Goal: Complete application form

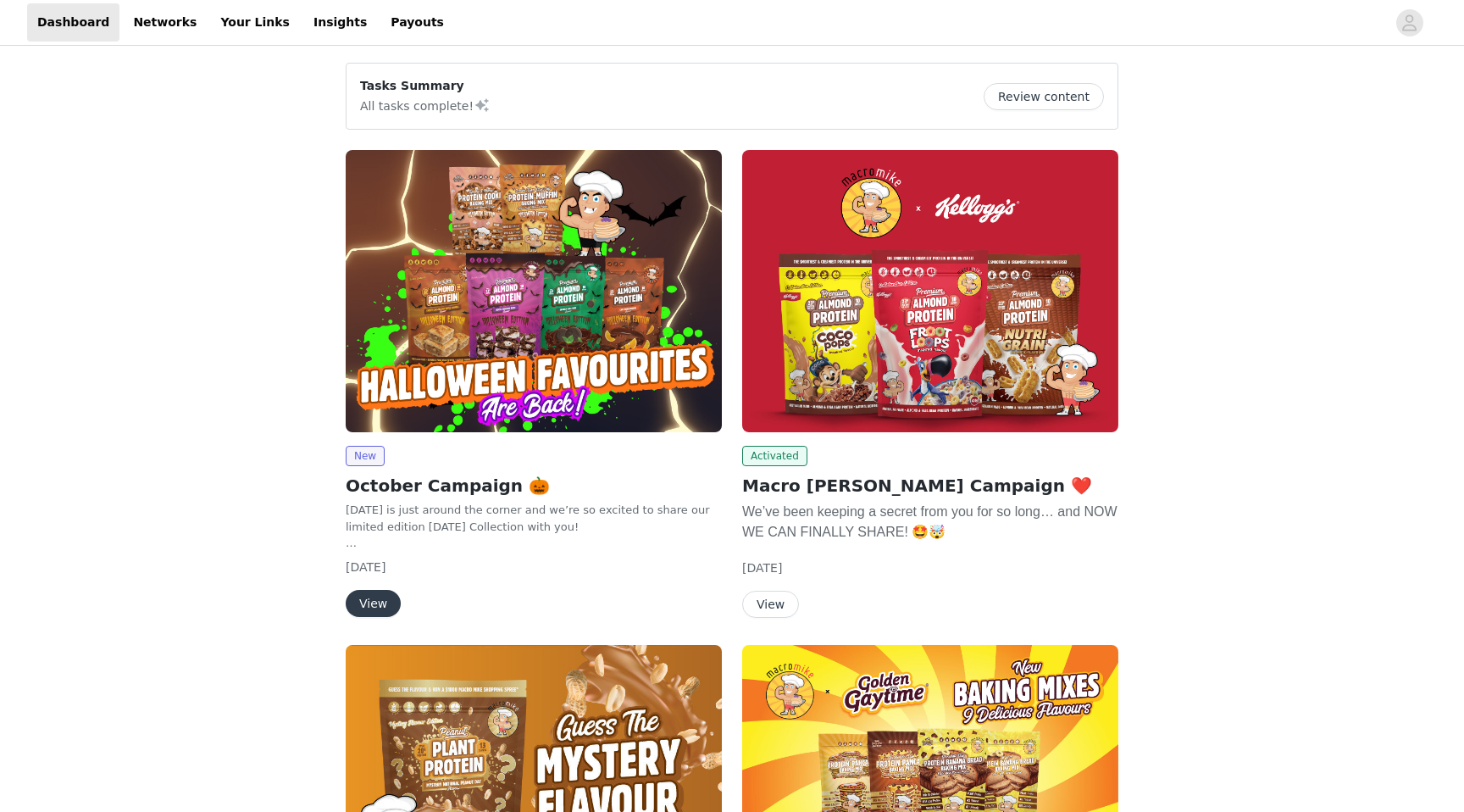
click at [362, 597] on button "View" at bounding box center [373, 602] width 55 height 27
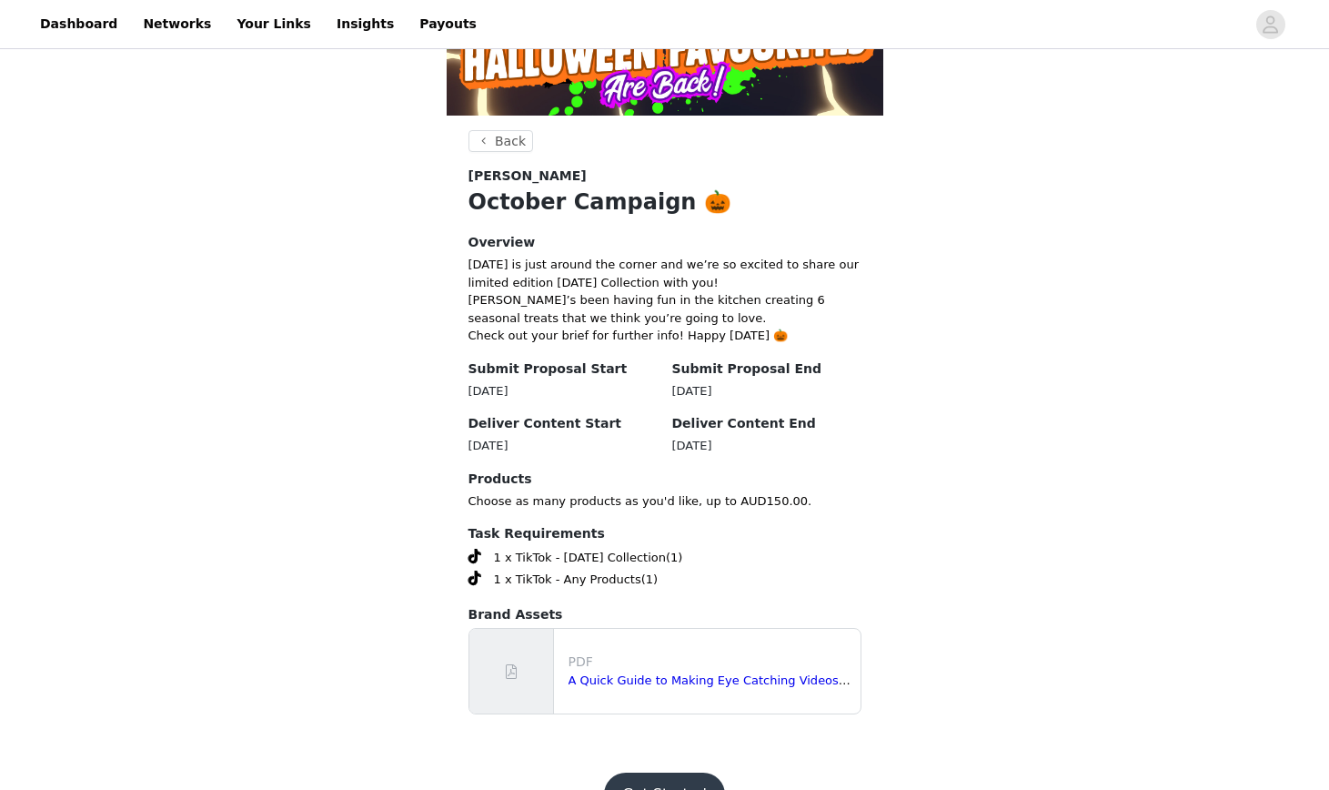
scroll to position [313, 0]
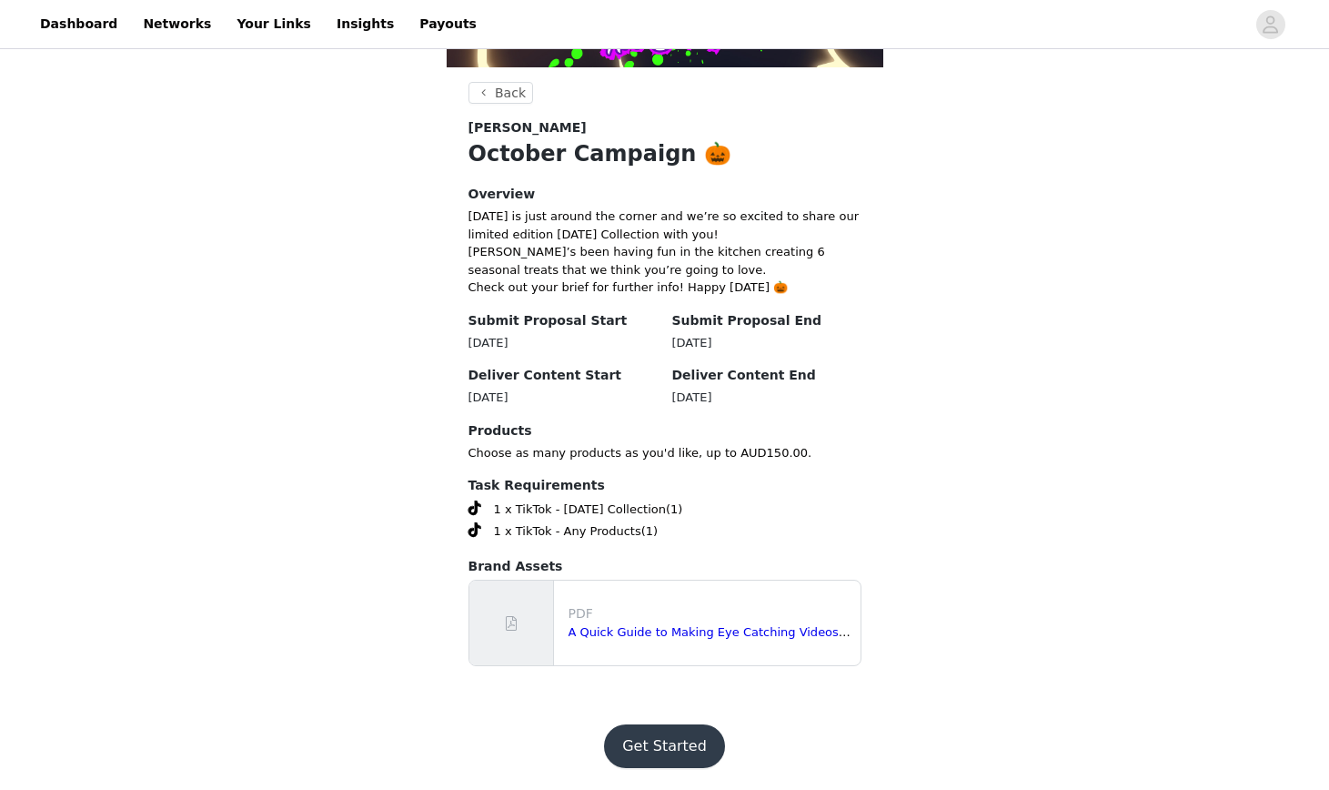
click at [651, 743] on button "Get Started" at bounding box center [664, 746] width 121 height 44
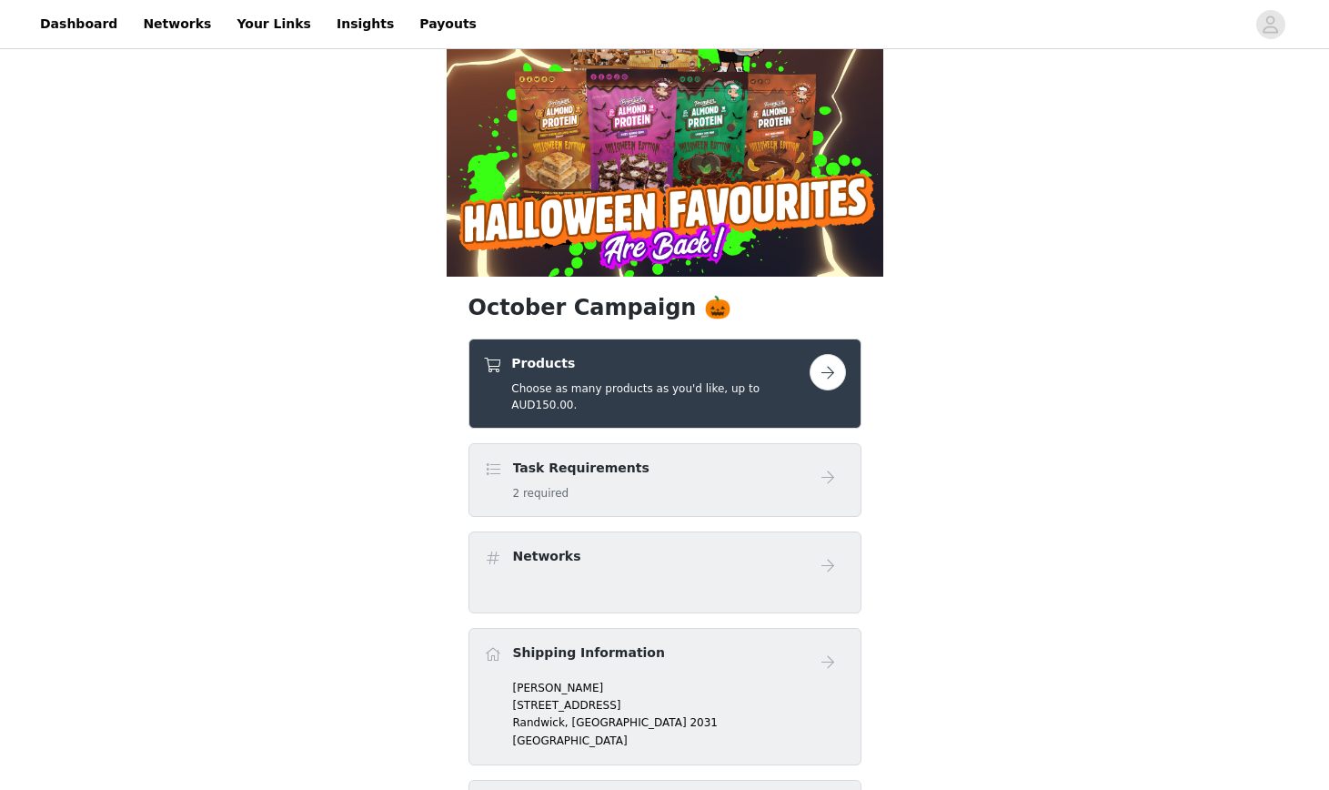
scroll to position [114, 0]
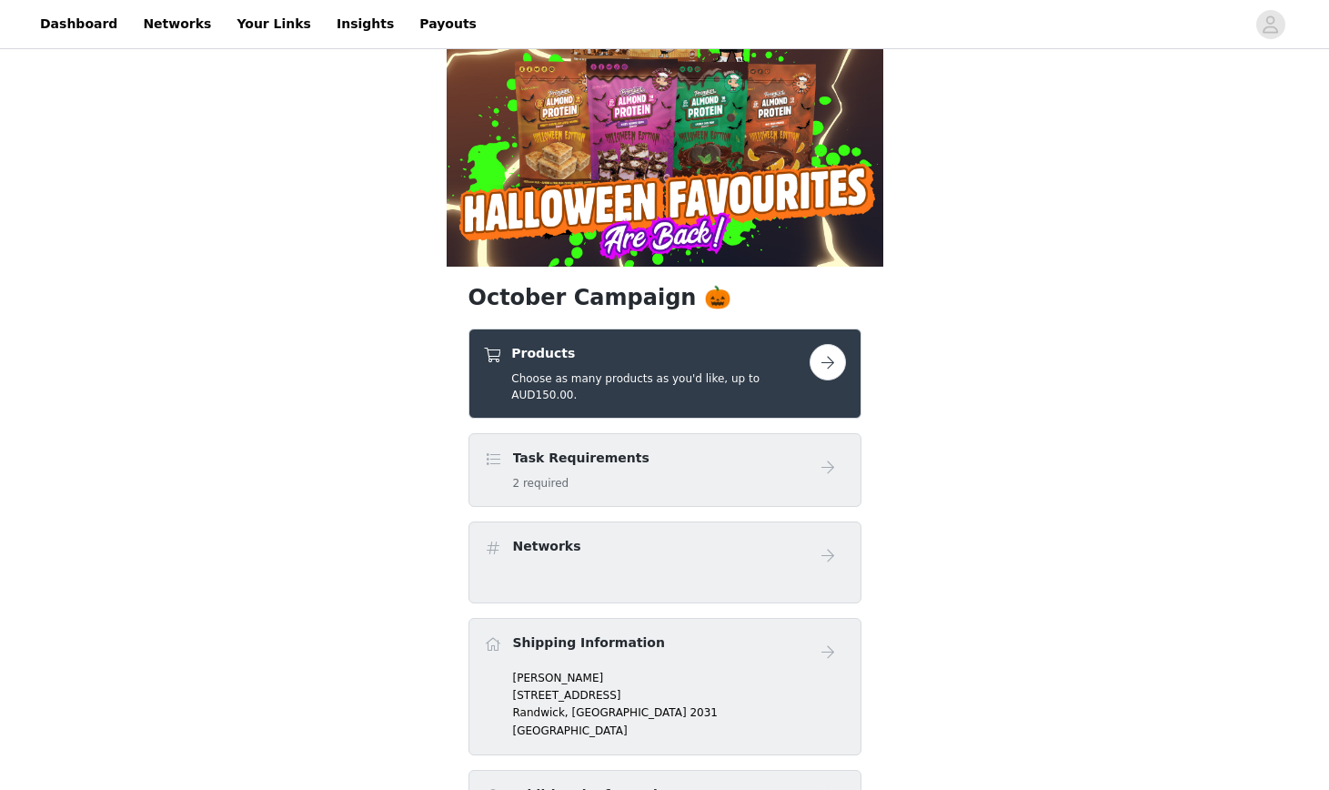
click at [829, 357] on button "button" at bounding box center [828, 362] width 36 height 36
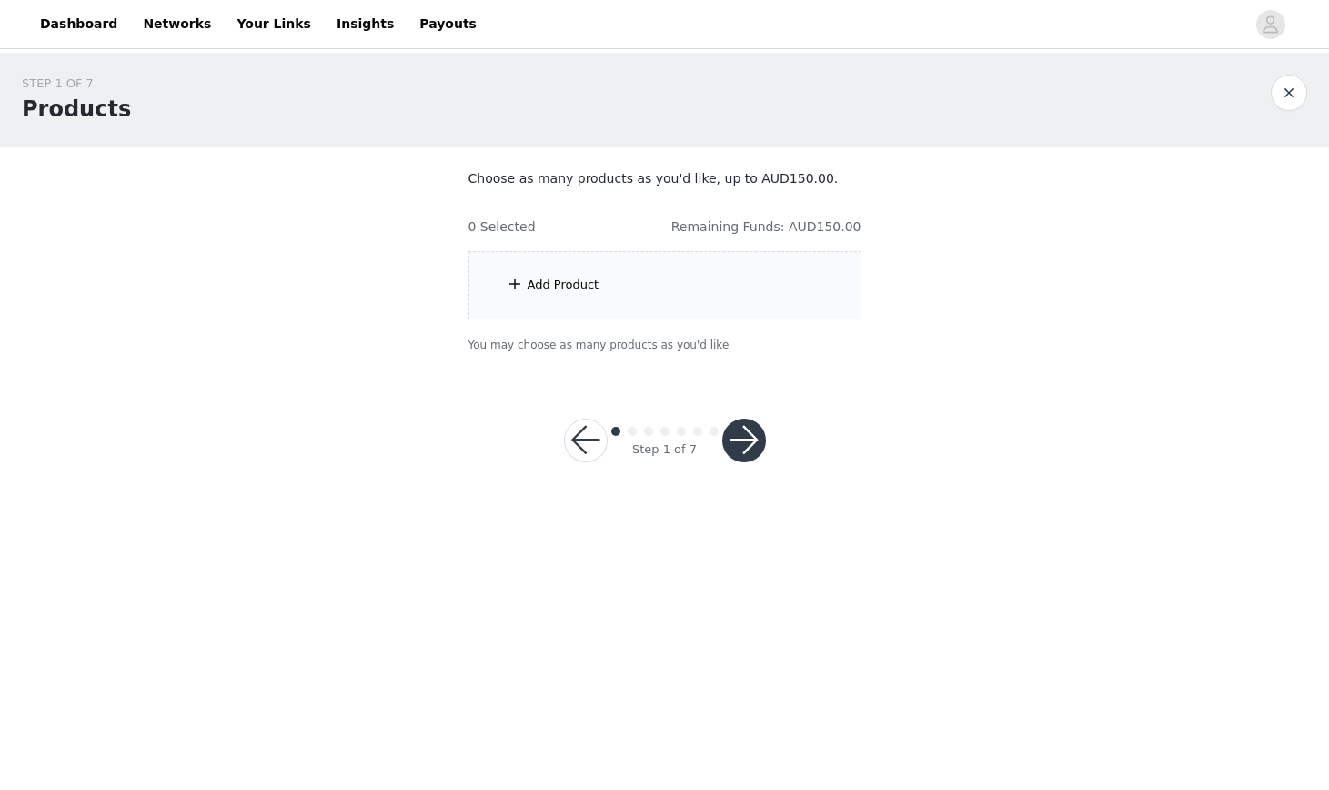
click at [625, 278] on div "Add Product" at bounding box center [665, 285] width 393 height 68
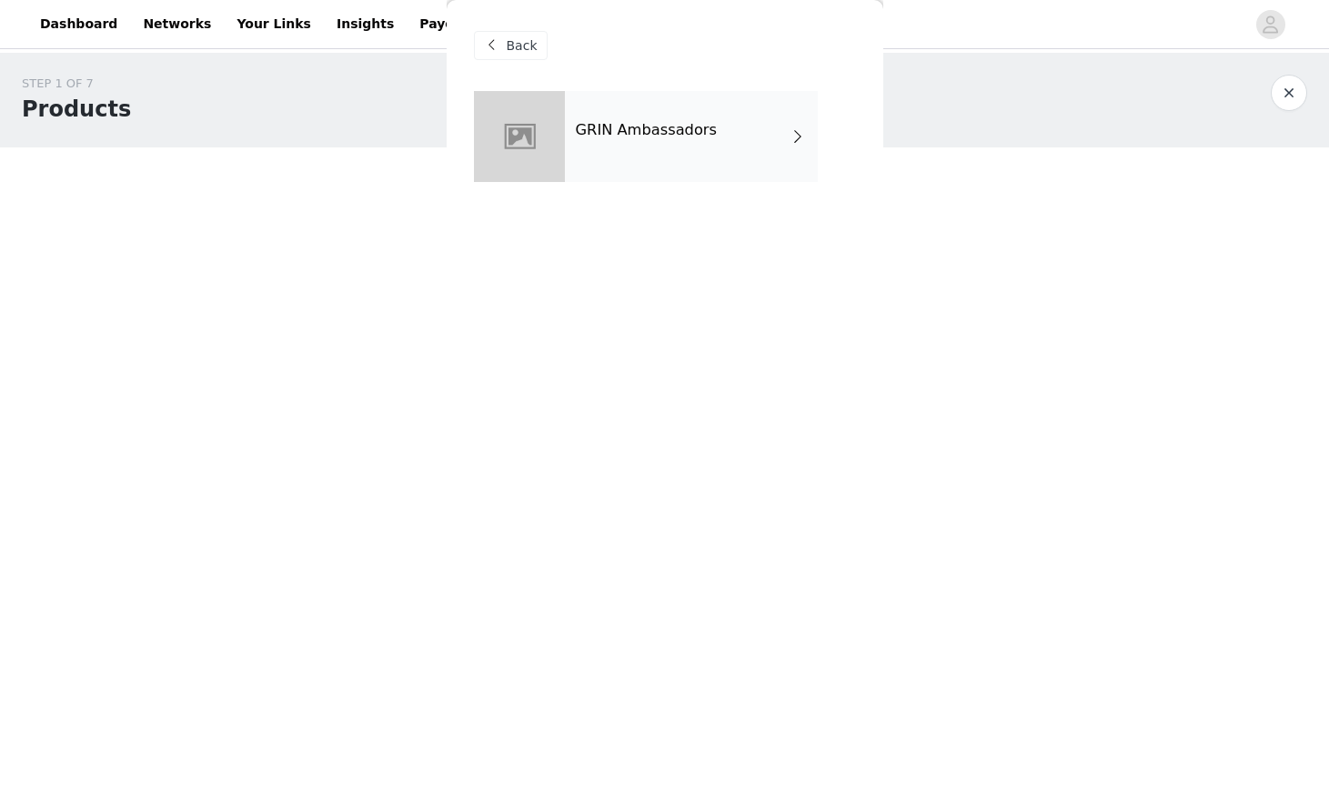
click at [755, 204] on div "GRIN Ambassadors" at bounding box center [665, 150] width 382 height 118
click at [756, 148] on div "GRIN Ambassadors" at bounding box center [691, 136] width 253 height 91
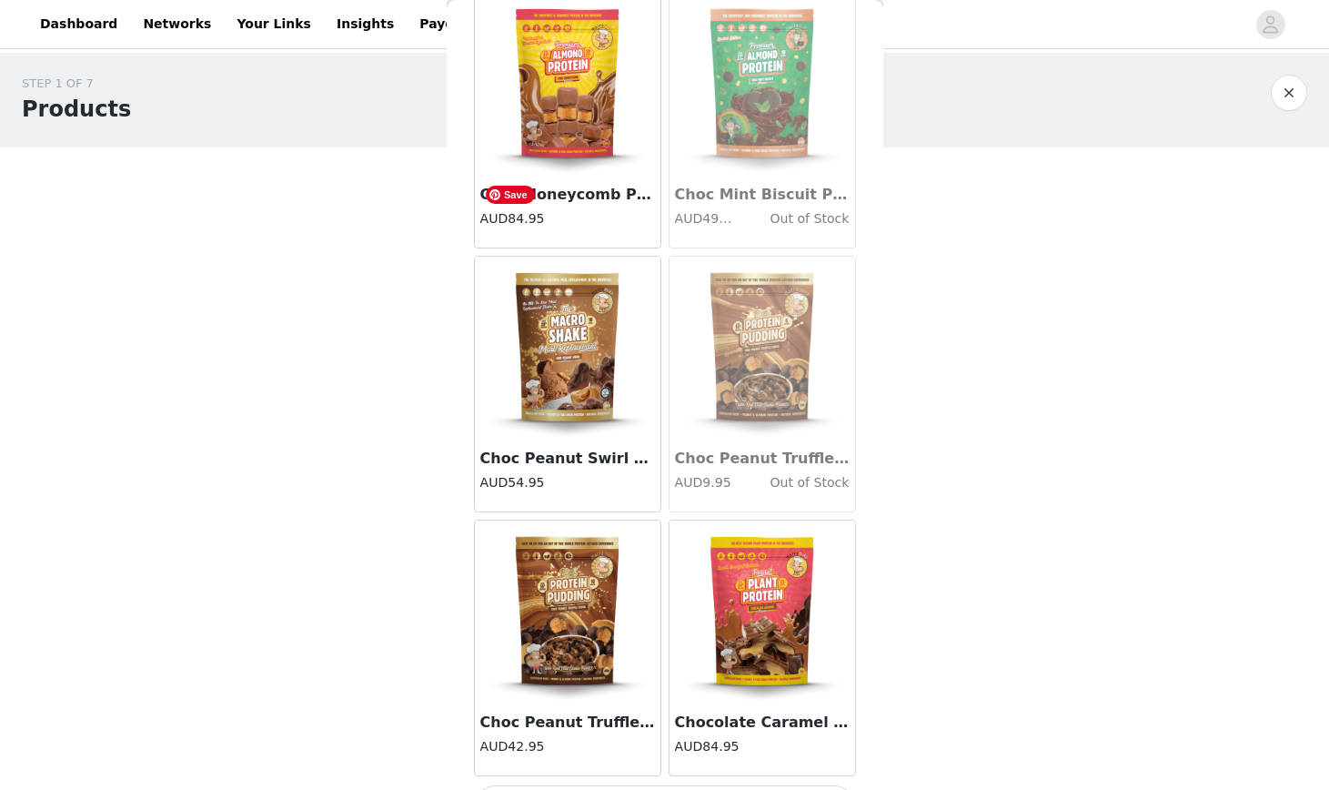
scroll to position [1995, 0]
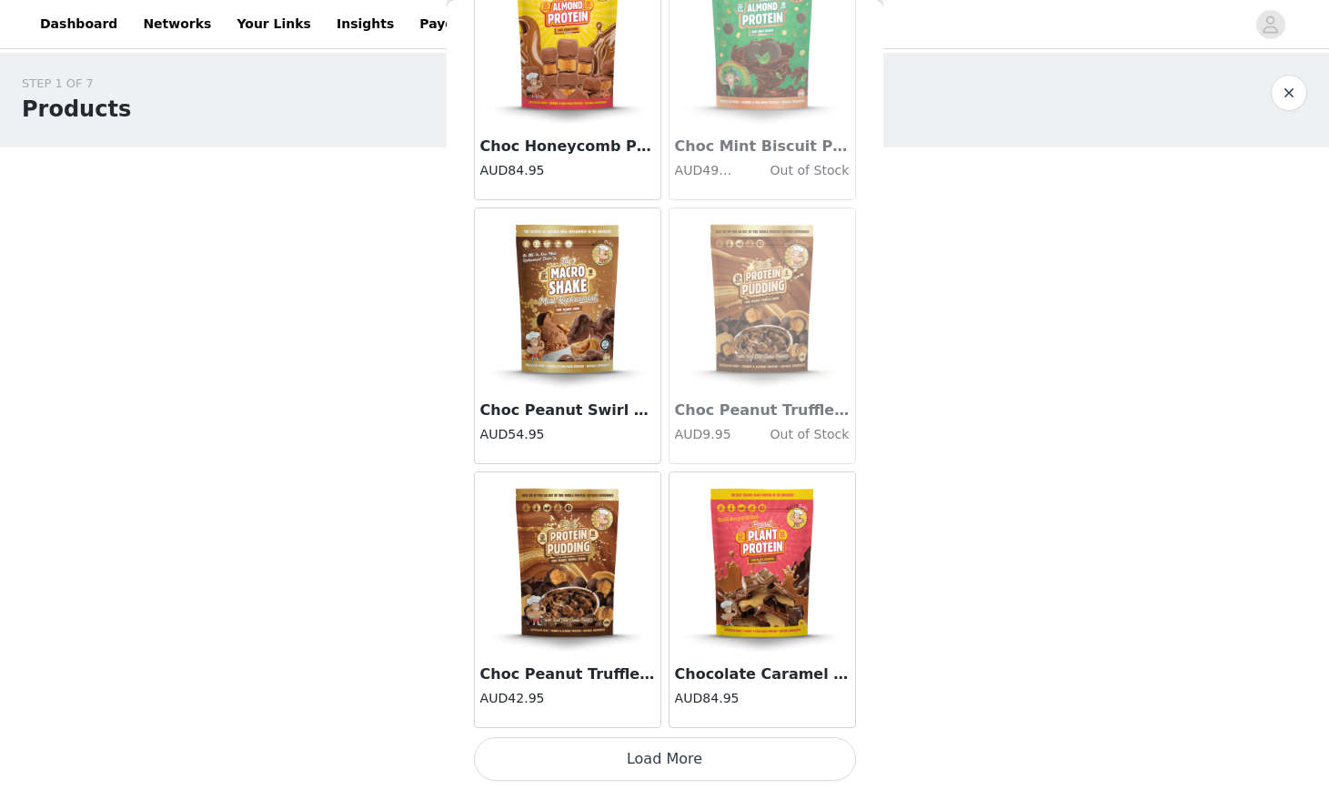
click at [638, 764] on button "Load More" at bounding box center [665, 759] width 382 height 44
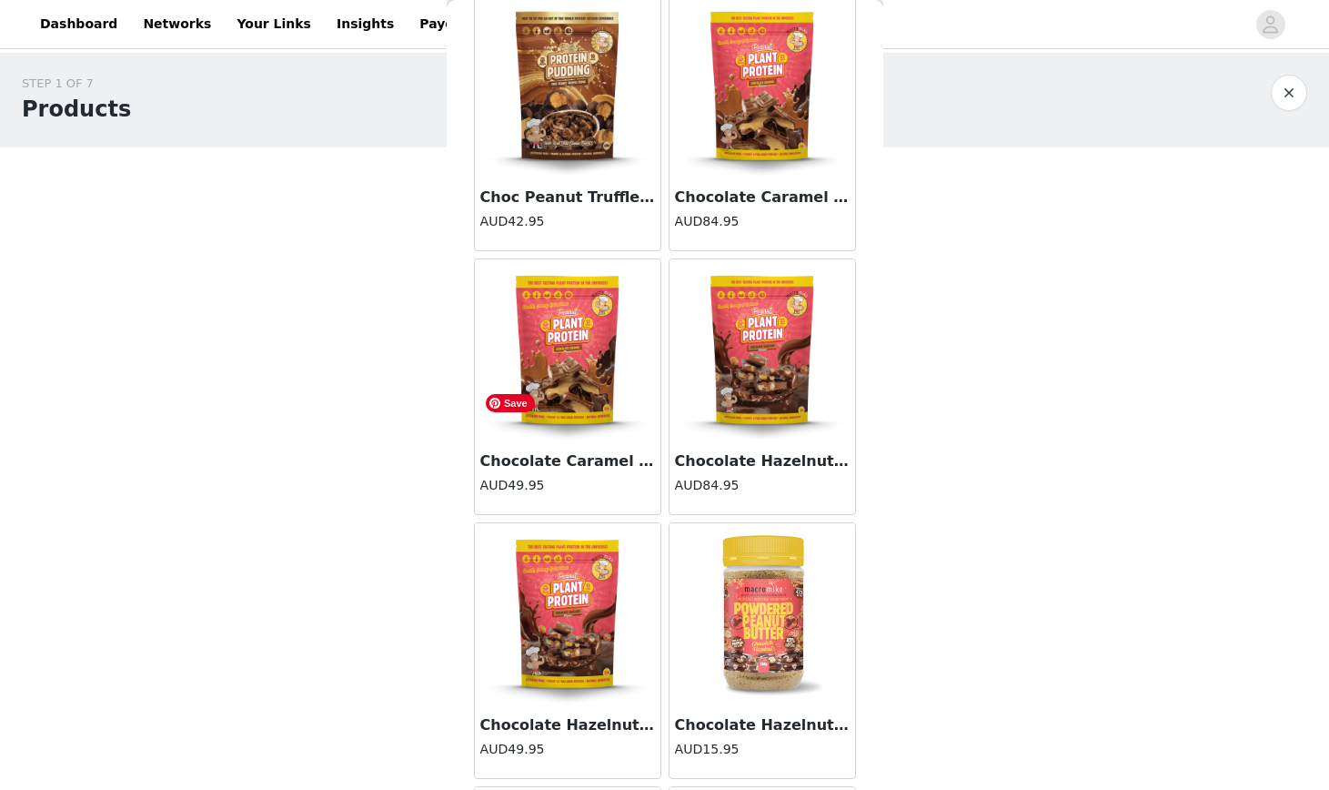
scroll to position [2495, 0]
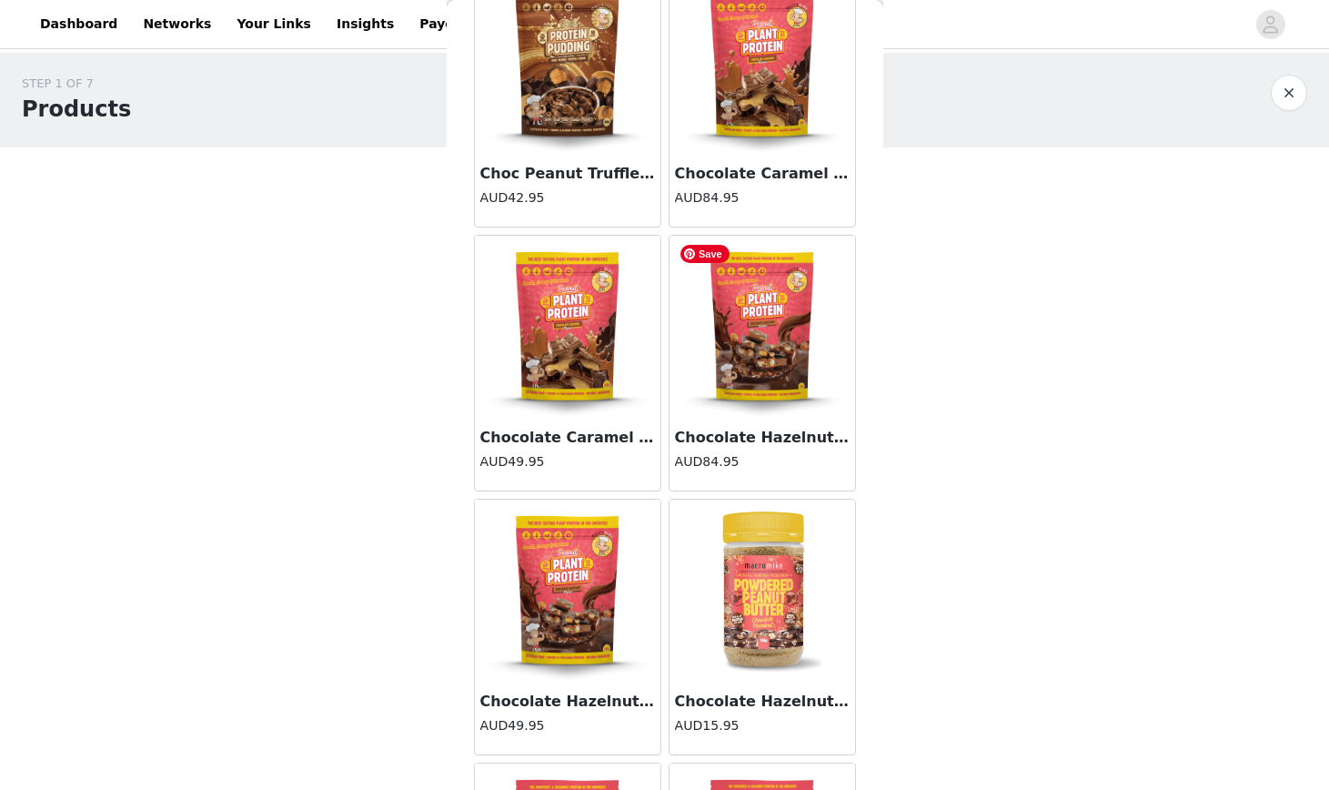
click at [793, 358] on img at bounding box center [763, 327] width 182 height 182
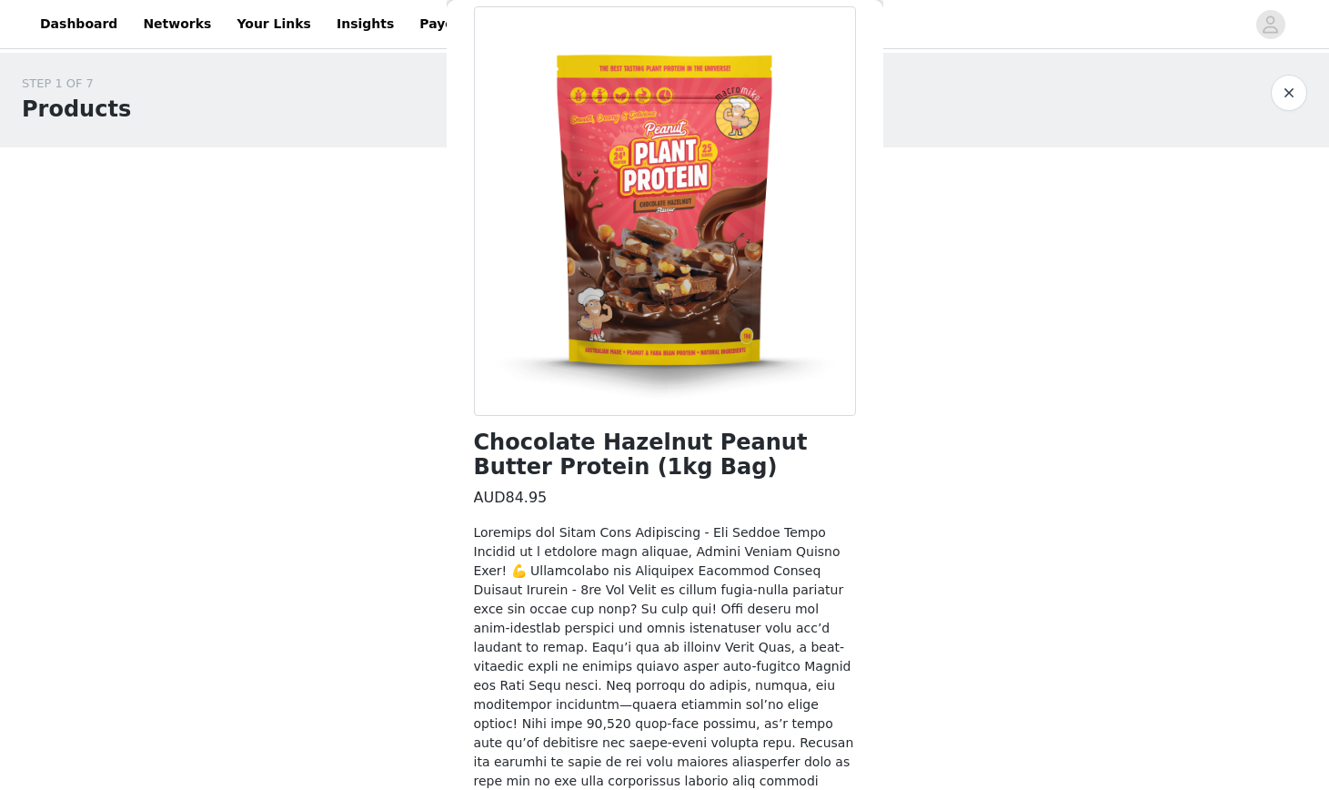
scroll to position [277, 0]
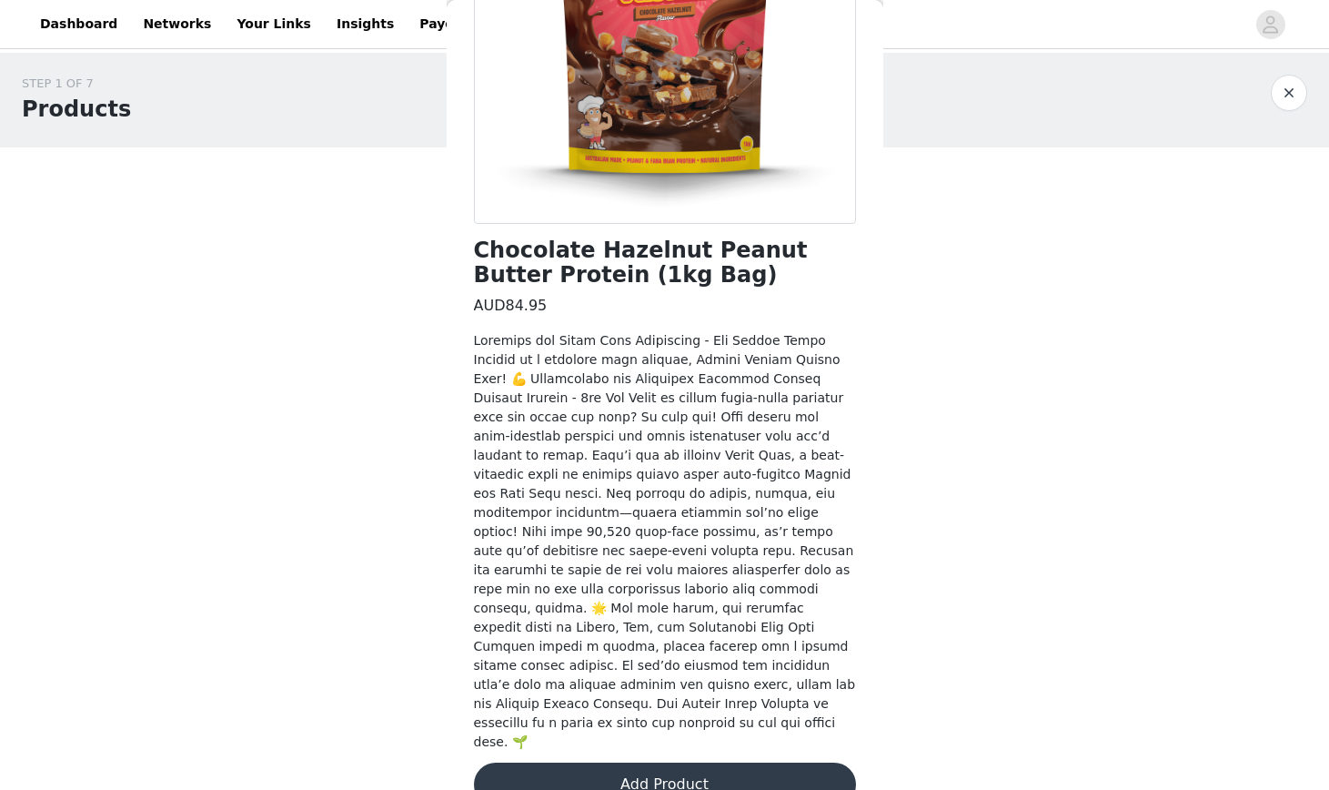
click at [739, 763] on button "Add Product" at bounding box center [665, 785] width 382 height 44
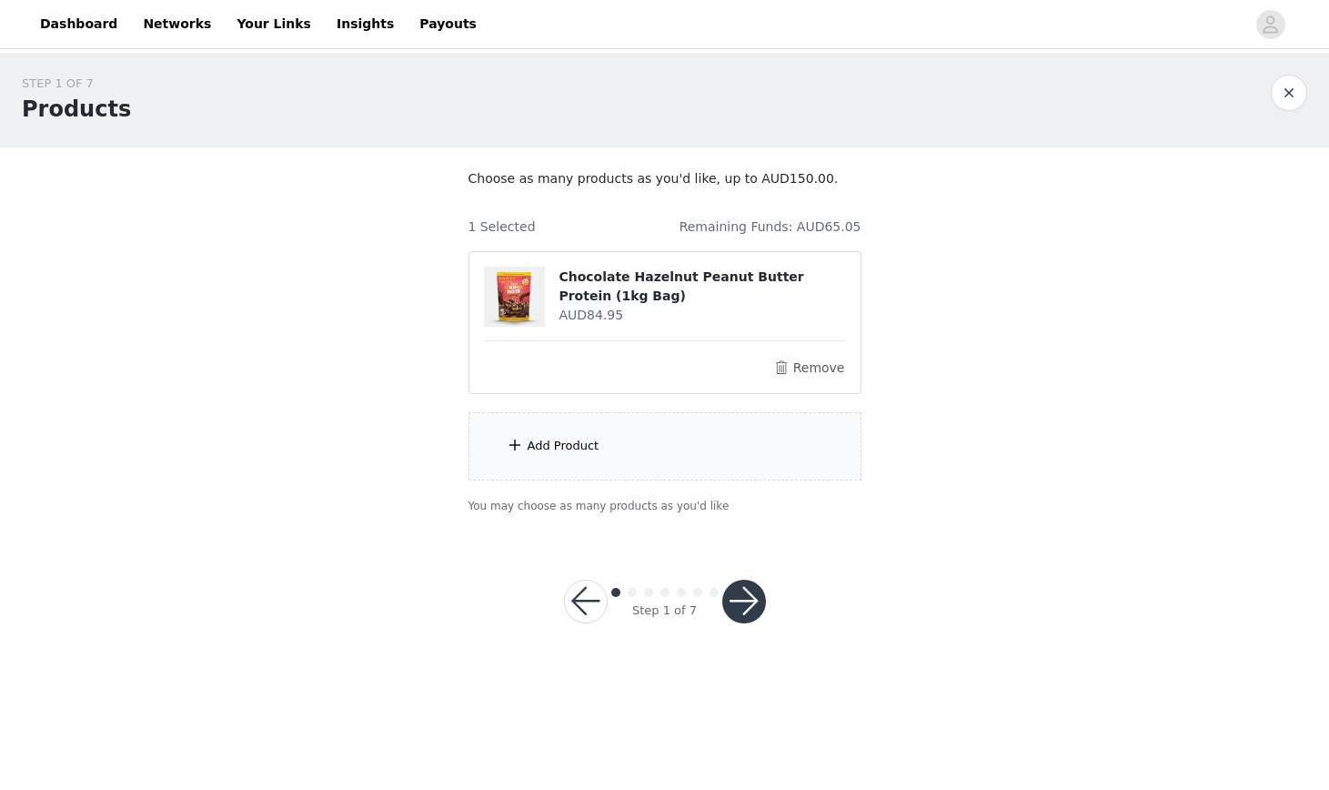
click at [532, 429] on div "Add Product" at bounding box center [665, 446] width 393 height 68
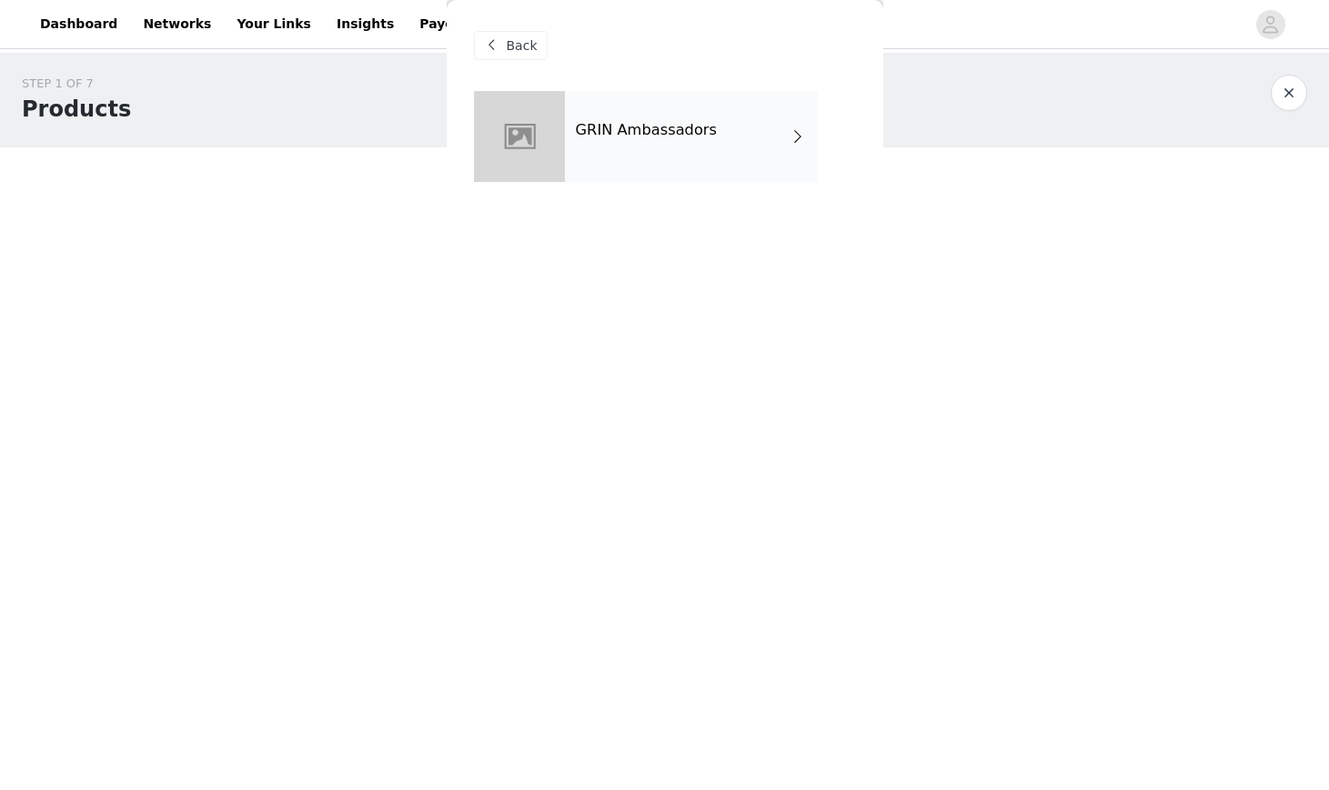
click at [698, 156] on div "GRIN Ambassadors" at bounding box center [691, 136] width 253 height 91
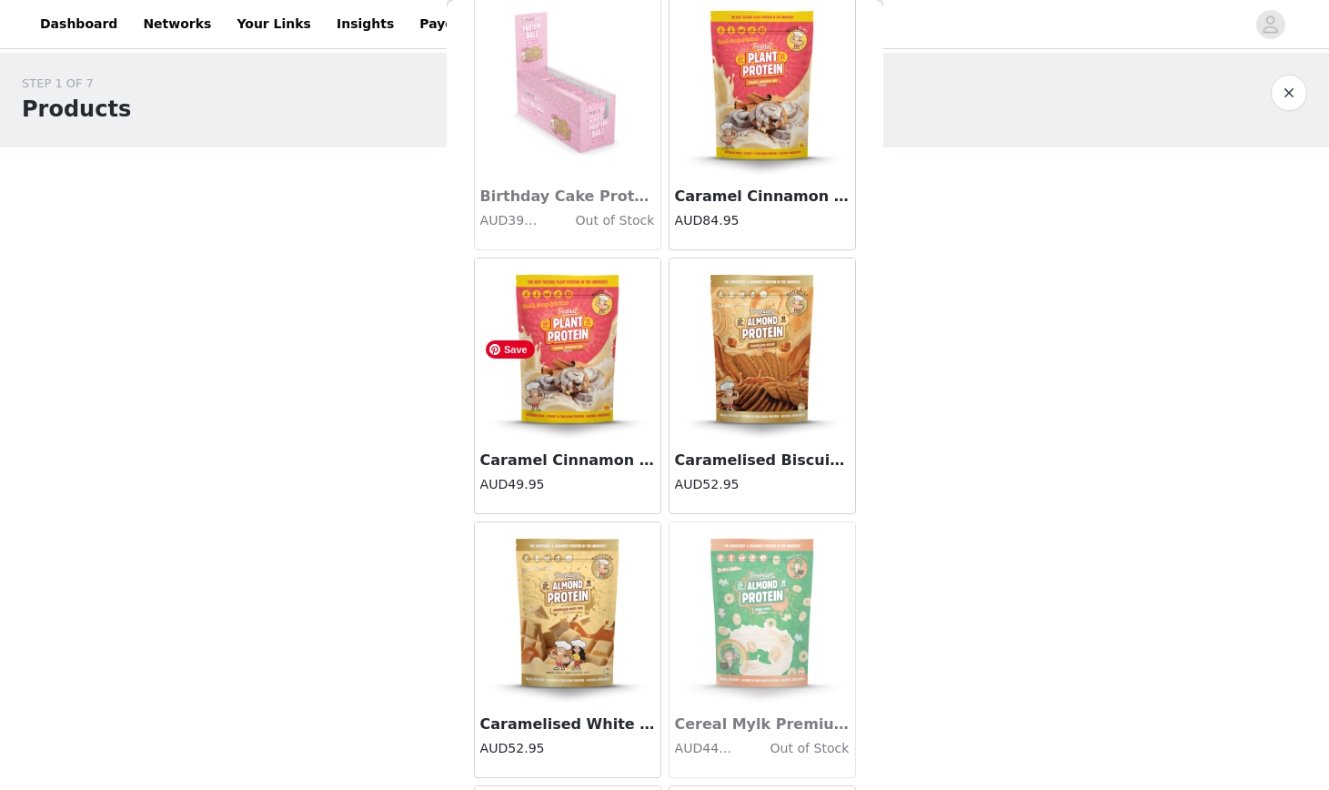
scroll to position [1995, 0]
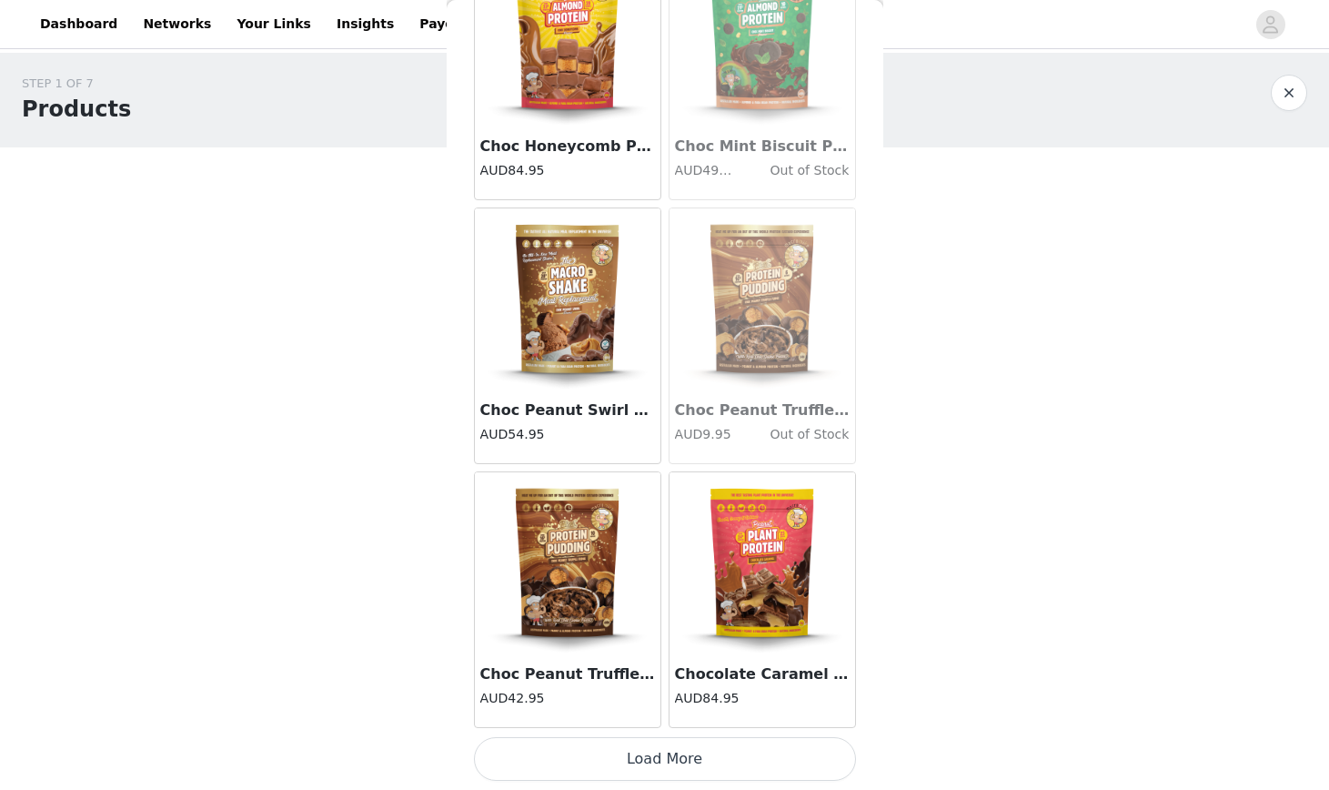
click at [607, 749] on button "Load More" at bounding box center [665, 759] width 382 height 44
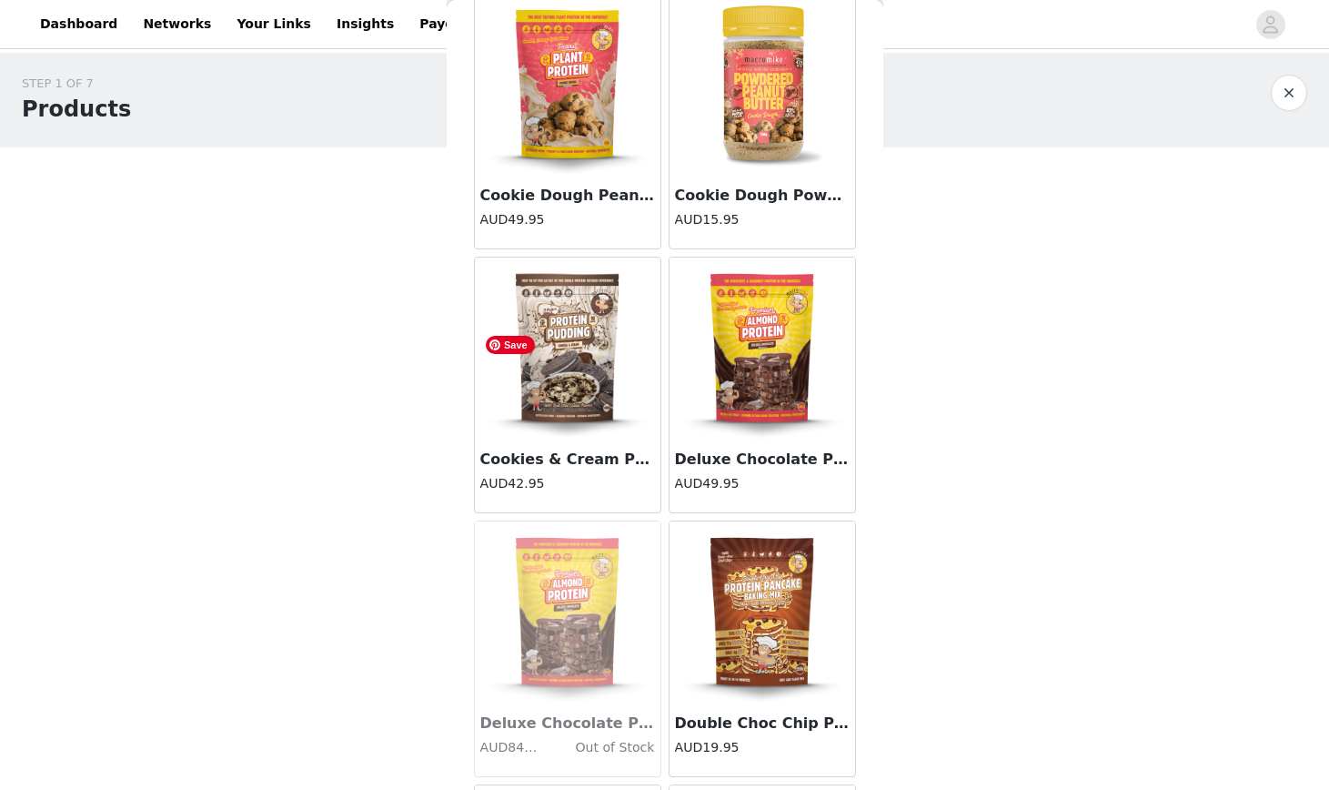
scroll to position [3995, 0]
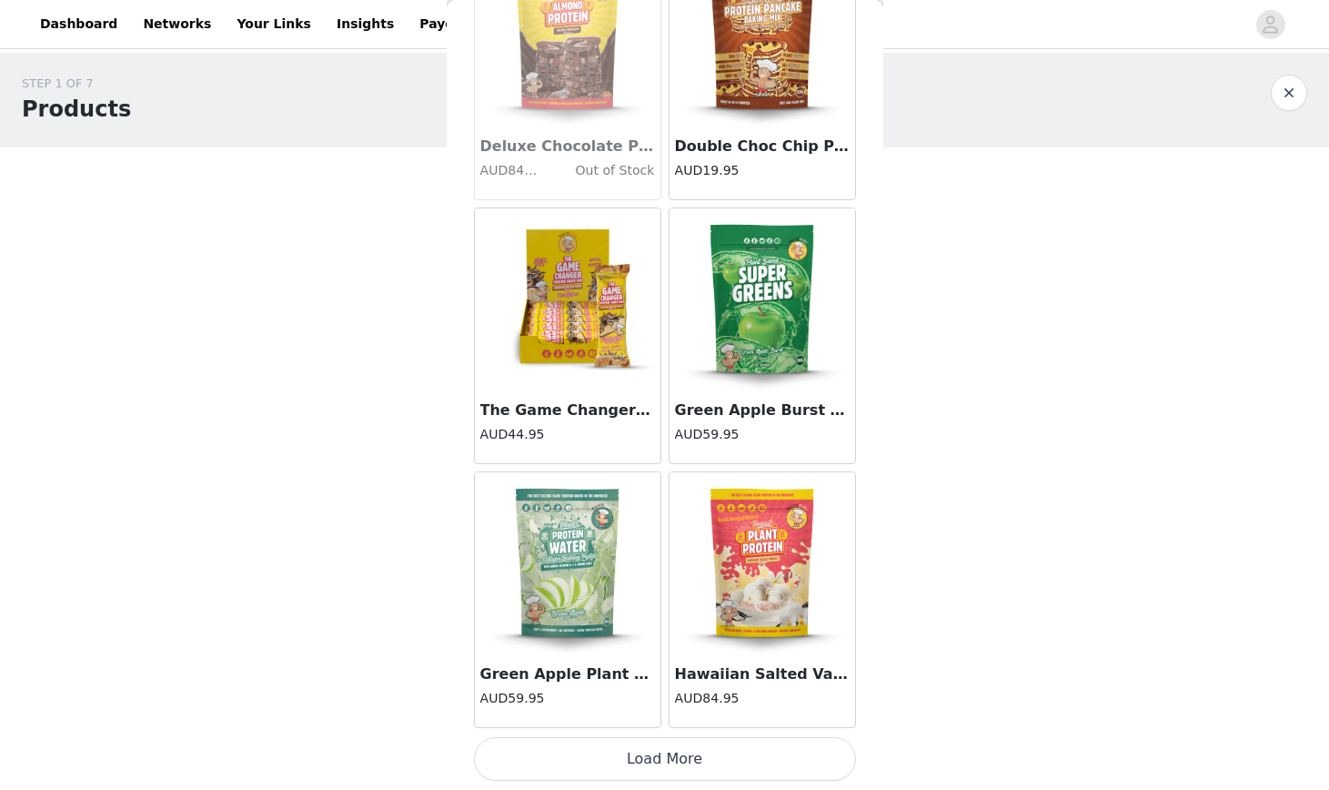
click at [664, 763] on button "Load More" at bounding box center [665, 759] width 382 height 44
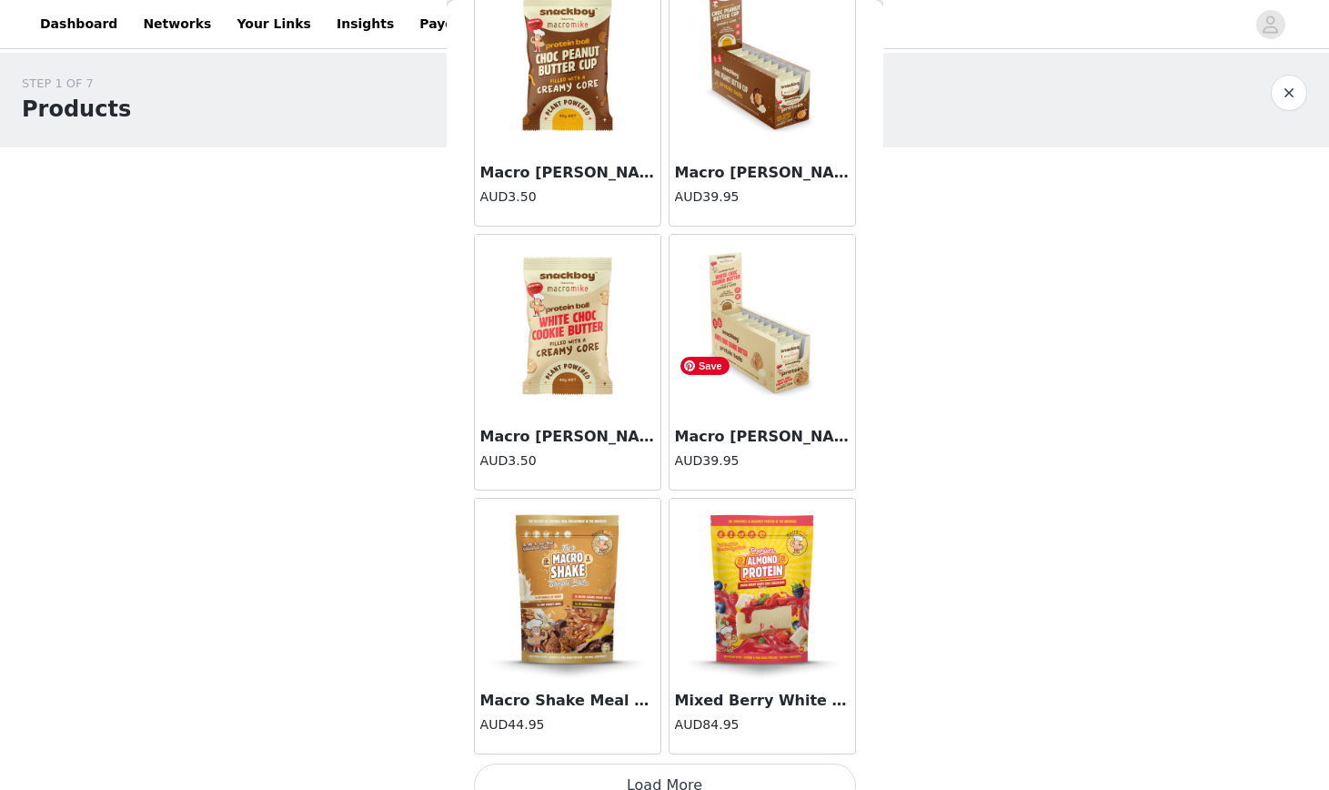
scroll to position [7273, 0]
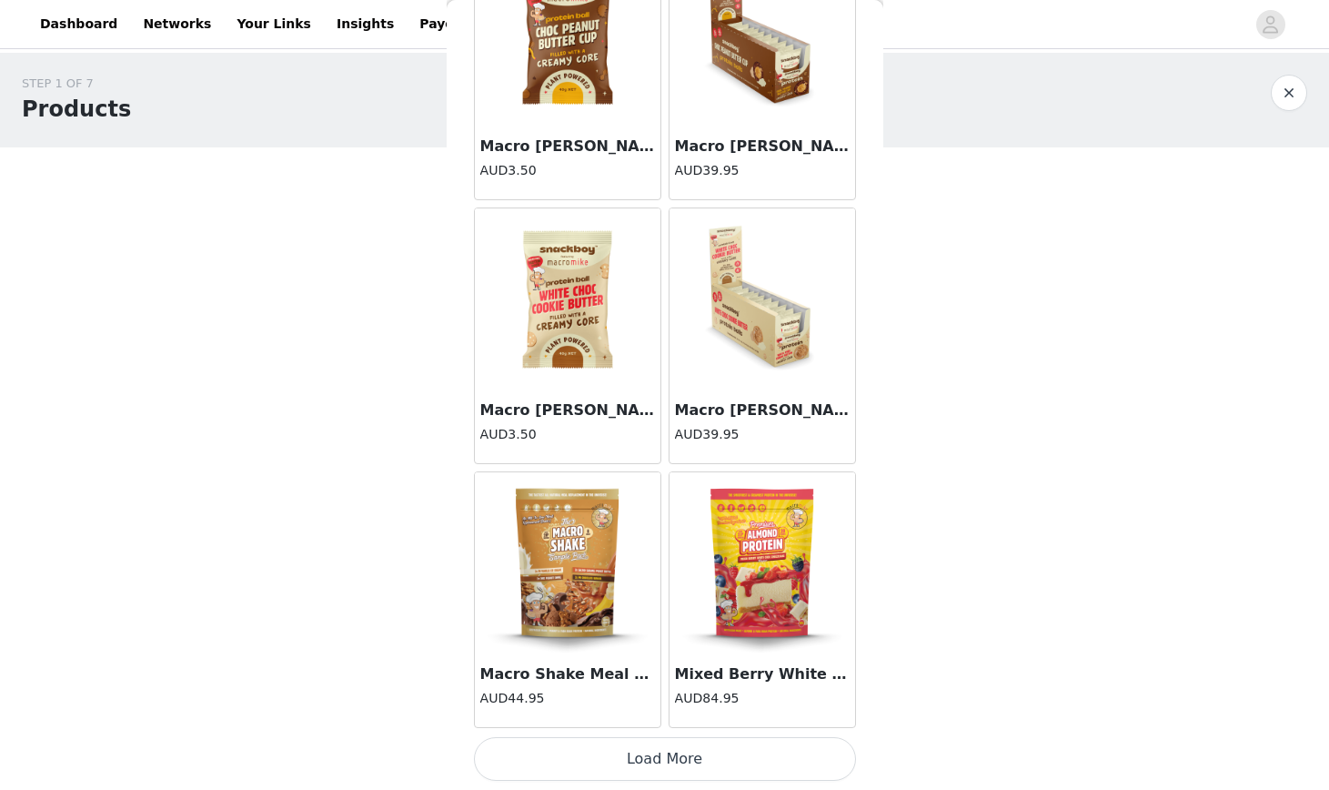
click at [638, 763] on button "Load More" at bounding box center [665, 759] width 382 height 44
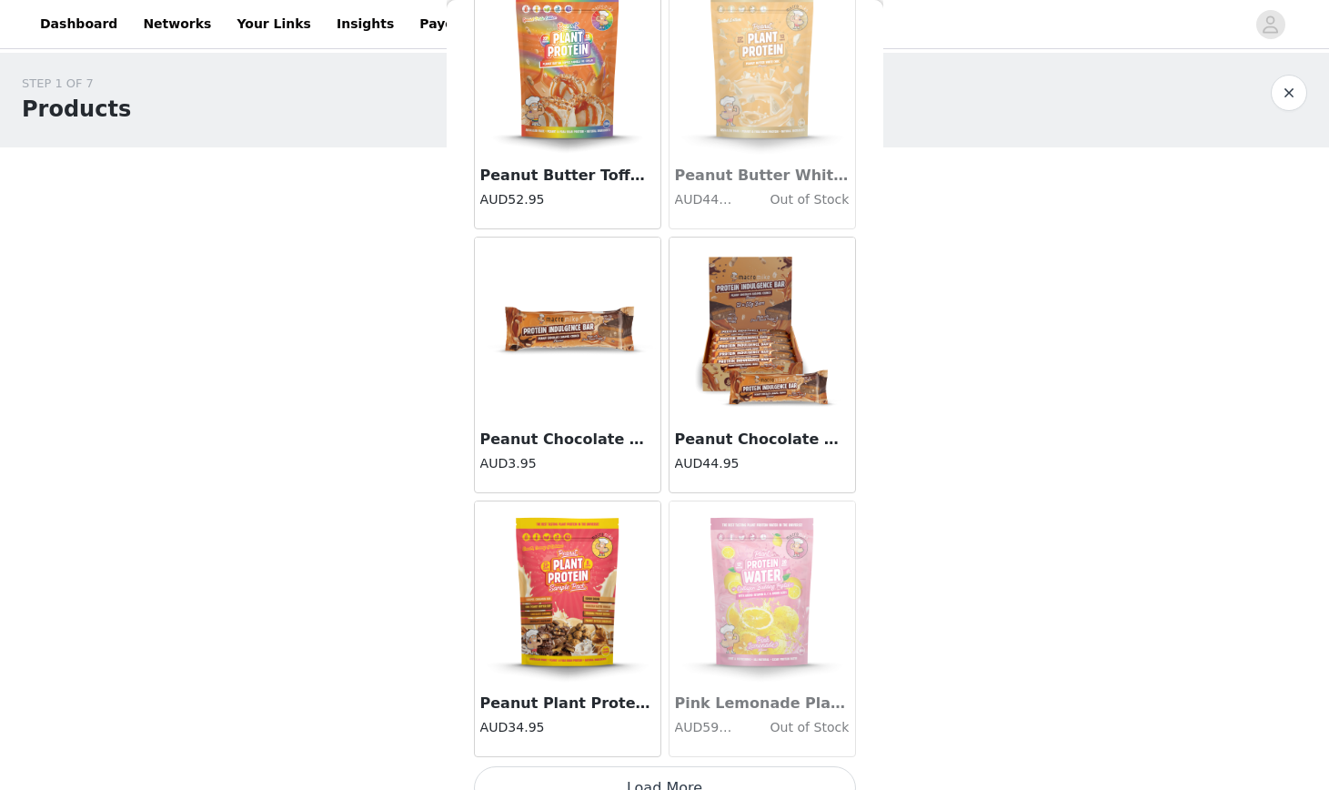
scroll to position [9912, 0]
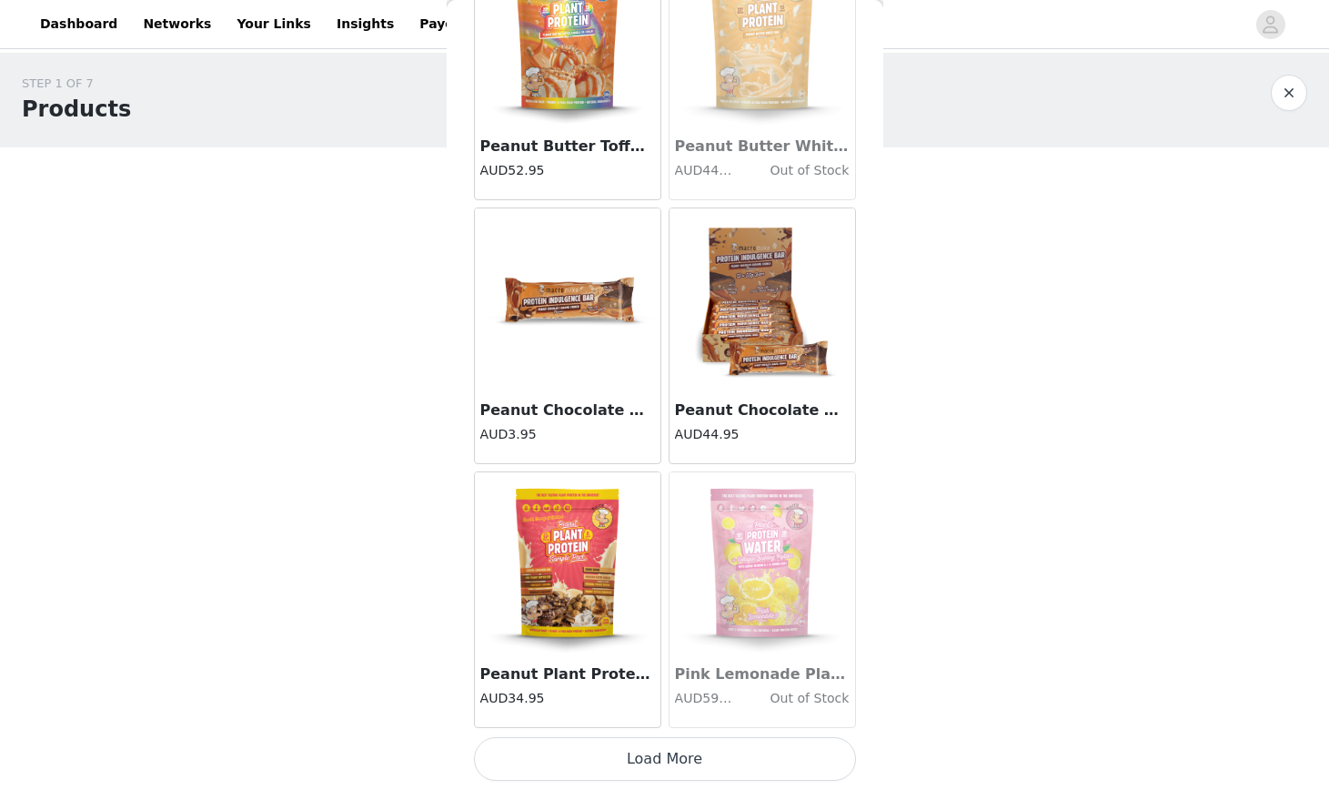
click at [643, 755] on button "Load More" at bounding box center [665, 759] width 382 height 44
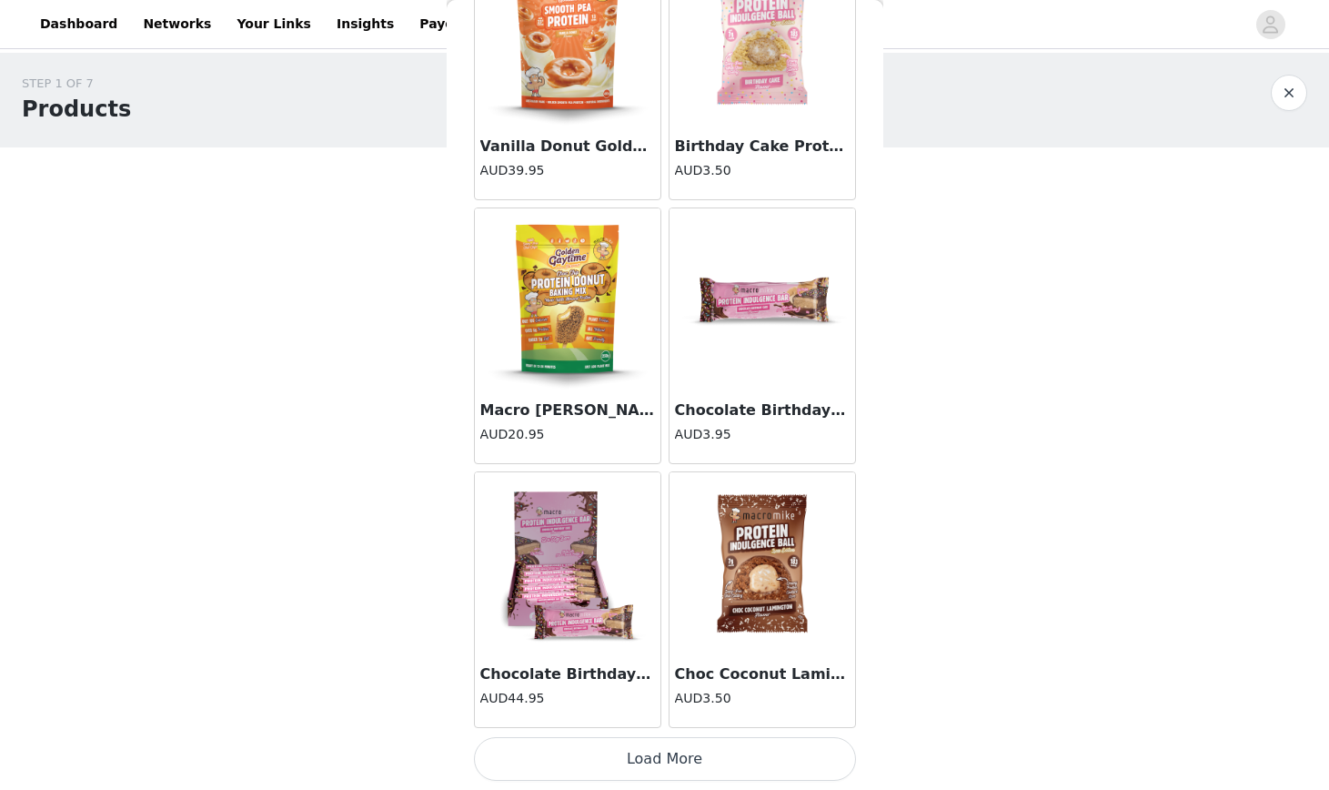
click at [666, 743] on button "Load More" at bounding box center [665, 759] width 382 height 44
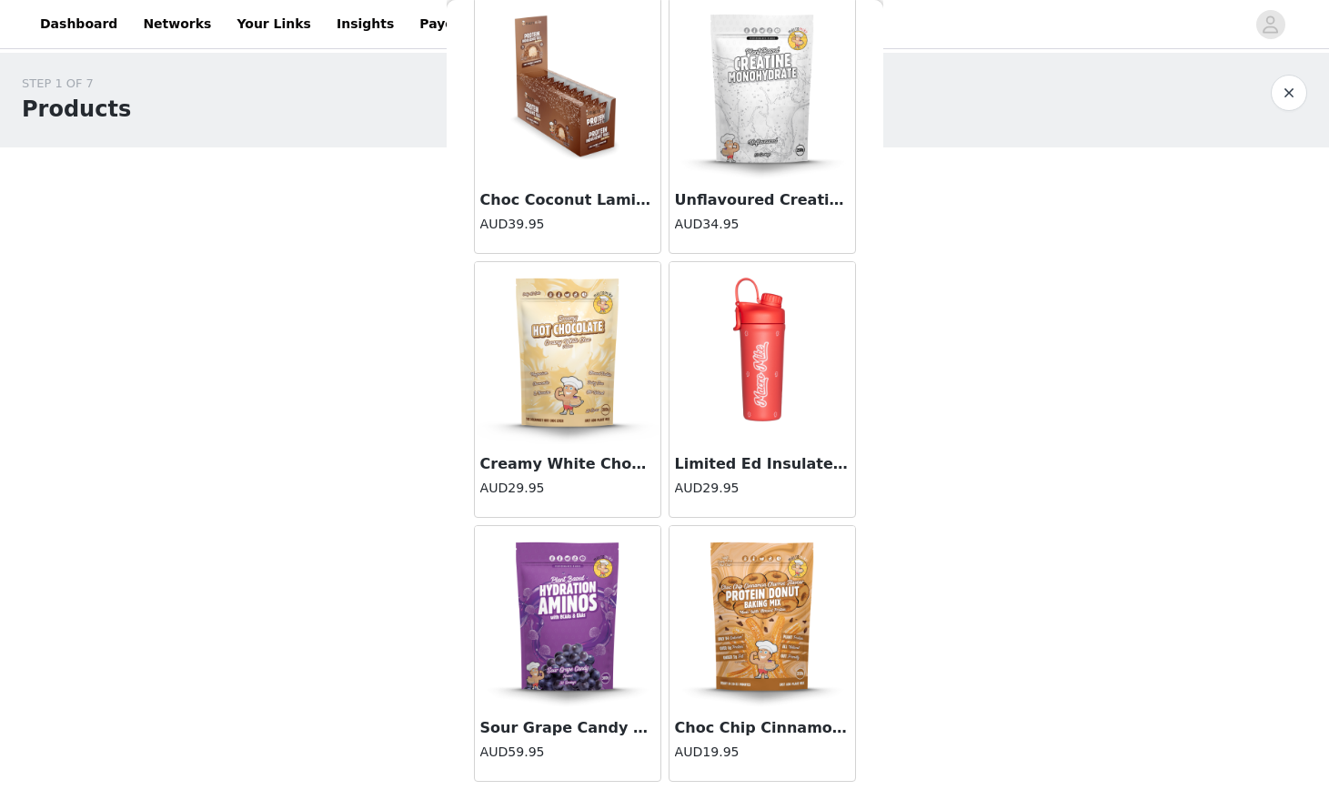
scroll to position [15190, 0]
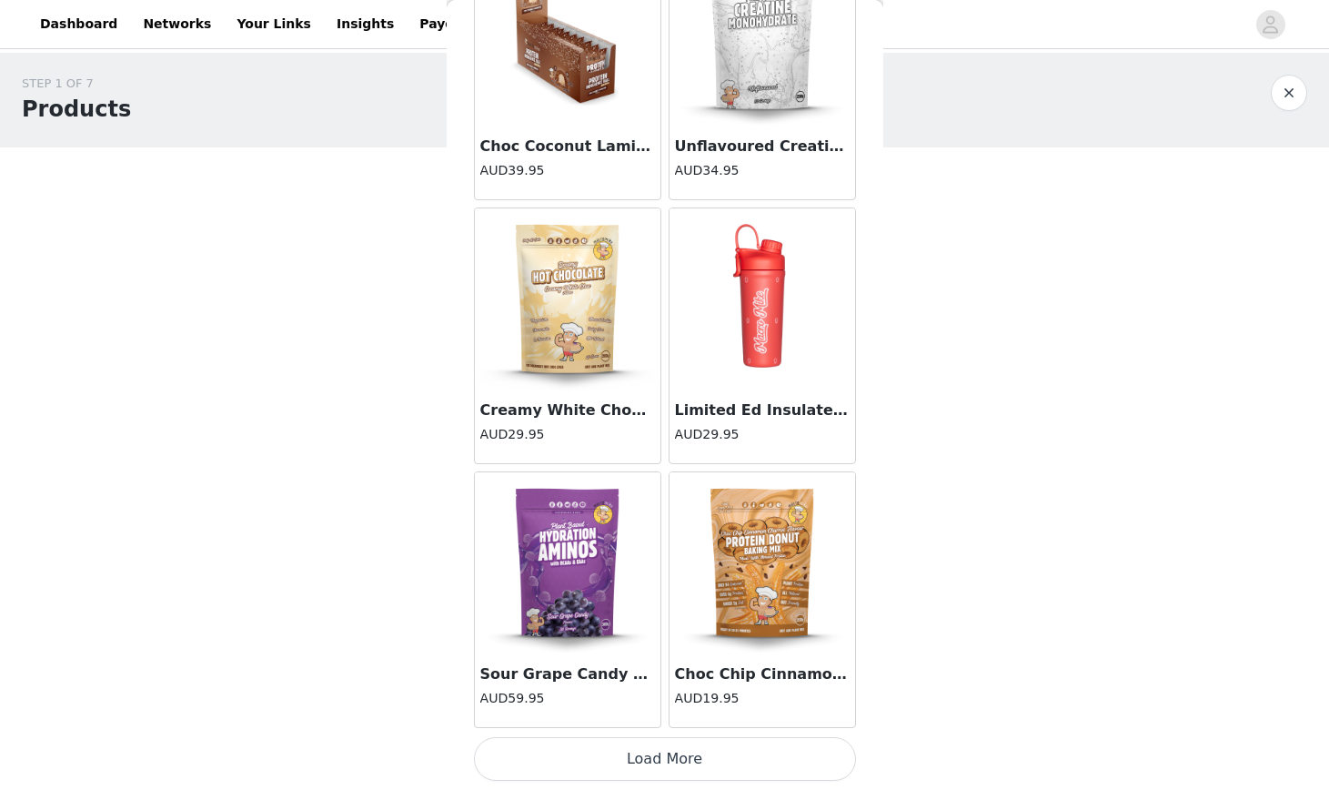
click at [664, 764] on button "Load More" at bounding box center [665, 759] width 382 height 44
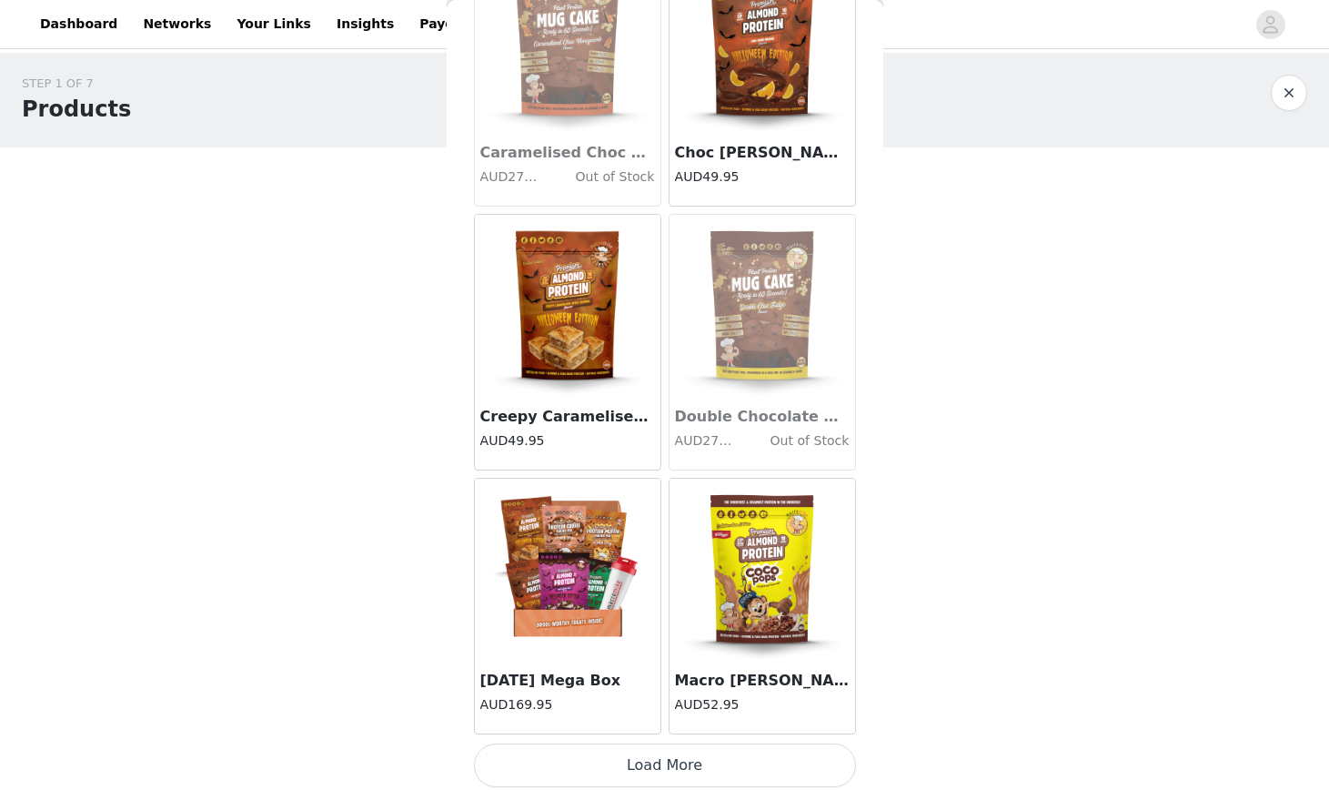
scroll to position [17828, 0]
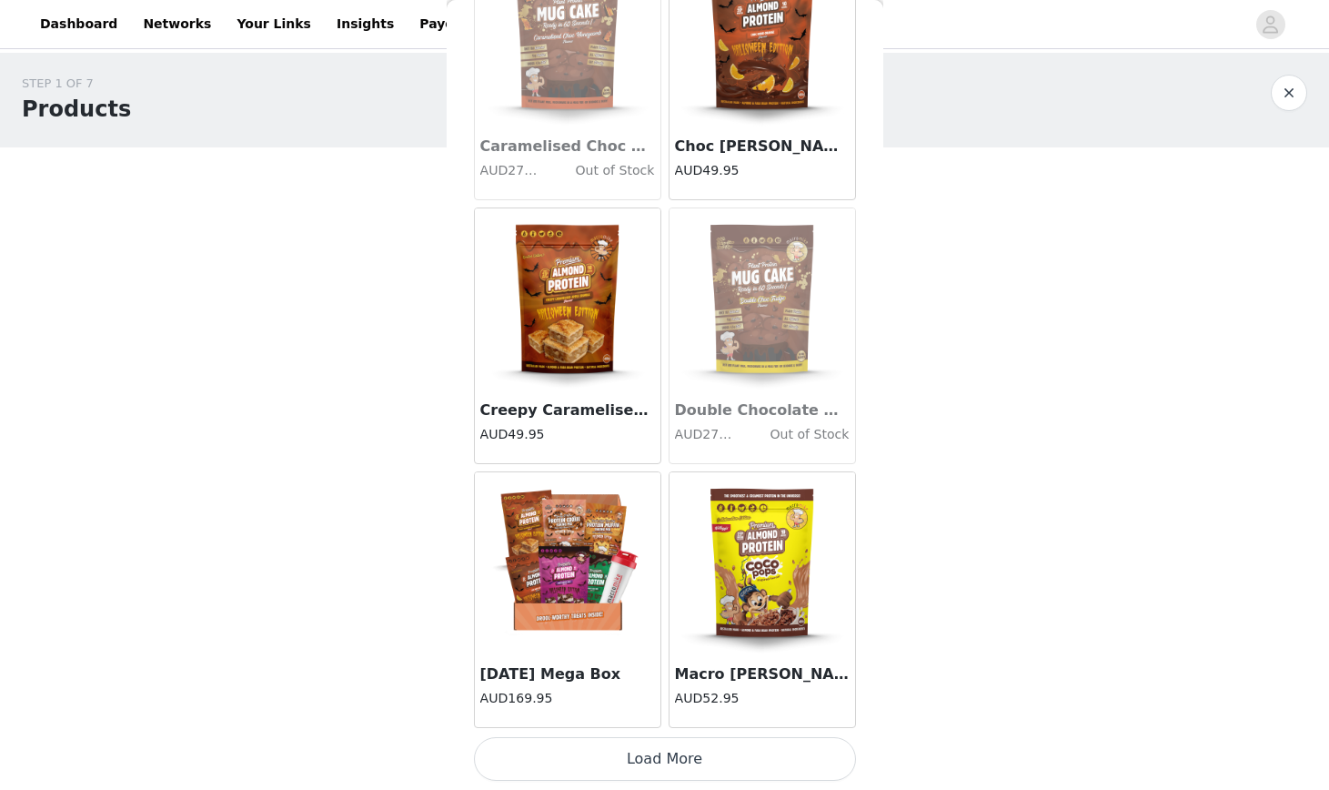
click at [655, 768] on button "Load More" at bounding box center [665, 759] width 382 height 44
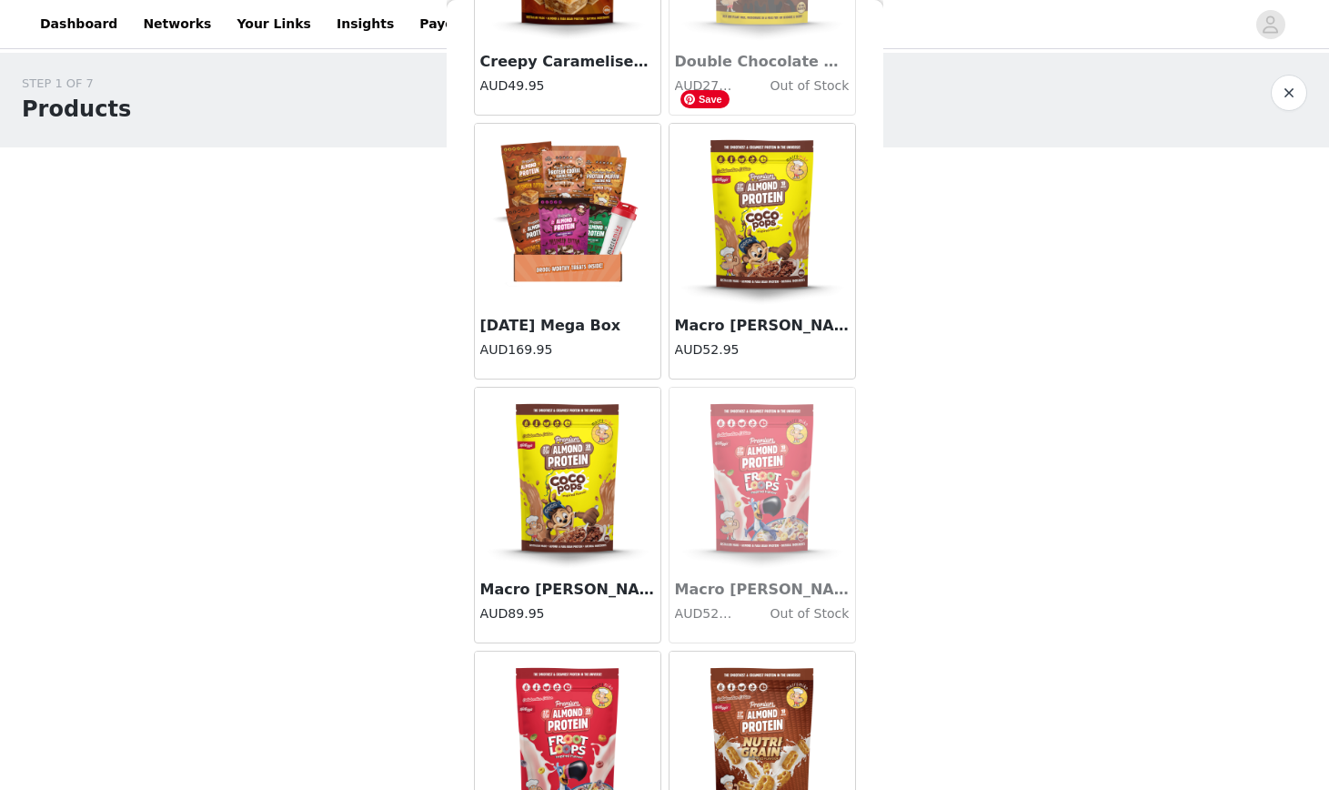
scroll to position [18168, 0]
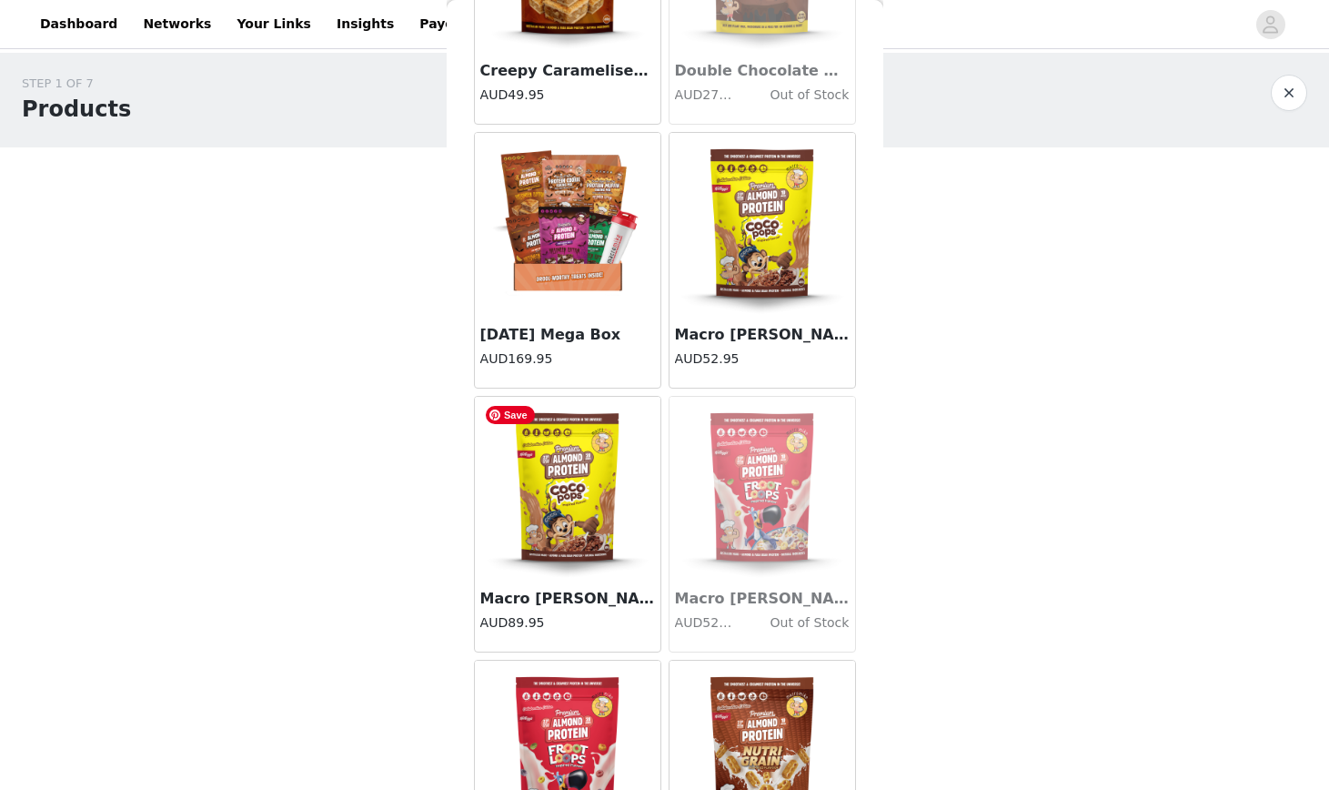
click at [574, 504] on img at bounding box center [568, 488] width 182 height 182
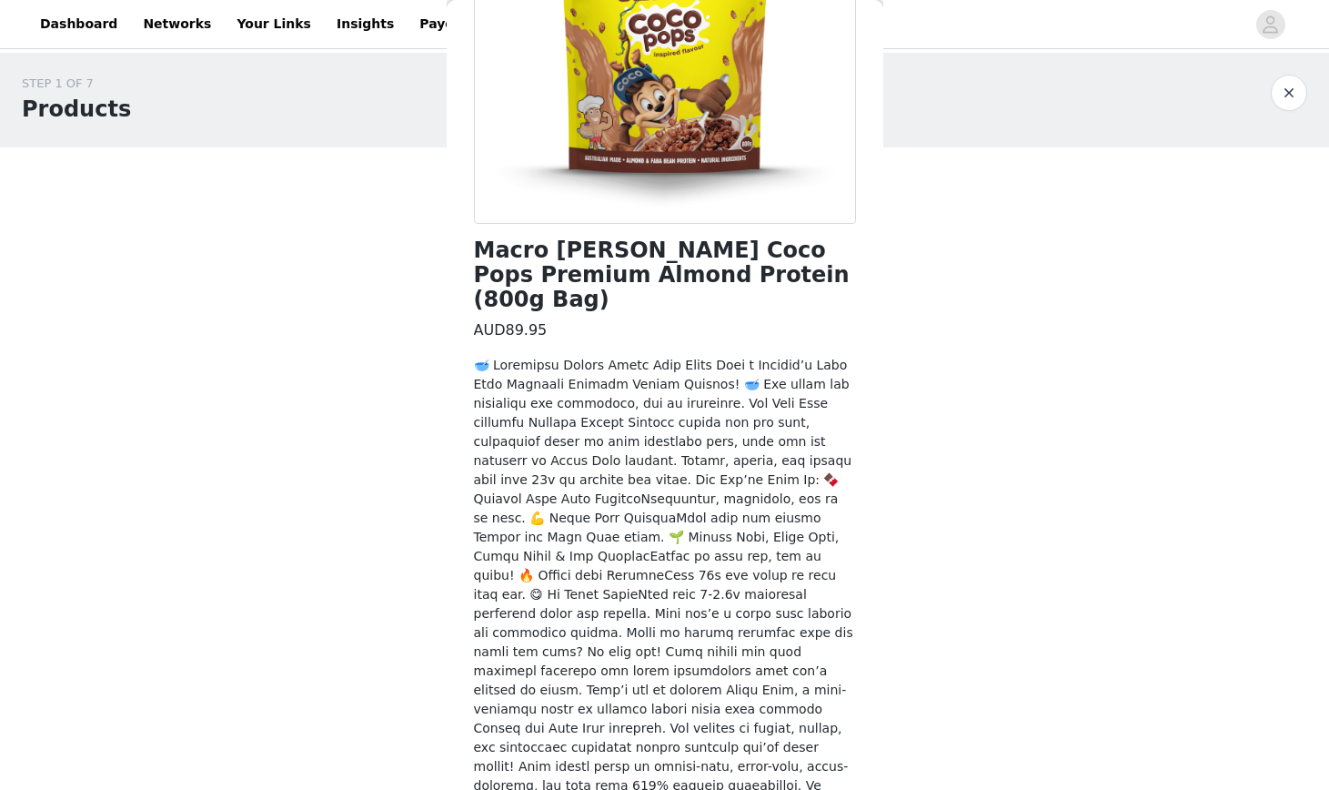
scroll to position [449, 0]
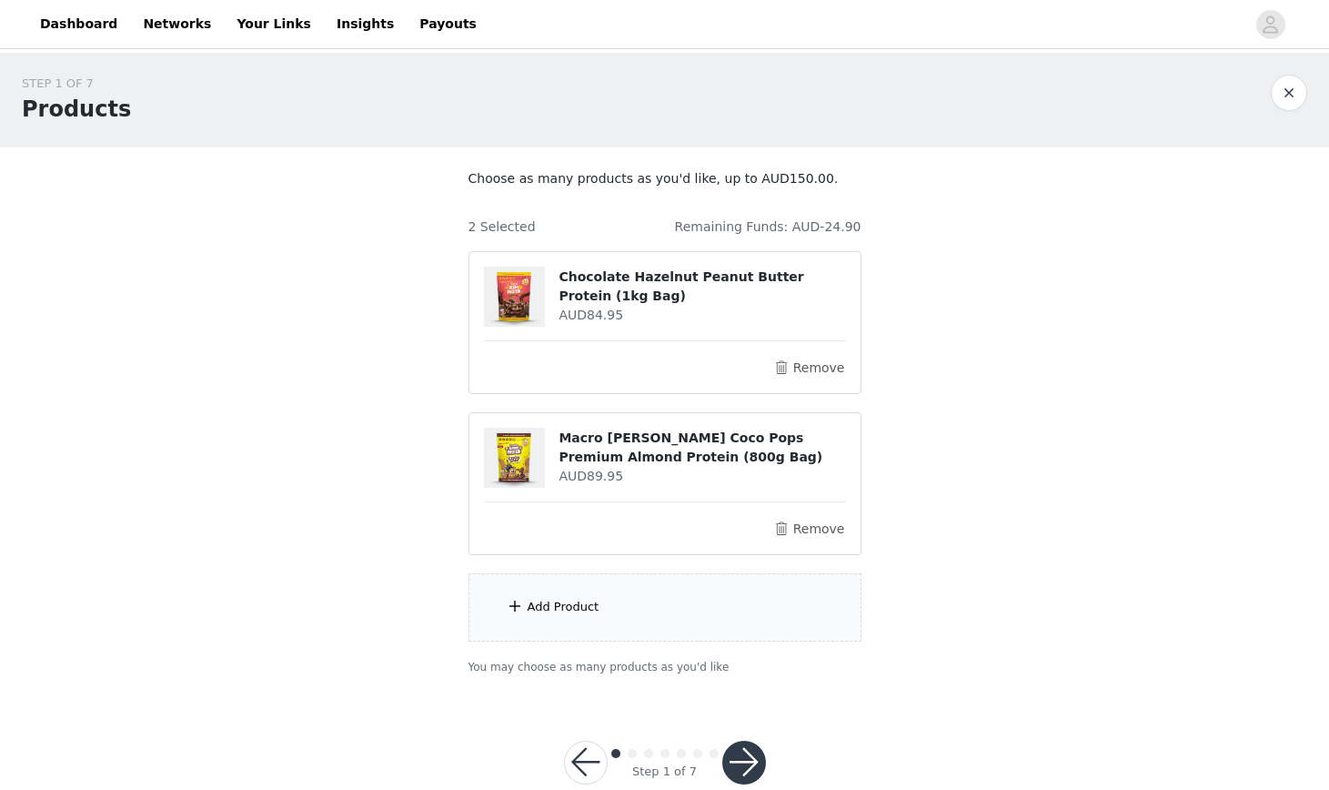
scroll to position [1, 0]
click at [554, 617] on div "Add Product" at bounding box center [665, 606] width 393 height 68
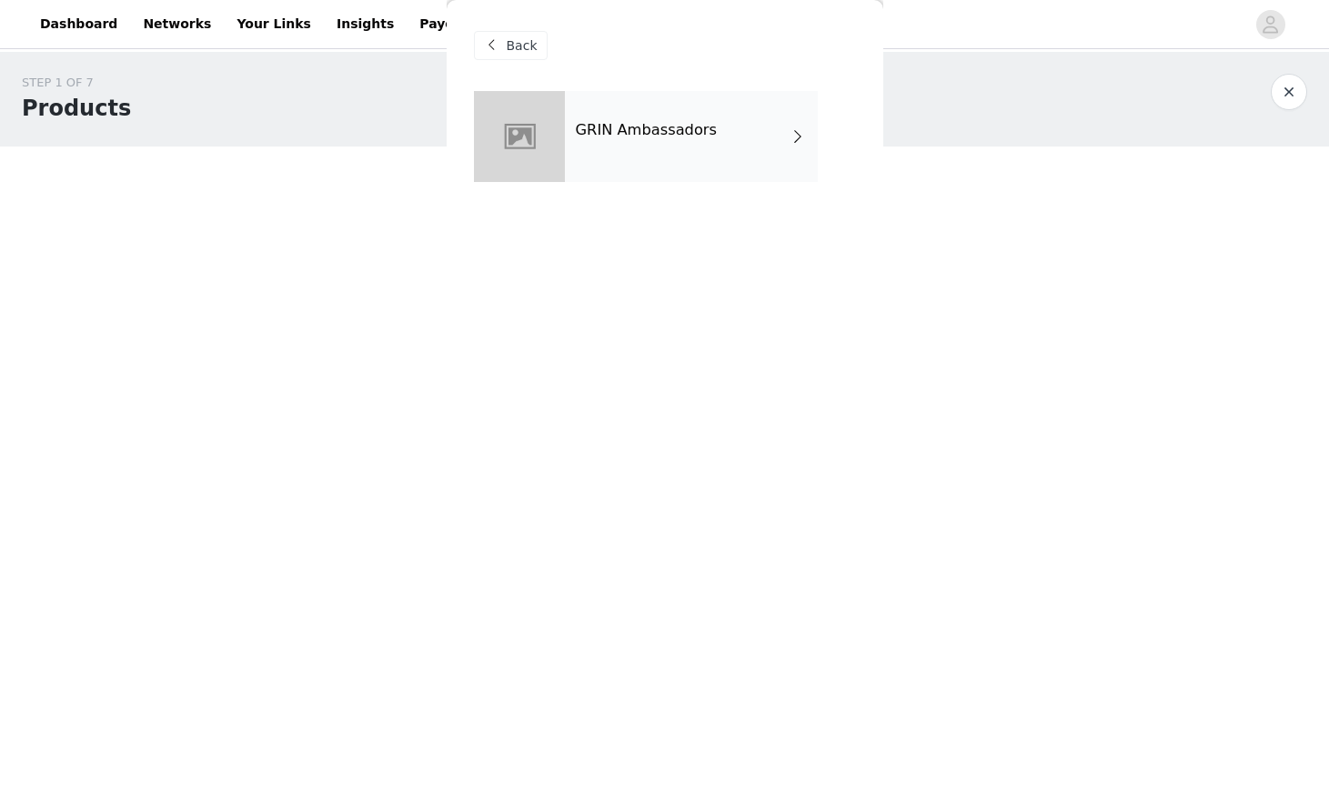
click at [648, 168] on div "GRIN Ambassadors" at bounding box center [691, 136] width 253 height 91
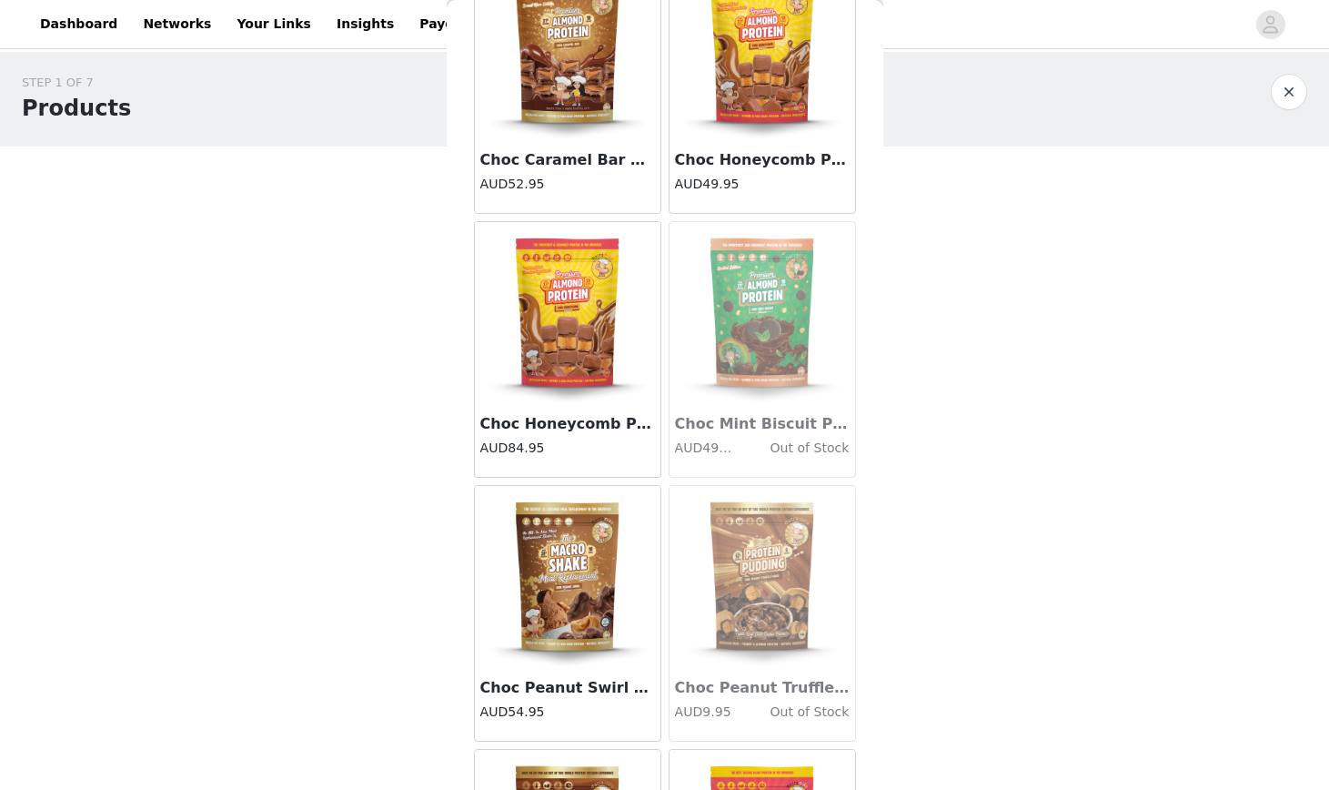
scroll to position [1995, 0]
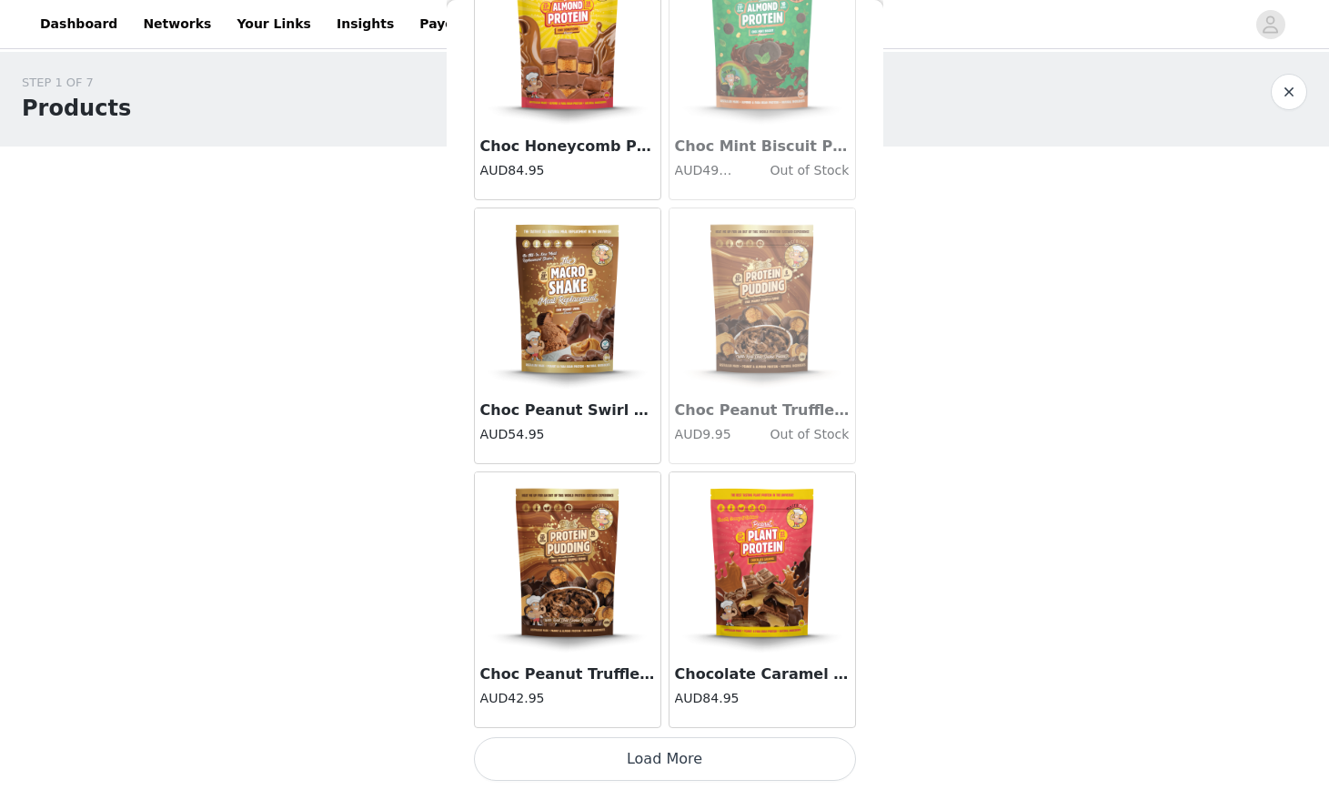
click at [649, 763] on button "Load More" at bounding box center [665, 759] width 382 height 44
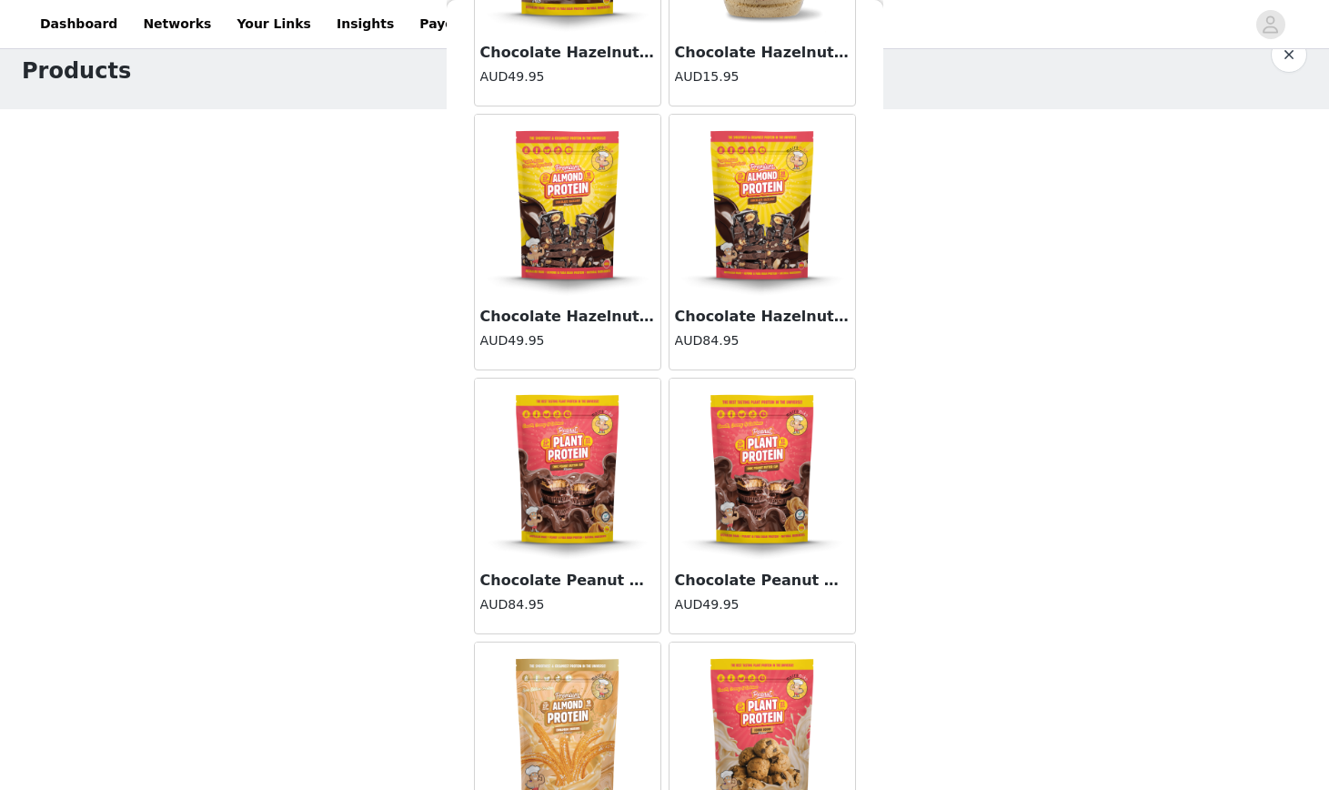
scroll to position [4634, 0]
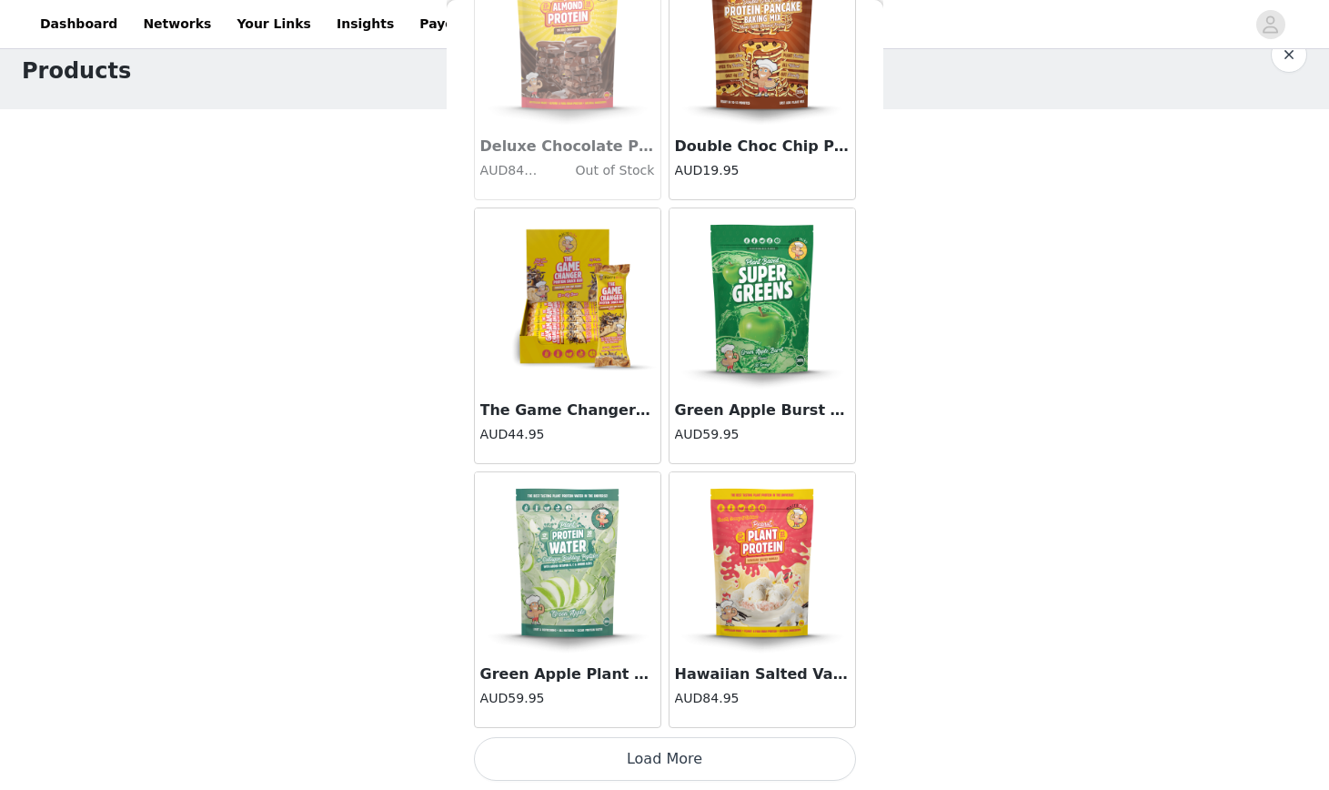
click at [676, 773] on button "Load More" at bounding box center [665, 759] width 382 height 44
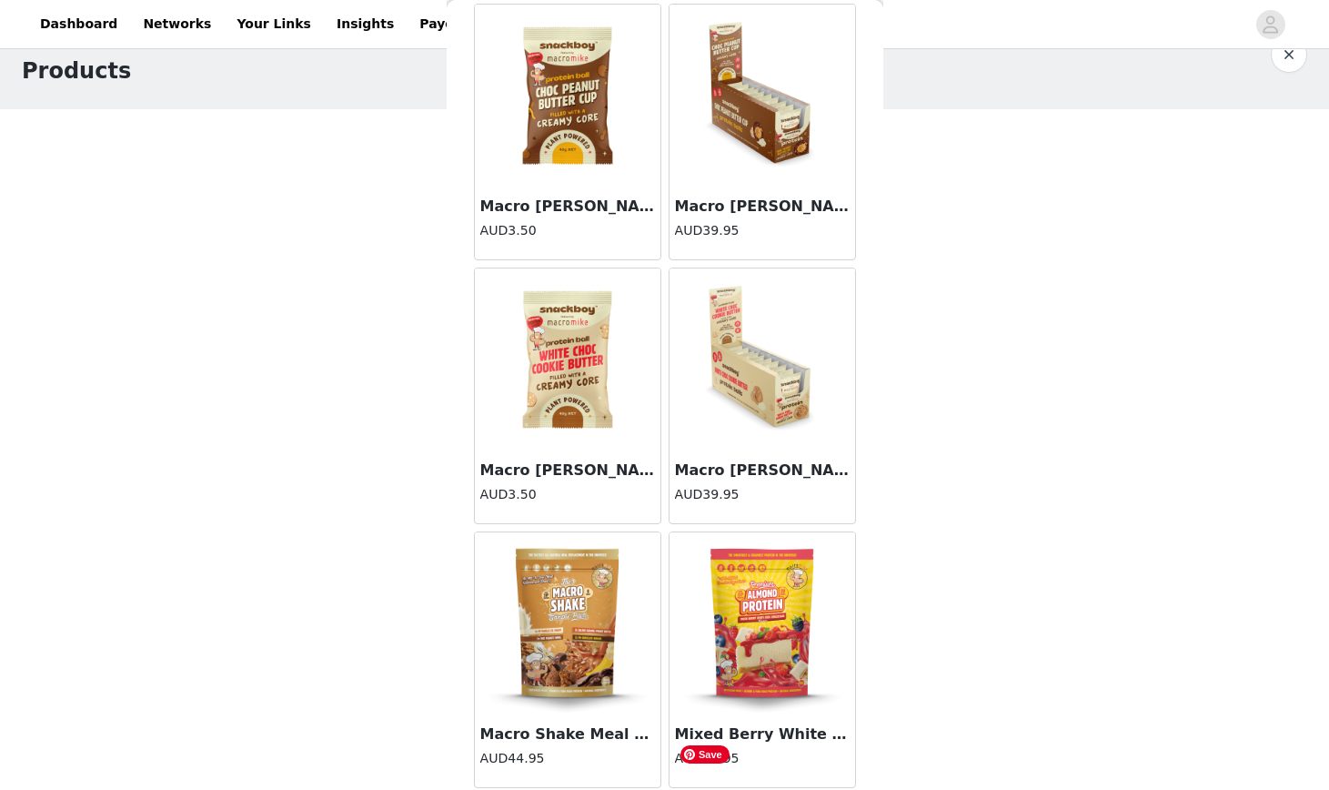
scroll to position [7273, 0]
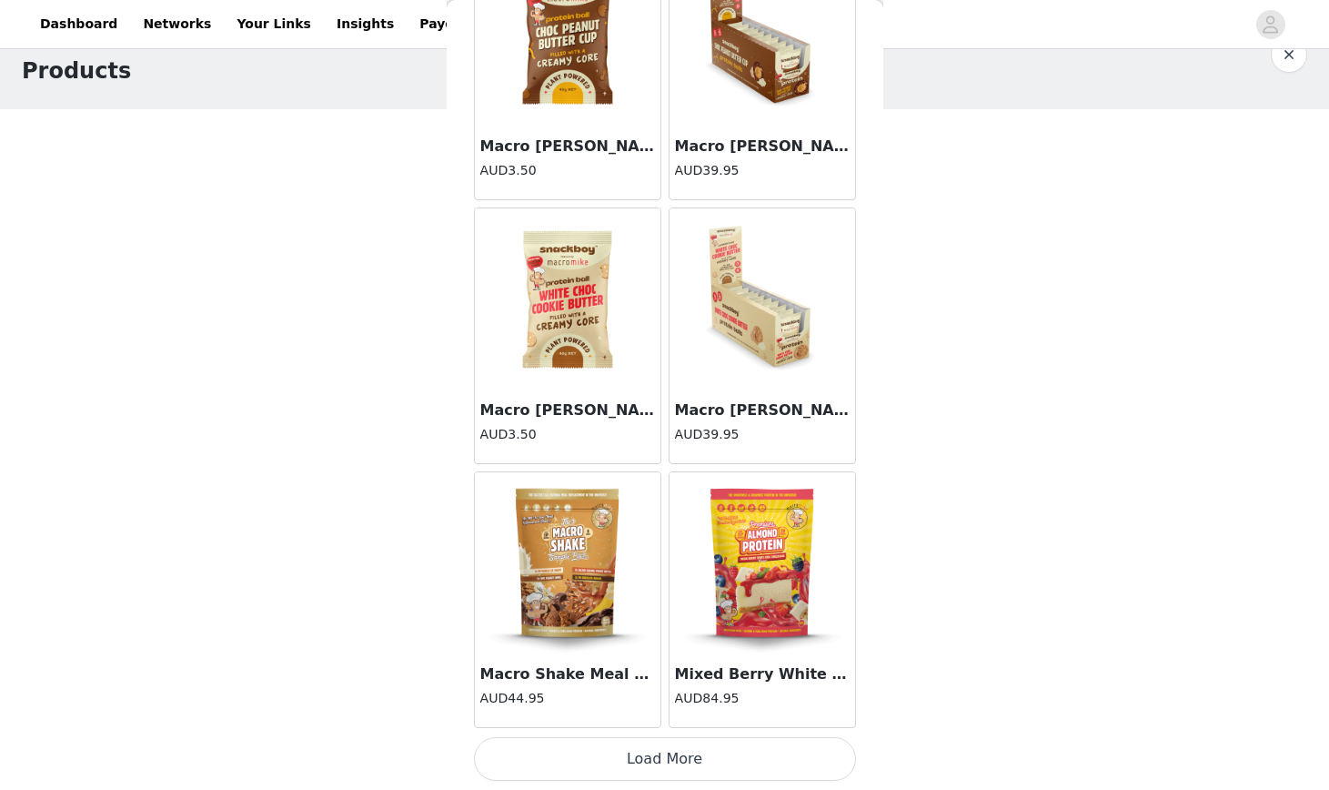
click at [681, 753] on button "Load More" at bounding box center [665, 759] width 382 height 44
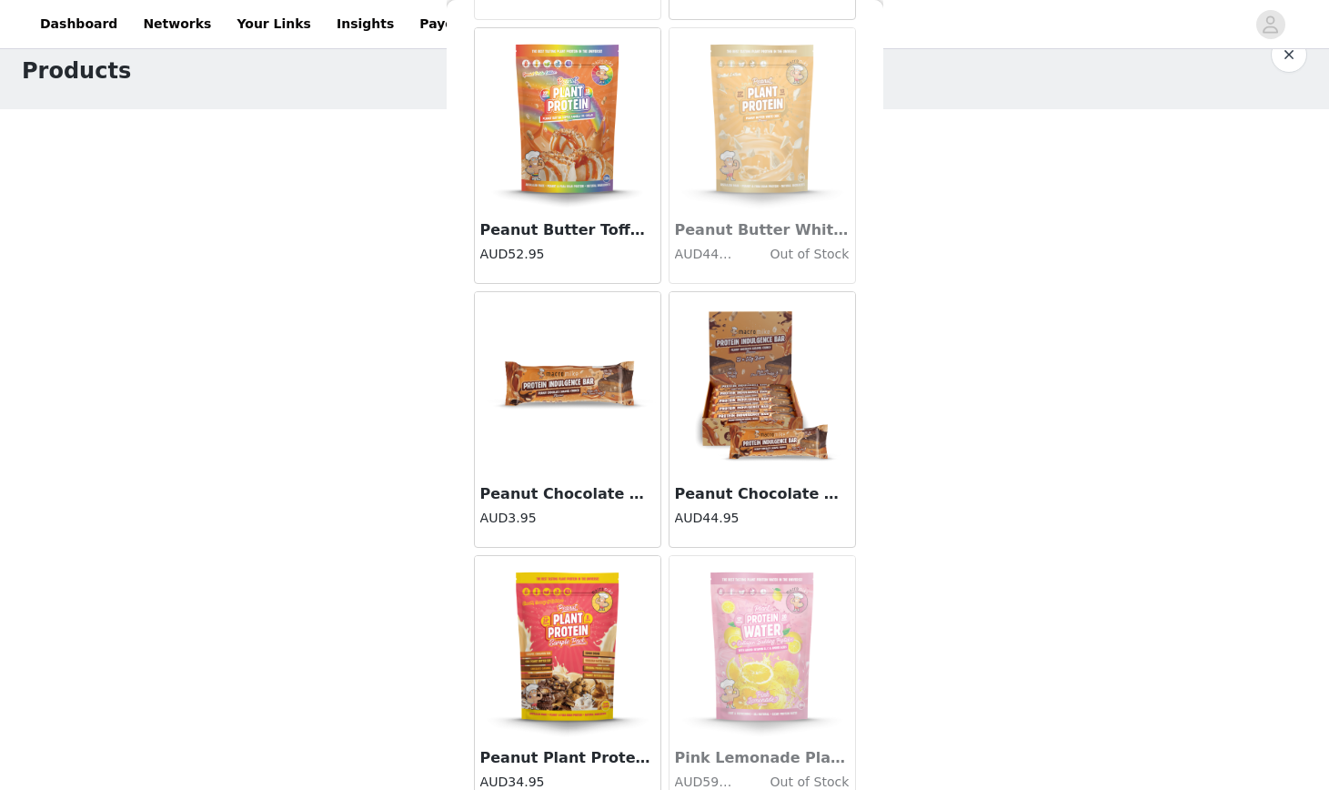
scroll to position [9912, 0]
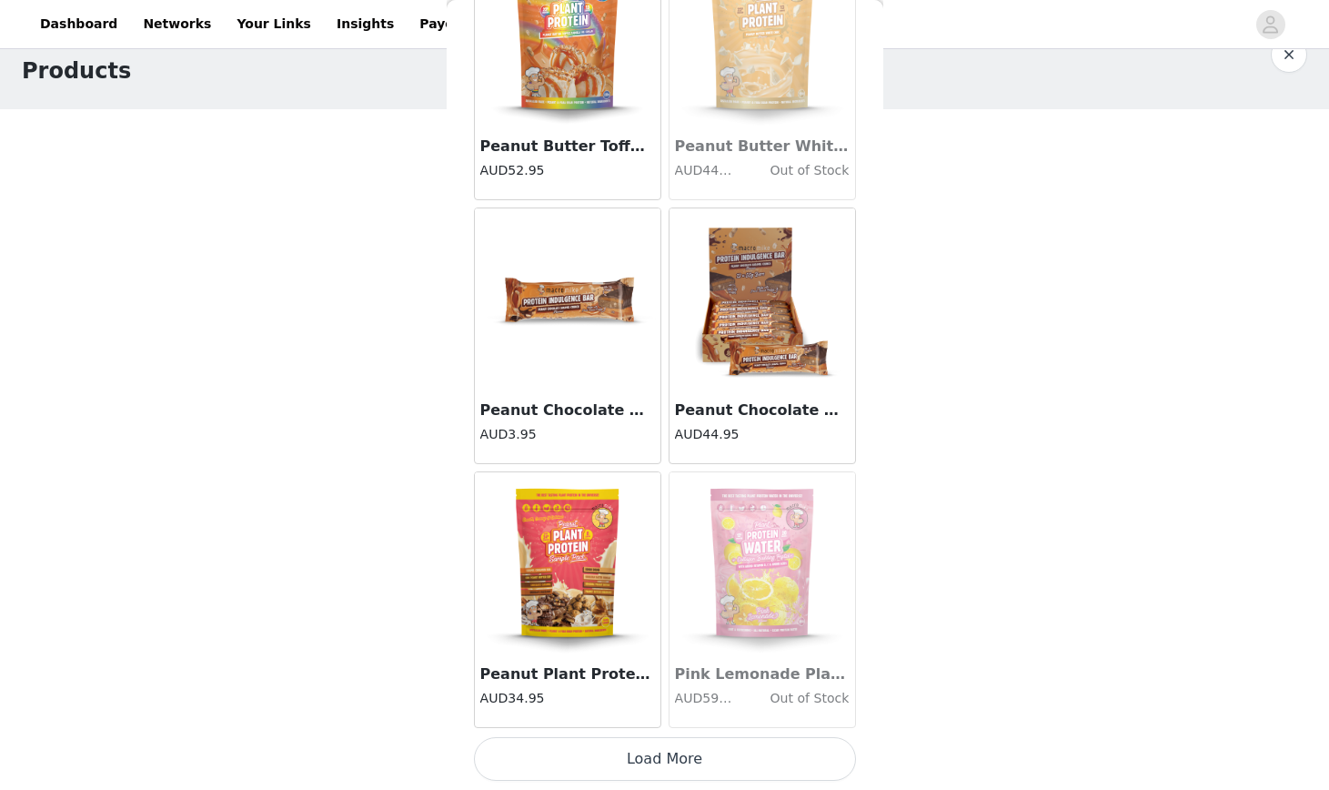
click at [700, 772] on button "Load More" at bounding box center [665, 759] width 382 height 44
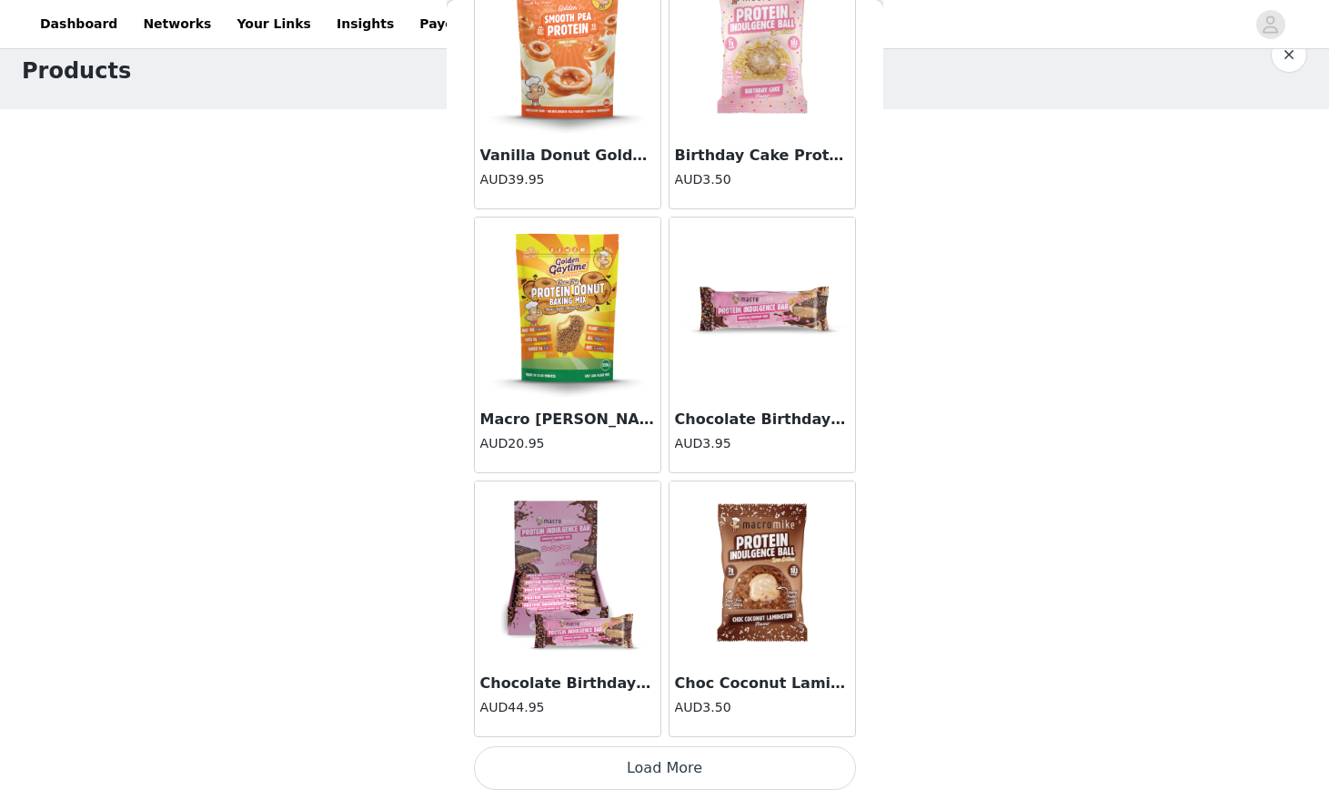
scroll to position [12551, 0]
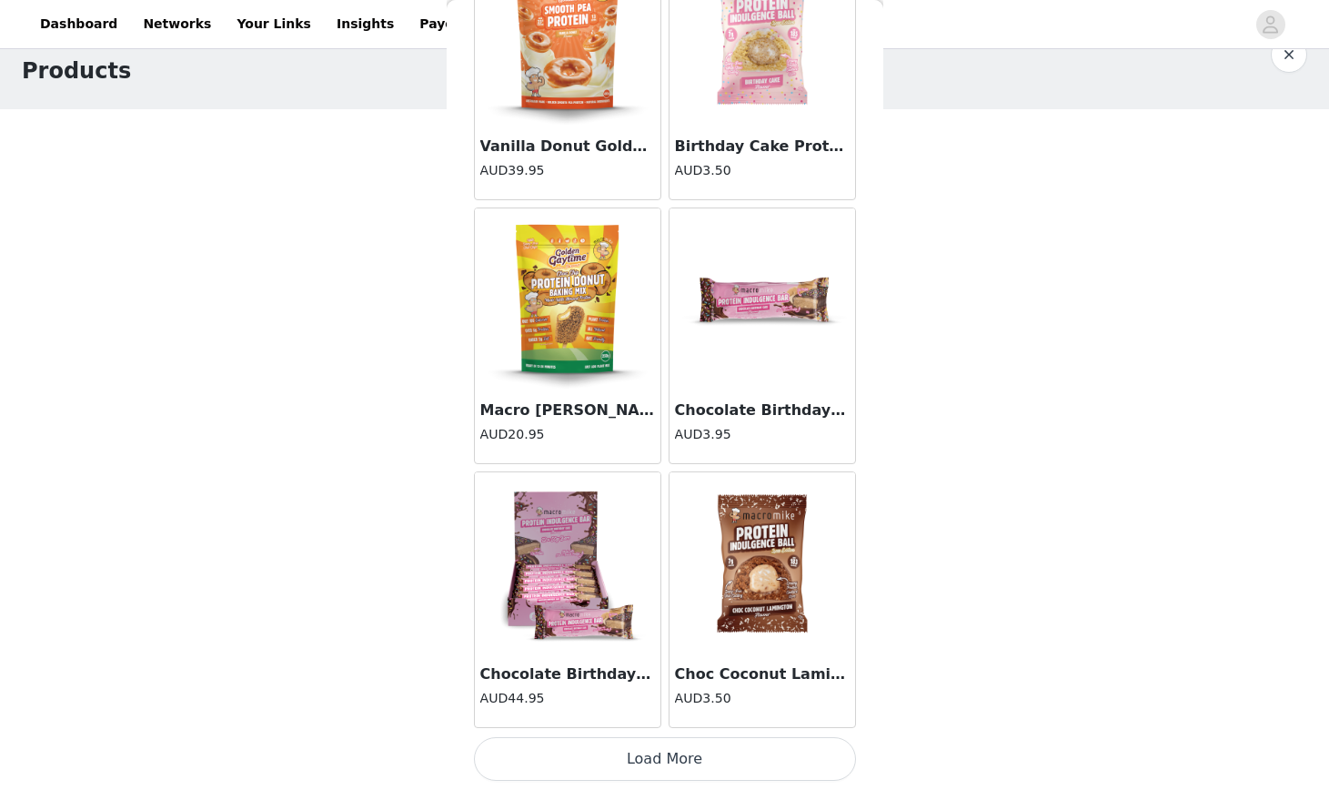
click at [720, 753] on button "Load More" at bounding box center [665, 759] width 382 height 44
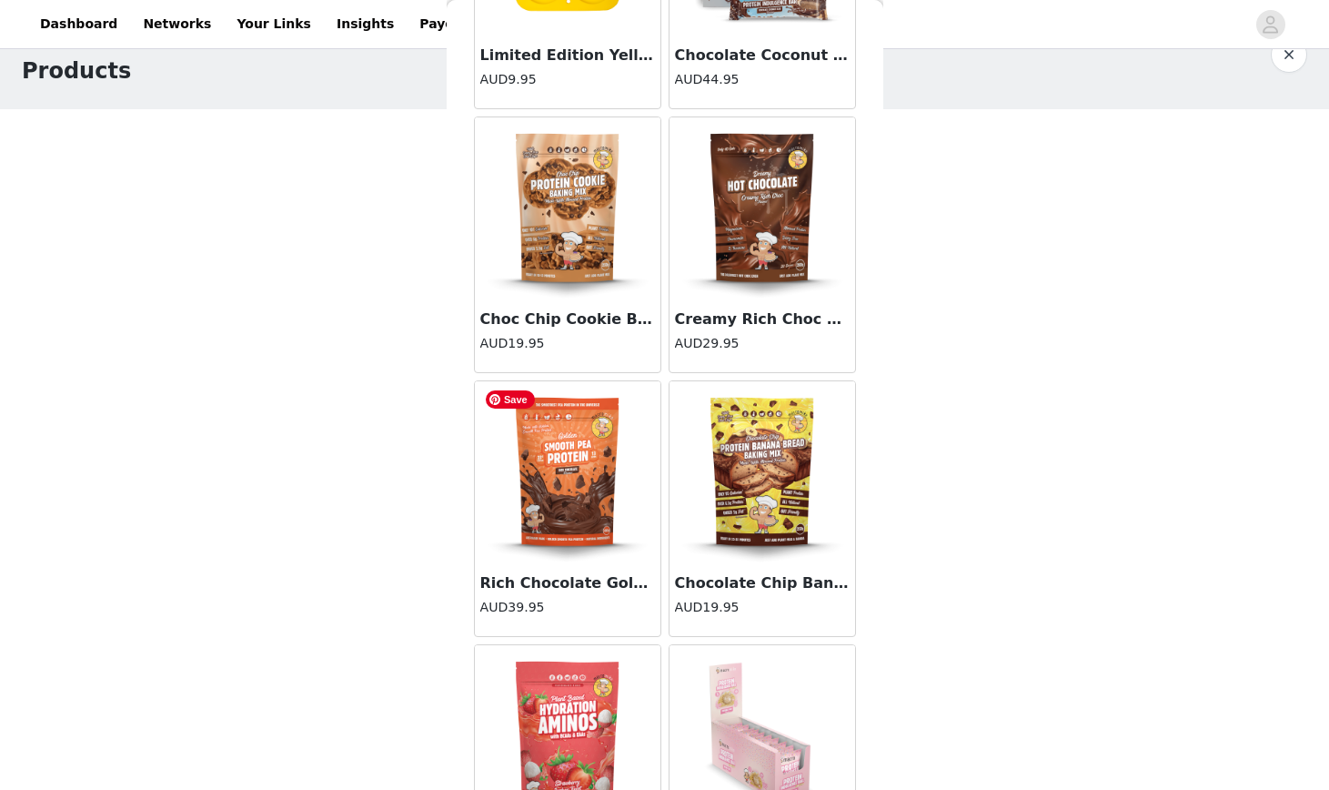
scroll to position [14278, 0]
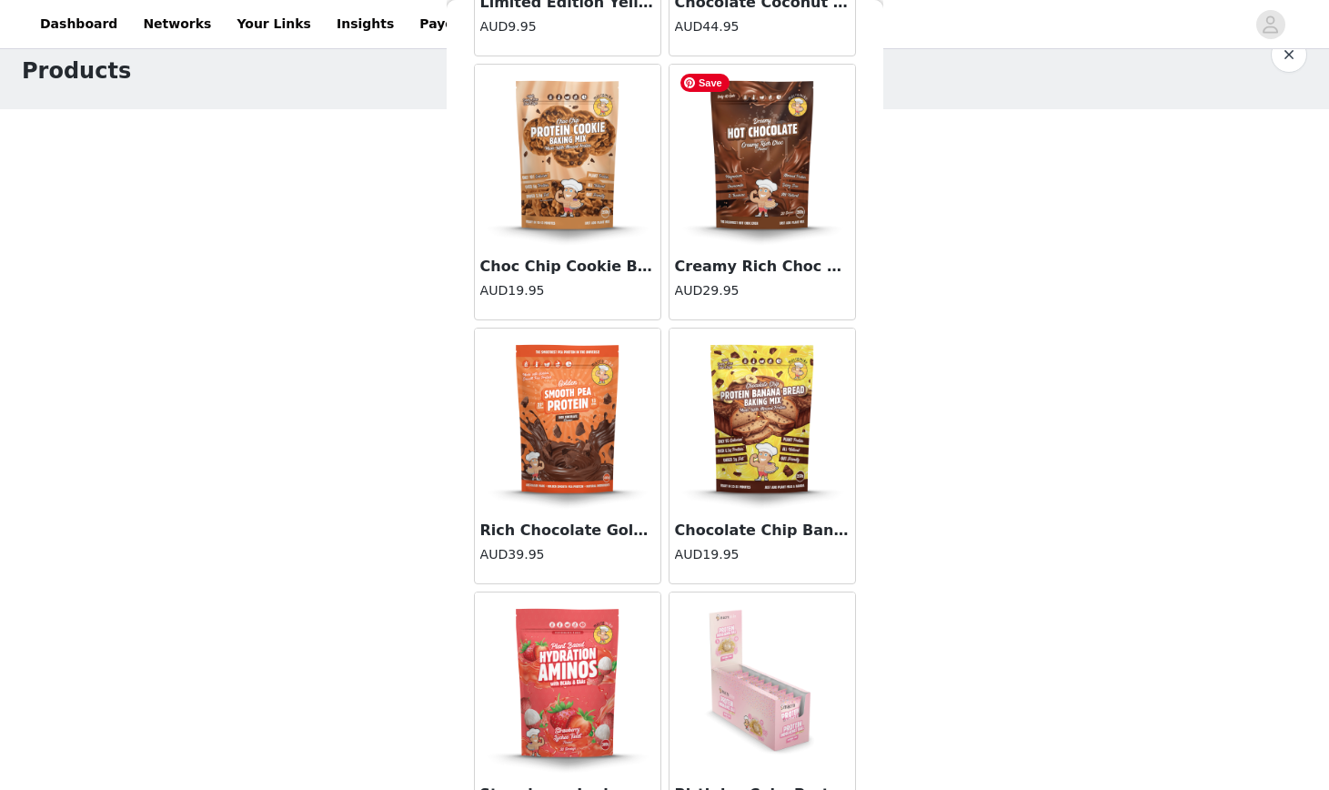
click at [761, 200] on img at bounding box center [763, 156] width 182 height 182
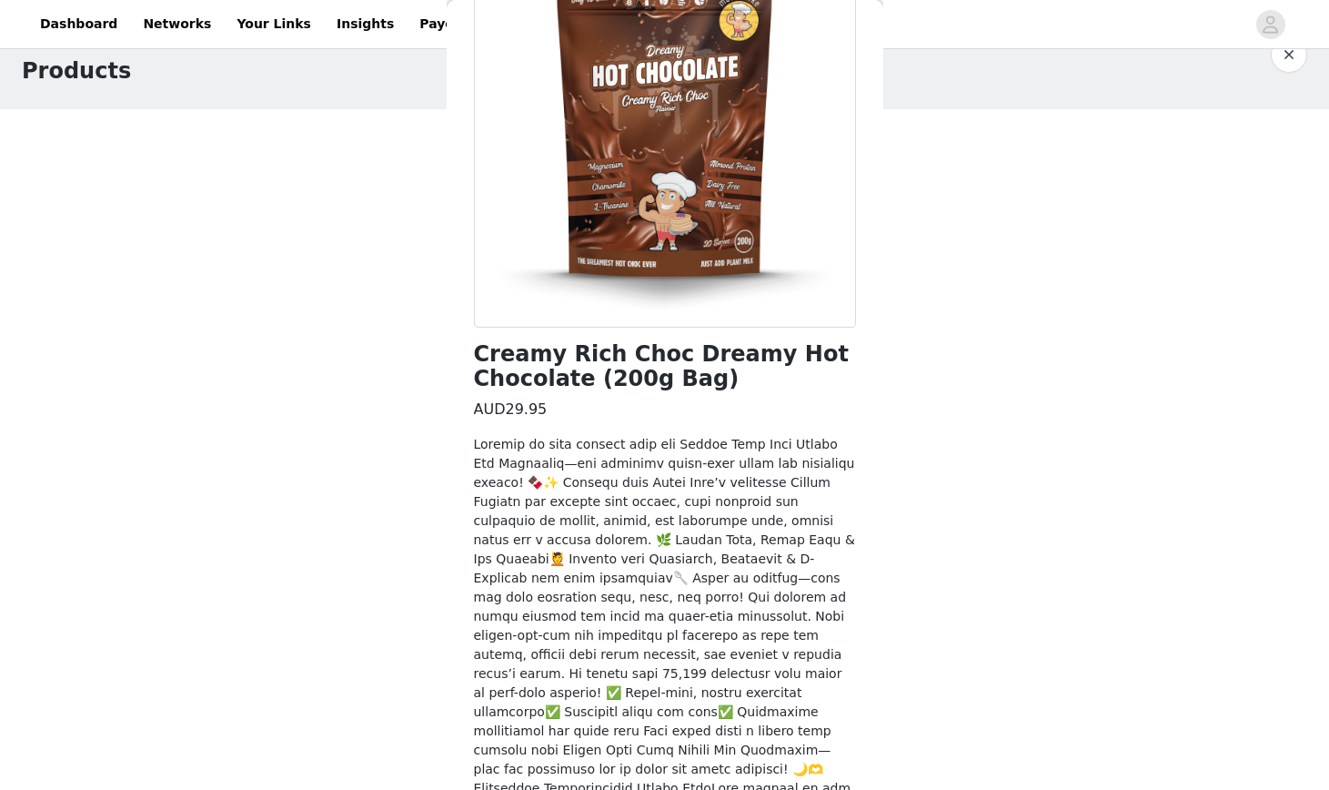
scroll to position [315, 0]
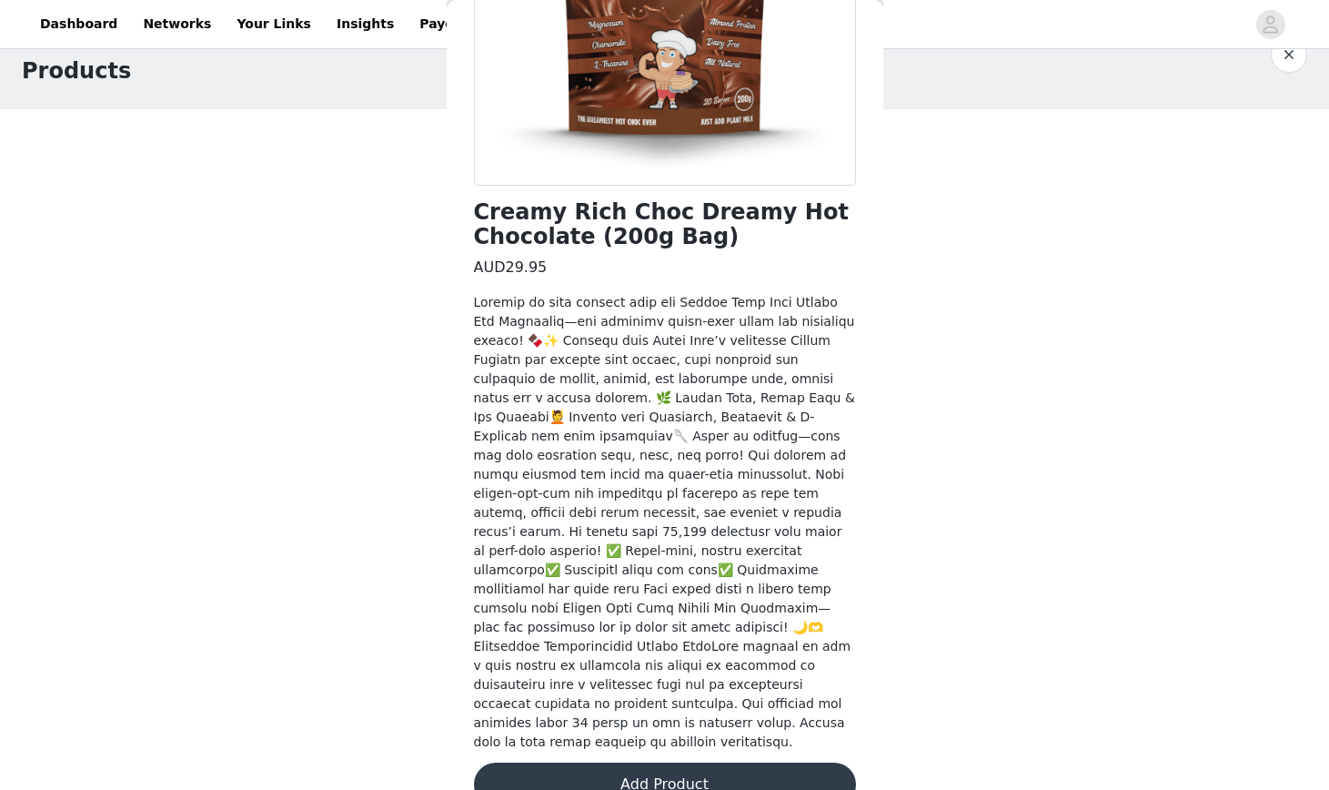
click at [630, 763] on button "Add Product" at bounding box center [665, 785] width 382 height 44
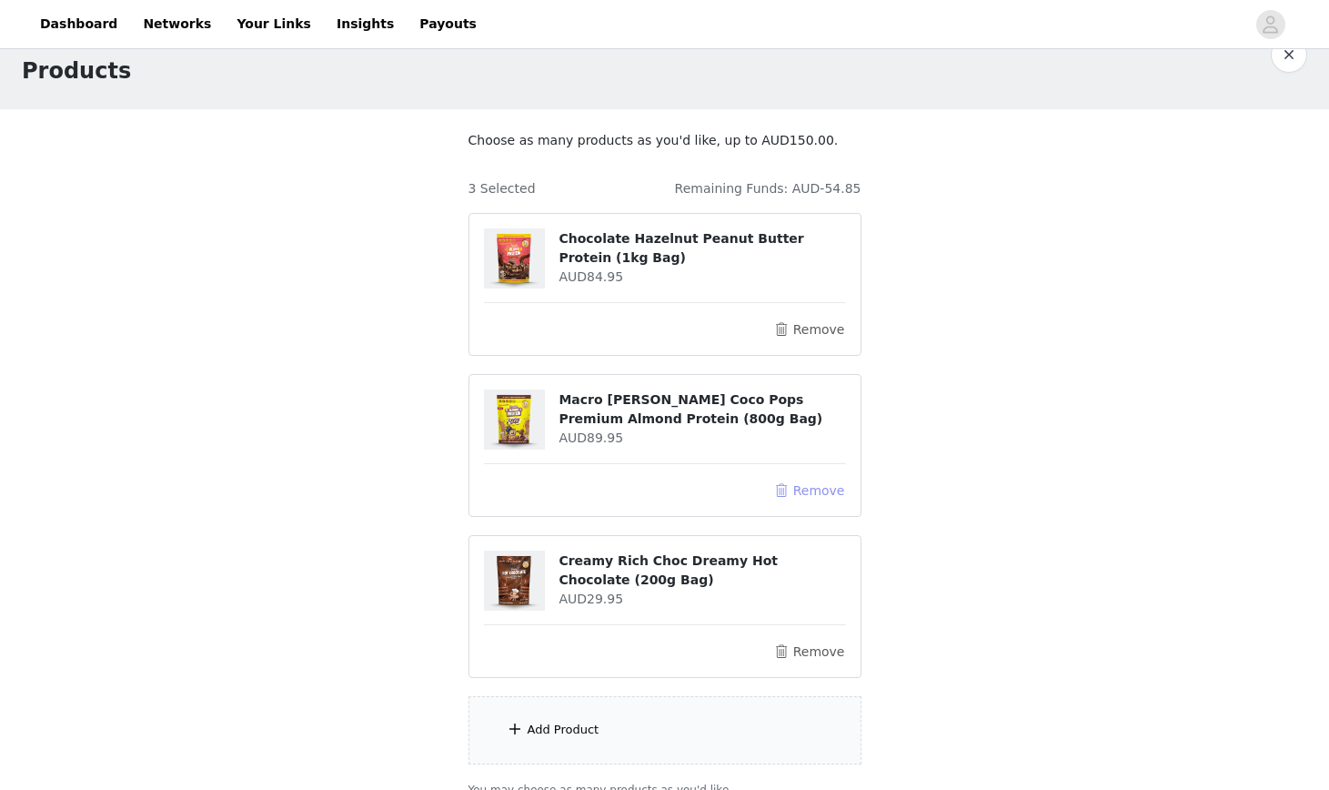
click at [805, 490] on button "Remove" at bounding box center [809, 491] width 73 height 22
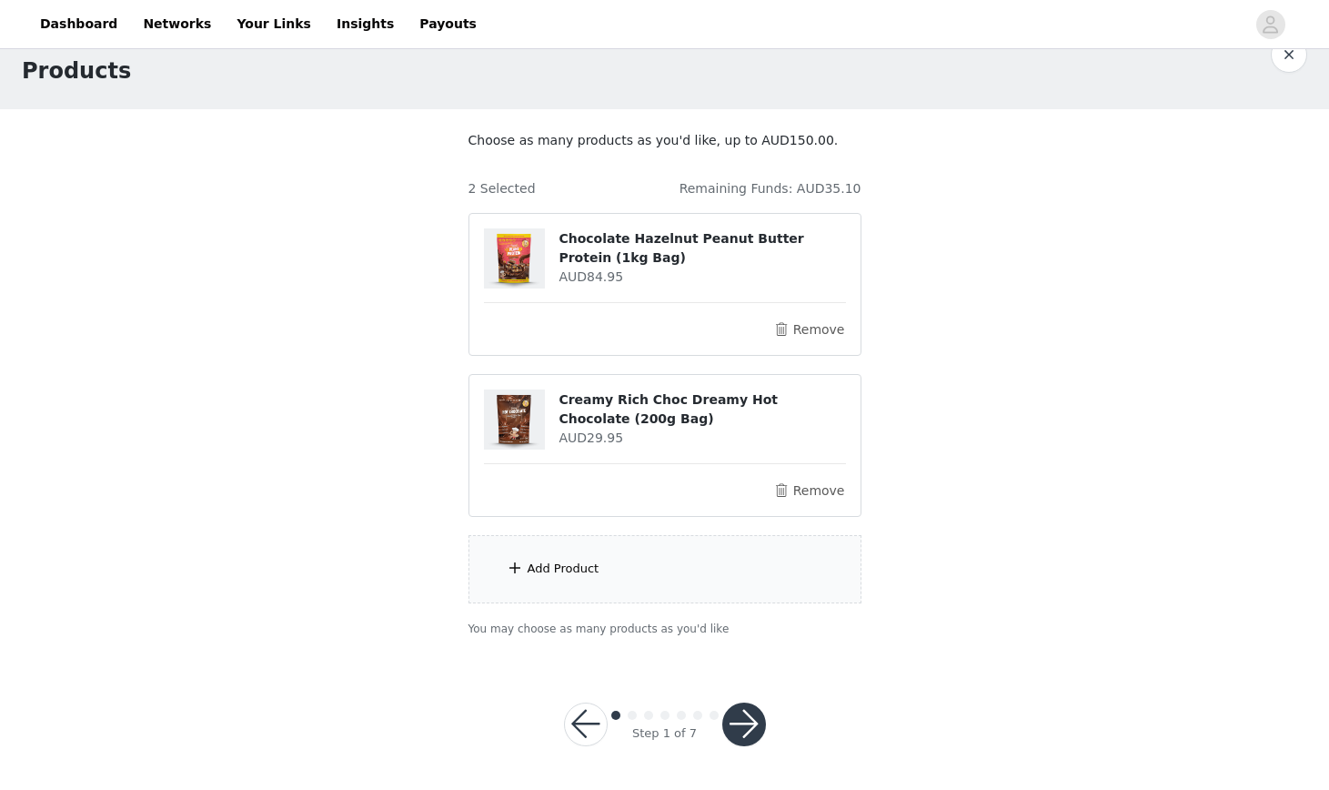
click at [578, 571] on div "Add Product" at bounding box center [564, 569] width 72 height 18
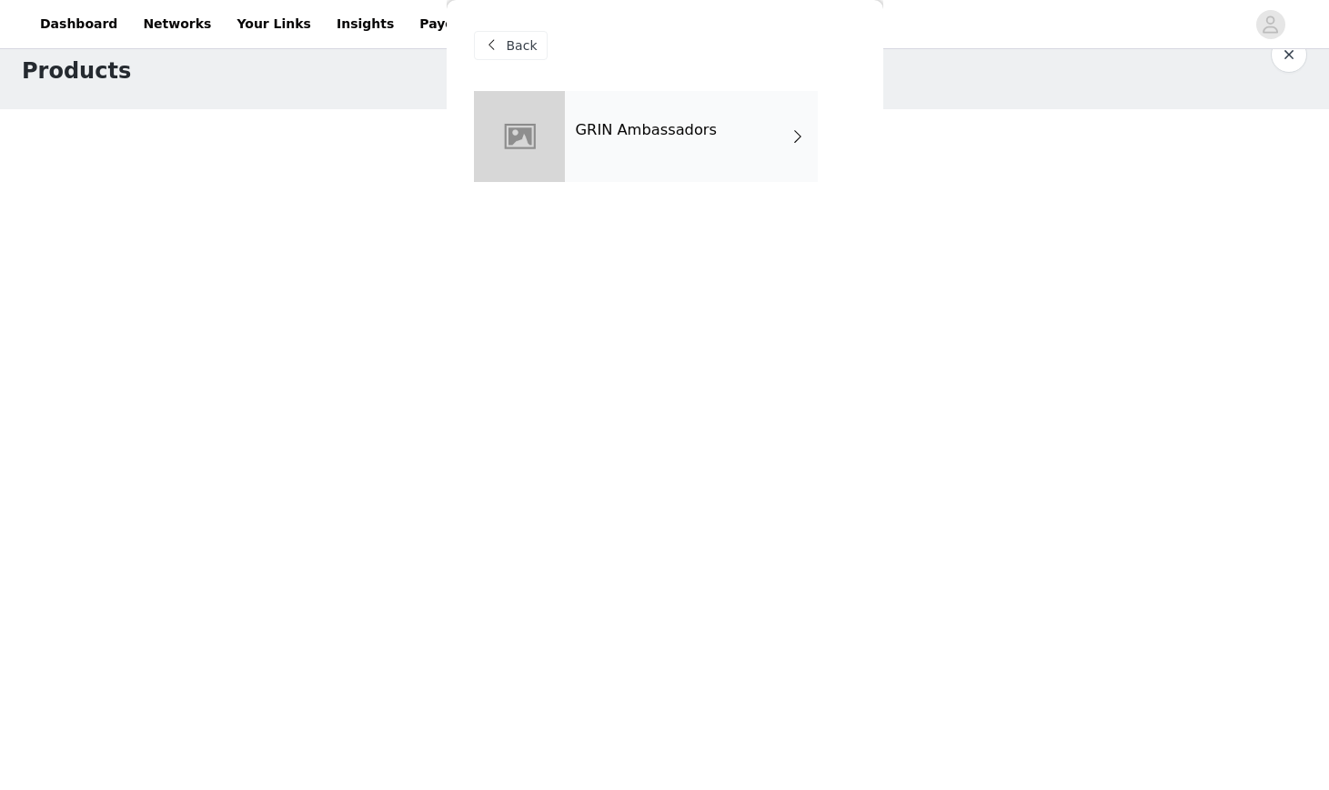
click at [637, 140] on div "GRIN Ambassadors" at bounding box center [691, 136] width 253 height 91
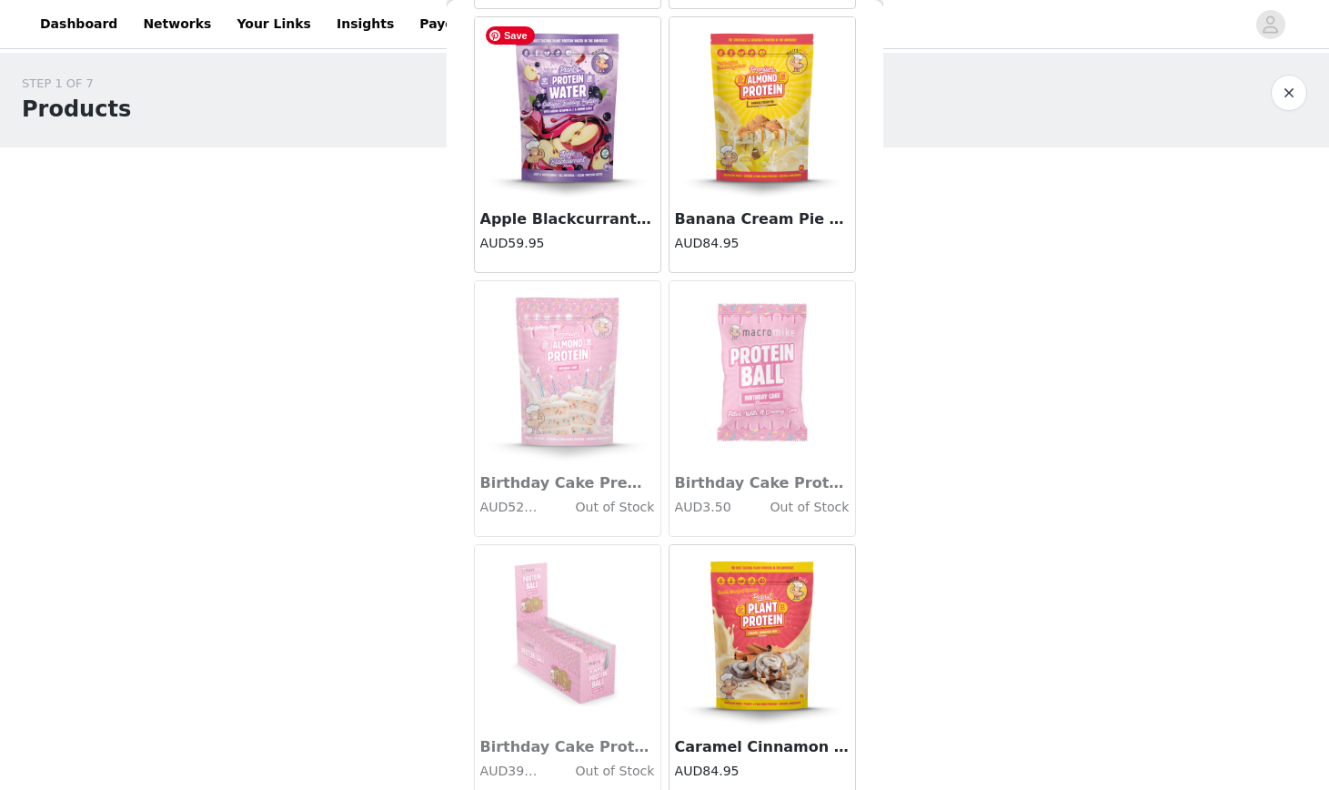
scroll to position [0, 0]
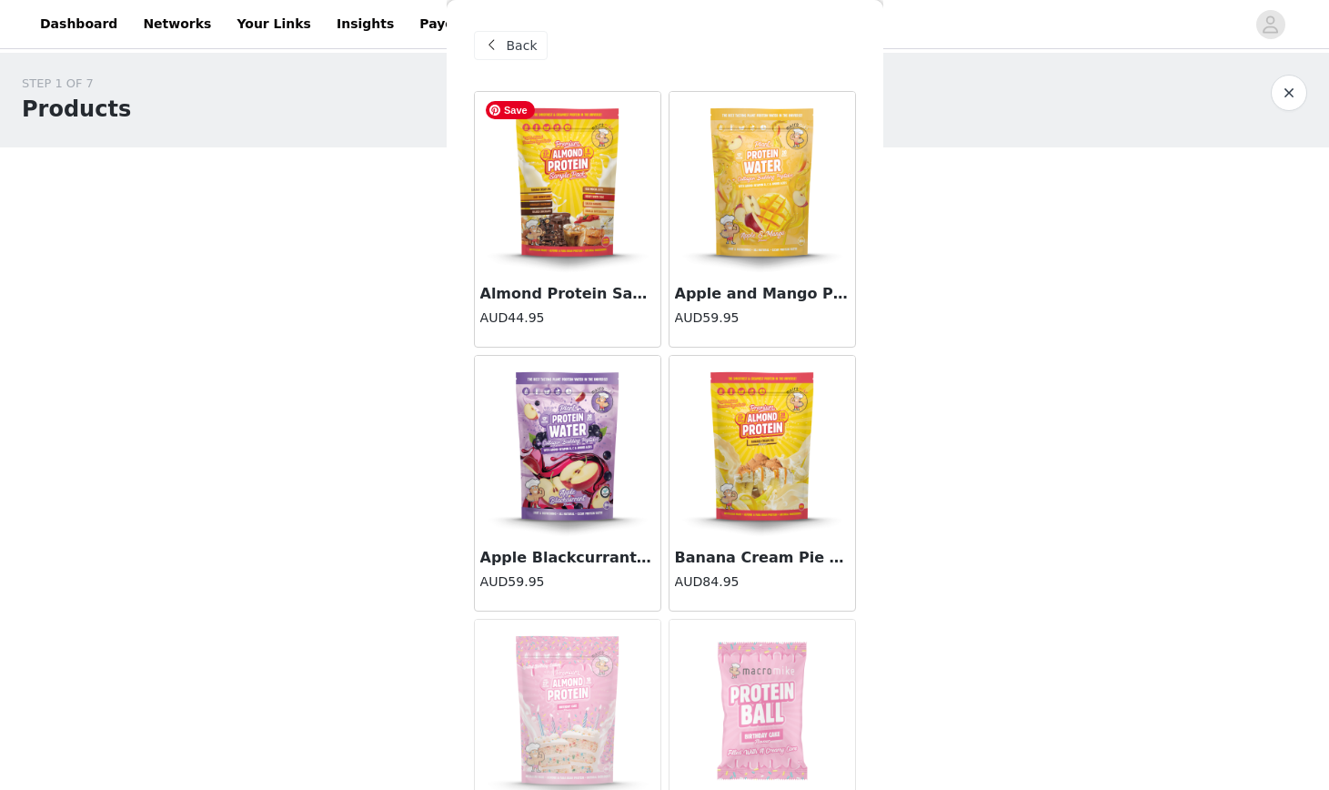
click at [512, 43] on span "Back" at bounding box center [522, 45] width 31 height 19
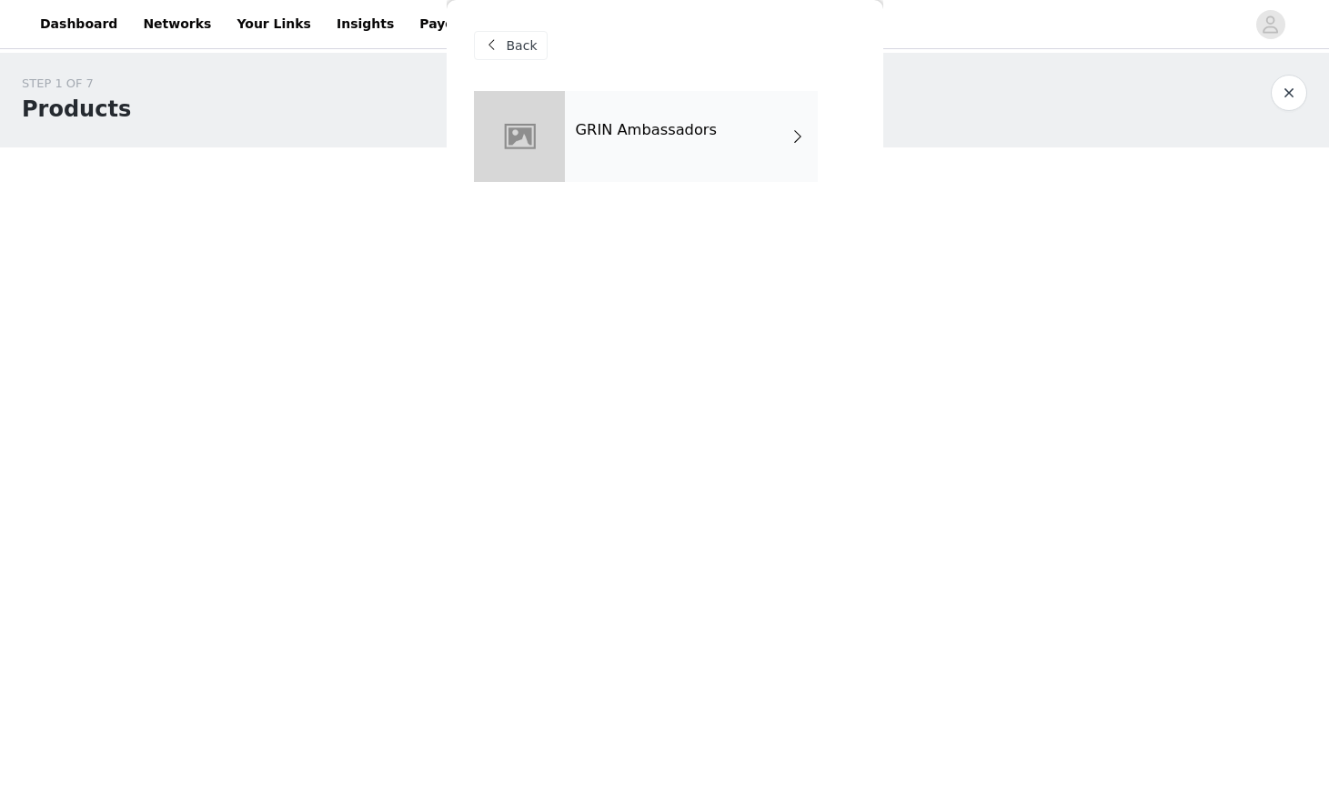
click at [678, 129] on h4 "GRIN Ambassadors" at bounding box center [647, 130] width 142 height 16
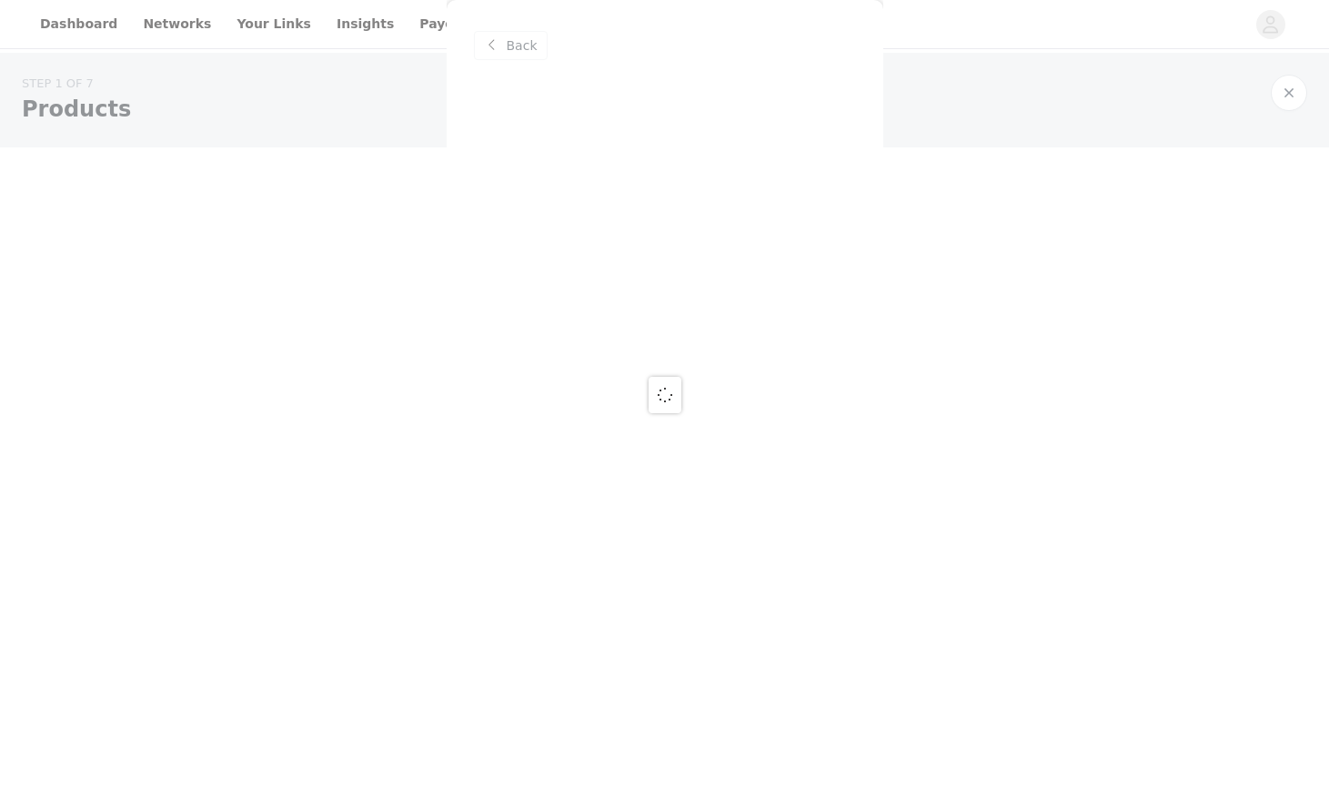
click at [516, 45] on div at bounding box center [664, 395] width 1329 height 790
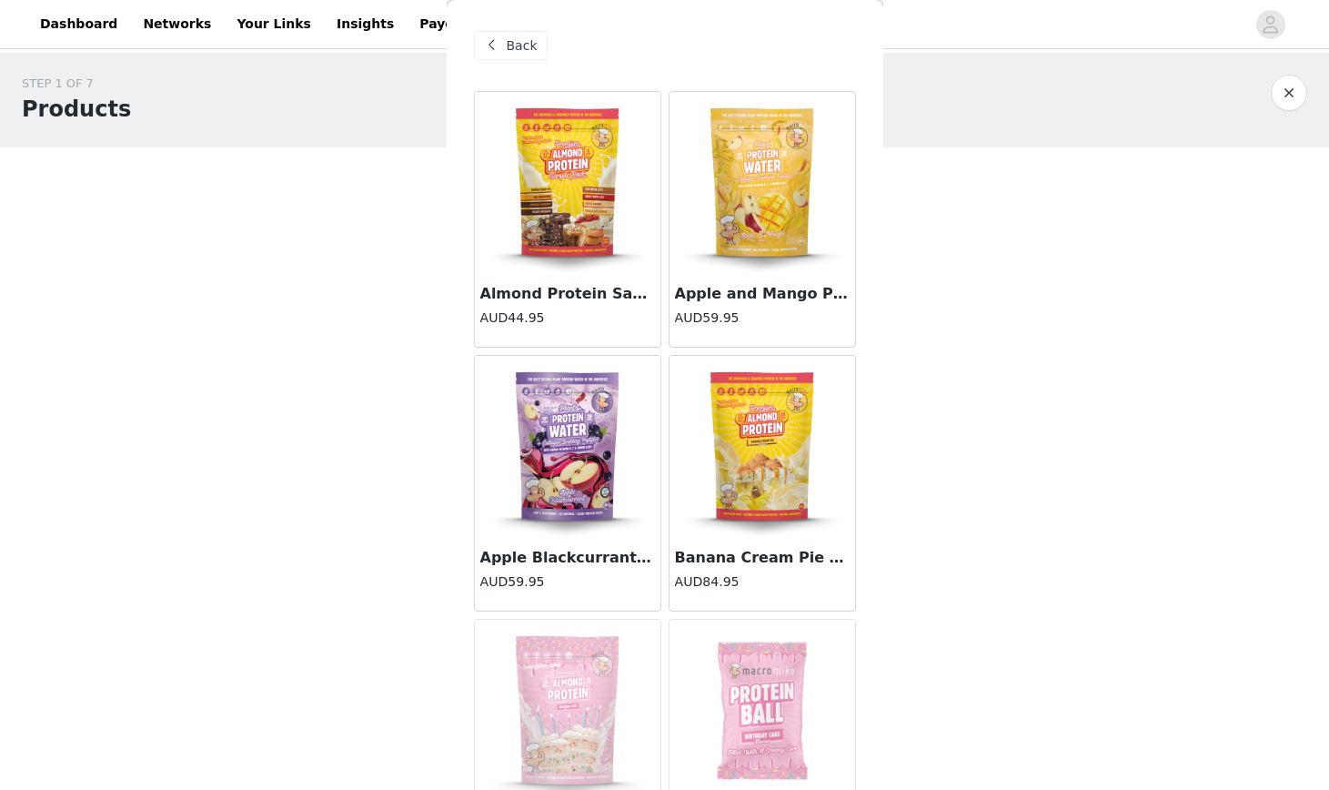
click at [521, 42] on span "Back" at bounding box center [522, 45] width 31 height 19
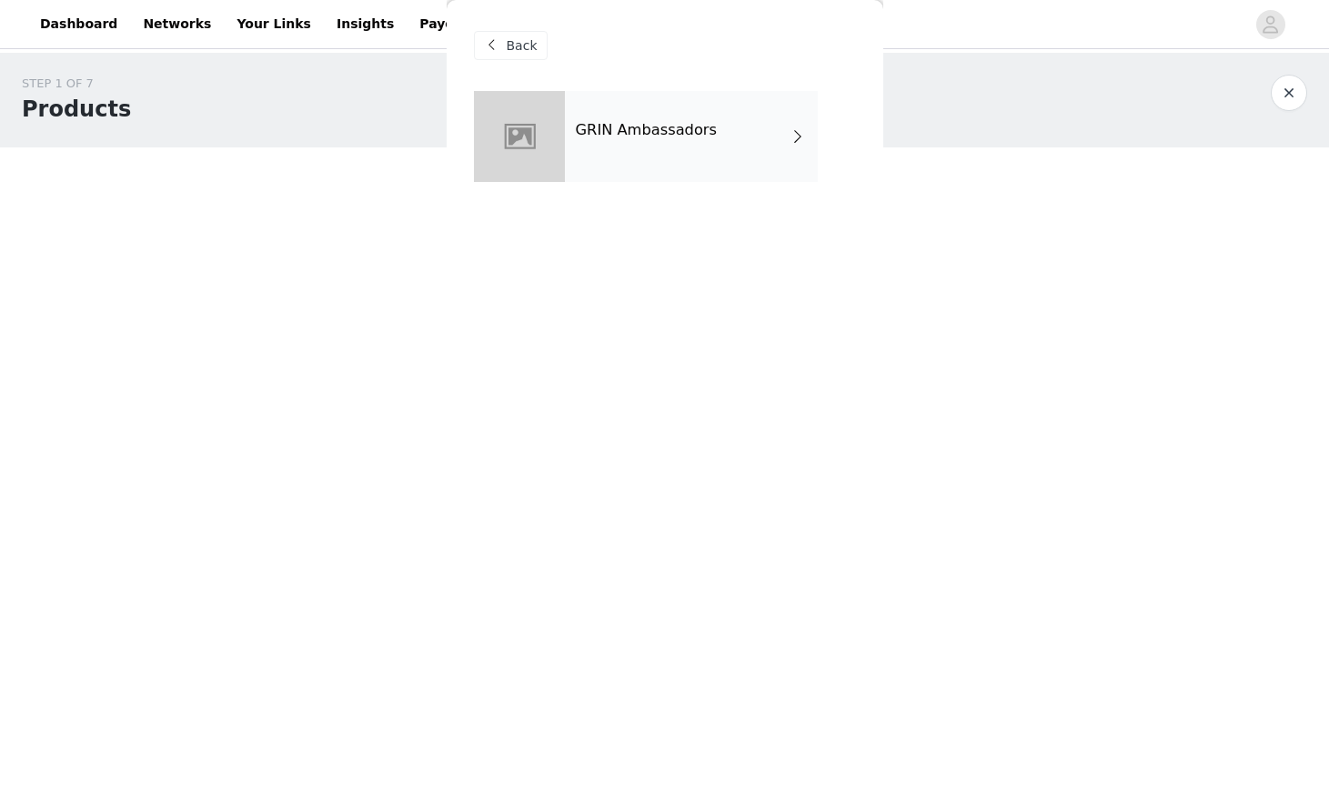
click at [521, 42] on span "Back" at bounding box center [522, 45] width 31 height 19
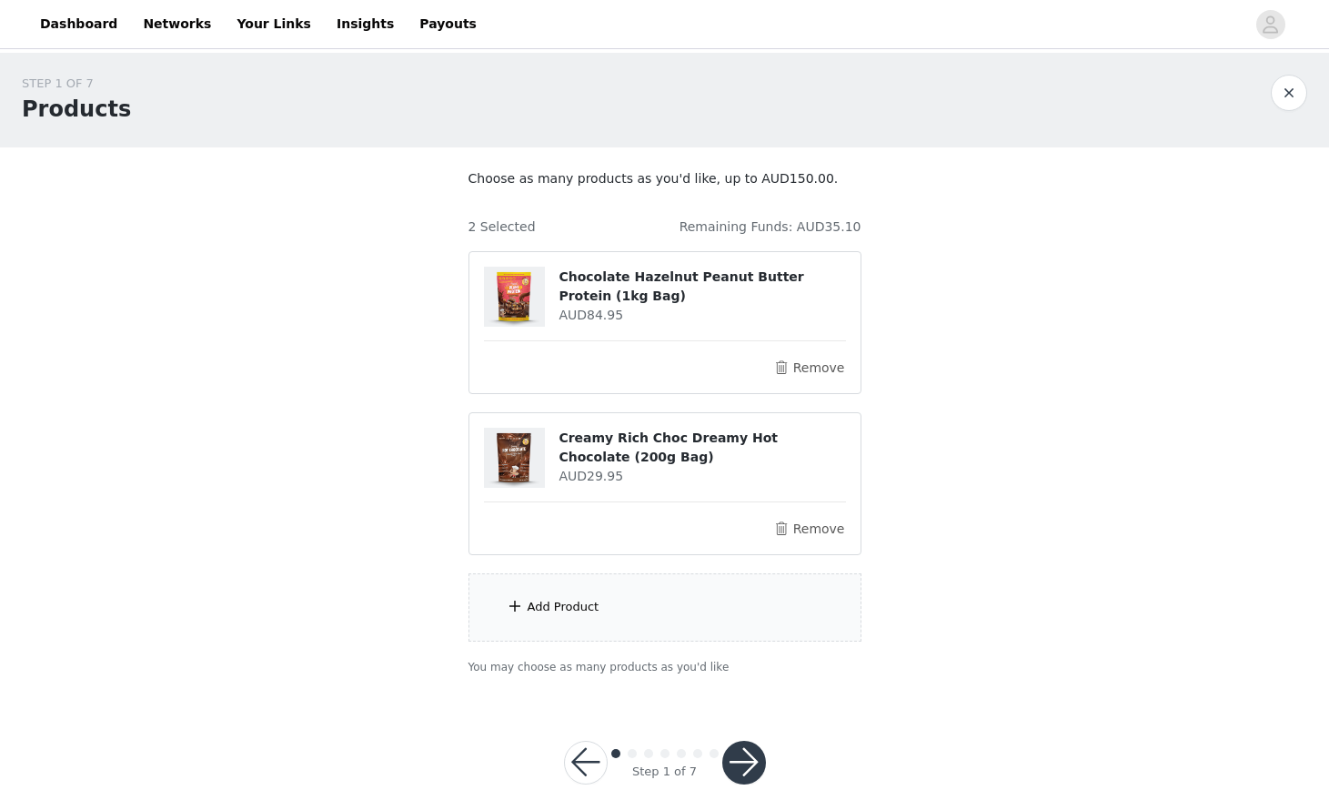
scroll to position [38, 0]
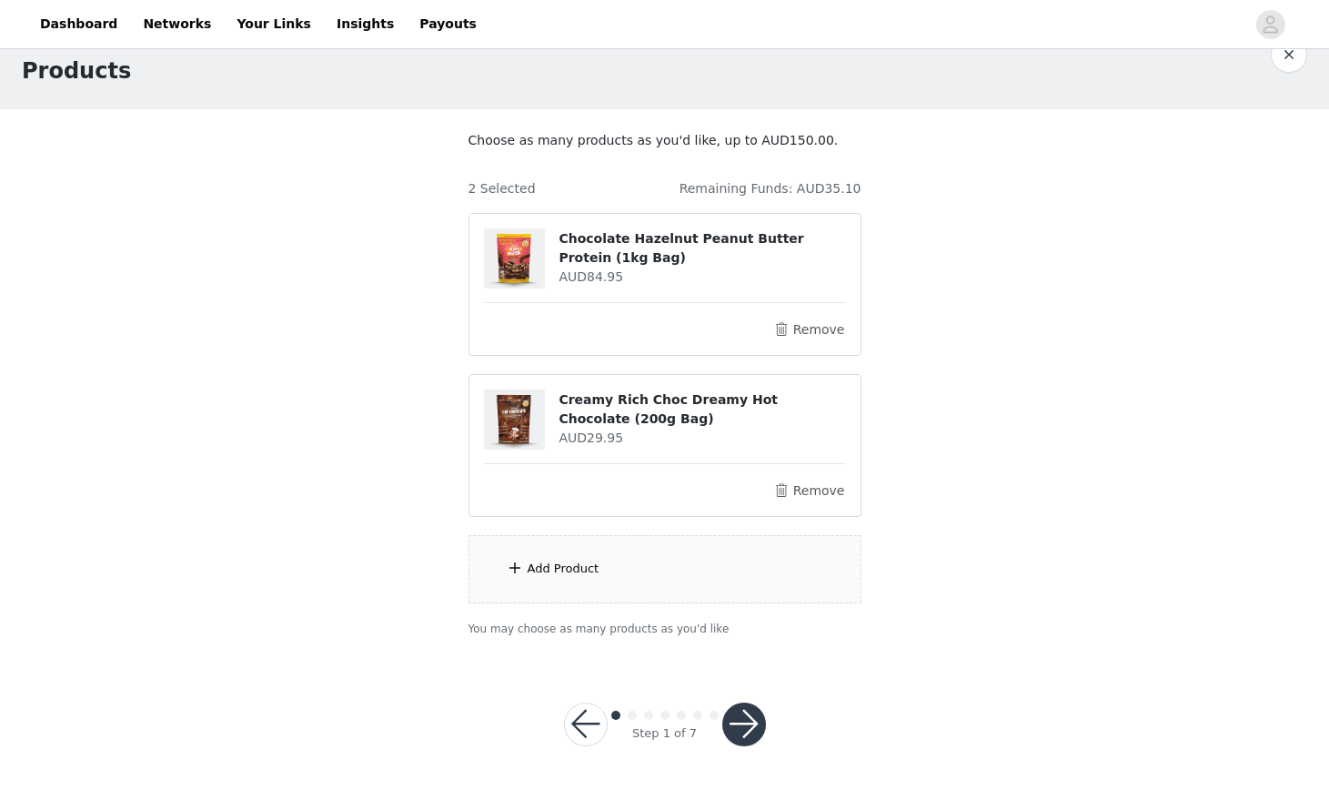
click at [641, 584] on div "Add Product" at bounding box center [665, 569] width 393 height 68
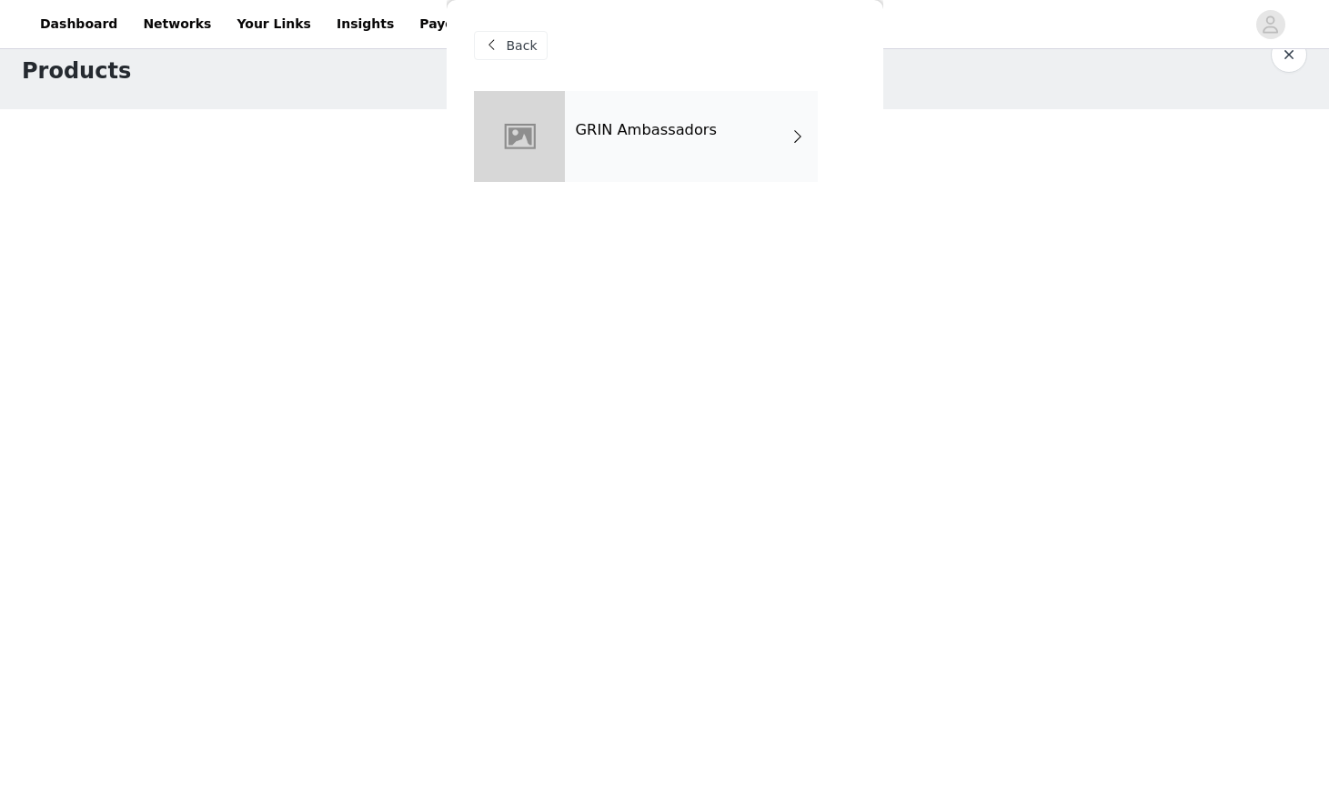
click at [577, 133] on h4 "GRIN Ambassadors" at bounding box center [647, 130] width 142 height 16
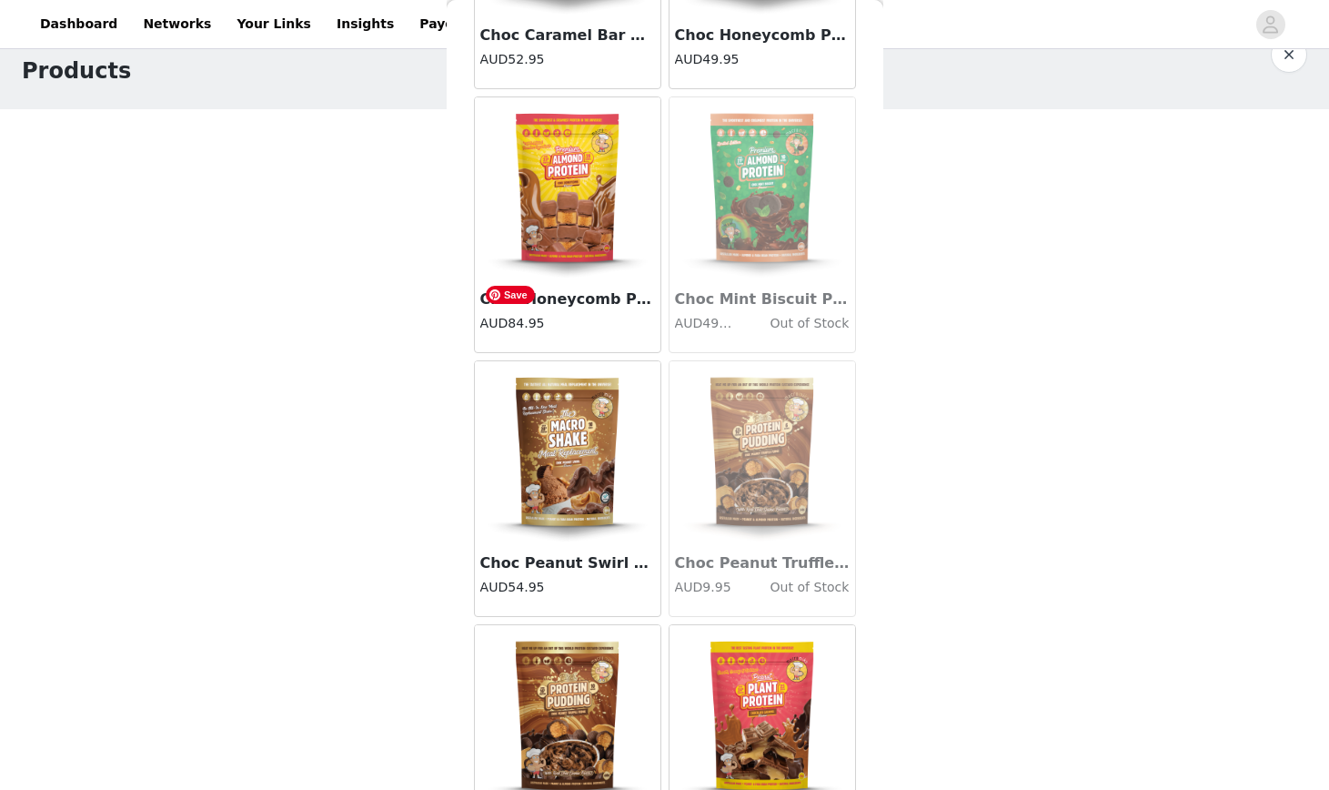
scroll to position [1995, 0]
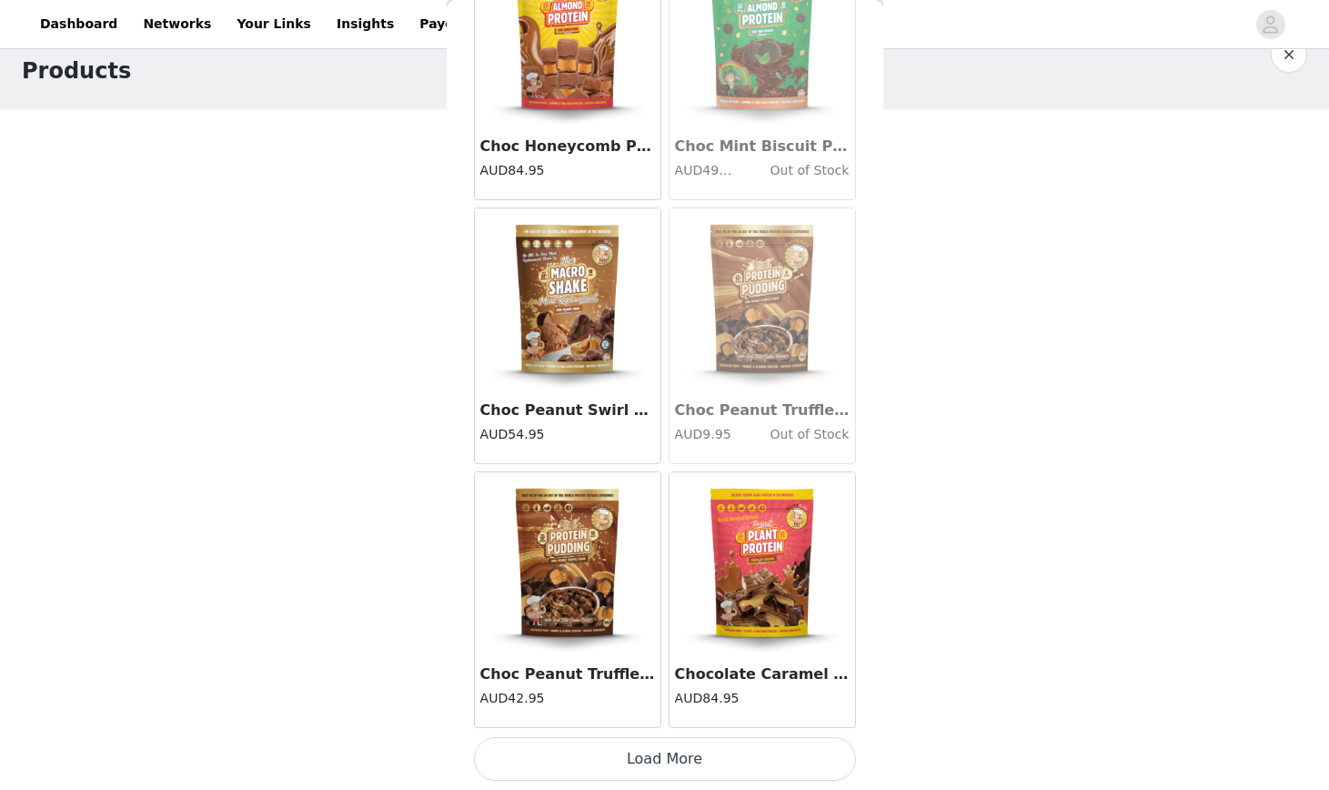
click at [613, 764] on button "Load More" at bounding box center [665, 759] width 382 height 44
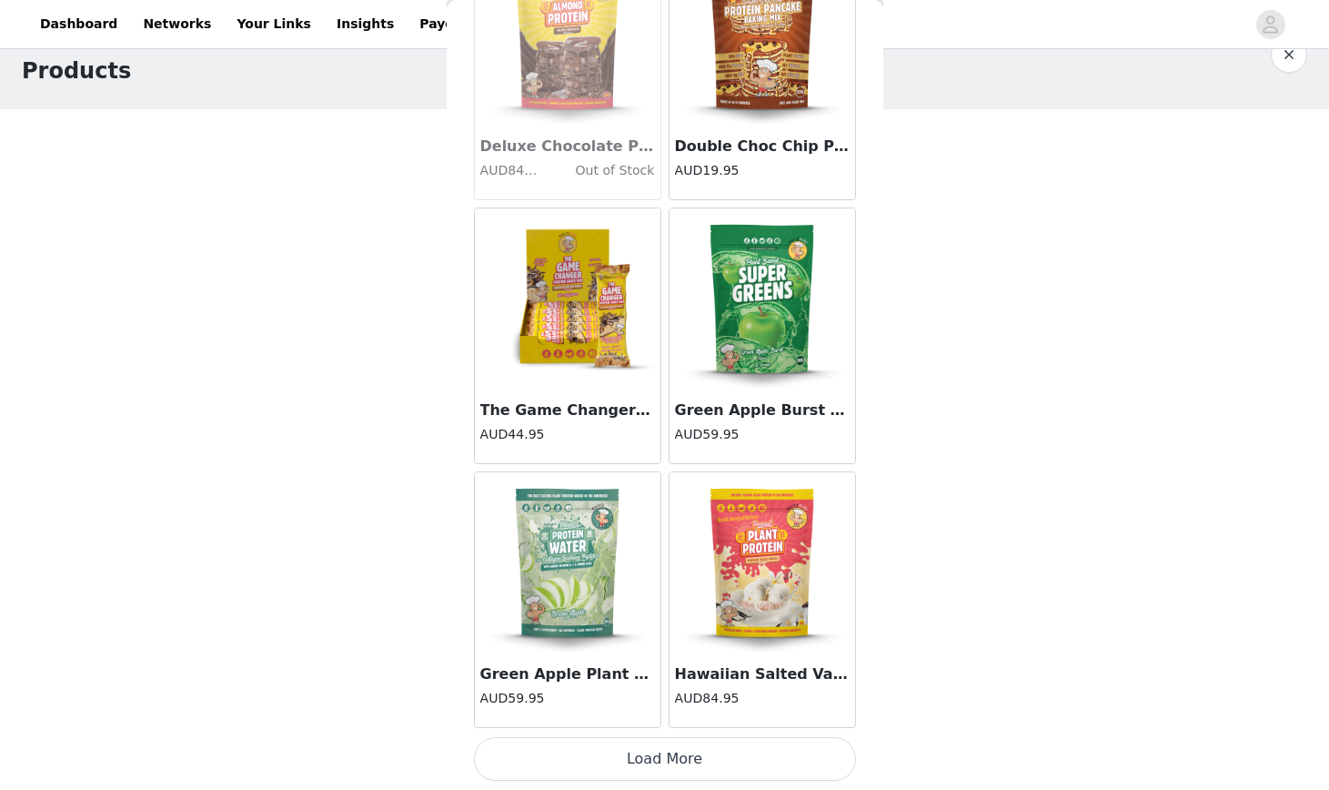
click at [657, 762] on button "Load More" at bounding box center [665, 759] width 382 height 44
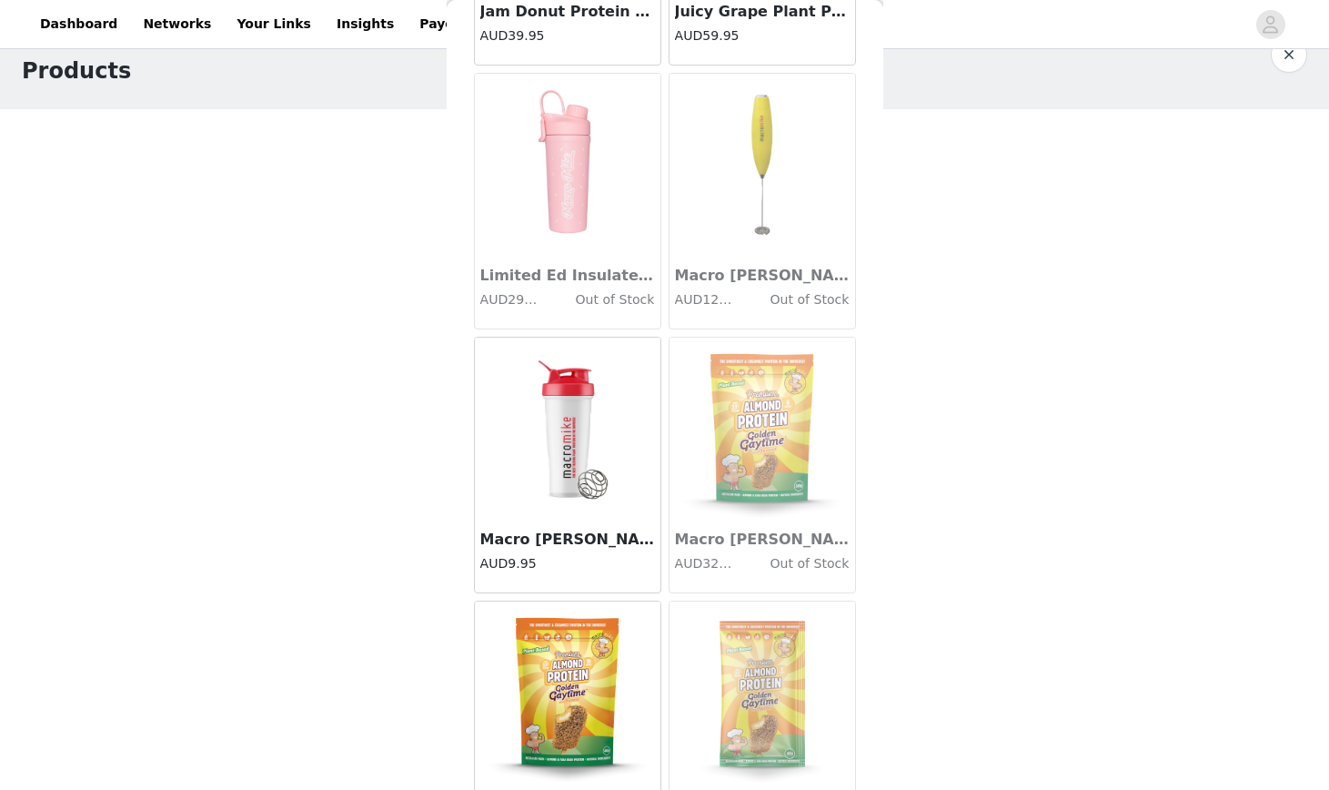
scroll to position [7273, 0]
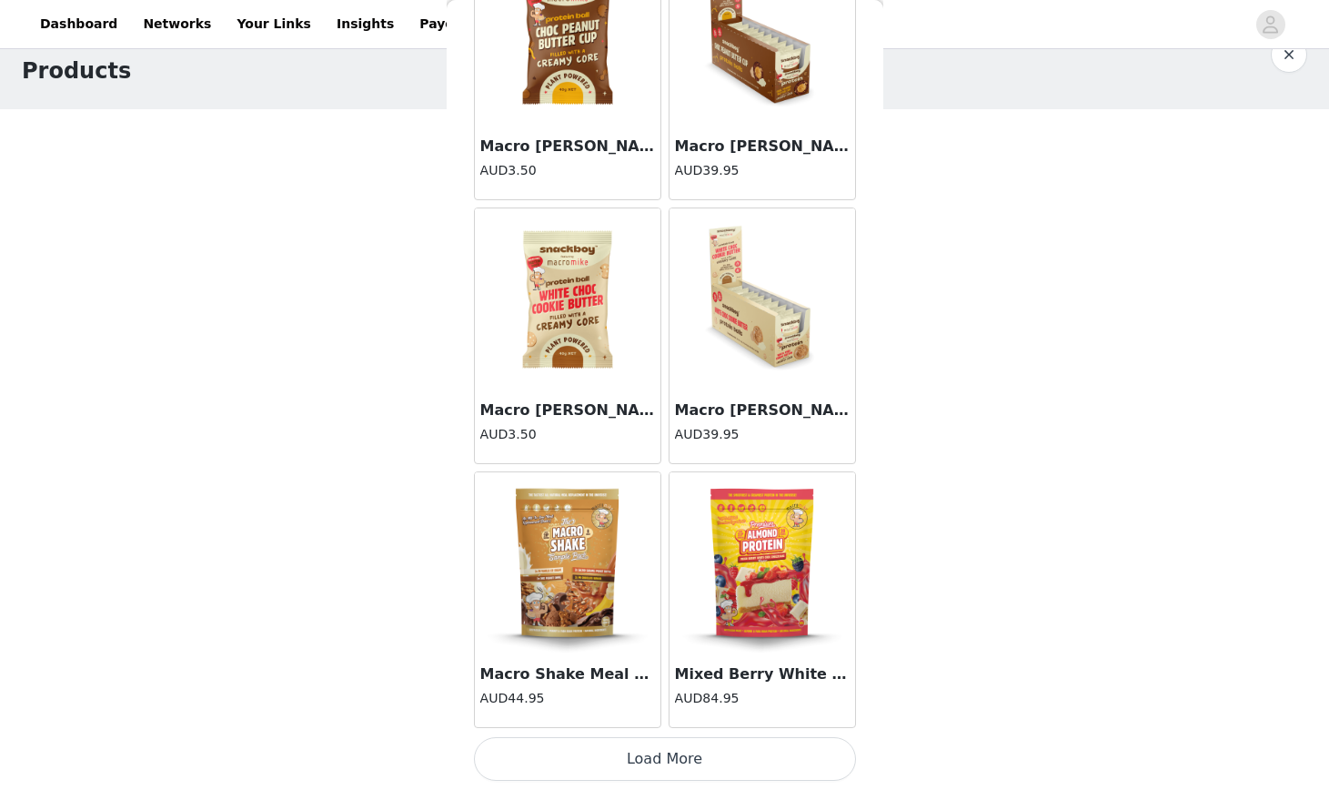
click at [679, 770] on button "Load More" at bounding box center [665, 759] width 382 height 44
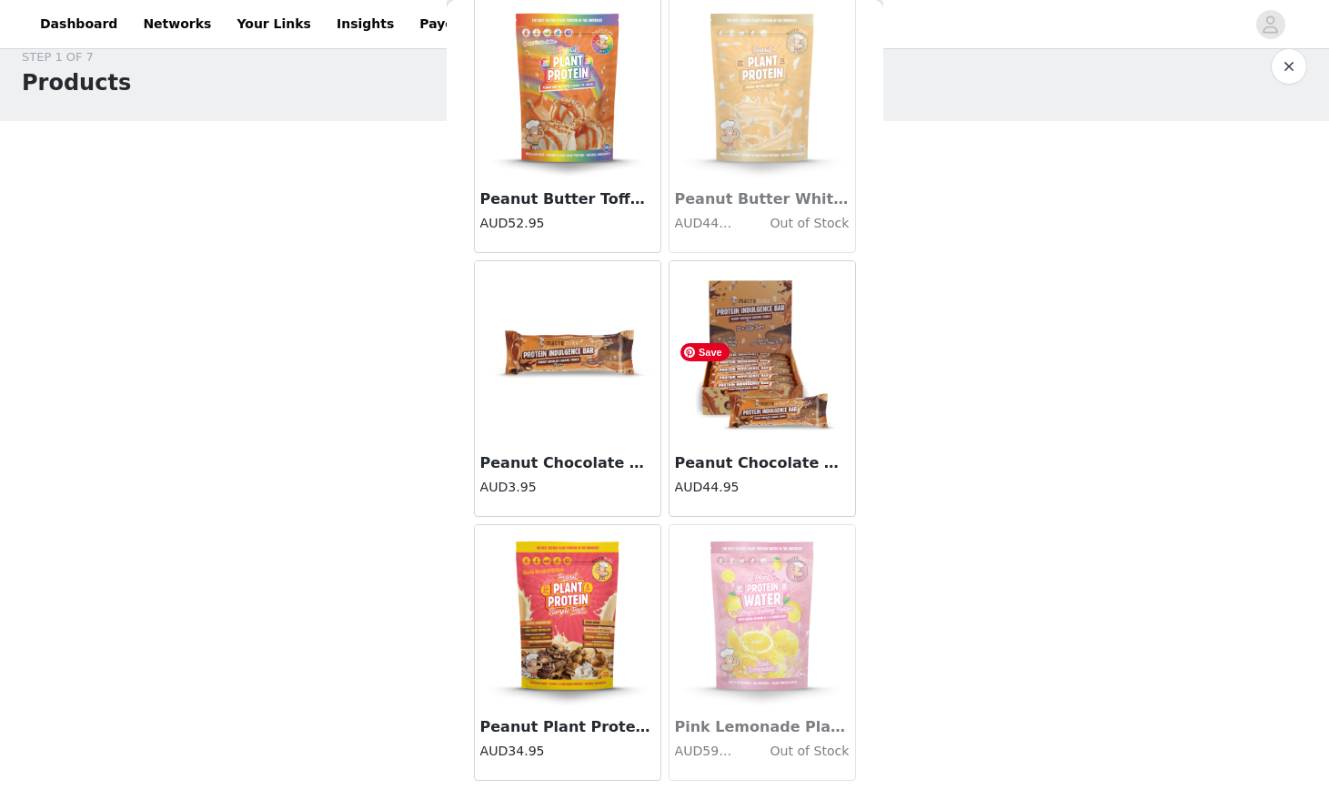
scroll to position [9912, 0]
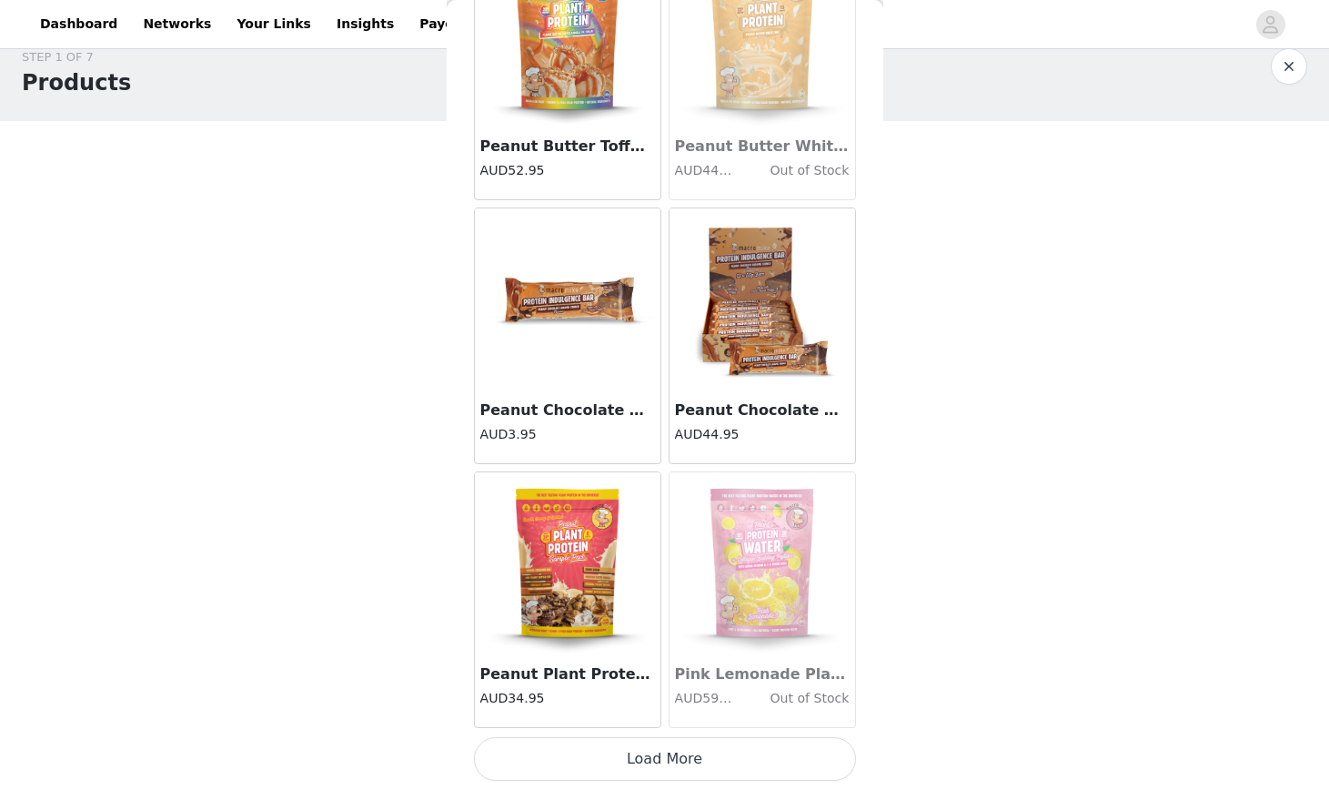
click at [678, 772] on button "Load More" at bounding box center [665, 759] width 382 height 44
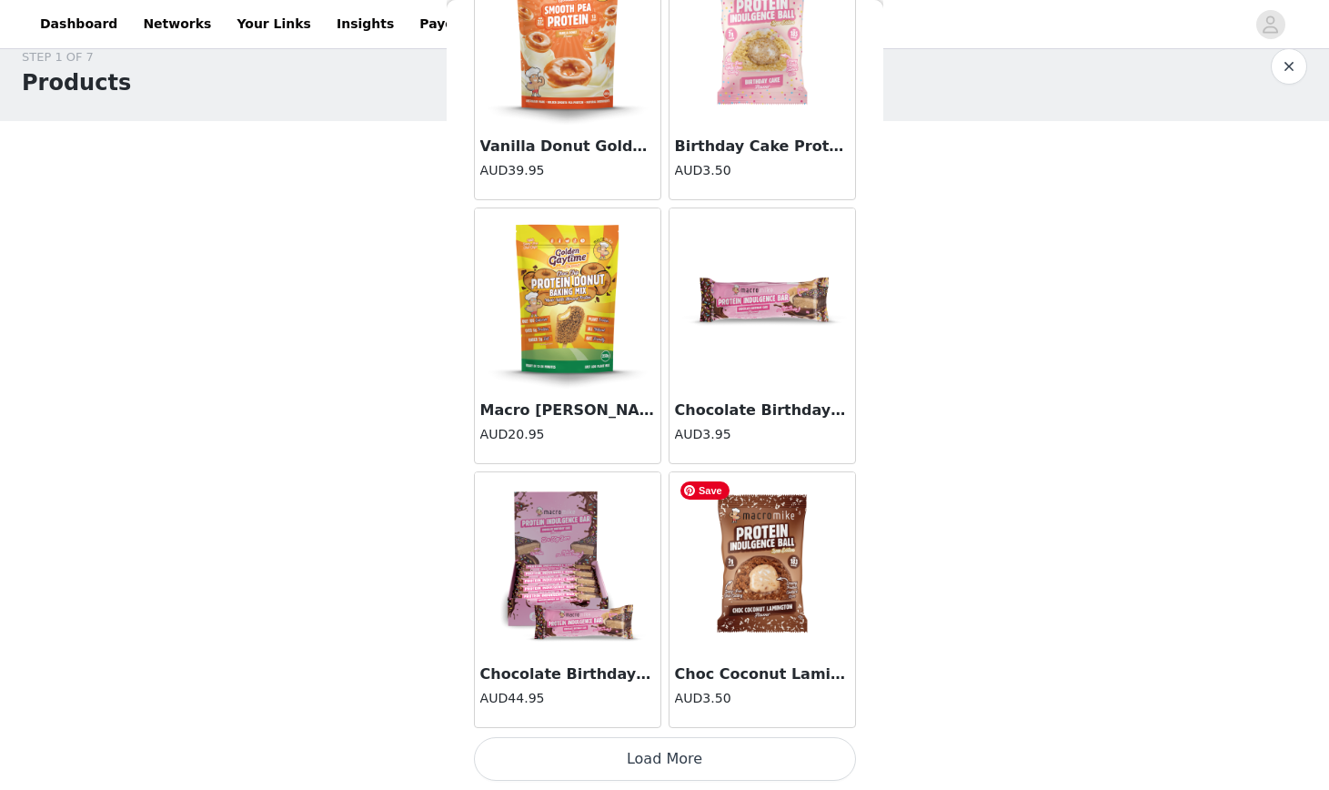
scroll to position [38, 0]
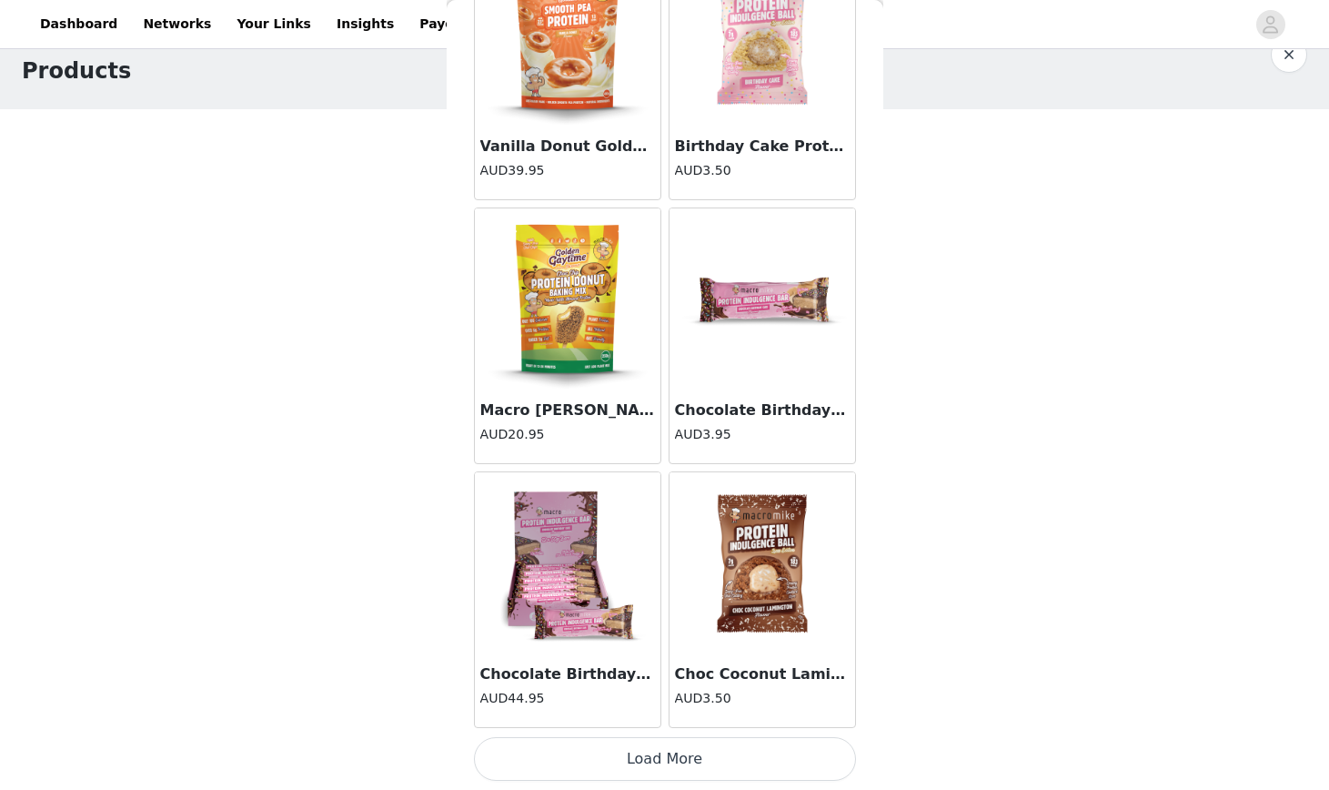
click at [674, 764] on button "Load More" at bounding box center [665, 759] width 382 height 44
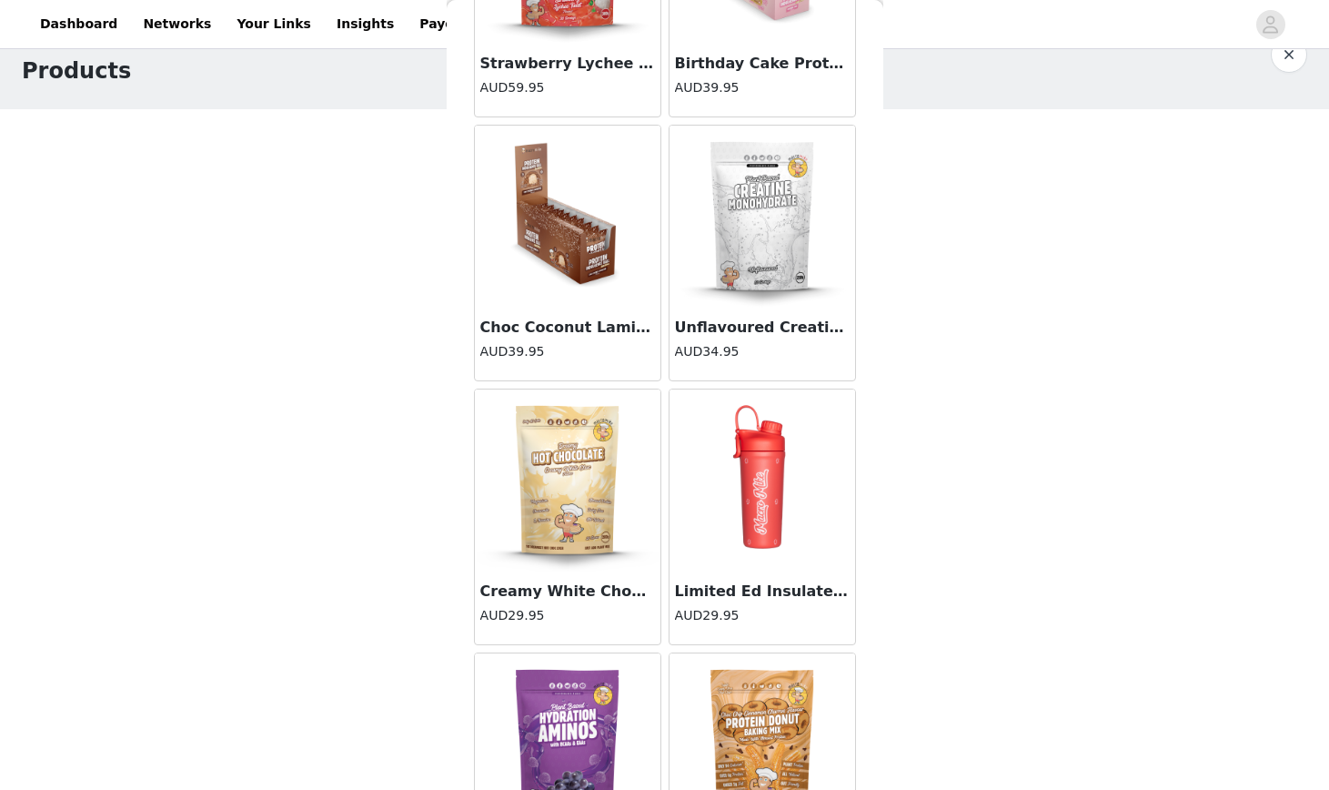
scroll to position [15190, 0]
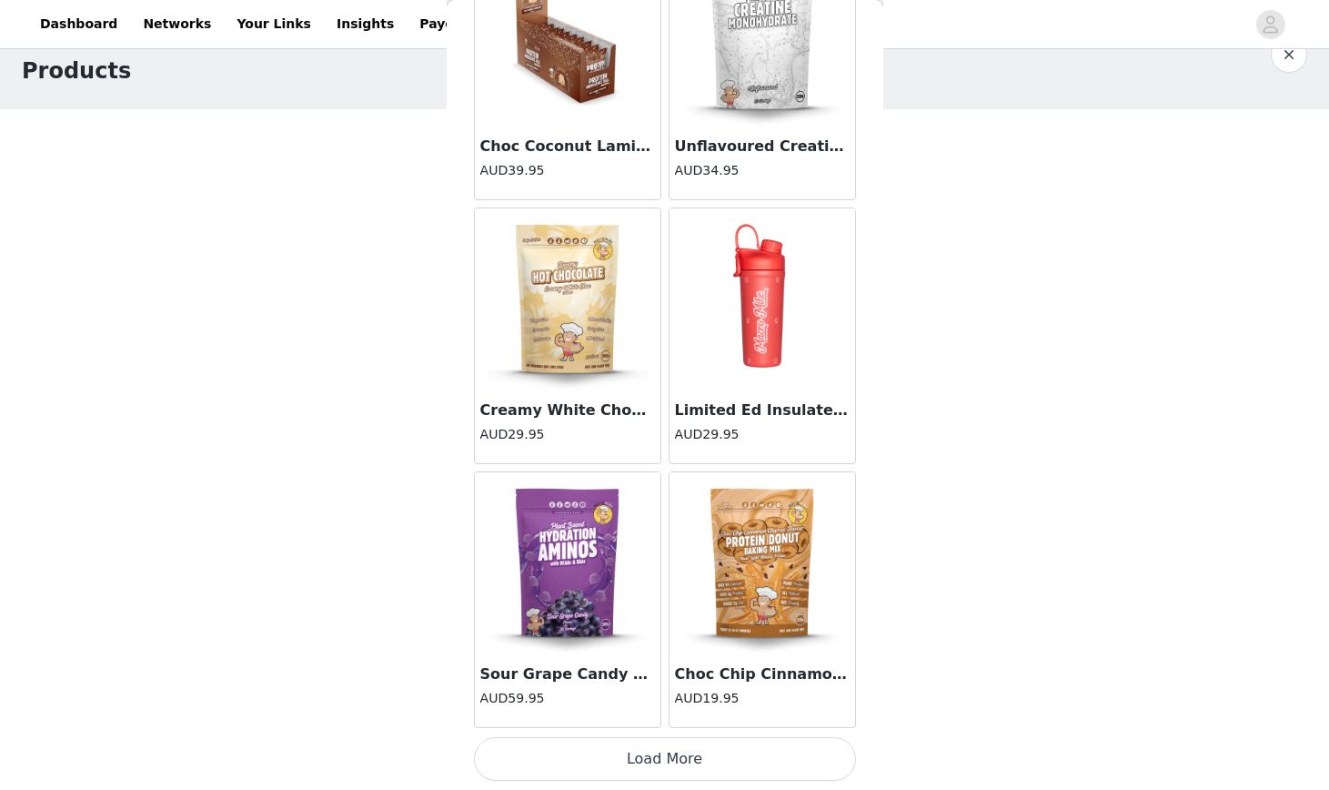
click at [684, 769] on button "Load More" at bounding box center [665, 759] width 382 height 44
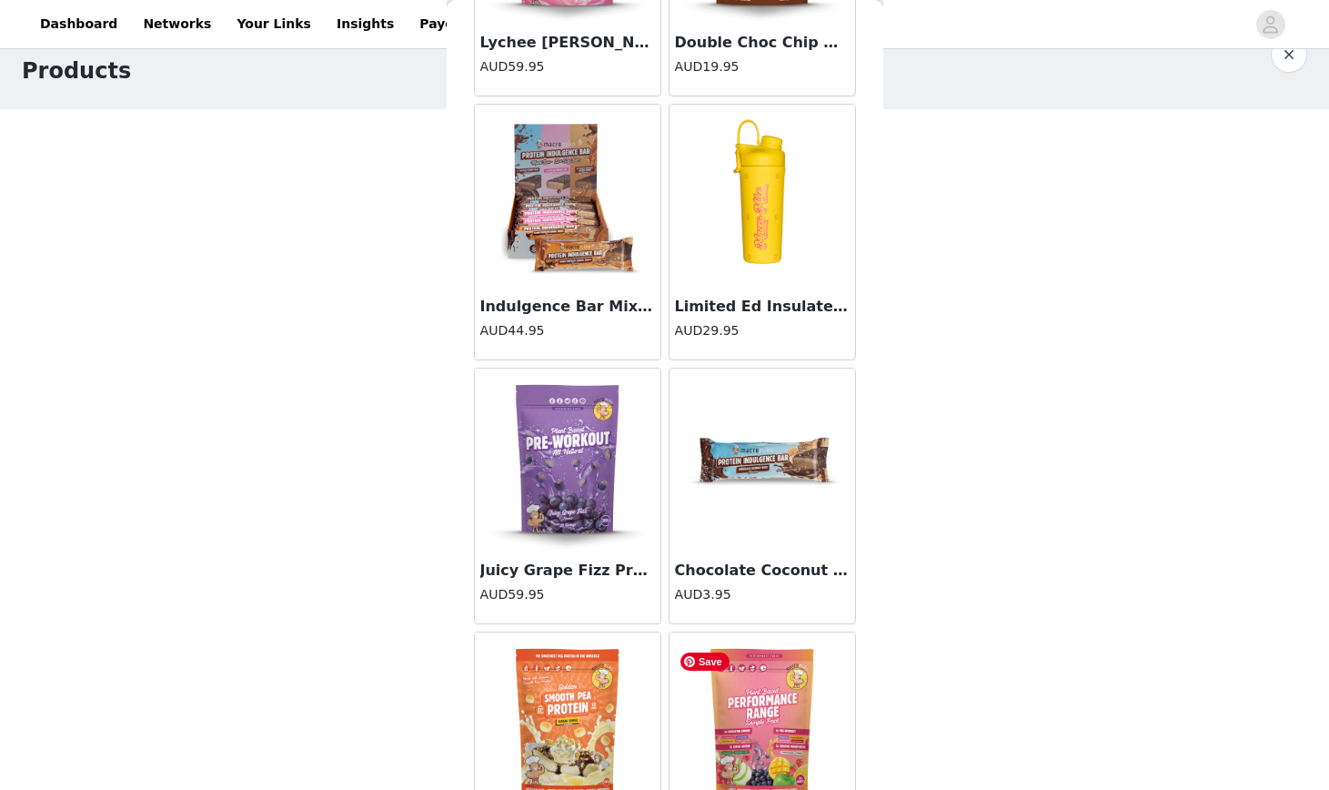
scroll to position [17828, 0]
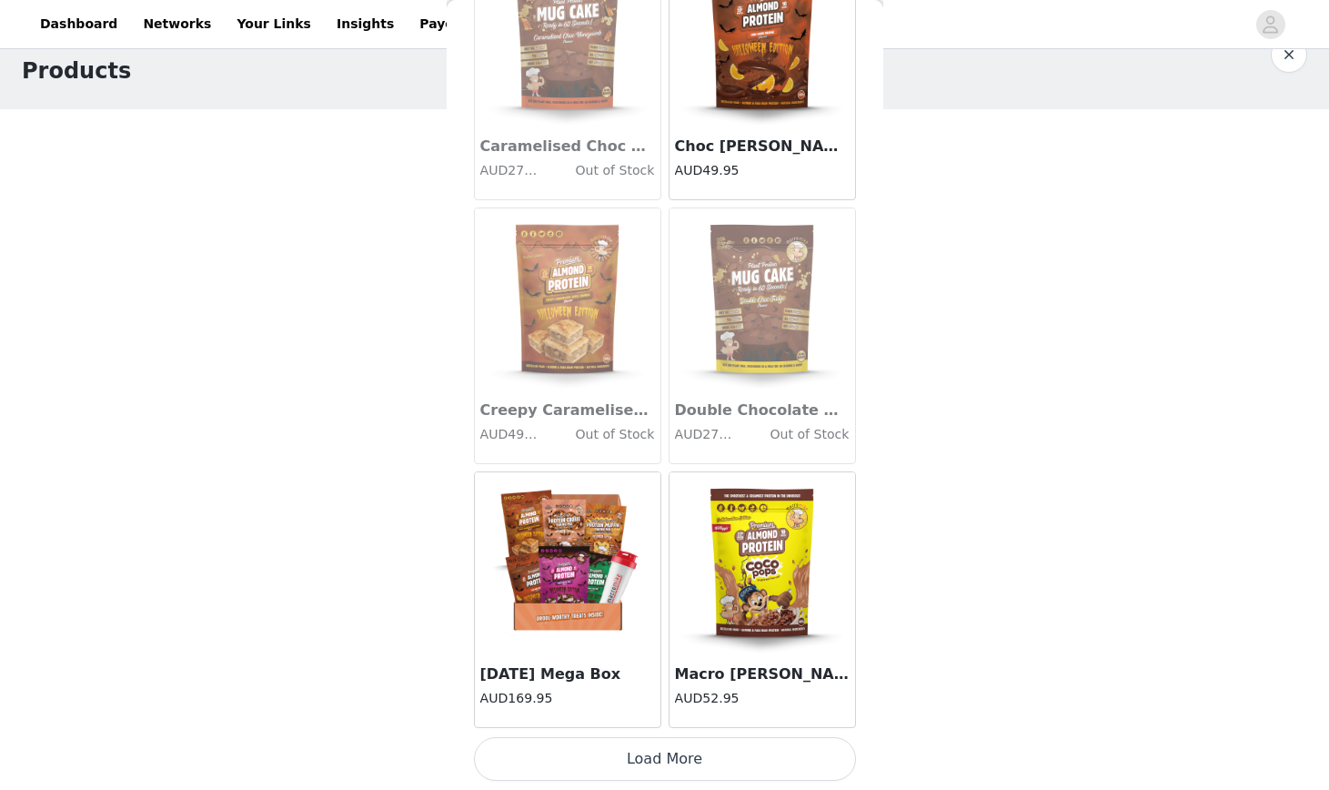
click at [662, 753] on button "Load More" at bounding box center [665, 759] width 382 height 44
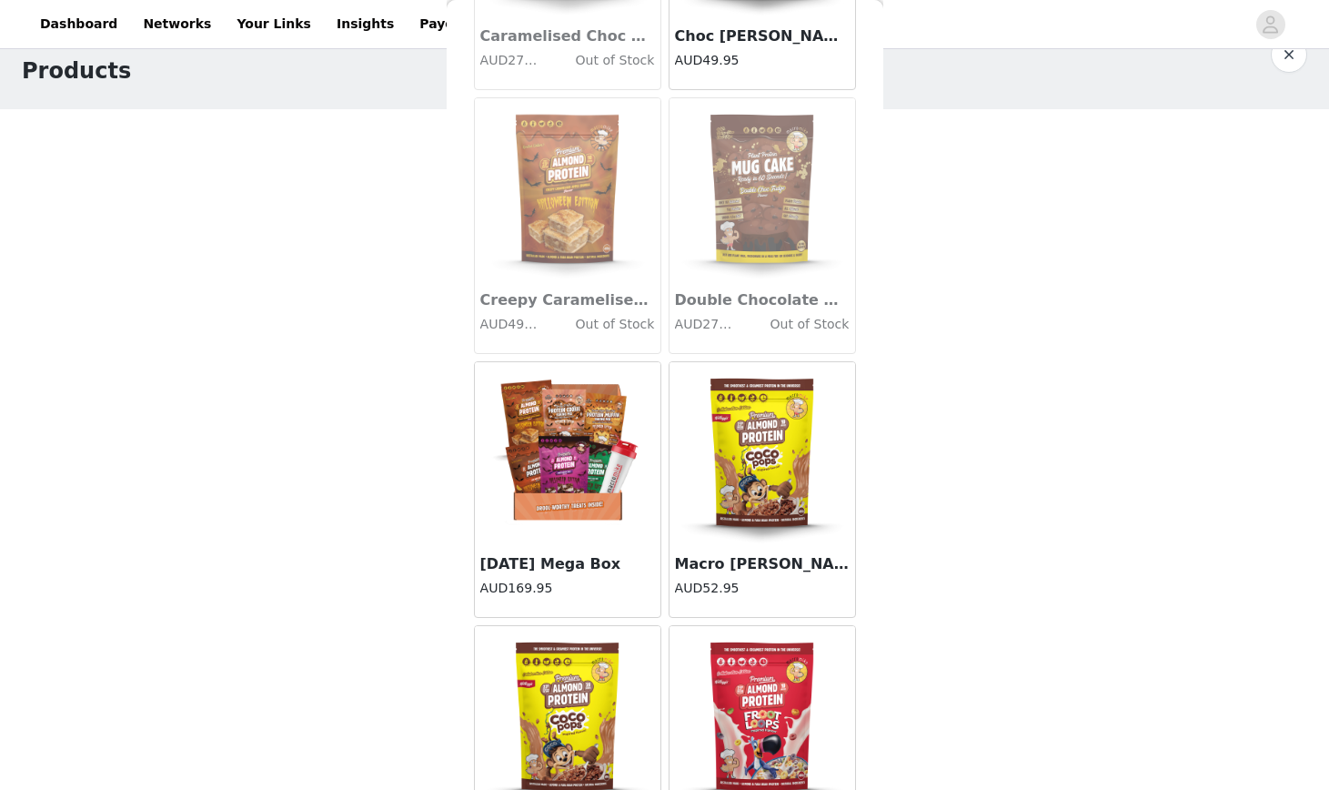
scroll to position [17925, 0]
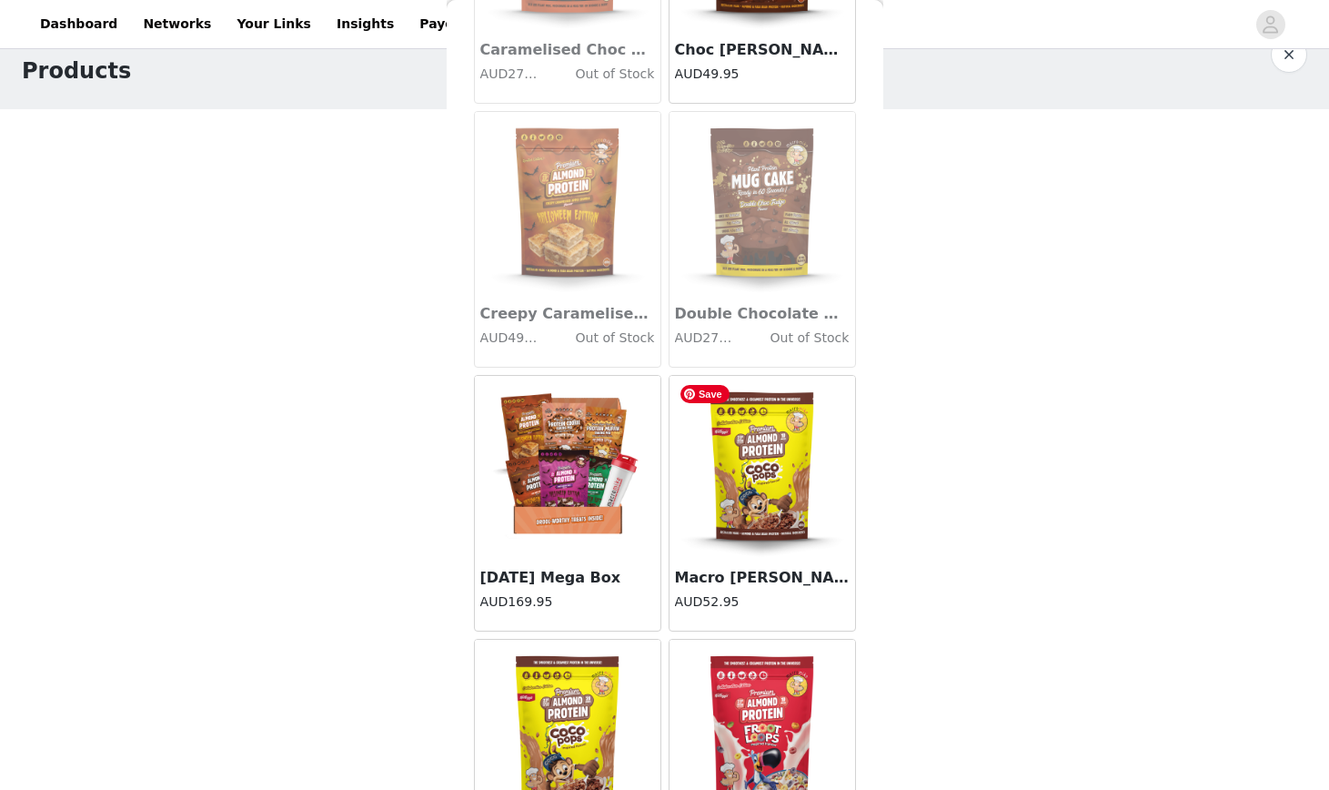
click at [778, 481] on img at bounding box center [763, 467] width 182 height 182
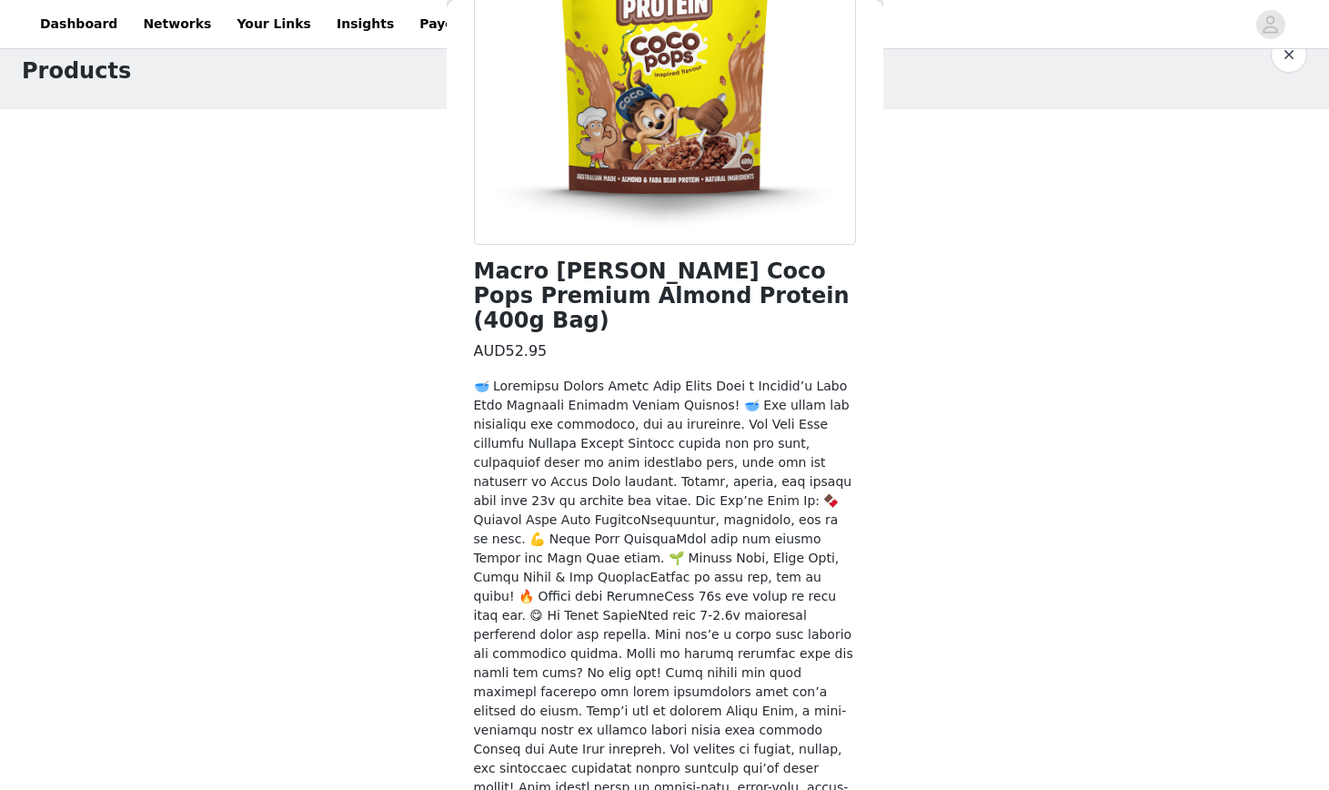
scroll to position [449, 0]
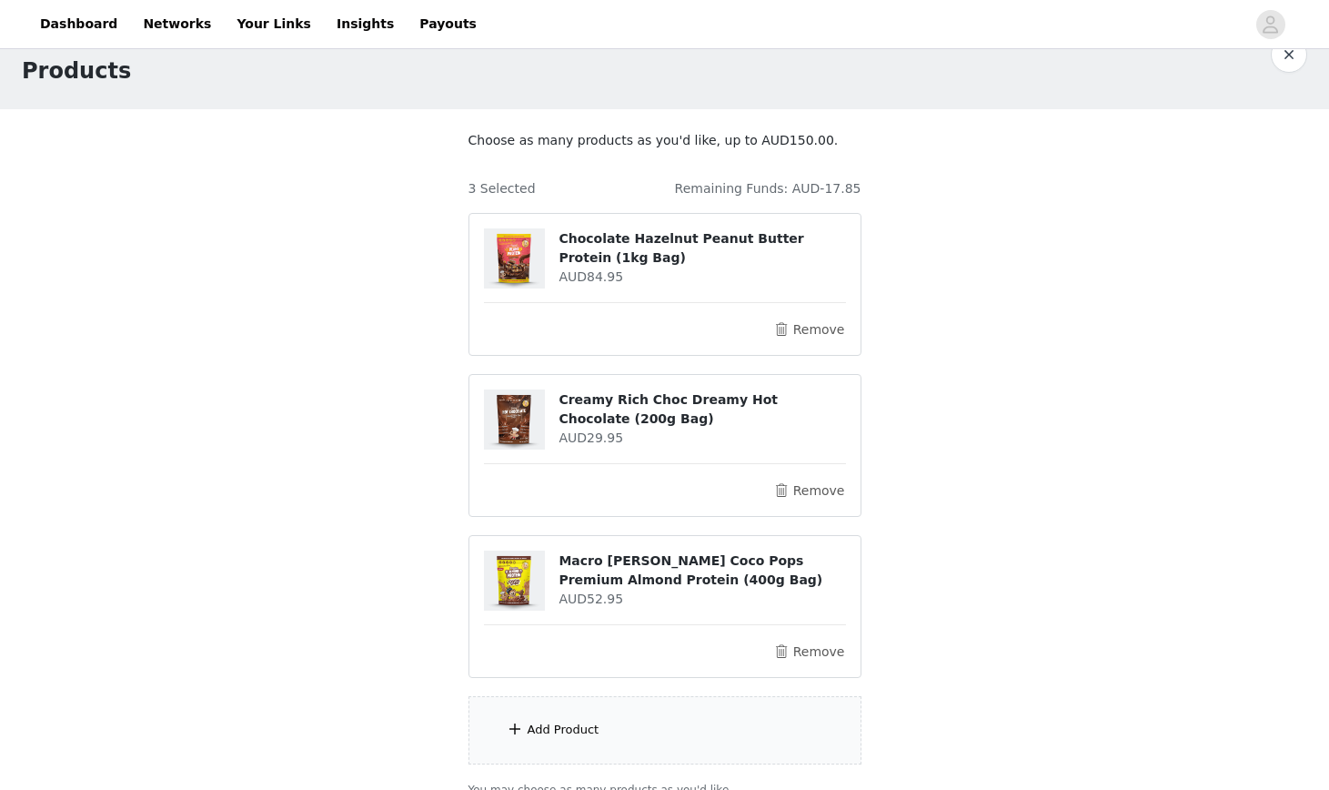
scroll to position [56, 0]
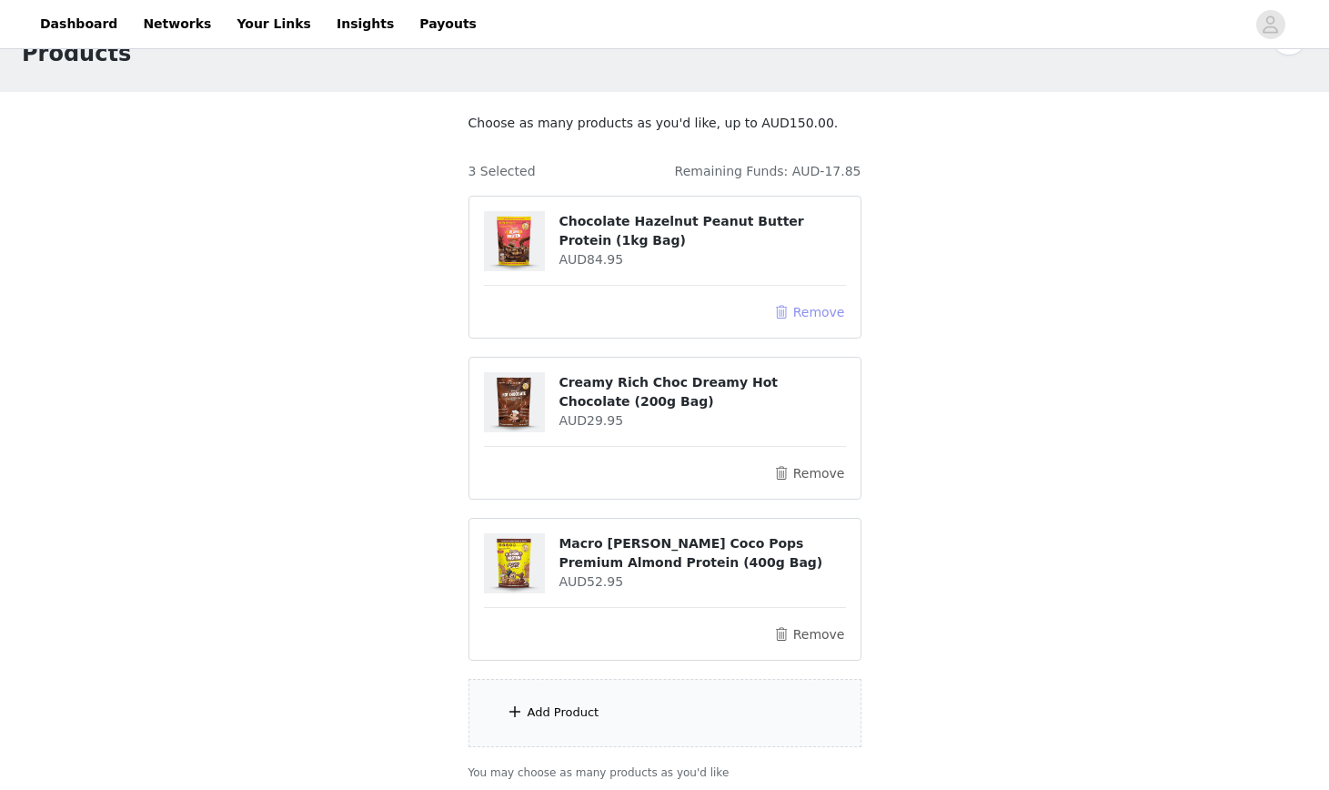
click at [824, 319] on button "Remove" at bounding box center [809, 312] width 73 height 22
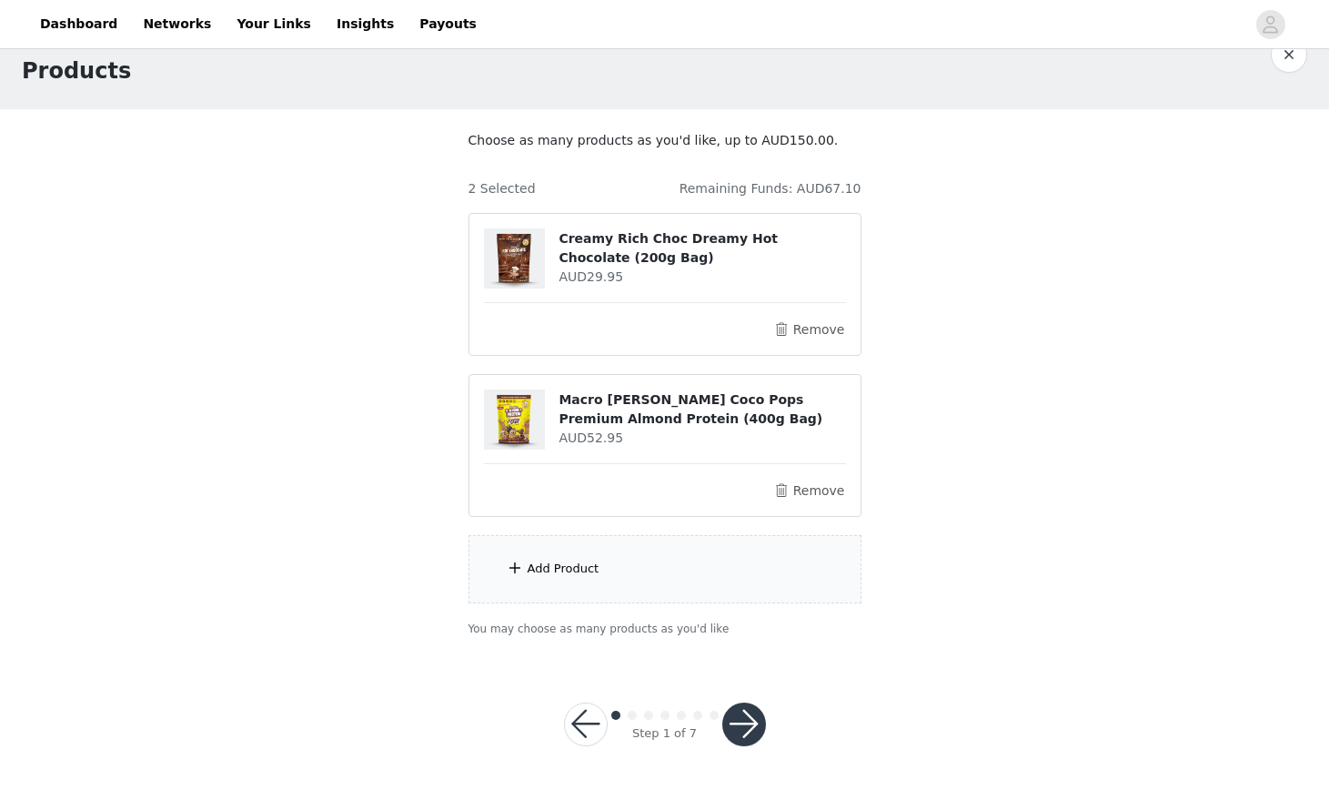
scroll to position [38, 0]
click at [598, 586] on div "Add Product" at bounding box center [665, 569] width 393 height 68
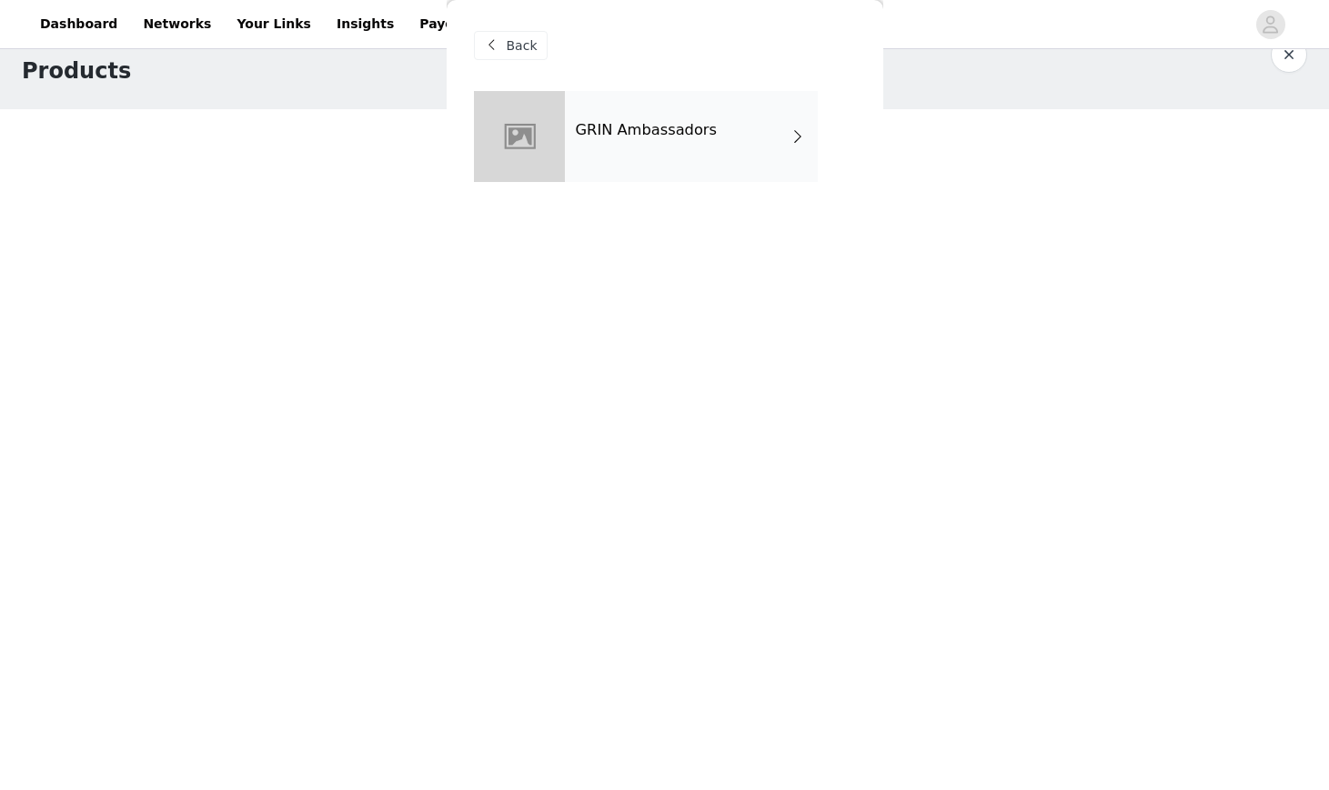
click at [694, 134] on h4 "GRIN Ambassadors" at bounding box center [647, 130] width 142 height 16
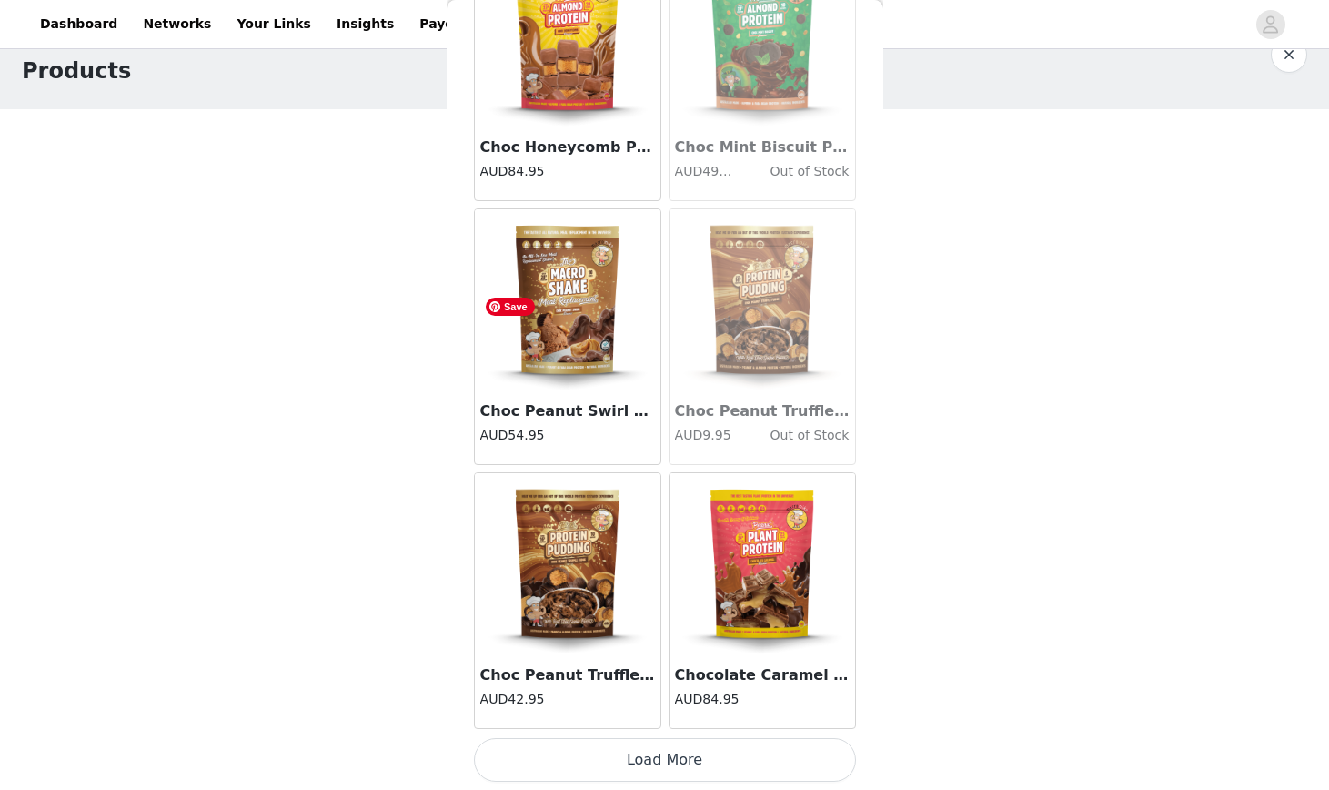
scroll to position [1995, 0]
click at [628, 751] on button "Load More" at bounding box center [665, 759] width 382 height 44
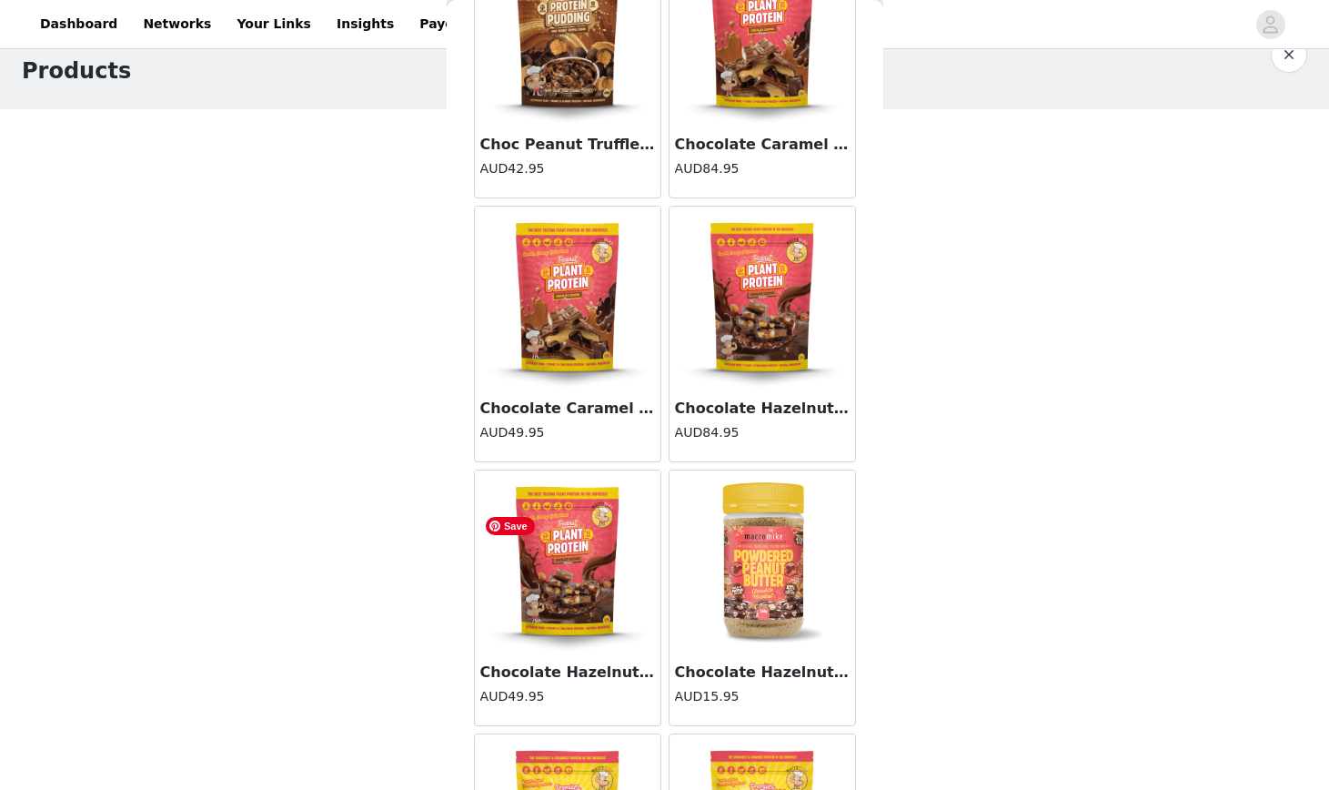
scroll to position [2527, 0]
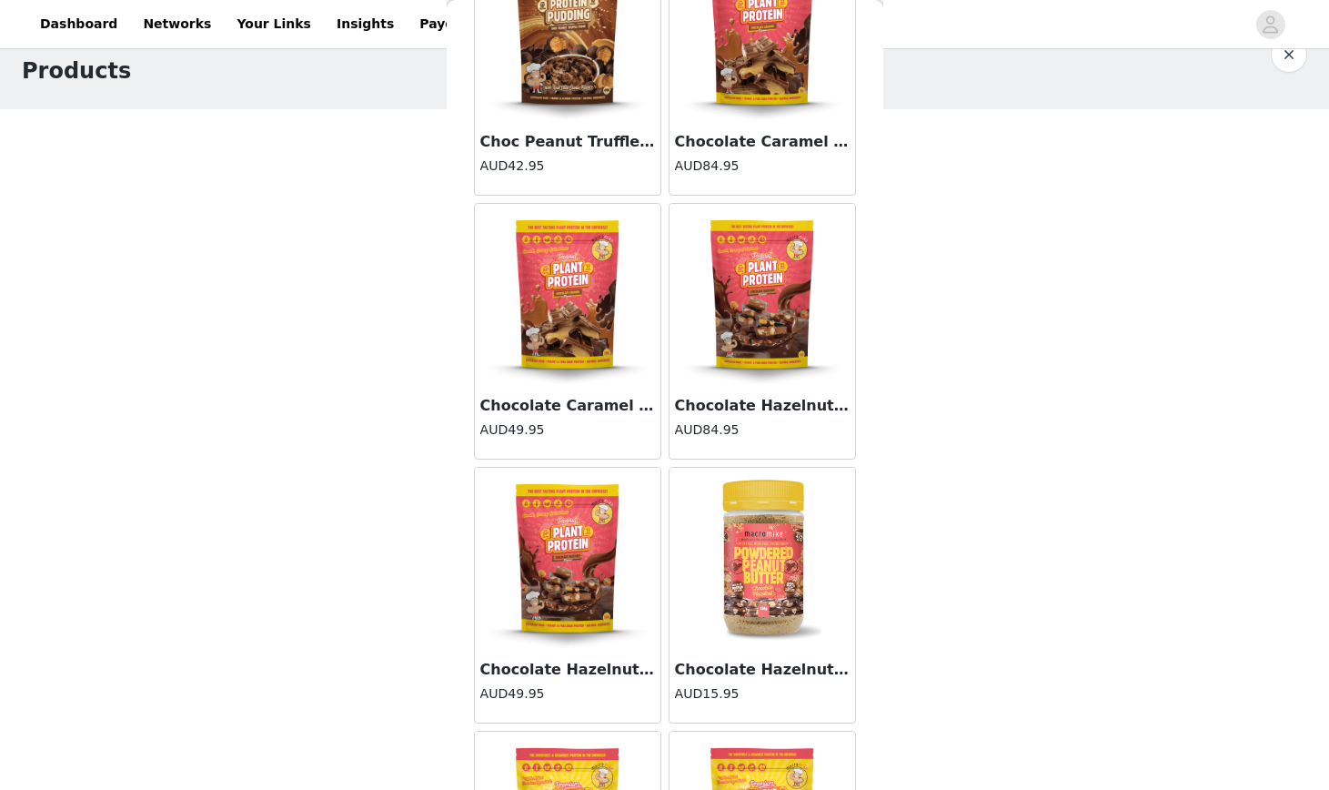
click at [754, 399] on h3 "Chocolate Hazelnut Peanut Butter Protein (1kg Bag)" at bounding box center [762, 406] width 175 height 22
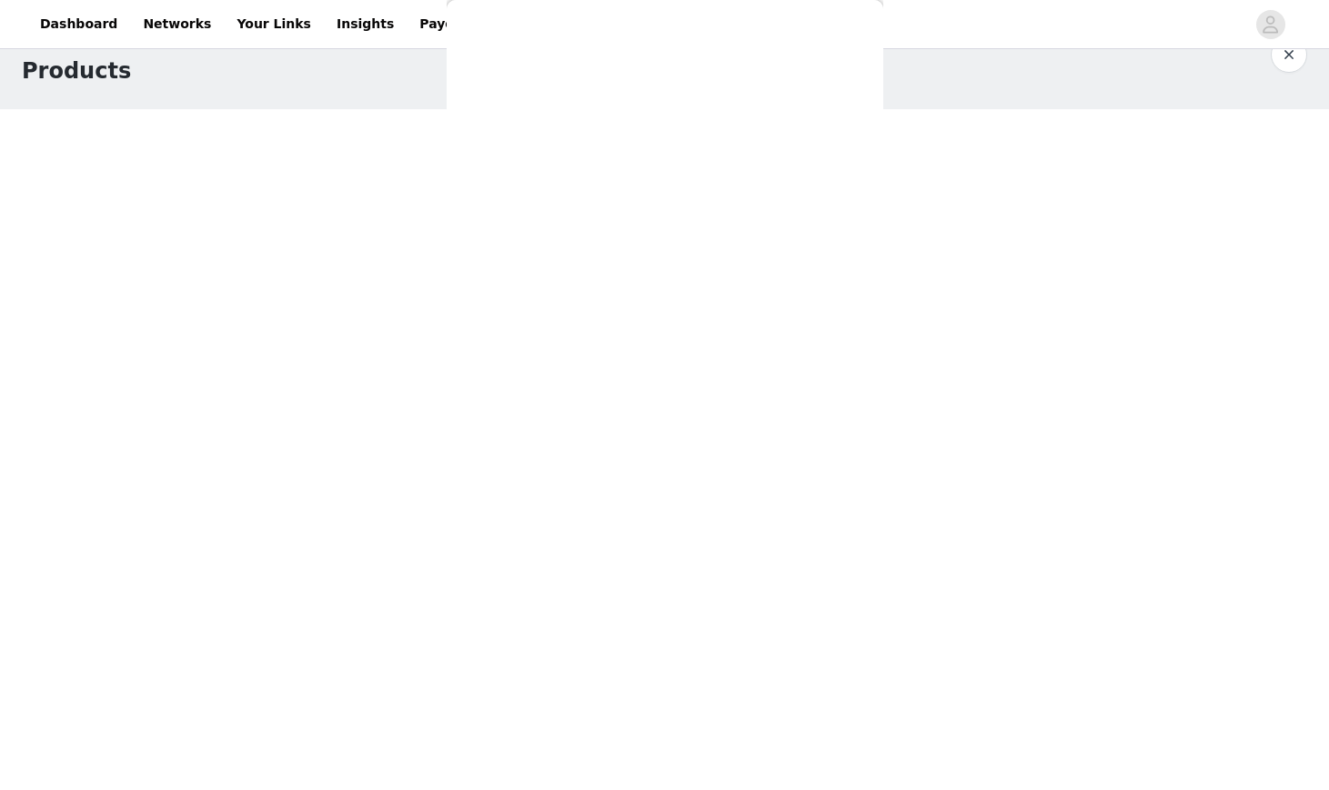
scroll to position [277, 0]
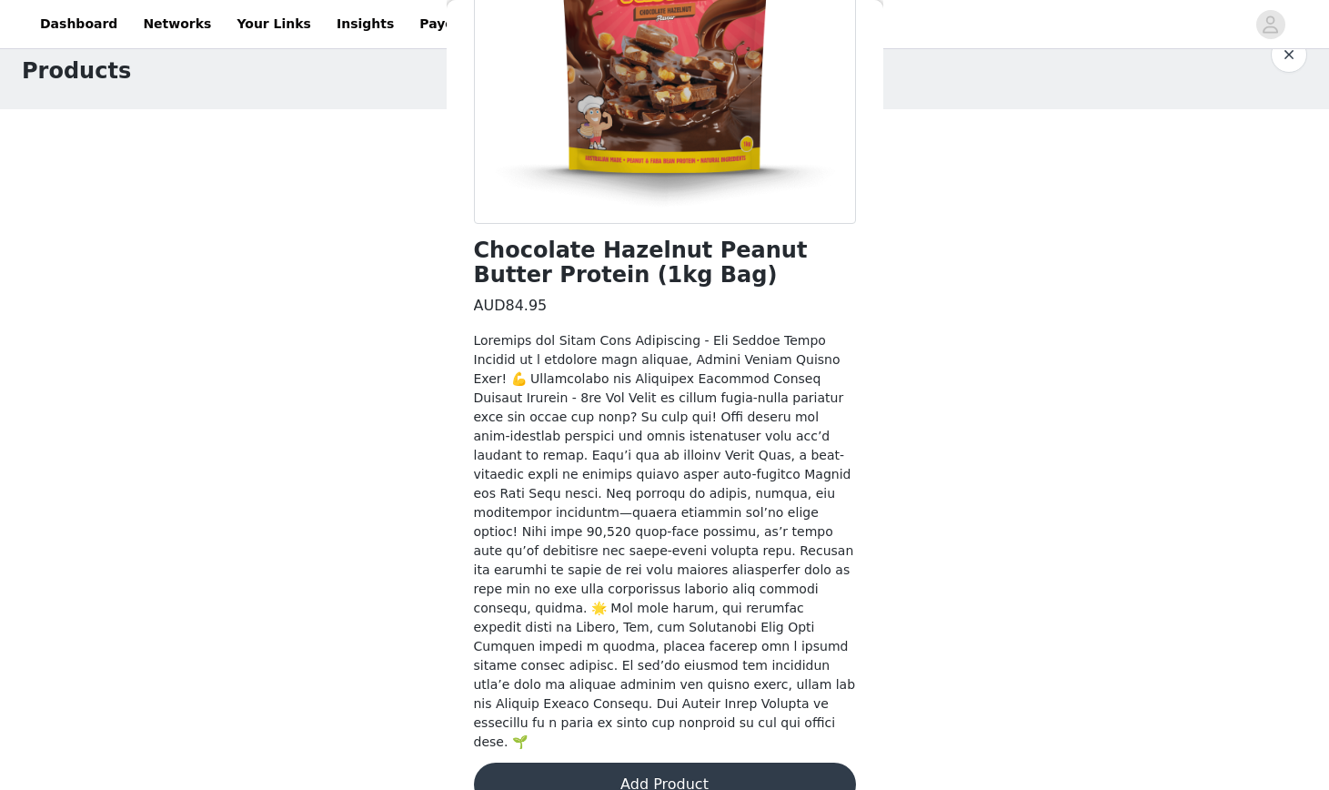
click at [662, 763] on button "Add Product" at bounding box center [665, 785] width 382 height 44
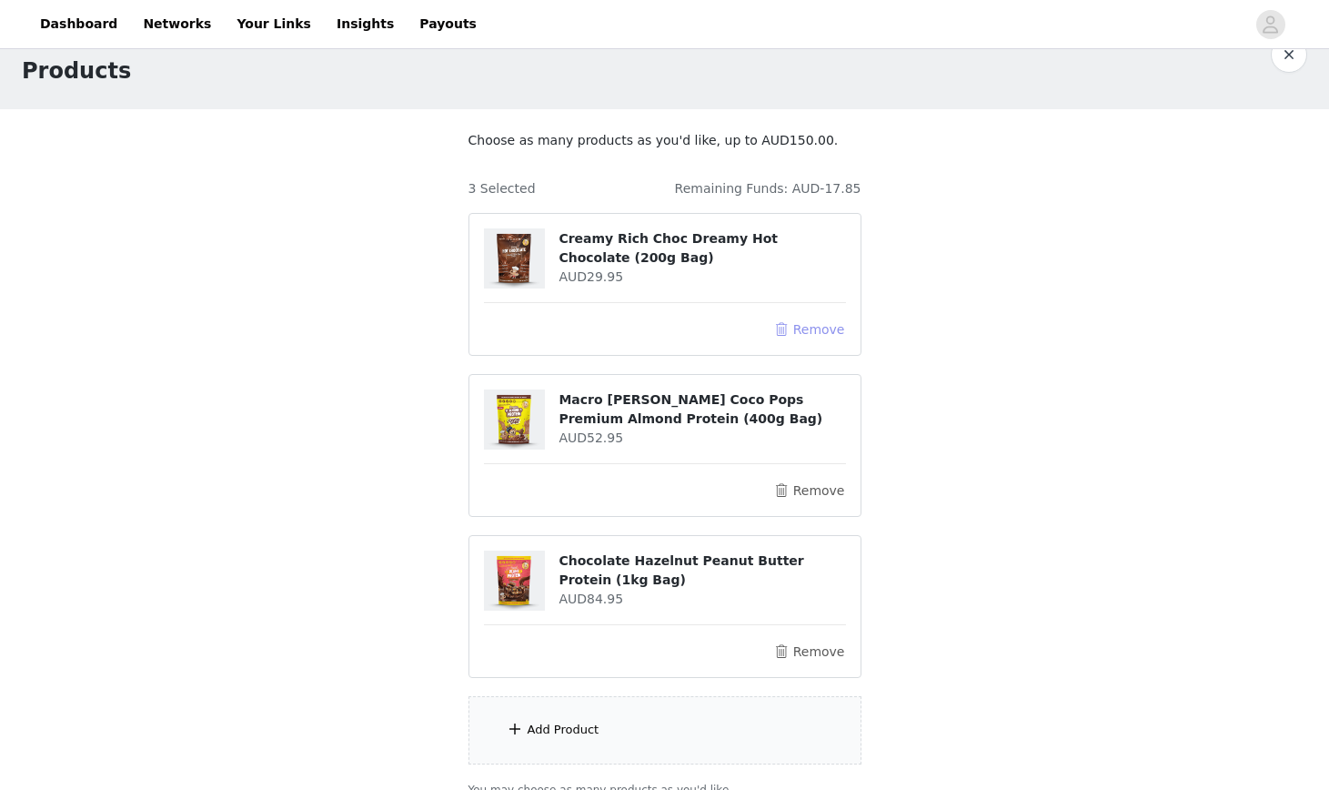
click at [824, 327] on button "Remove" at bounding box center [809, 329] width 73 height 22
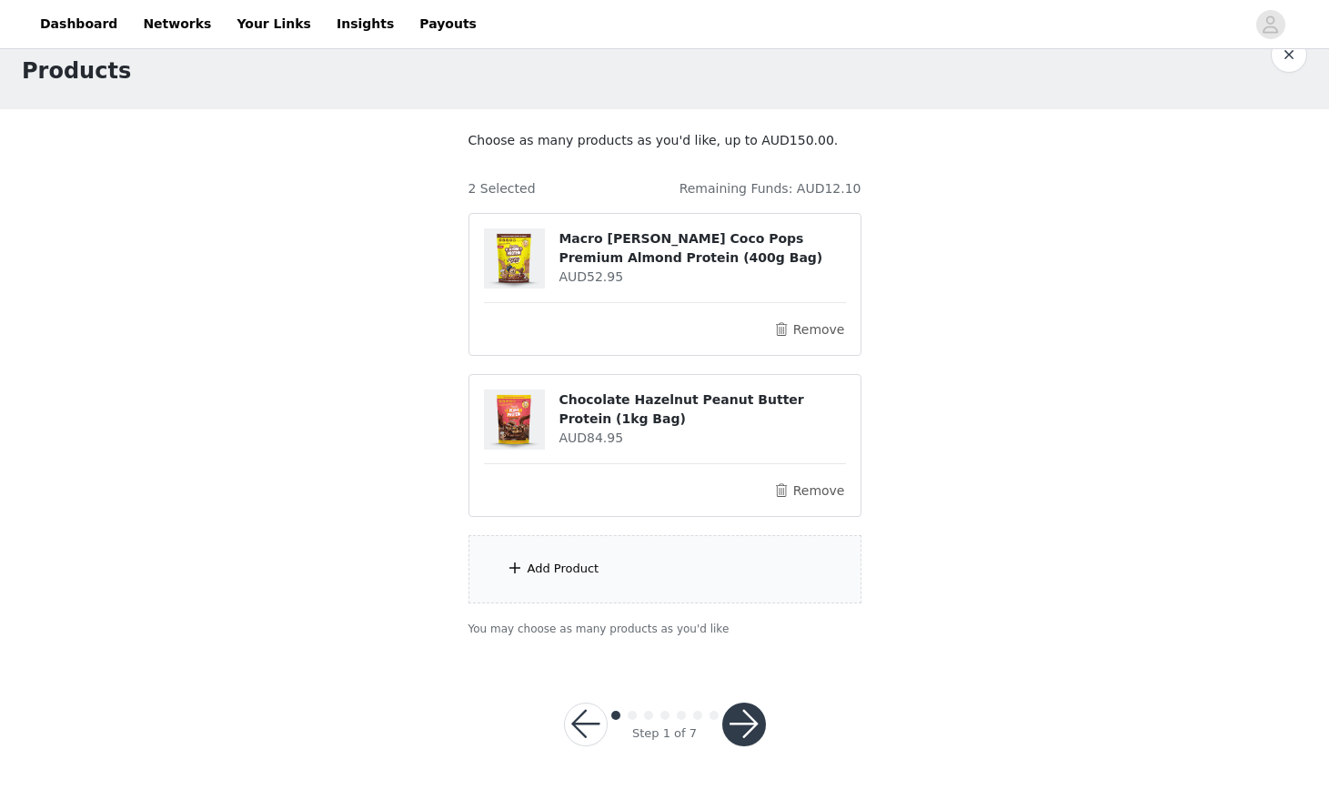
click at [592, 576] on div "Add Product" at bounding box center [564, 569] width 72 height 18
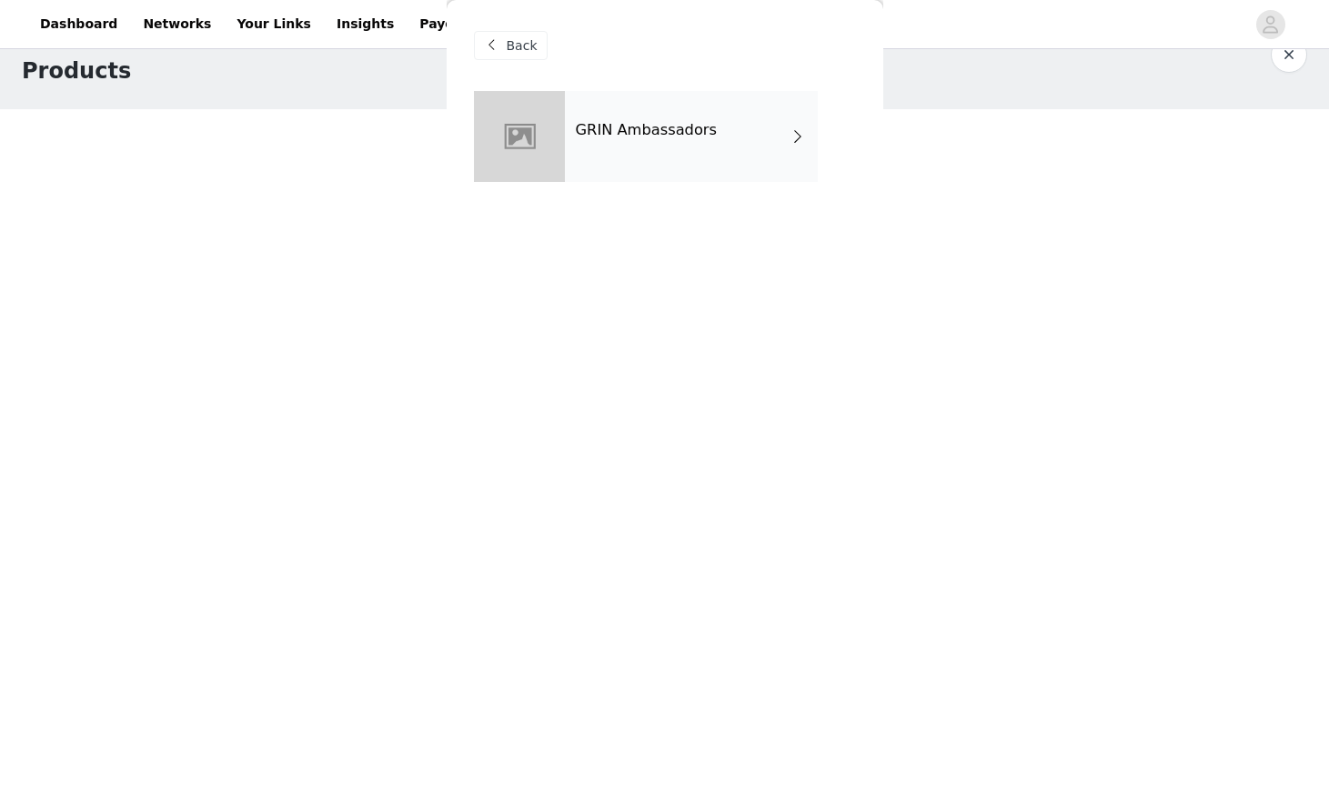
click at [678, 167] on div "GRIN Ambassadors" at bounding box center [691, 136] width 253 height 91
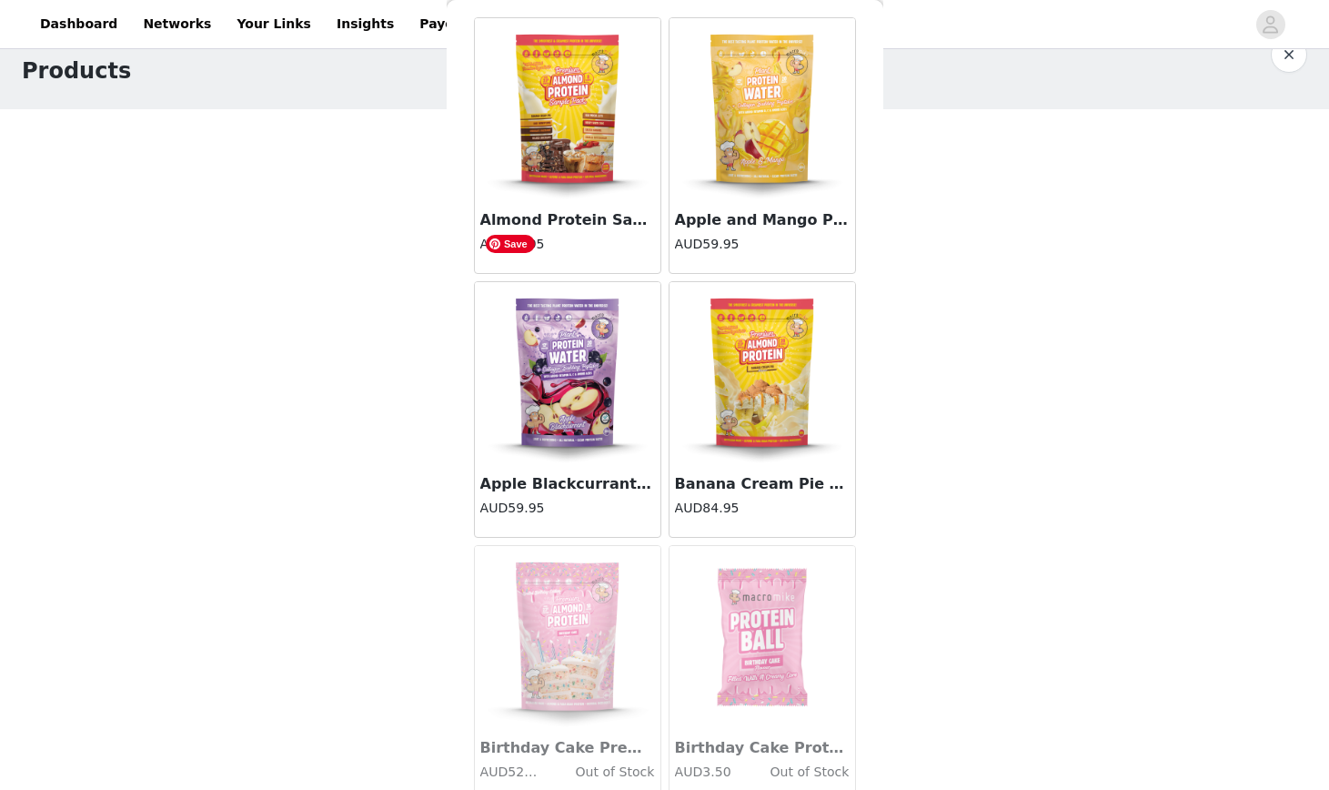
scroll to position [0, 0]
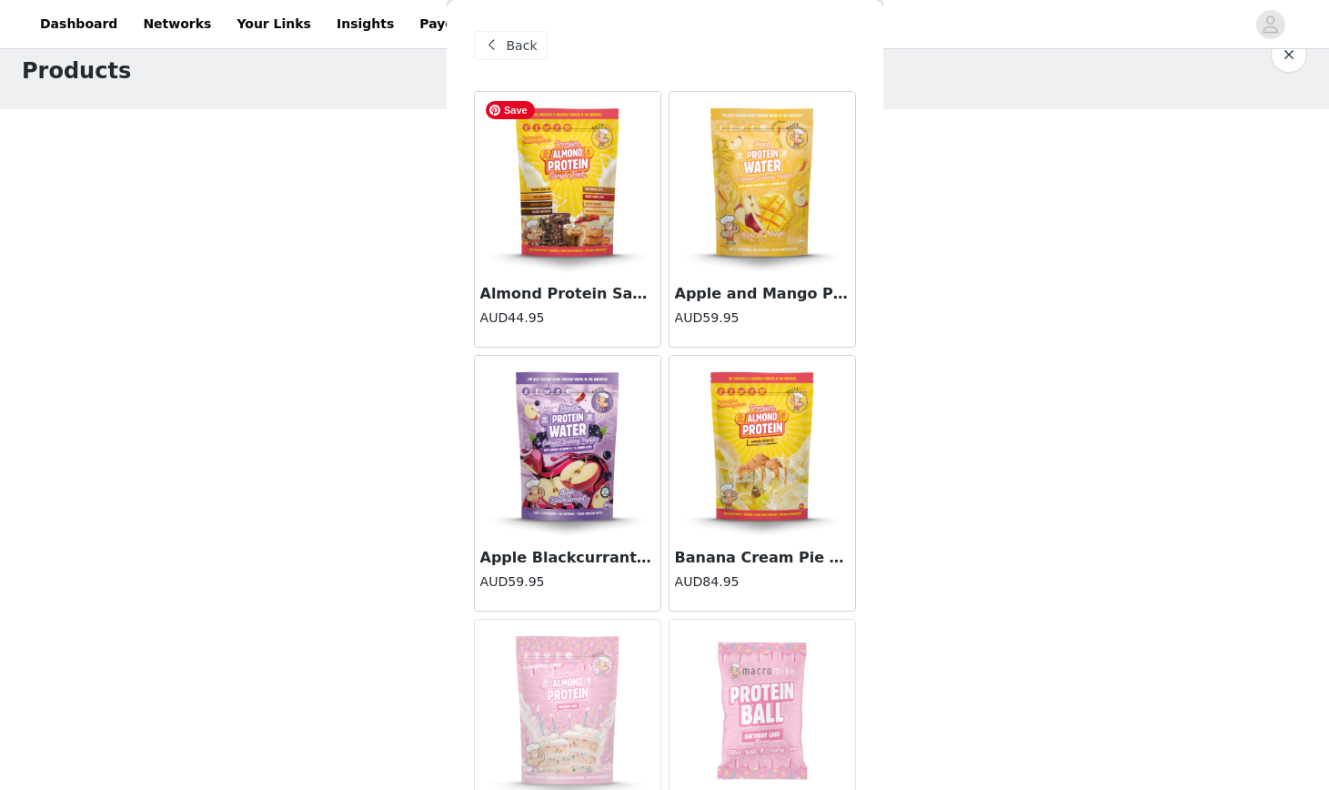
drag, startPoint x: 498, startPoint y: 45, endPoint x: 560, endPoint y: 60, distance: 63.8
click at [498, 45] on span at bounding box center [492, 46] width 22 height 22
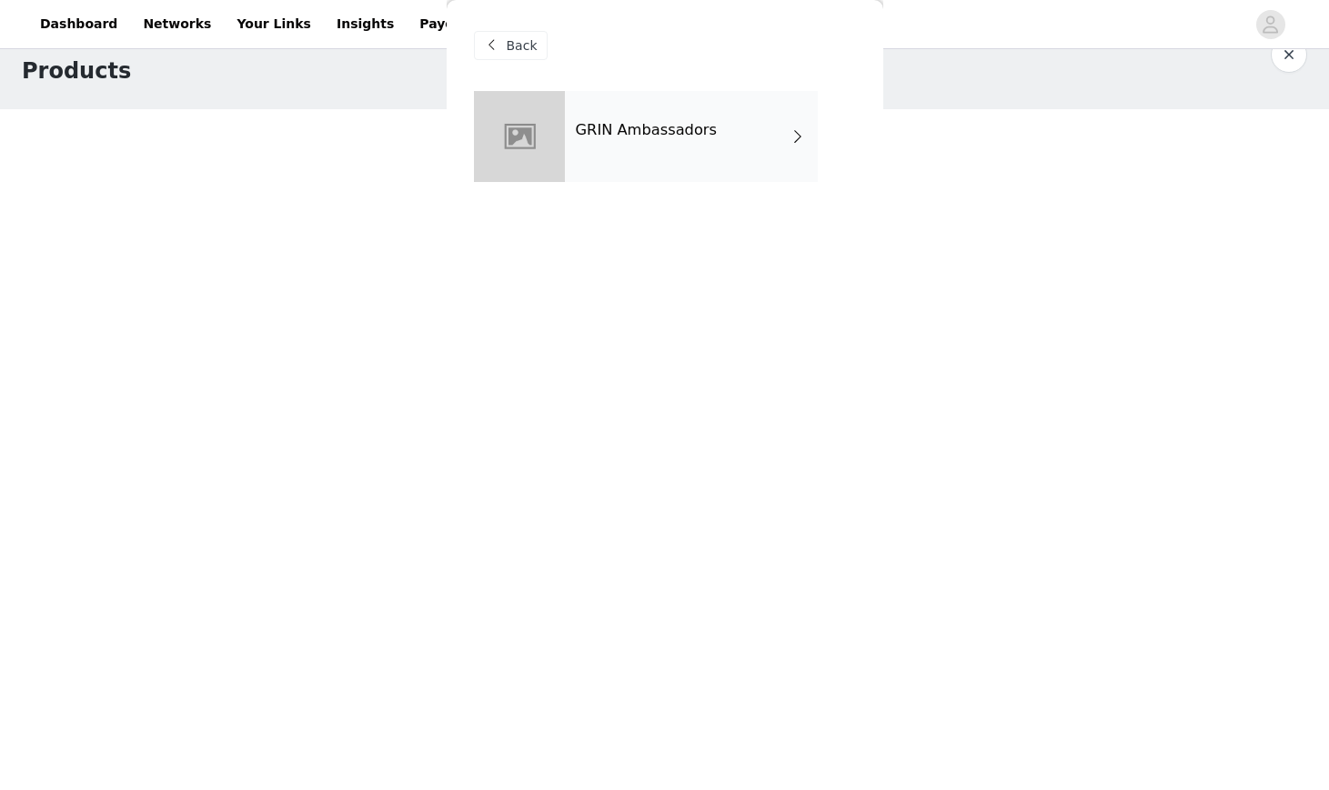
click at [525, 44] on span "Back" at bounding box center [522, 45] width 31 height 19
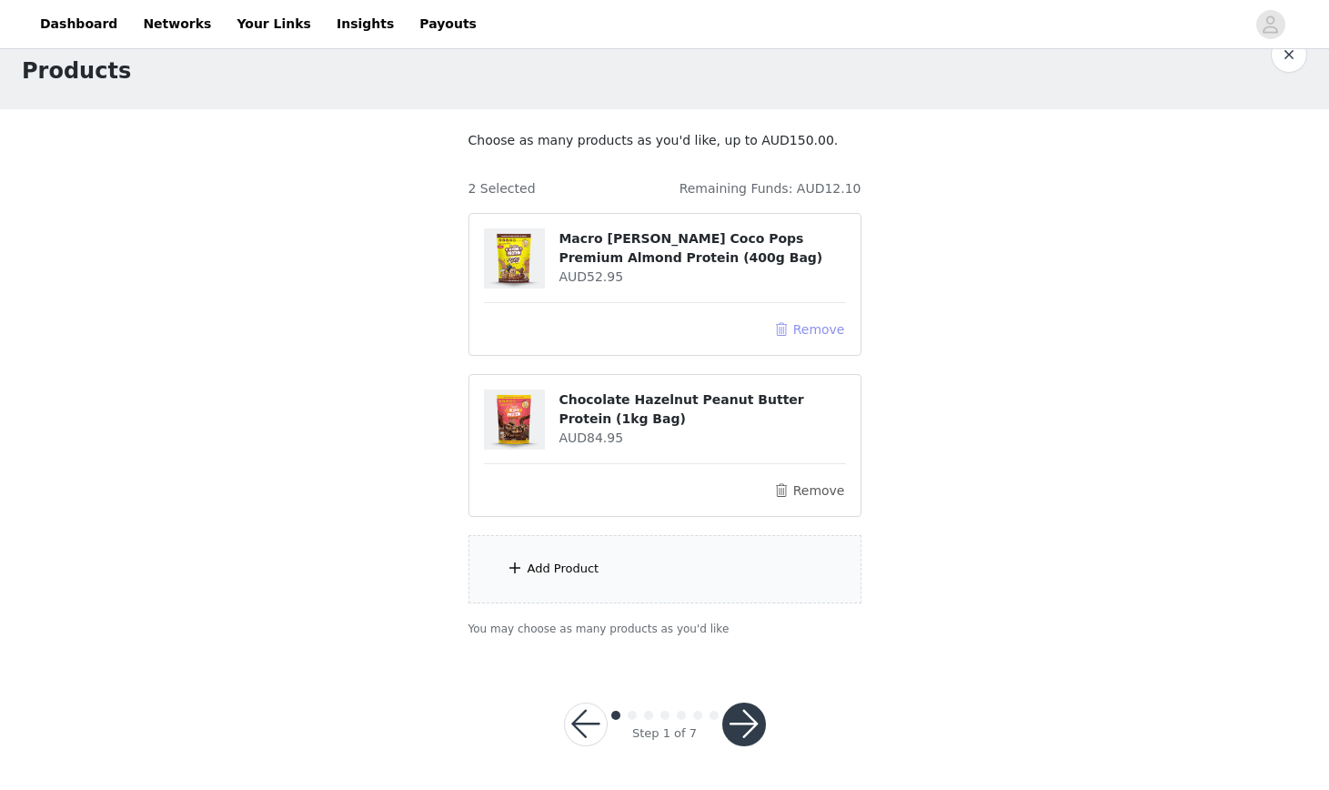
click at [803, 328] on button "Remove" at bounding box center [809, 329] width 73 height 22
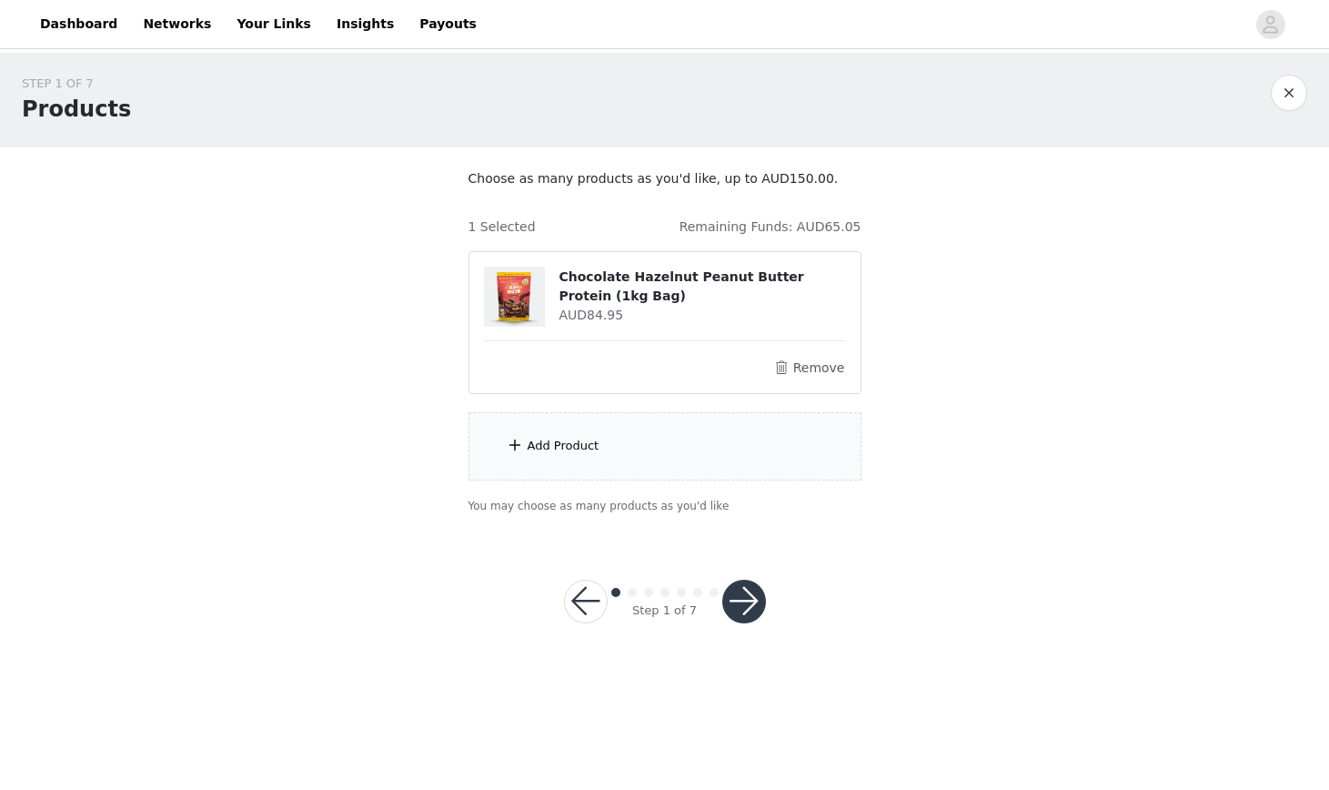
click at [586, 463] on div "Add Product" at bounding box center [665, 446] width 393 height 68
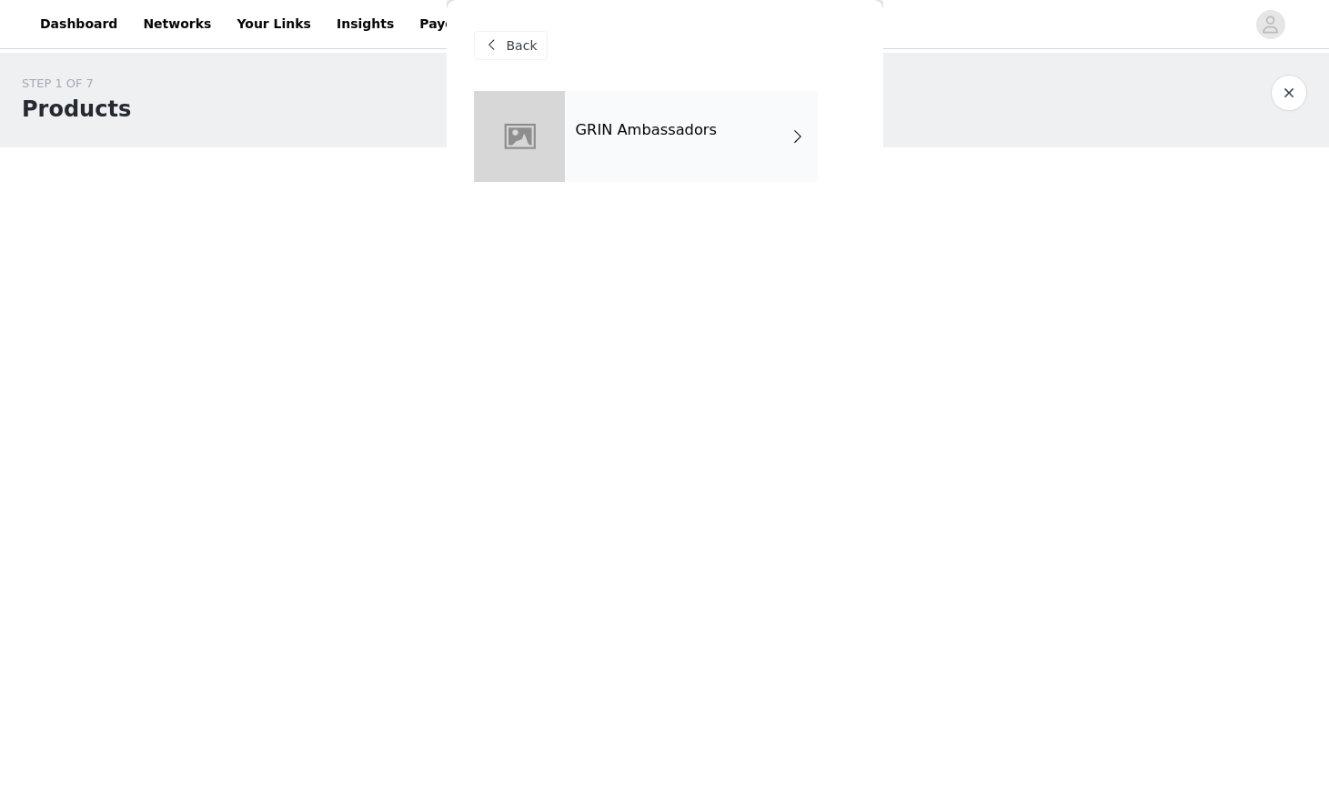
click at [629, 170] on div "GRIN Ambassadors" at bounding box center [691, 136] width 253 height 91
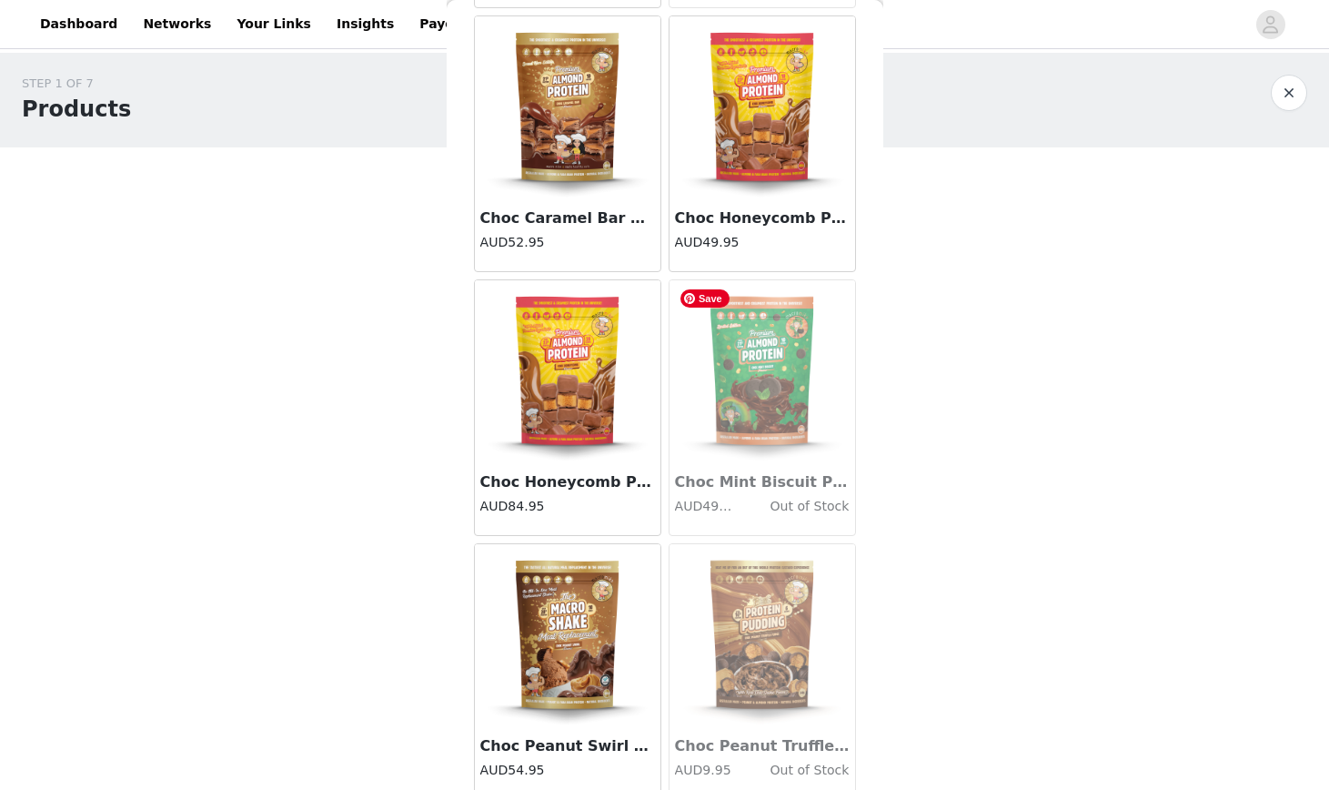
scroll to position [1995, 0]
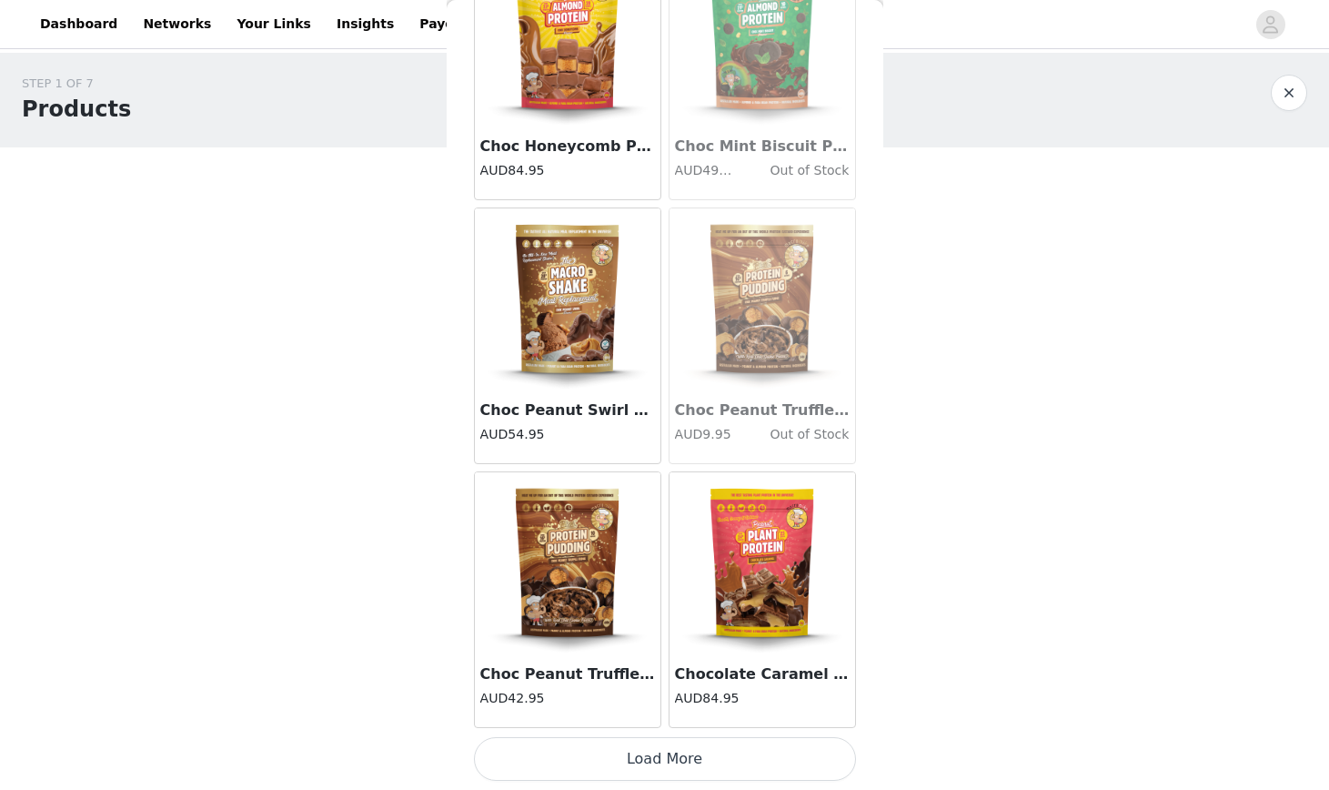
click at [657, 764] on button "Load More" at bounding box center [665, 759] width 382 height 44
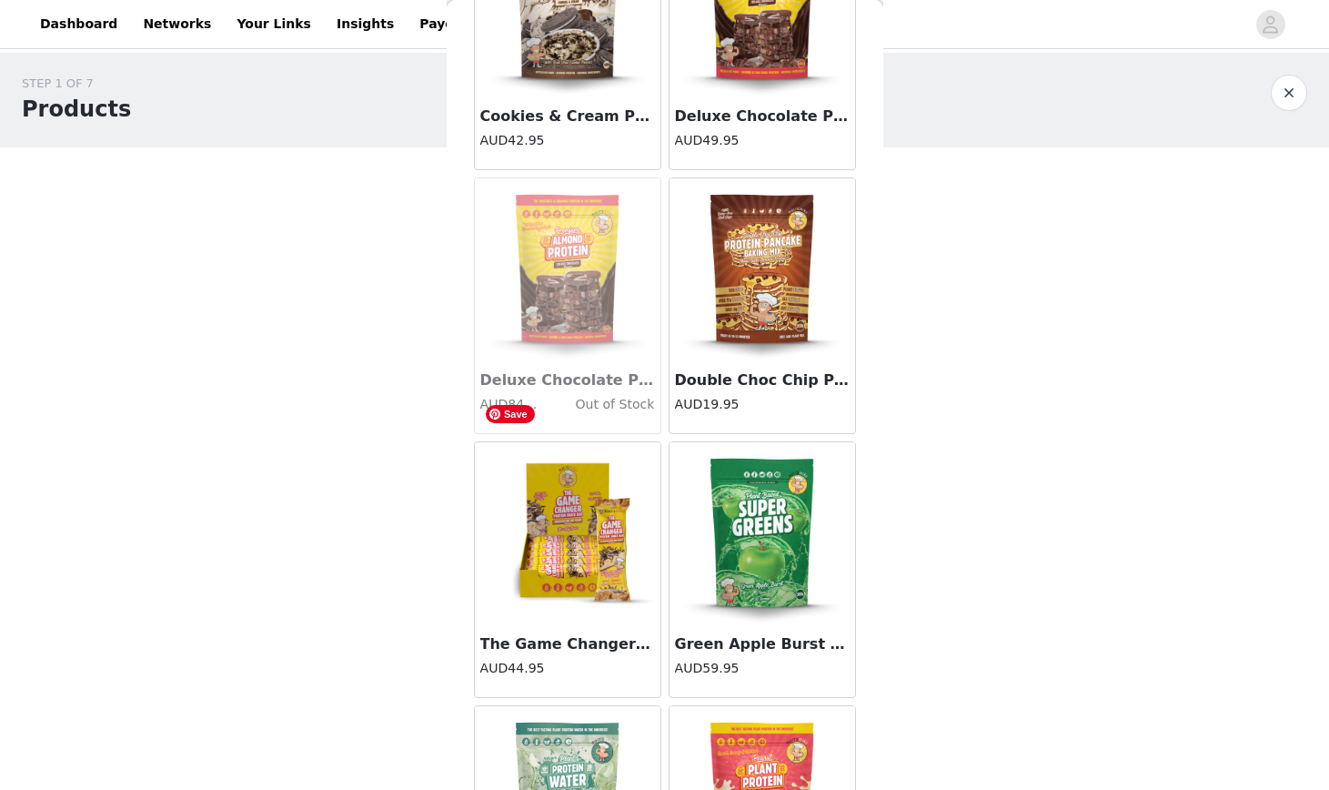
scroll to position [4634, 0]
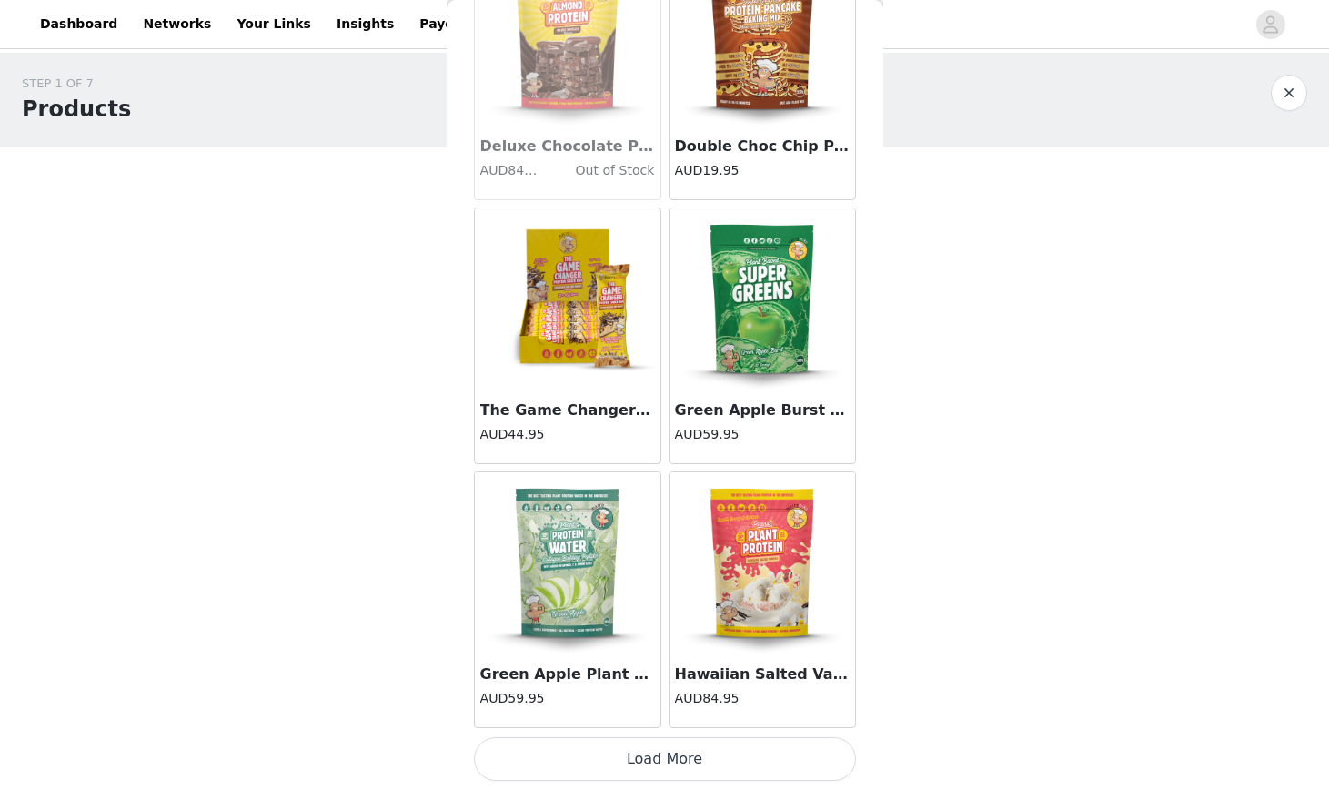
click at [723, 766] on button "Load More" at bounding box center [665, 759] width 382 height 44
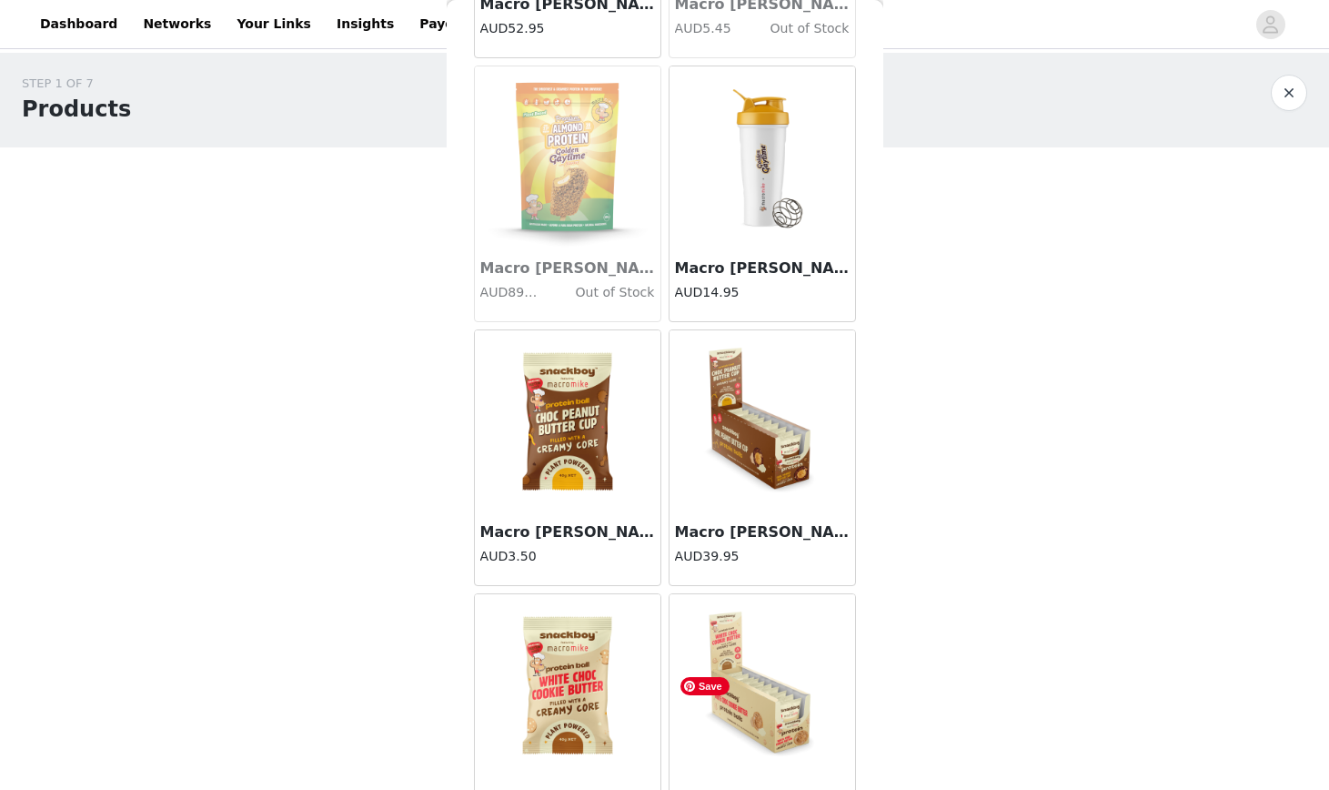
scroll to position [7273, 0]
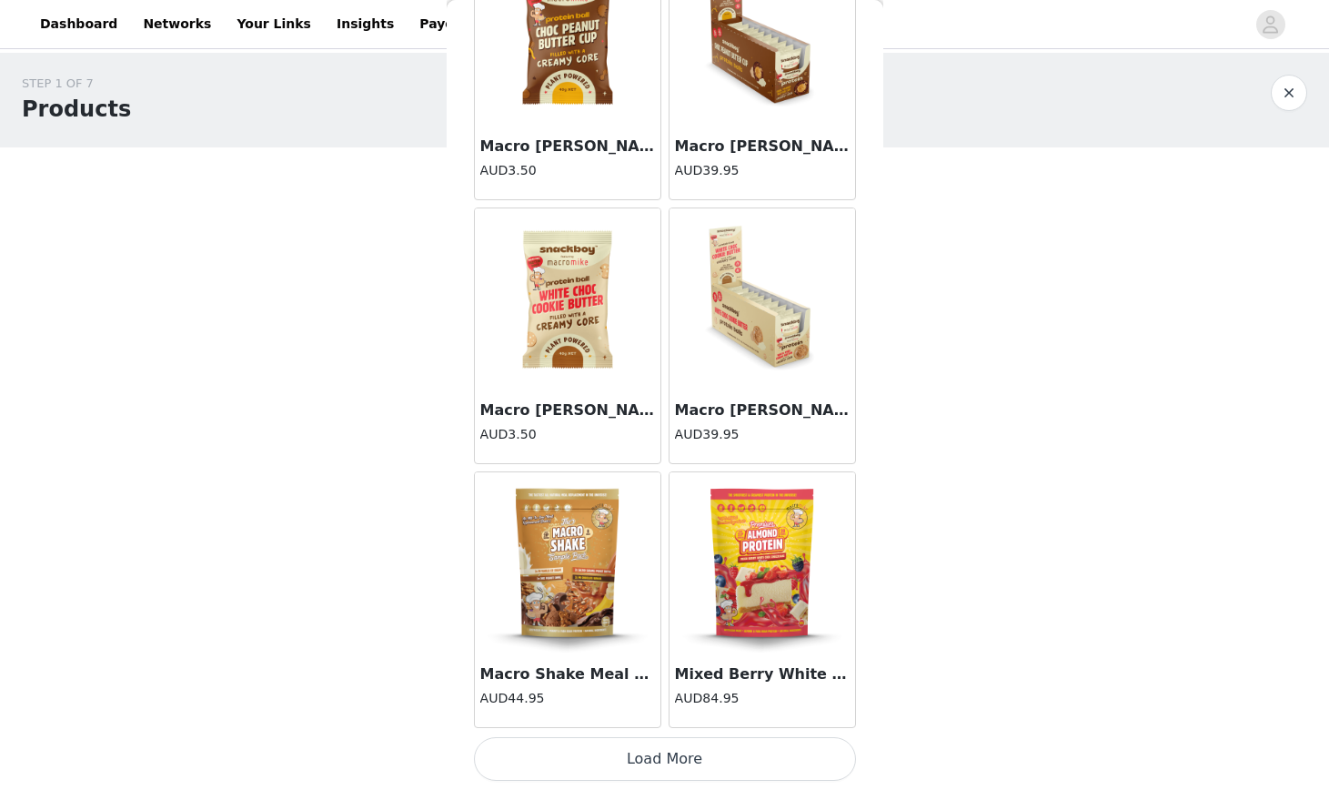
click at [694, 768] on button "Load More" at bounding box center [665, 759] width 382 height 44
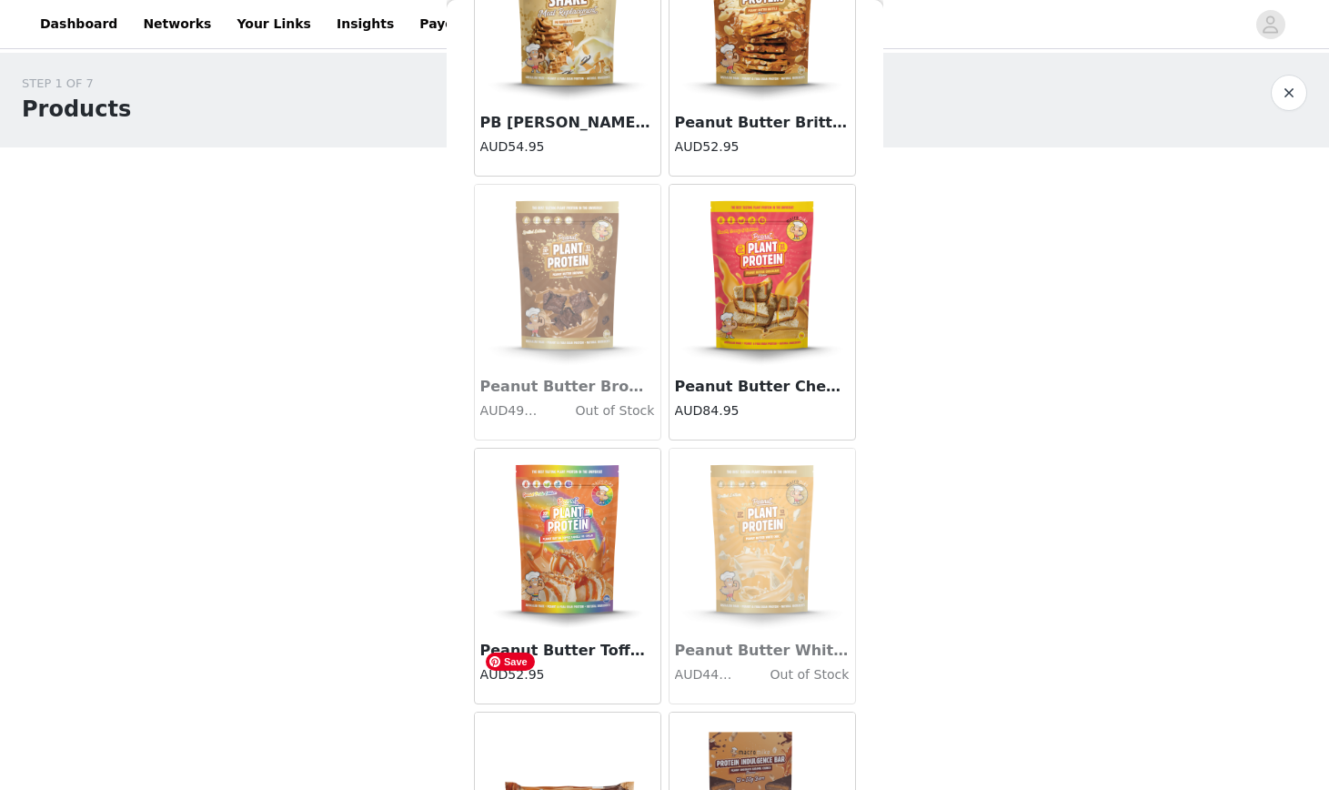
scroll to position [9912, 0]
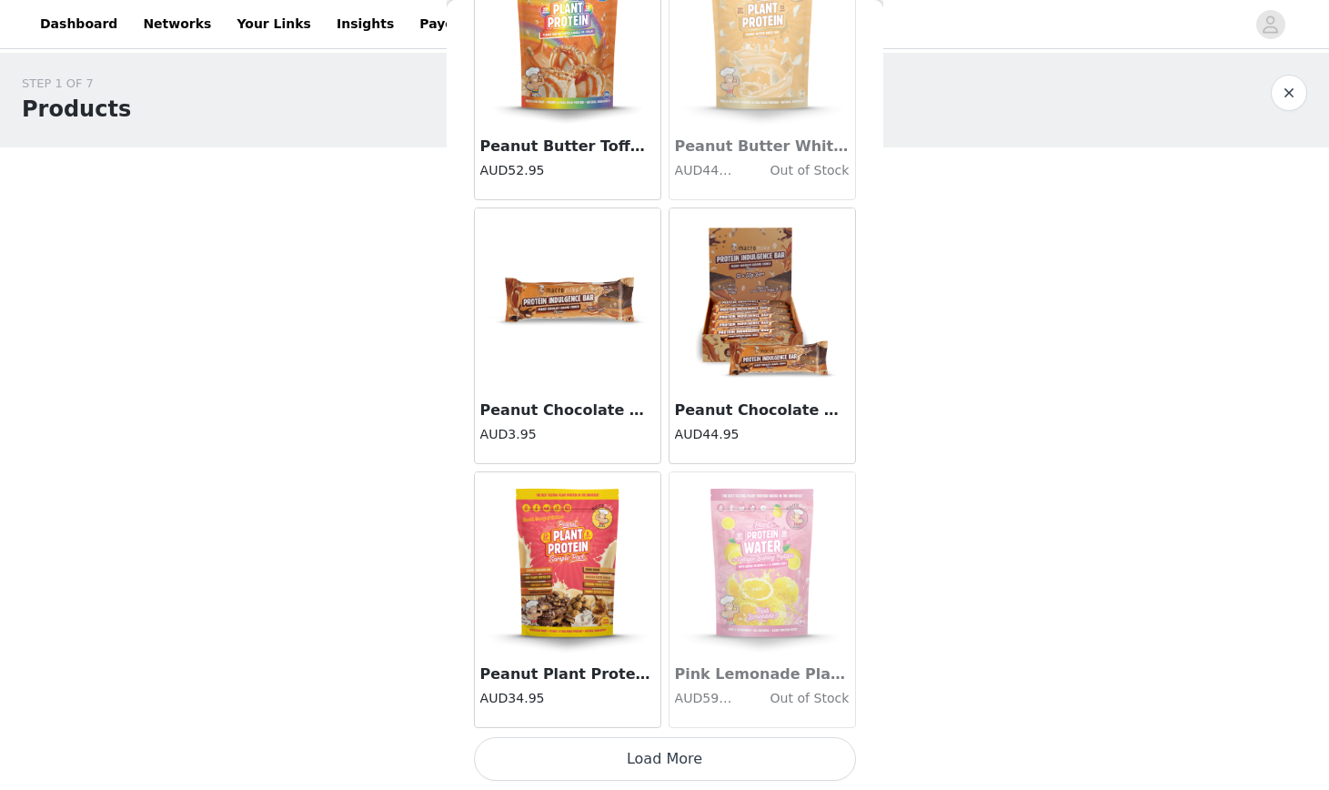
click at [684, 763] on button "Load More" at bounding box center [665, 759] width 382 height 44
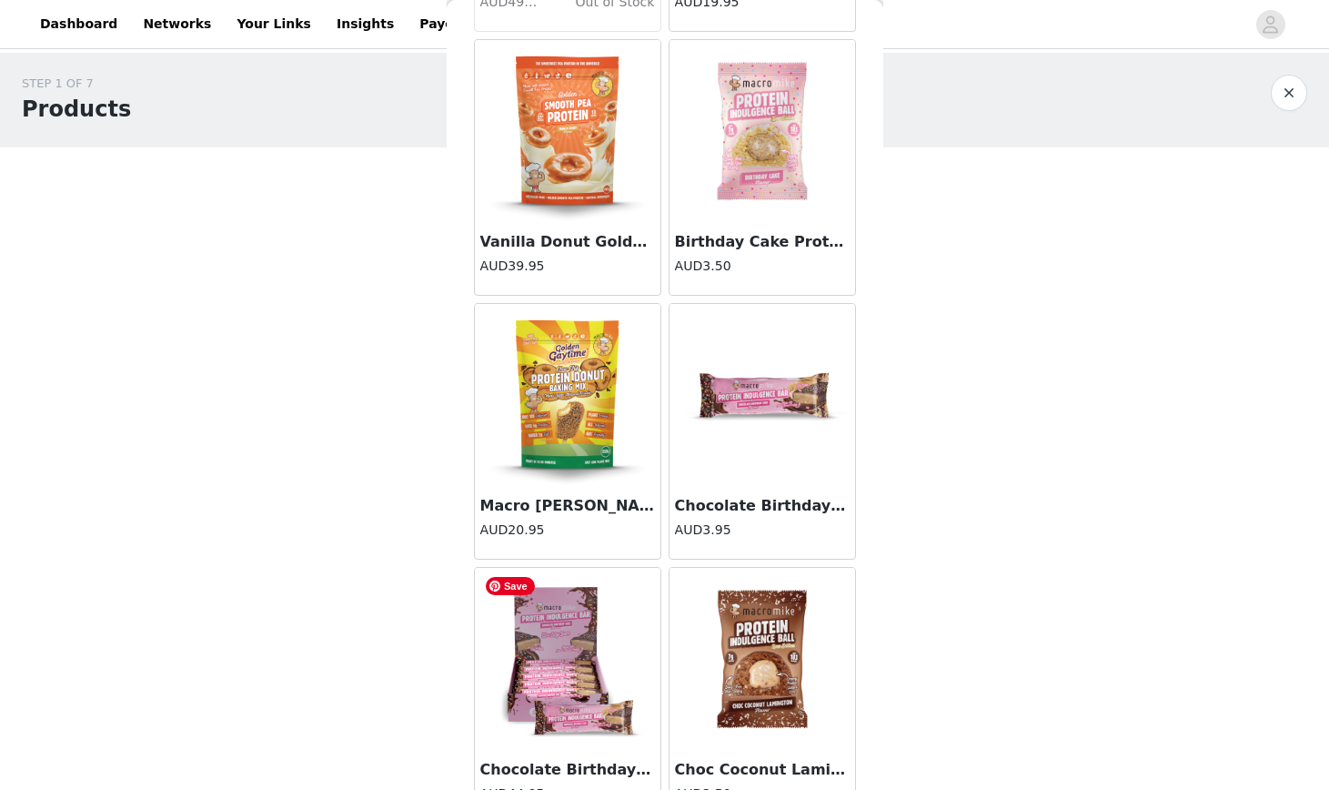
scroll to position [12551, 0]
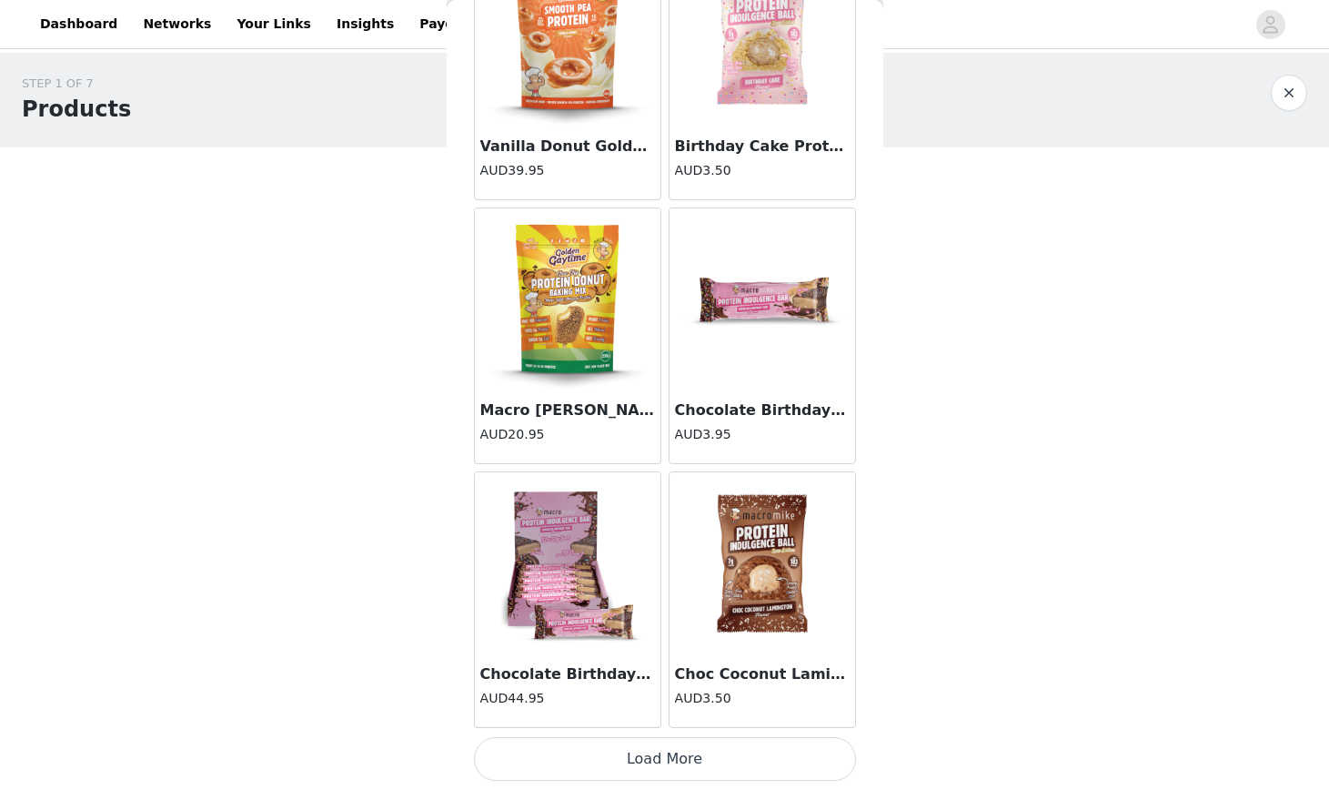
click at [678, 764] on button "Load More" at bounding box center [665, 759] width 382 height 44
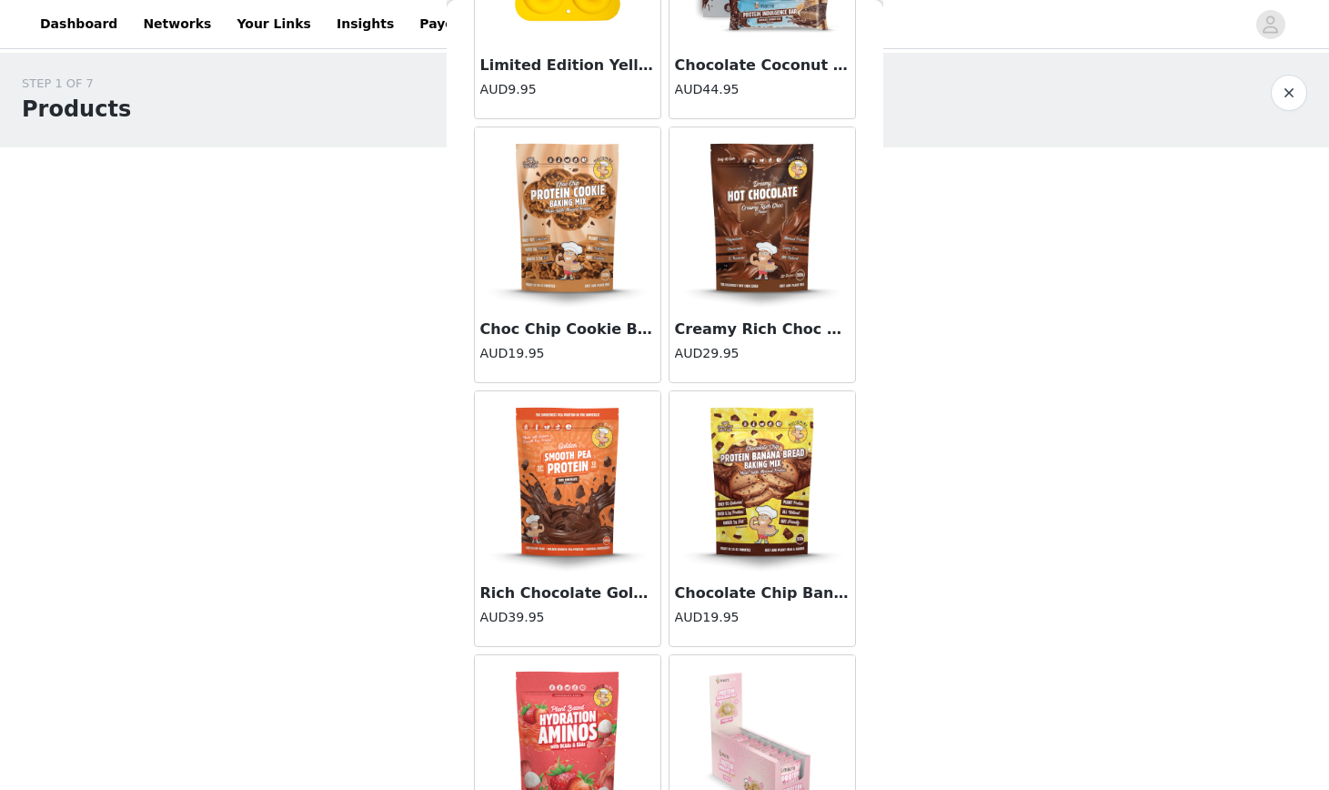
scroll to position [14294, 0]
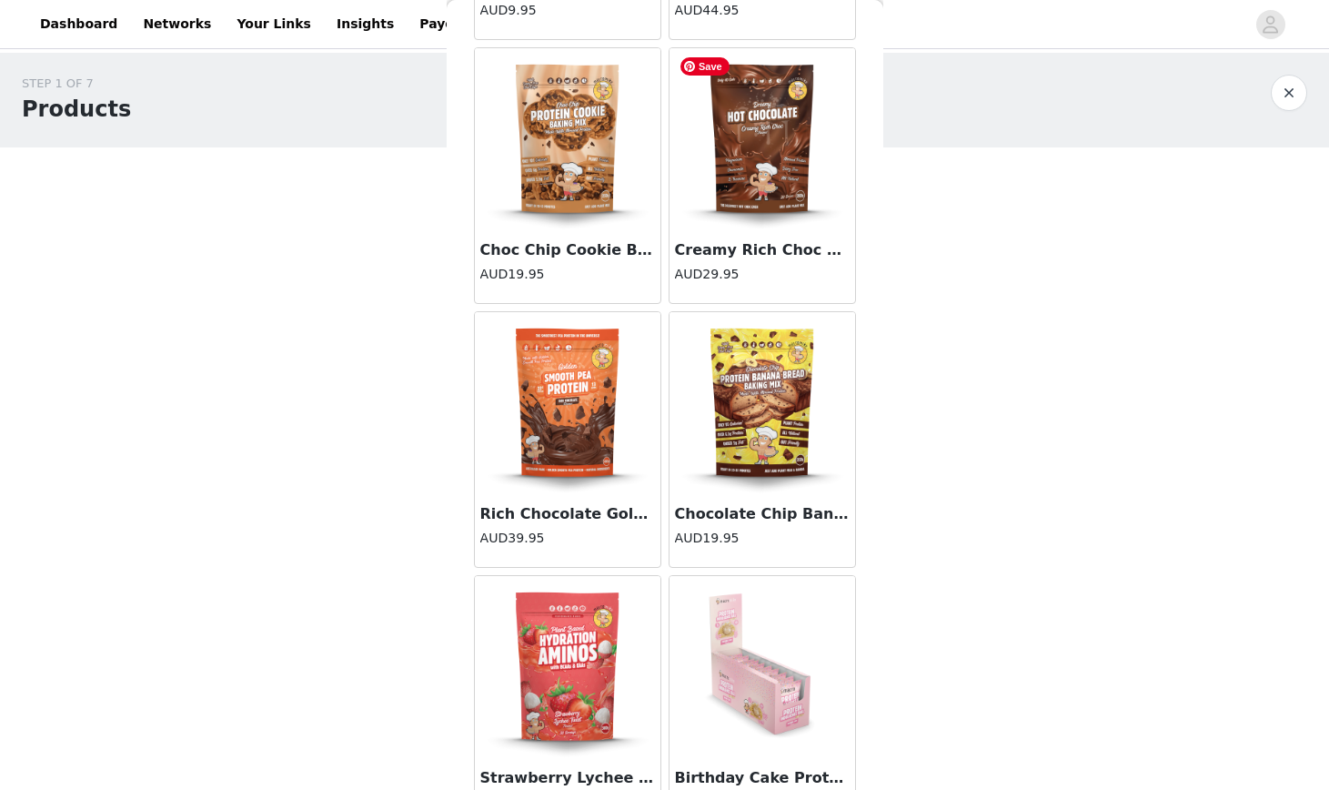
click at [772, 156] on img at bounding box center [763, 139] width 182 height 182
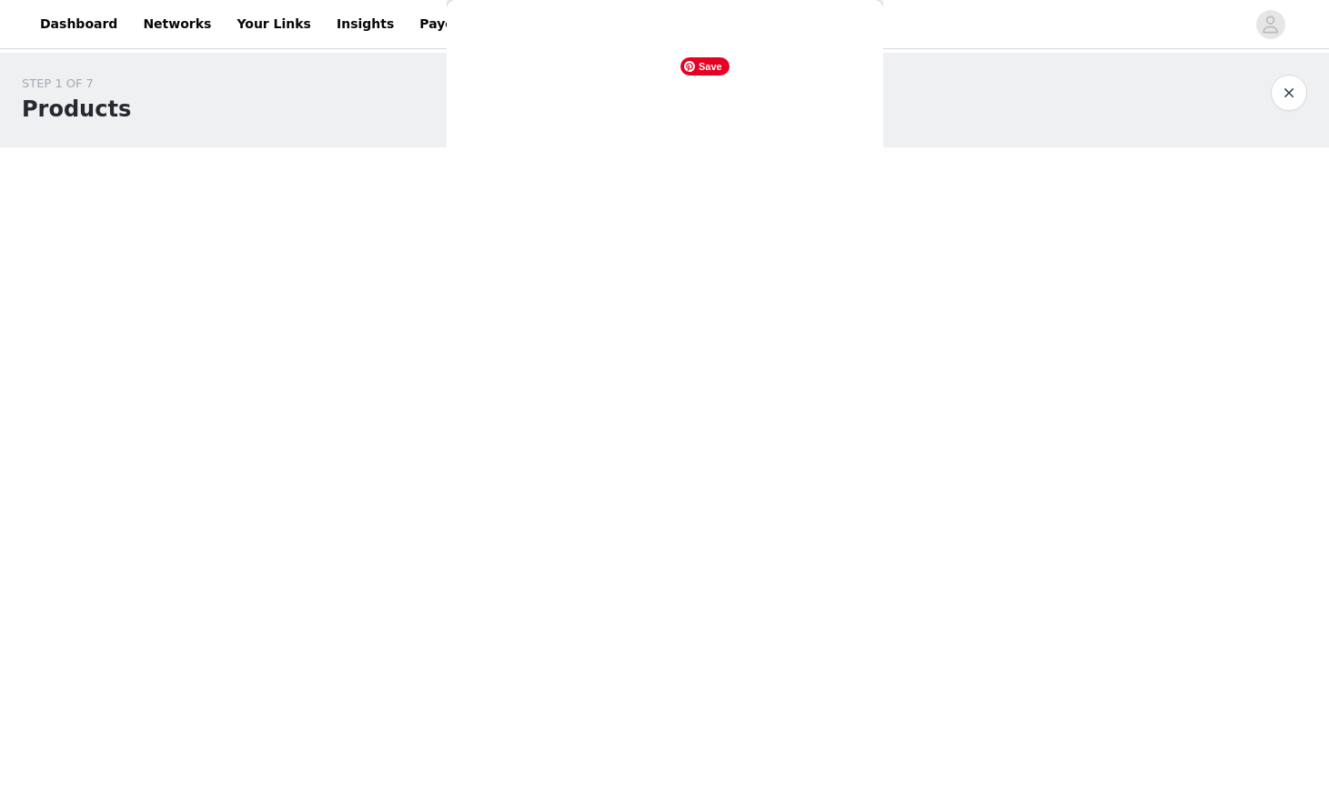
scroll to position [315, 0]
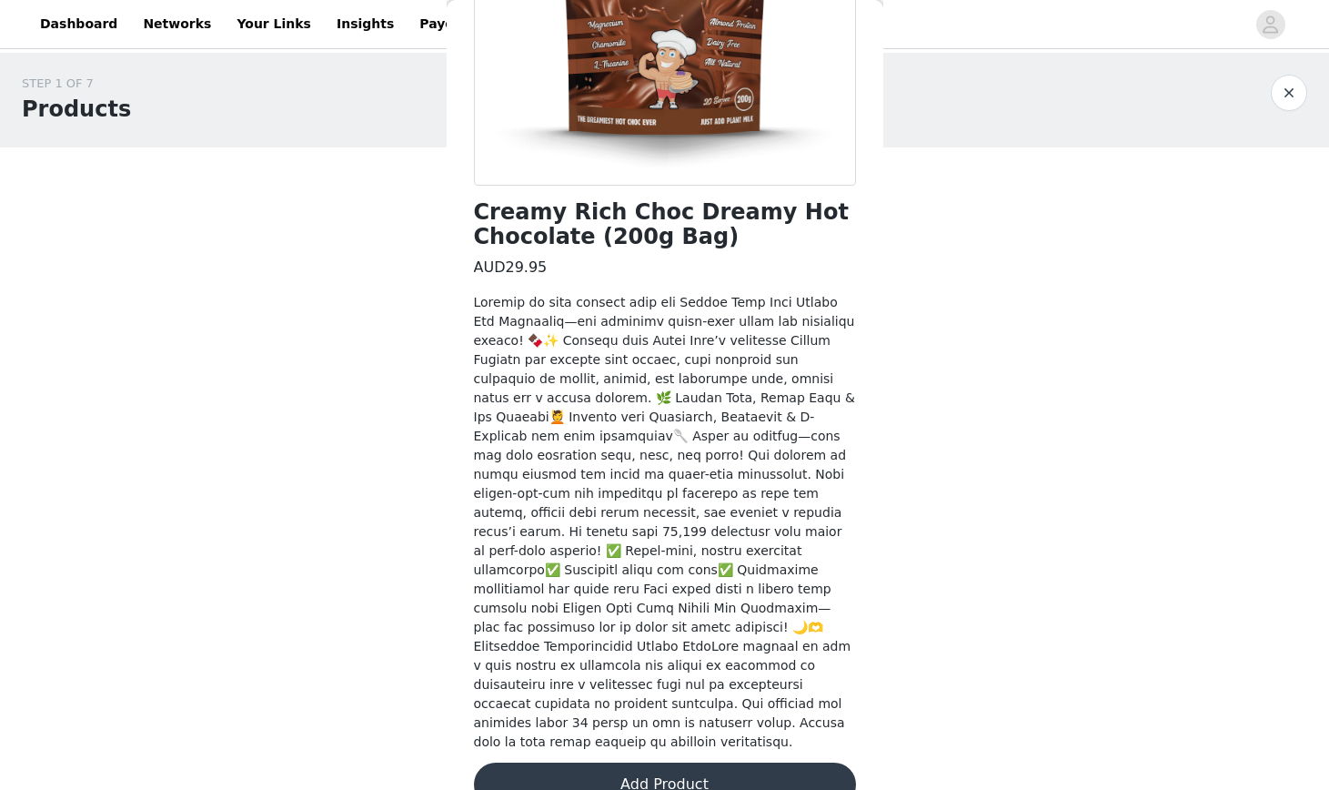
click at [633, 763] on button "Add Product" at bounding box center [665, 785] width 382 height 44
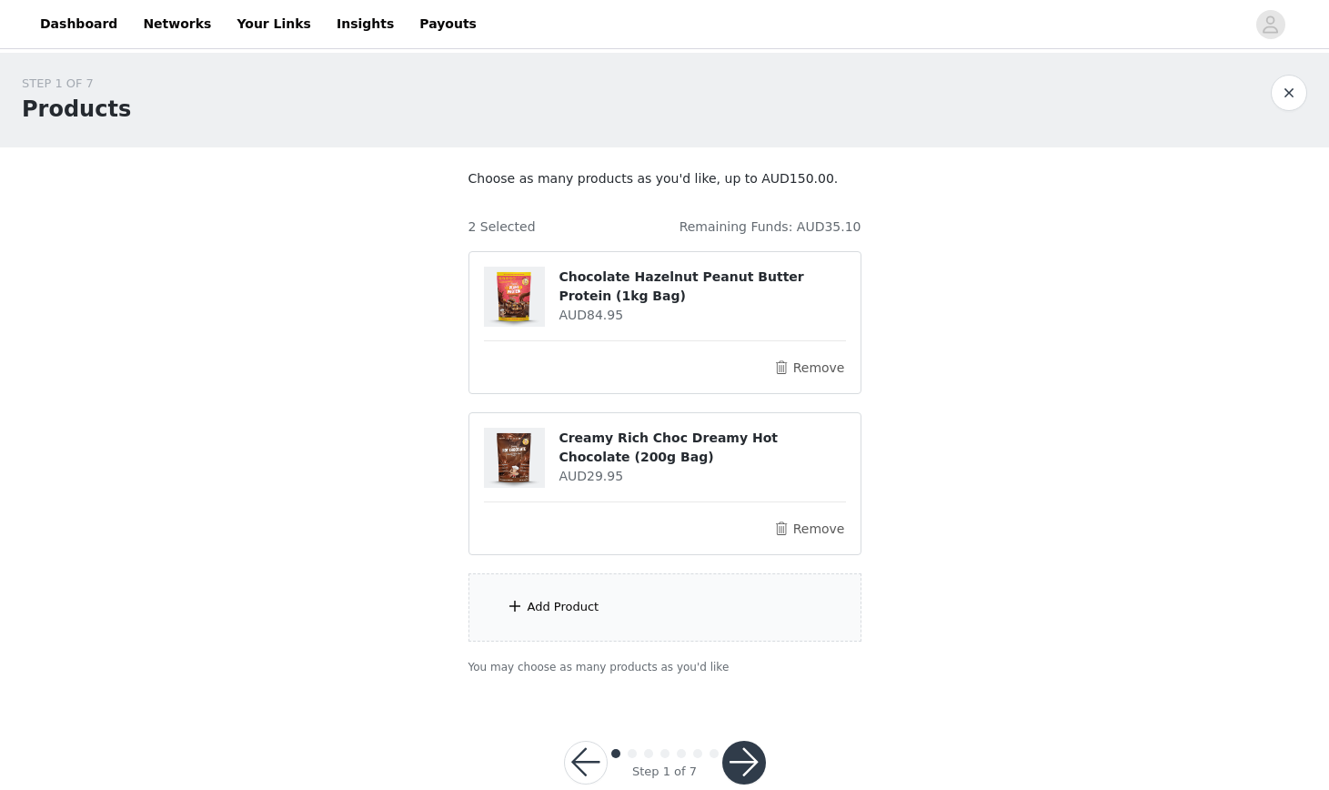
click at [541, 606] on div "Add Product" at bounding box center [564, 607] width 72 height 18
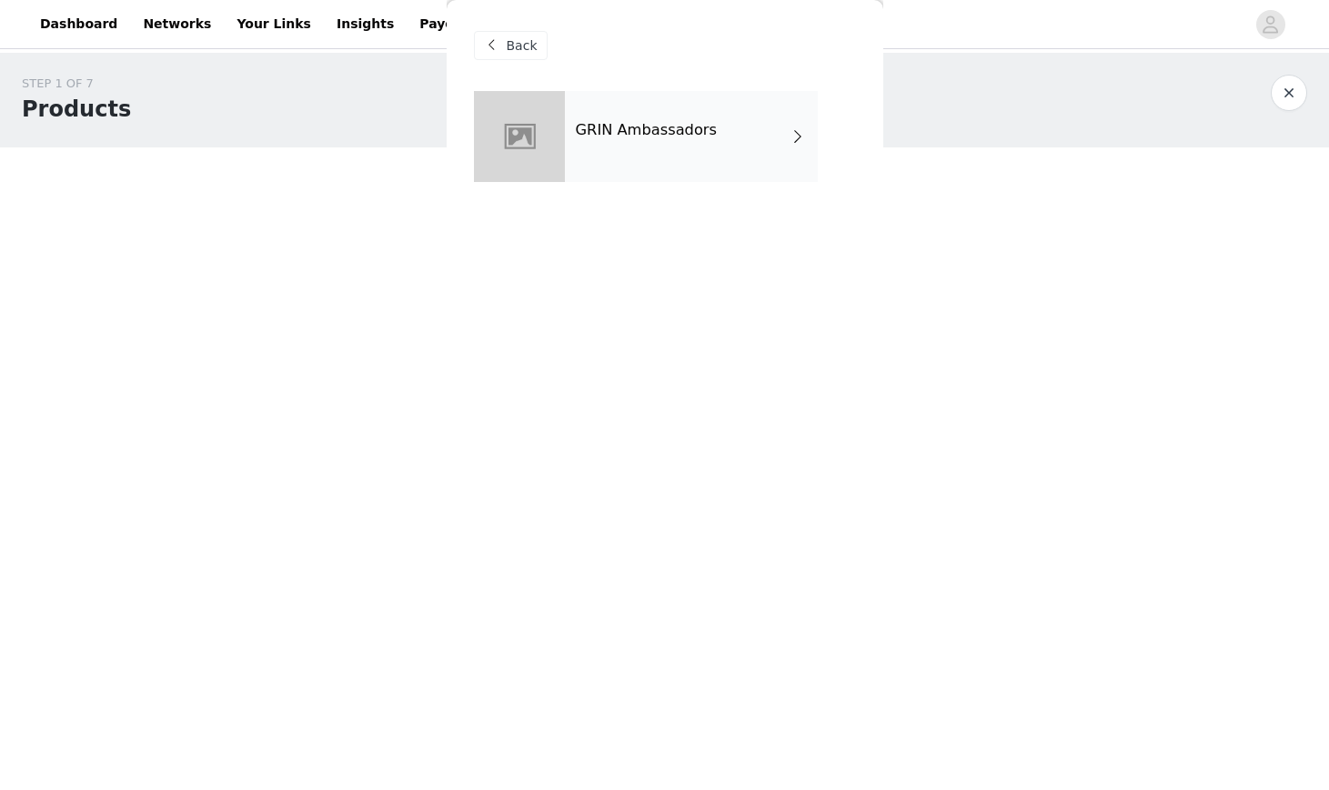
click at [661, 168] on div "GRIN Ambassadors" at bounding box center [691, 136] width 253 height 91
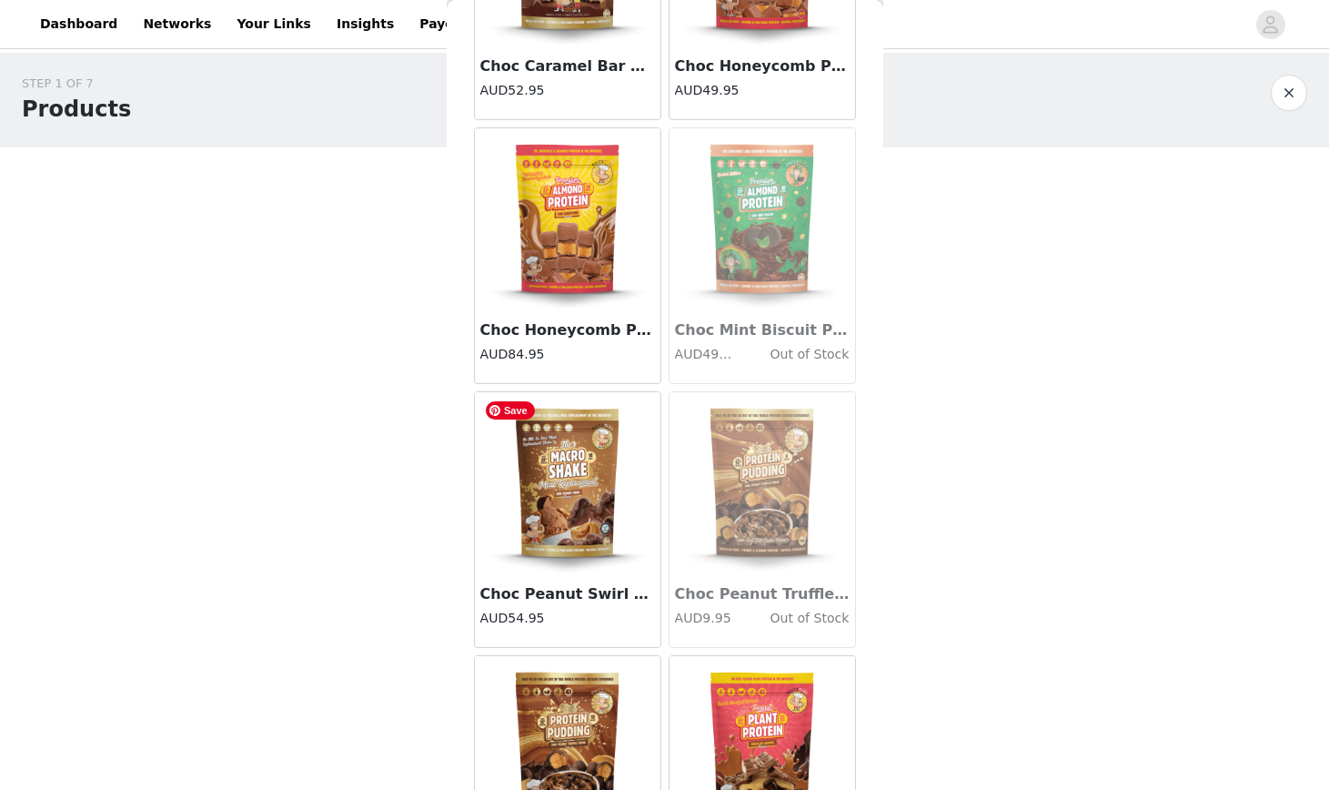
scroll to position [1995, 0]
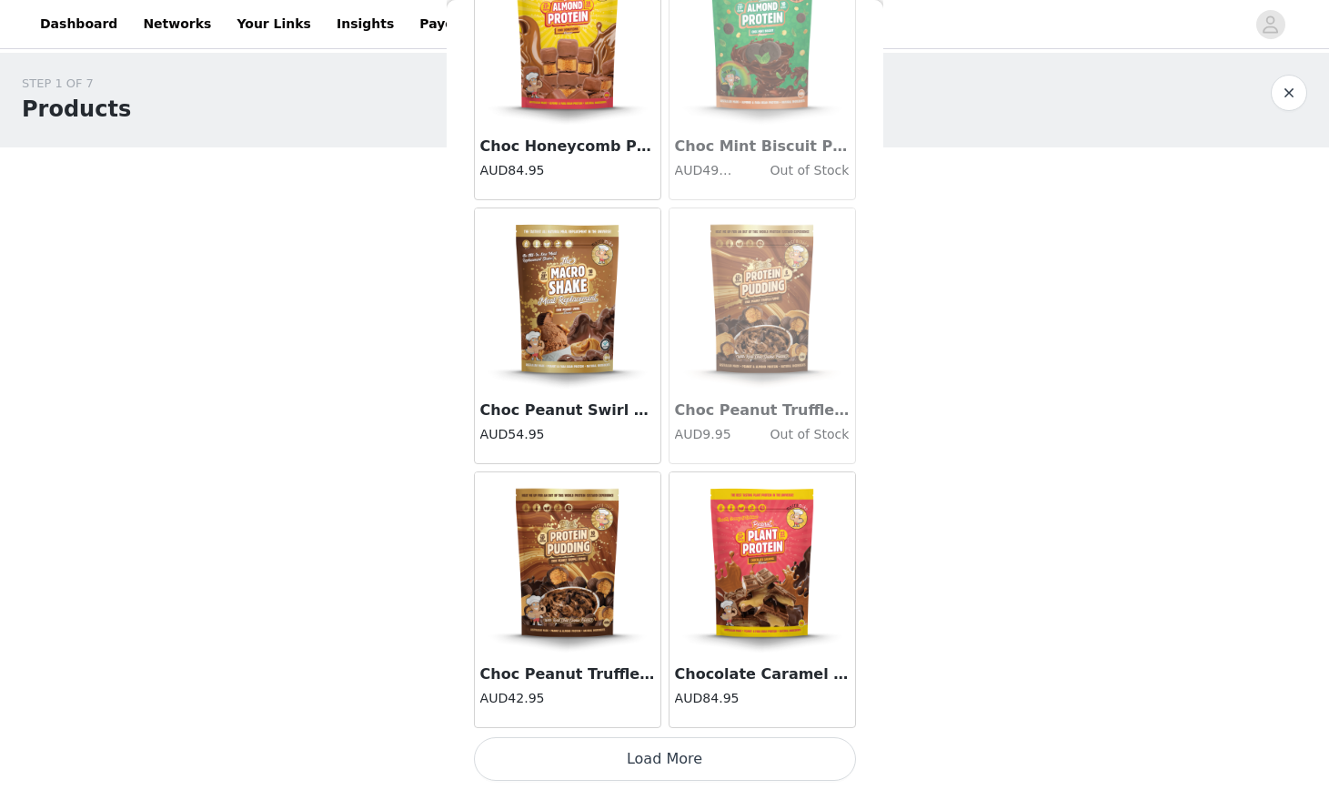
click at [625, 762] on button "Load More" at bounding box center [665, 759] width 382 height 44
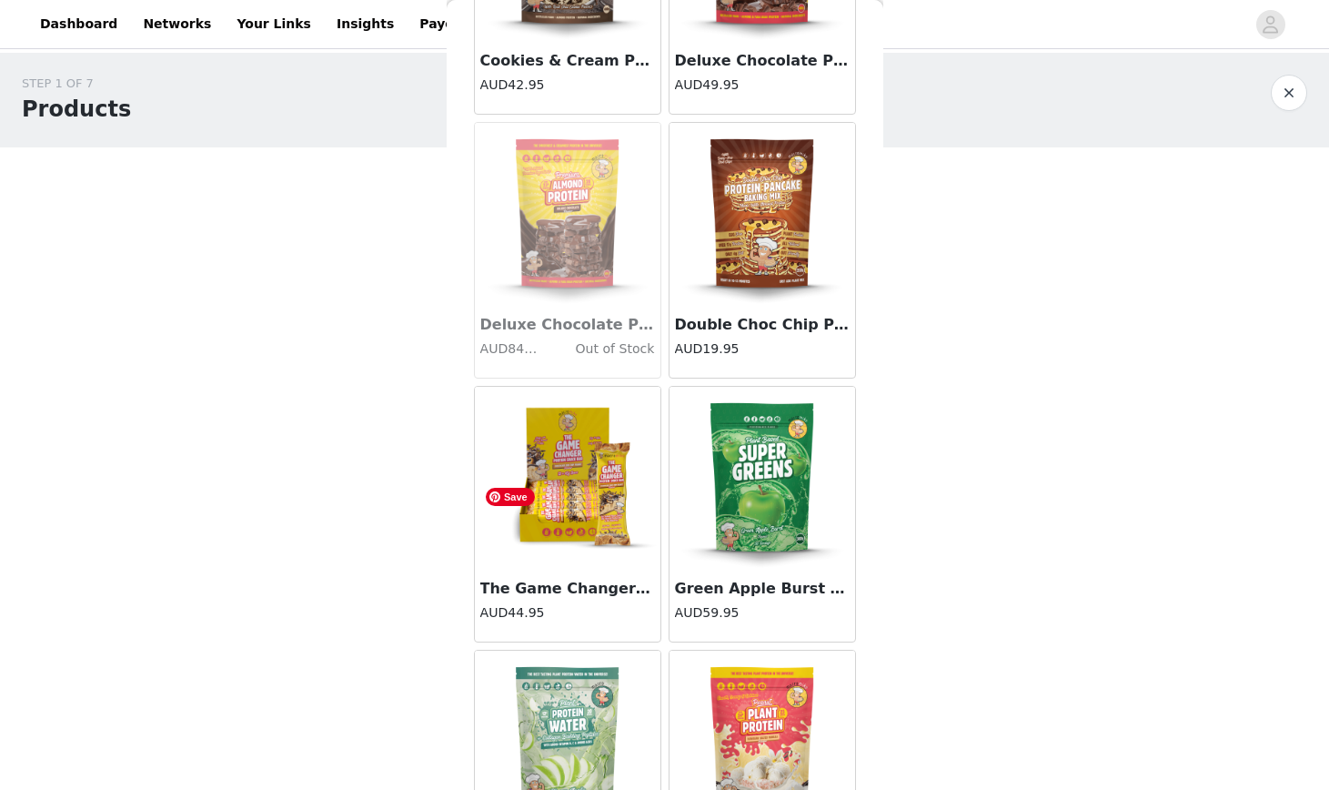
scroll to position [4634, 0]
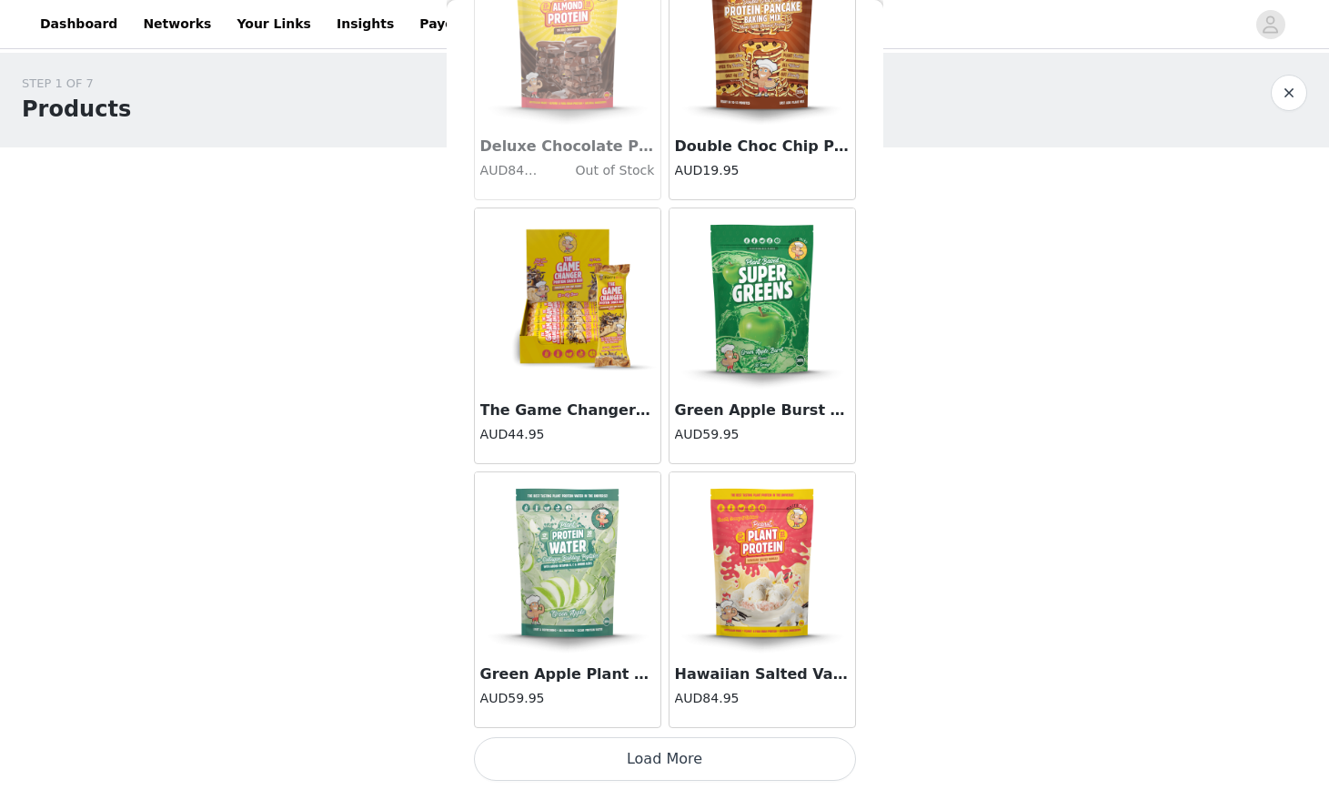
click at [637, 772] on button "Load More" at bounding box center [665, 759] width 382 height 44
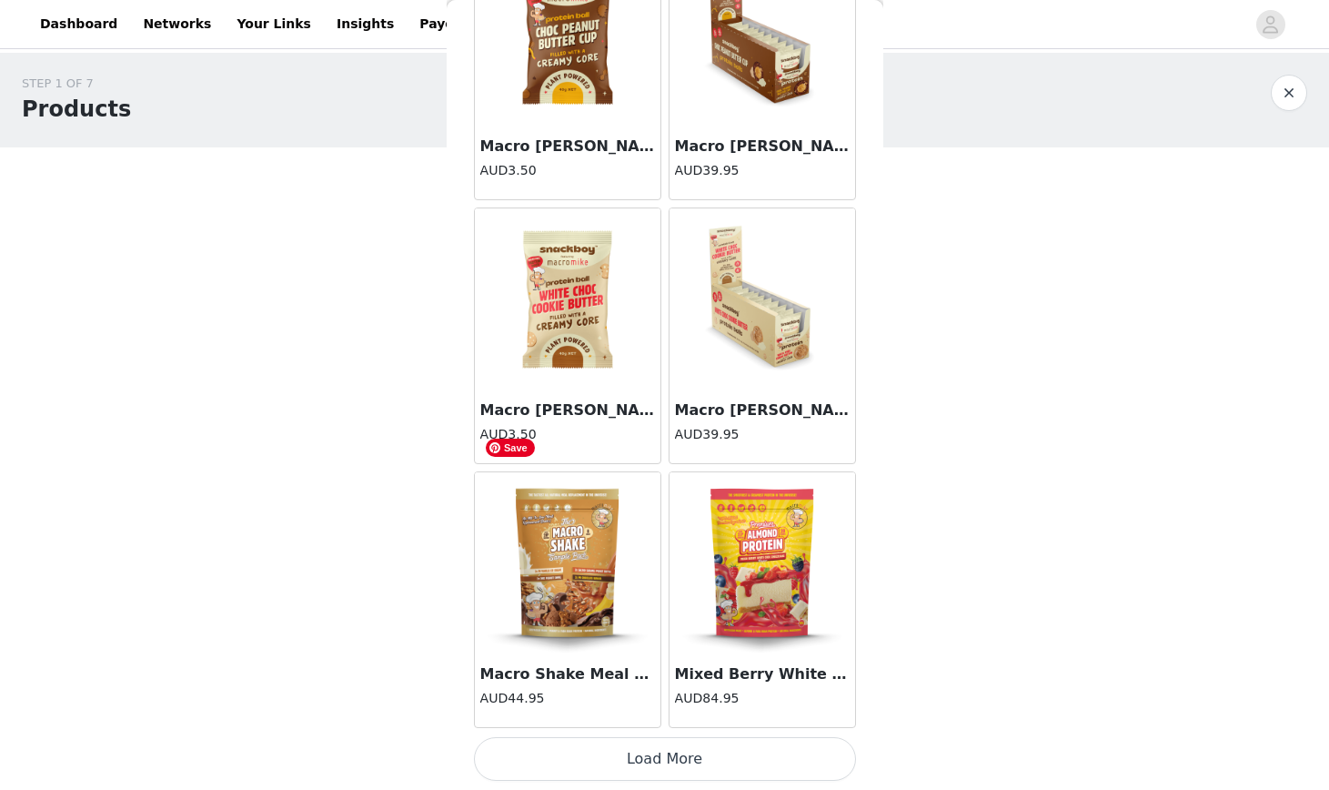
scroll to position [38, 0]
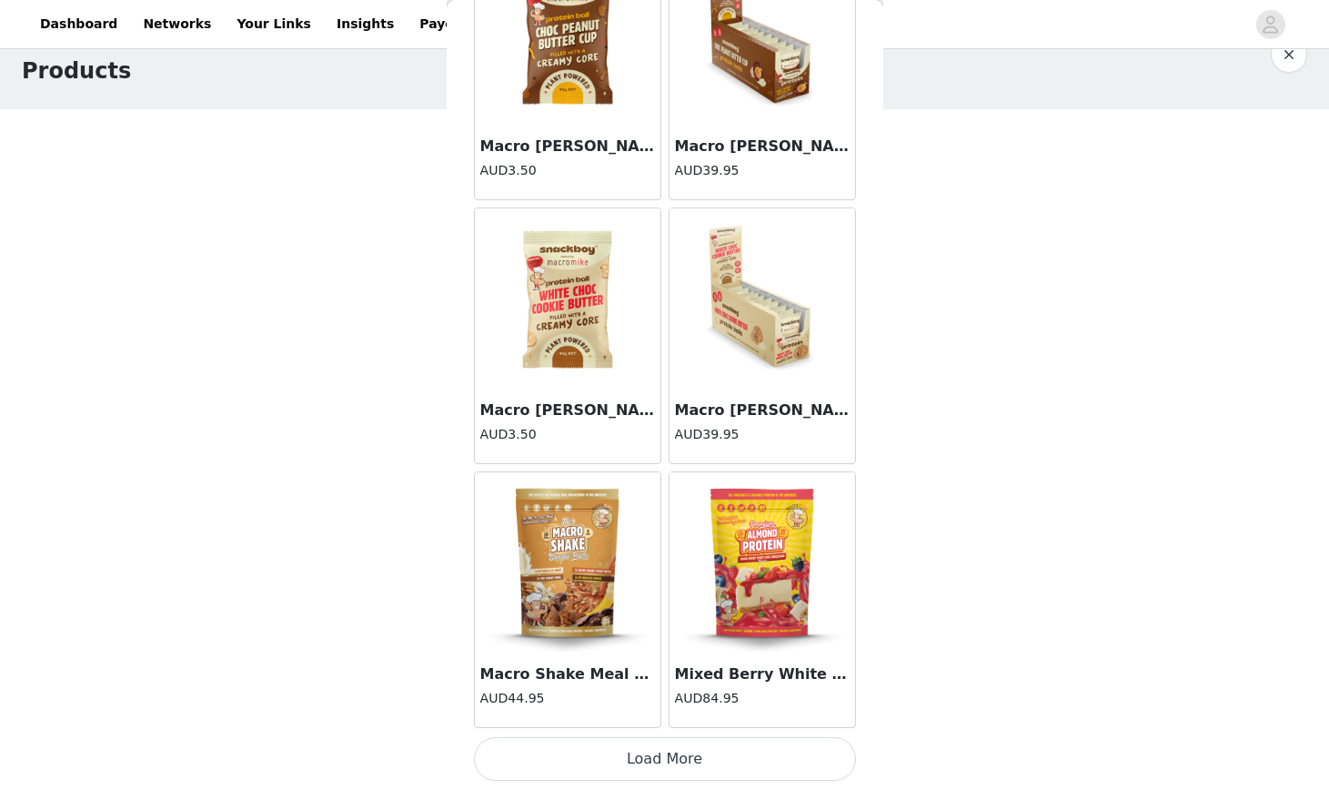
click at [622, 768] on button "Load More" at bounding box center [665, 759] width 382 height 44
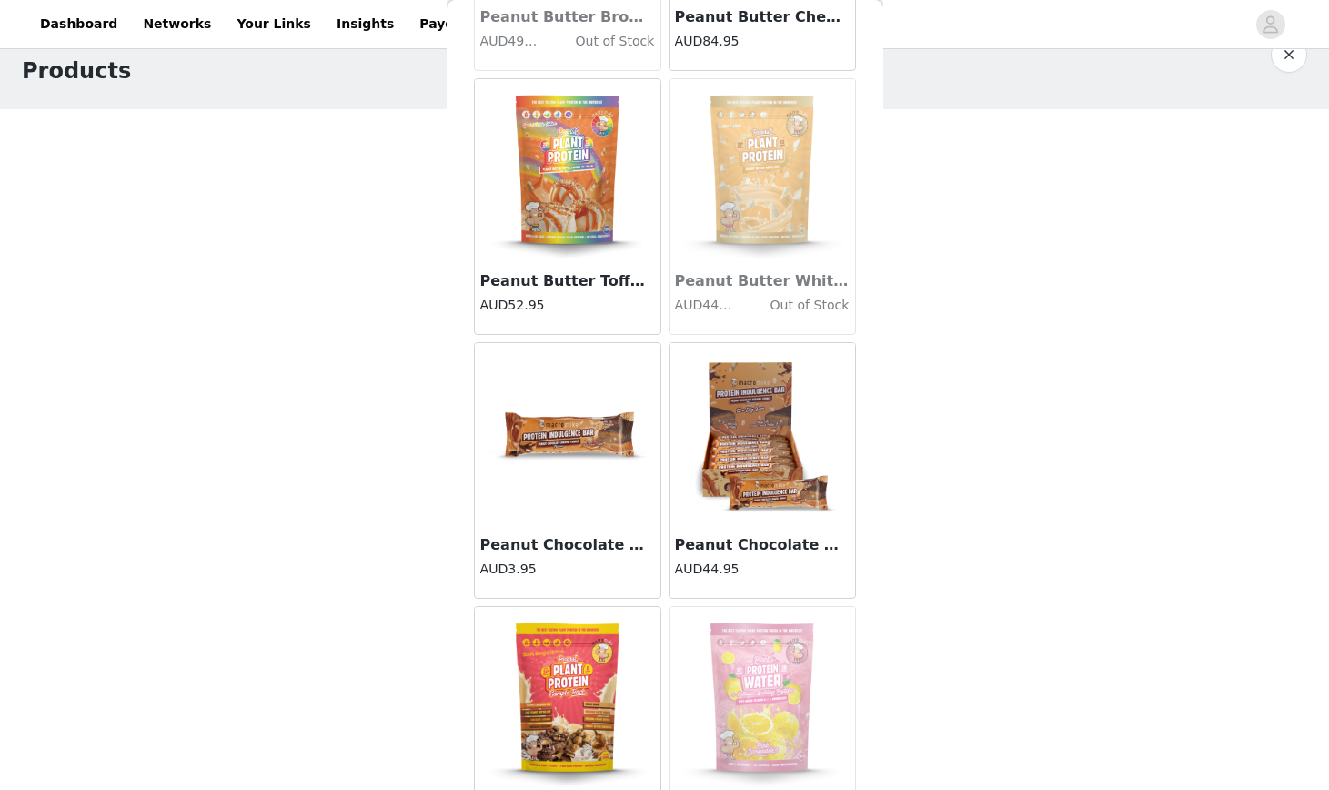
scroll to position [9912, 0]
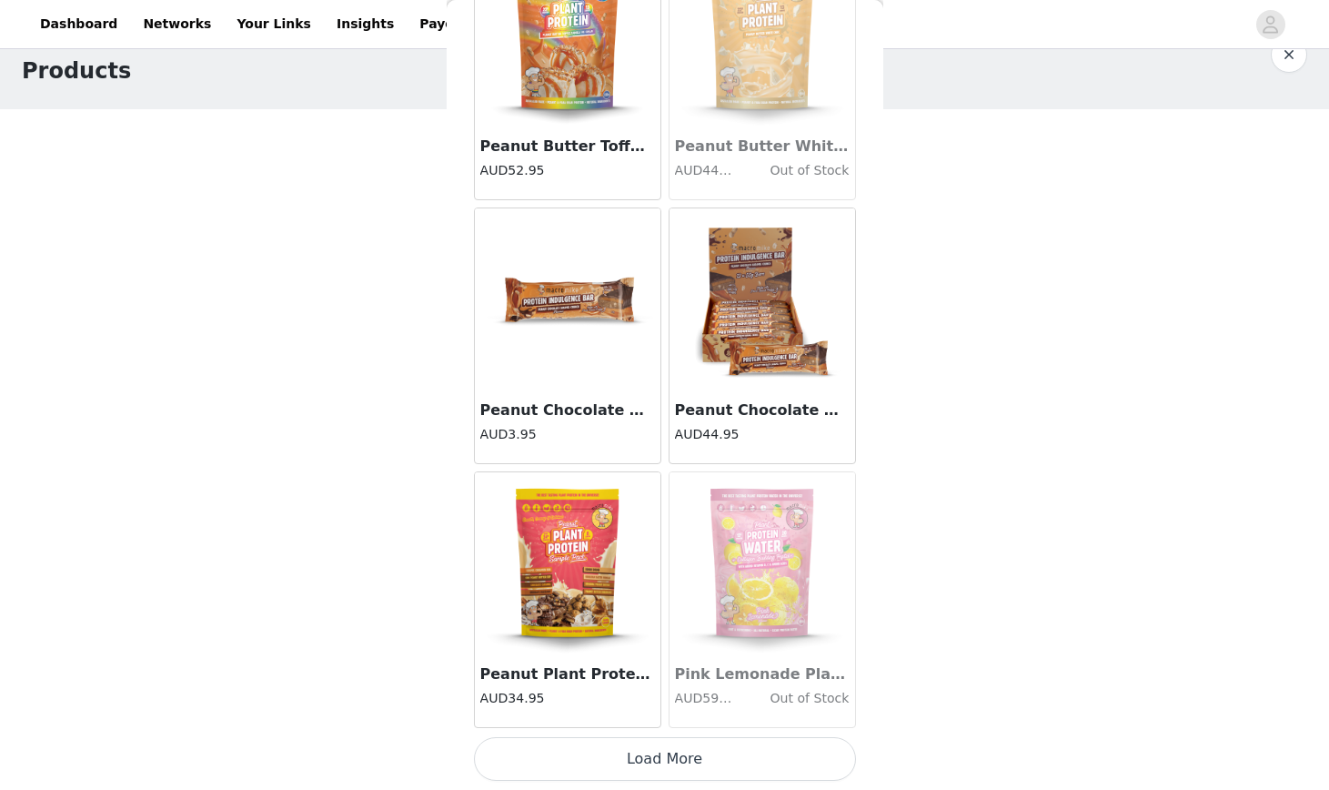
click at [713, 762] on button "Load More" at bounding box center [665, 759] width 382 height 44
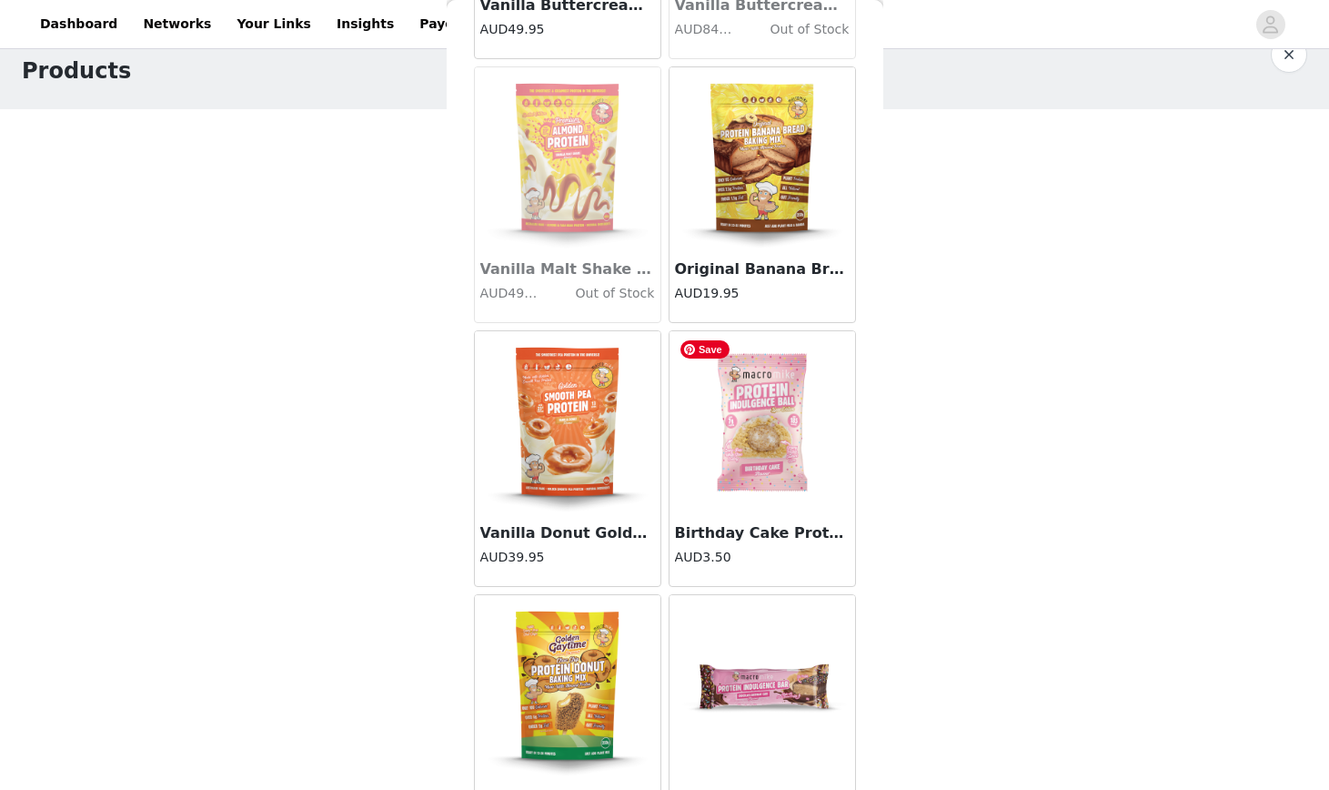
scroll to position [12551, 0]
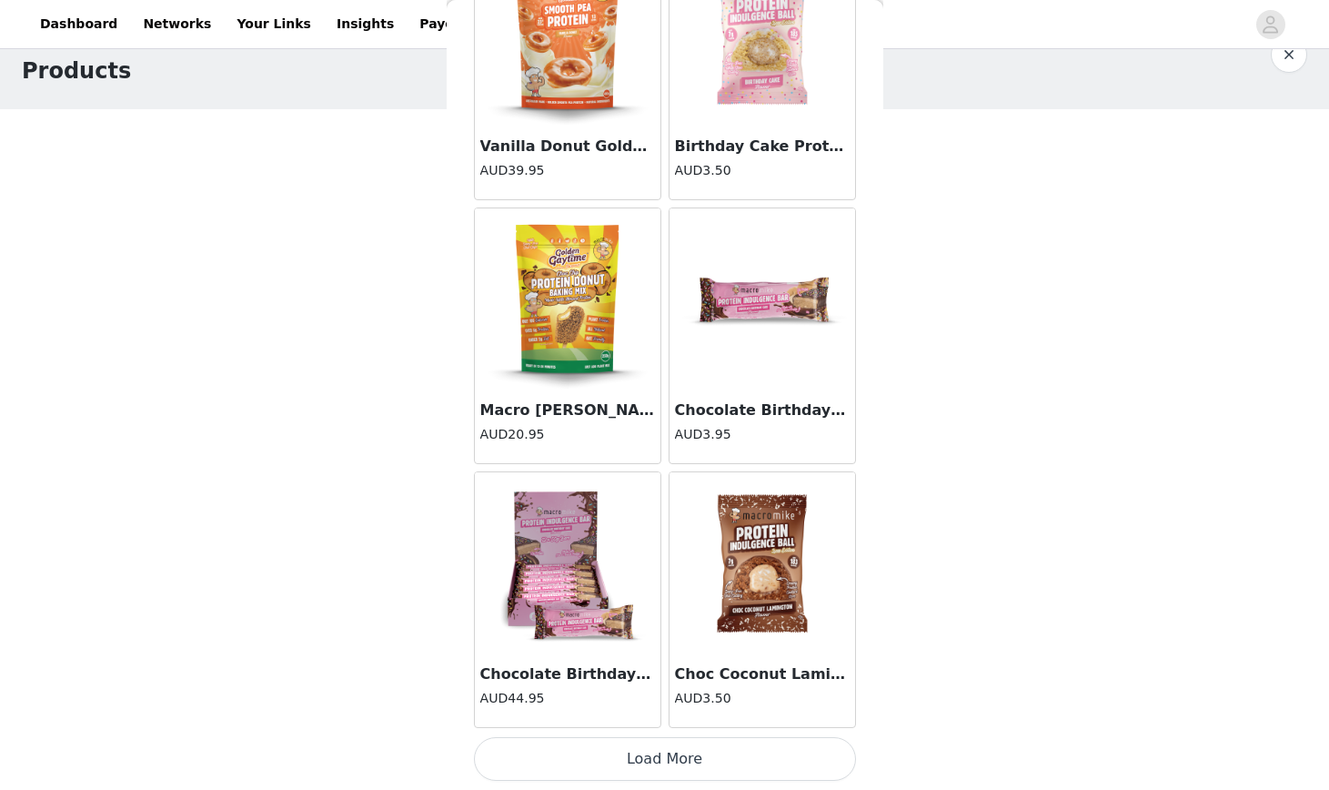
click at [662, 758] on button "Load More" at bounding box center [665, 759] width 382 height 44
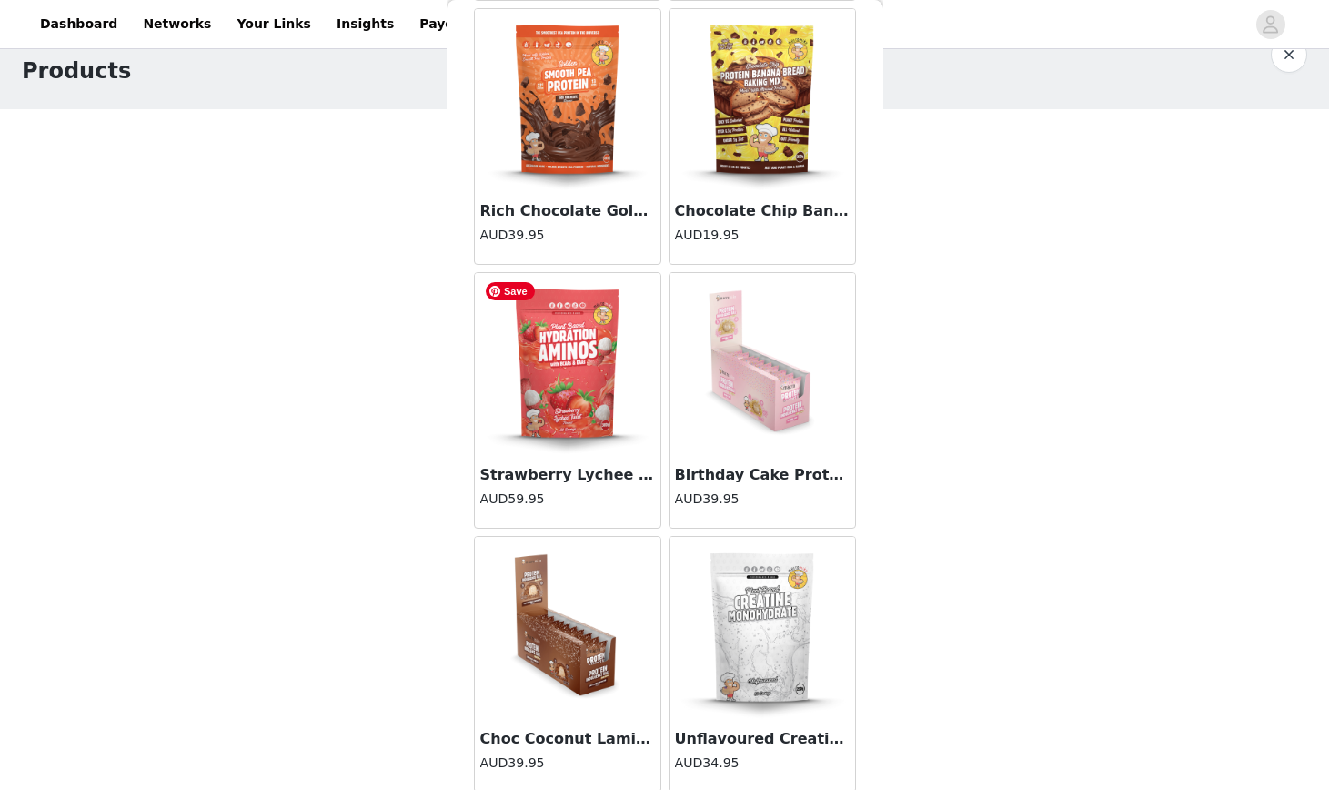
scroll to position [0, 0]
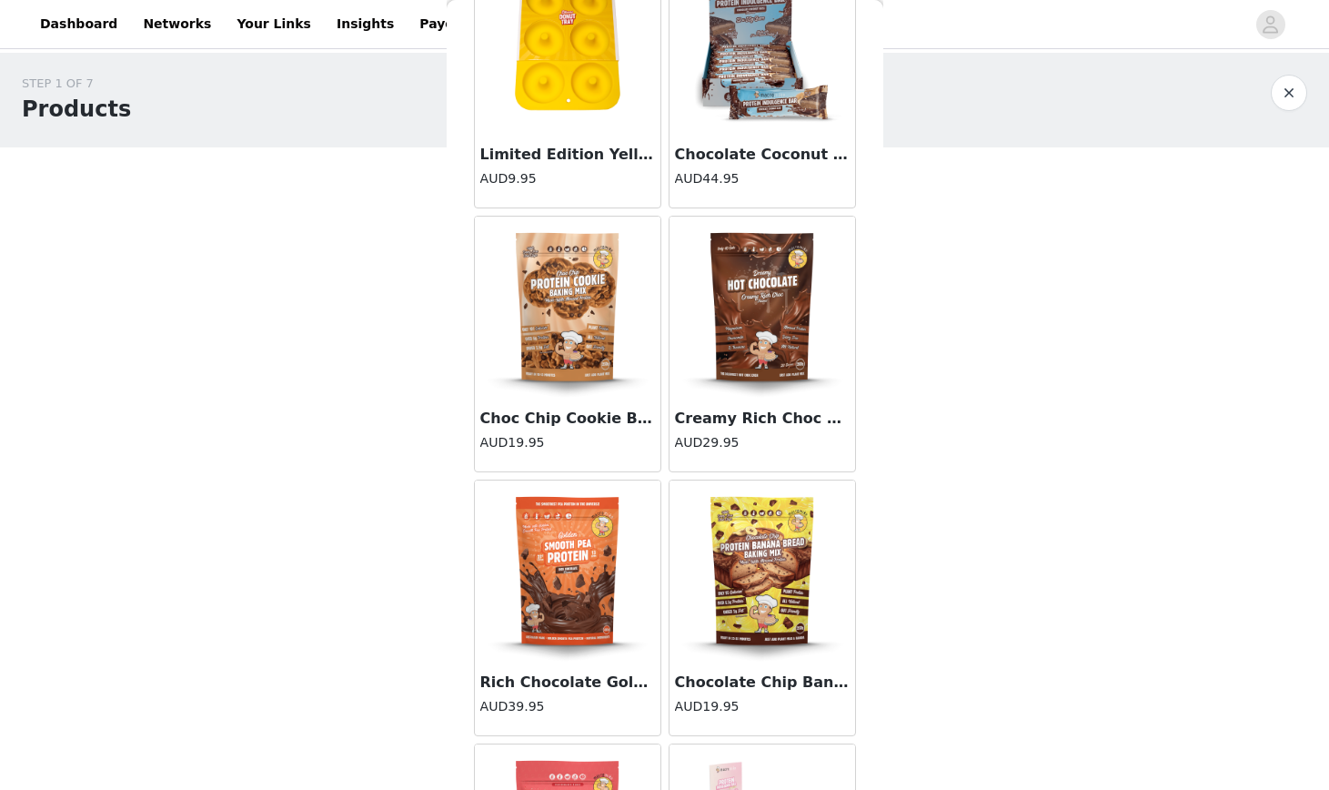
click at [746, 427] on h3 "Creamy Rich Choc Dreamy Hot Chocolate (200g Bag)" at bounding box center [762, 419] width 175 height 22
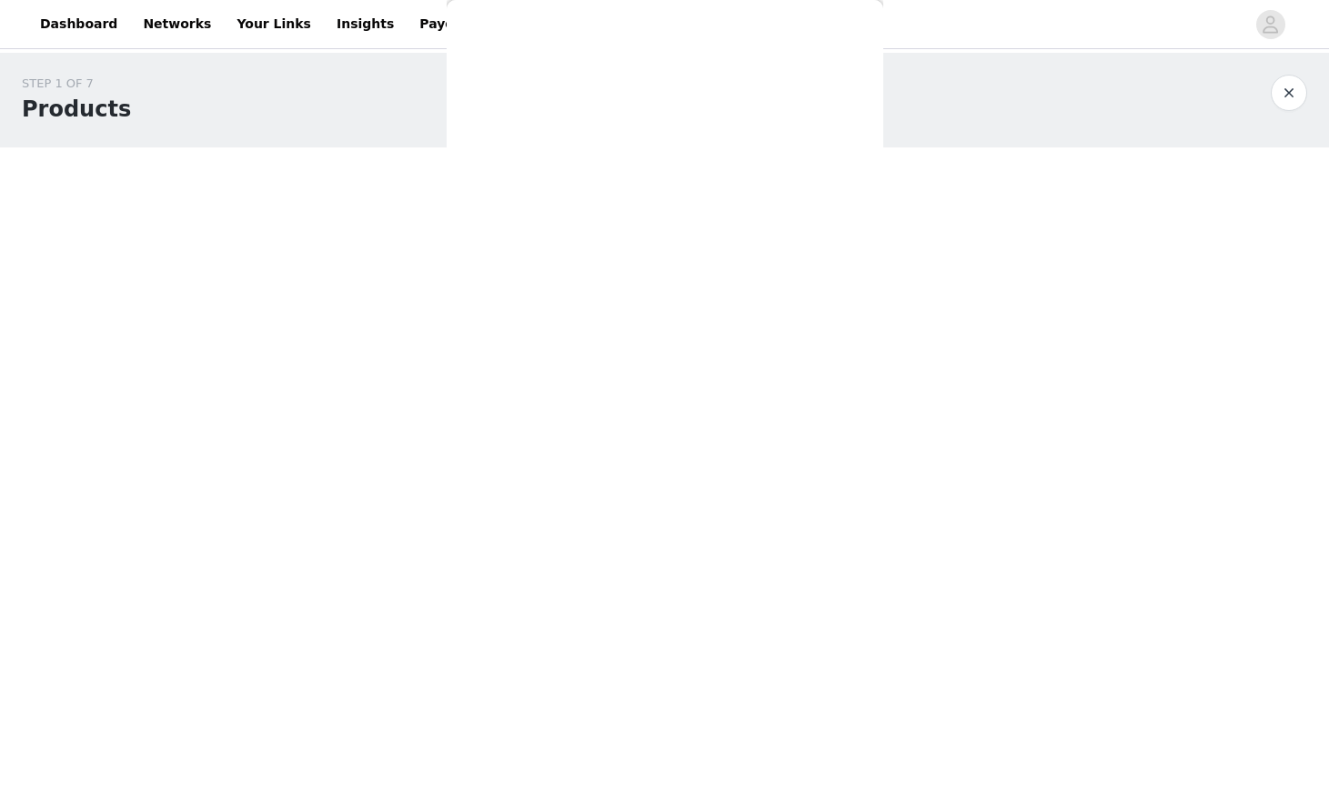
scroll to position [315, 0]
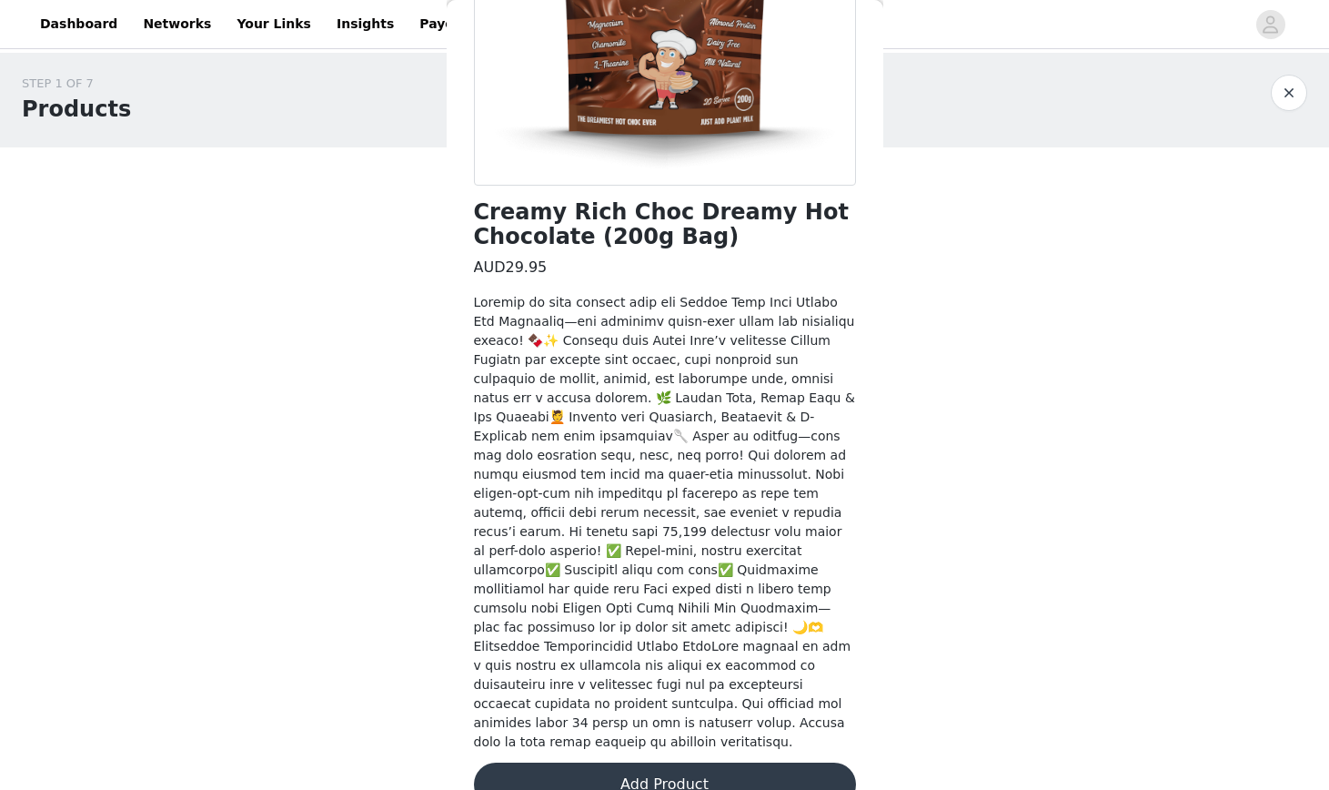
click at [612, 763] on button "Add Product" at bounding box center [665, 785] width 382 height 44
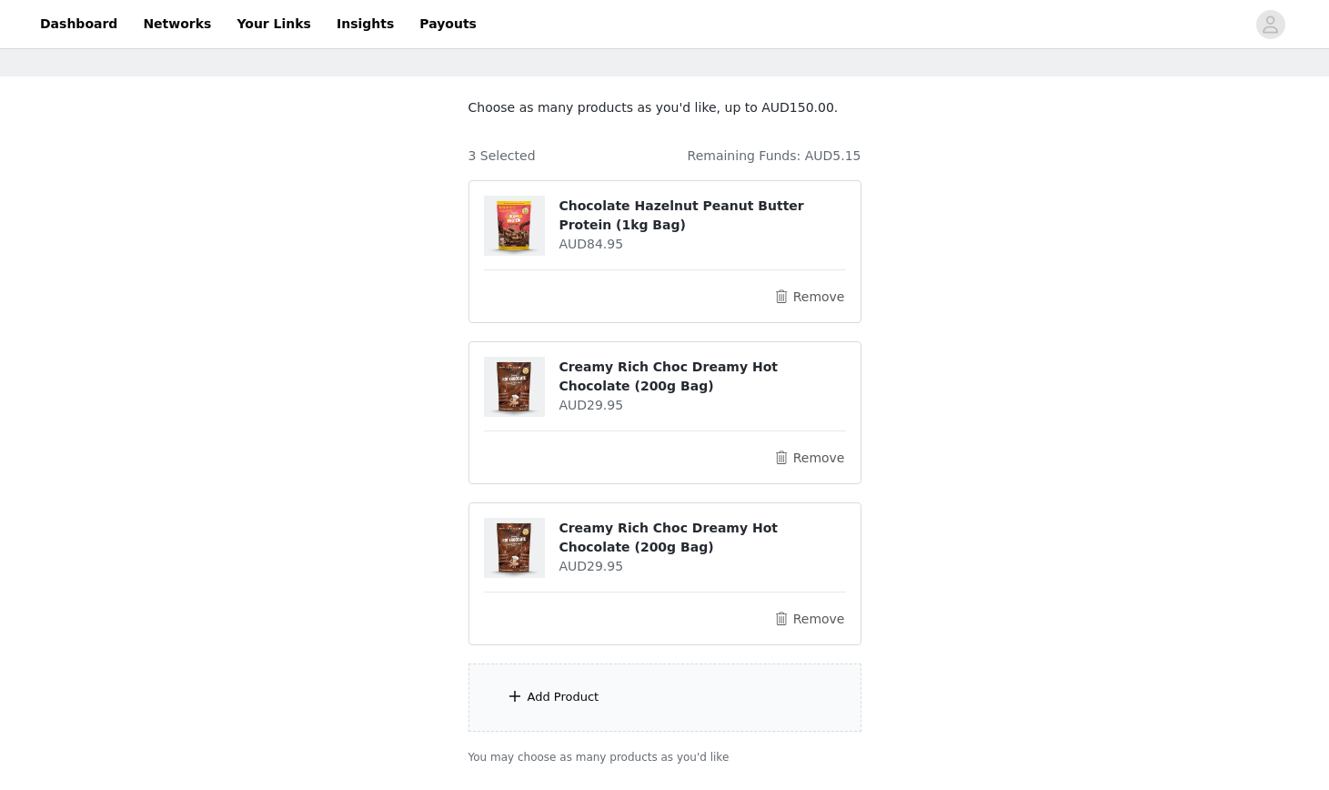
scroll to position [78, 0]
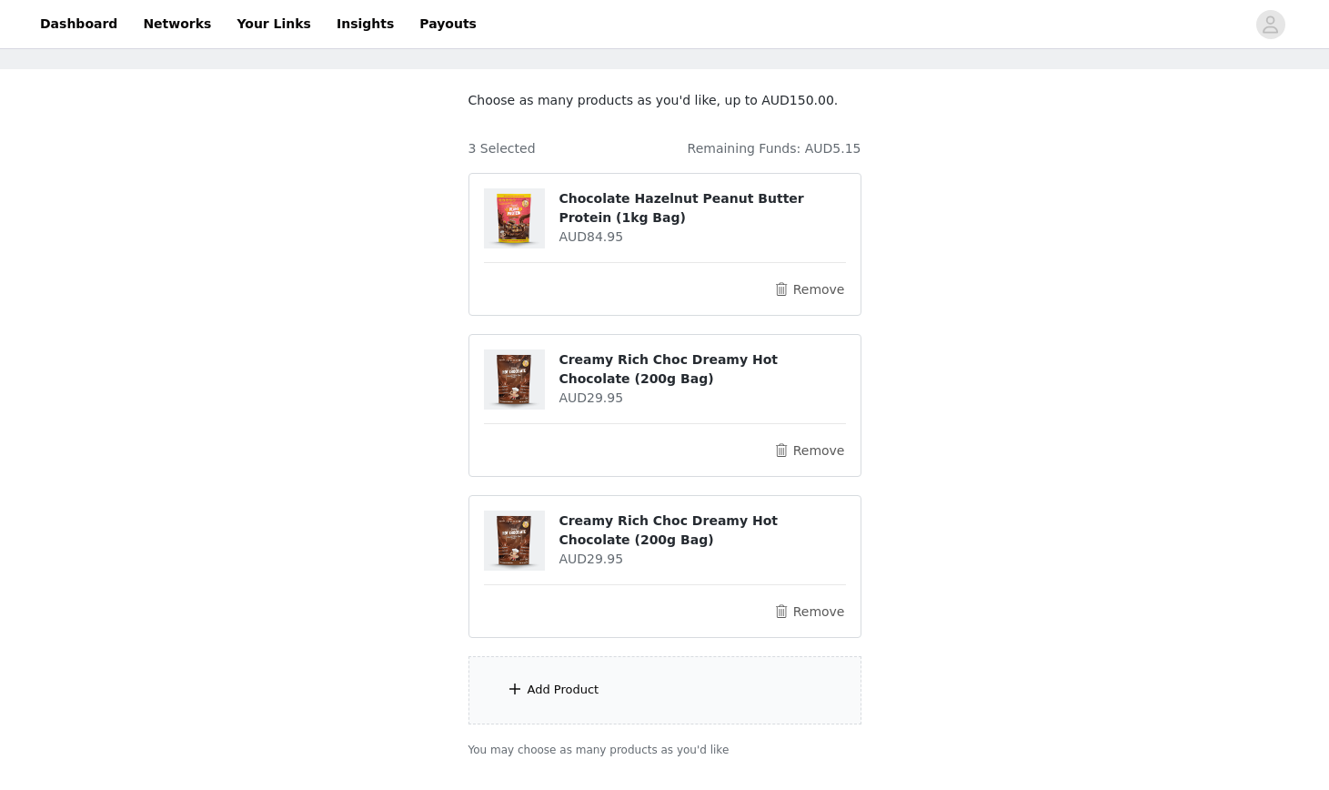
click at [551, 685] on div "Add Product" at bounding box center [564, 690] width 72 height 18
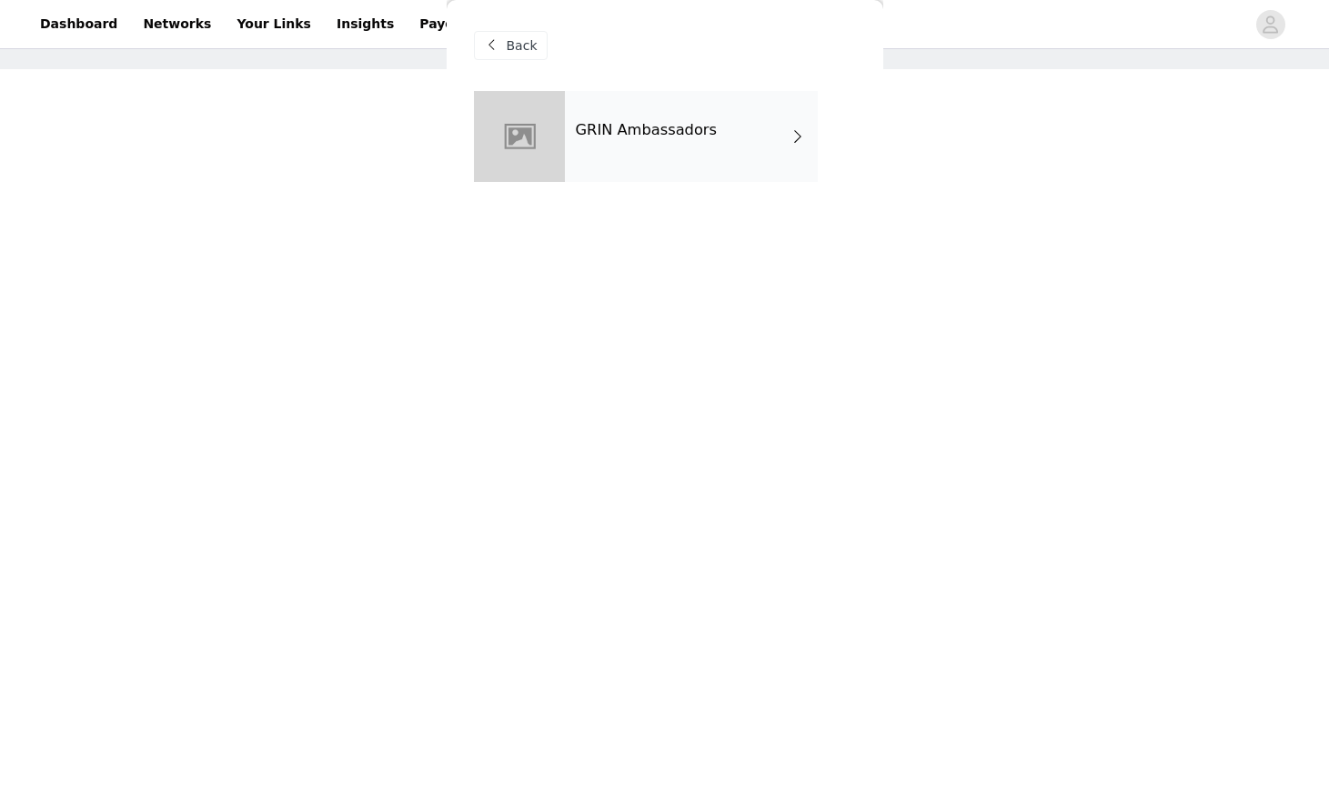
click at [636, 134] on h4 "GRIN Ambassadors" at bounding box center [647, 130] width 142 height 16
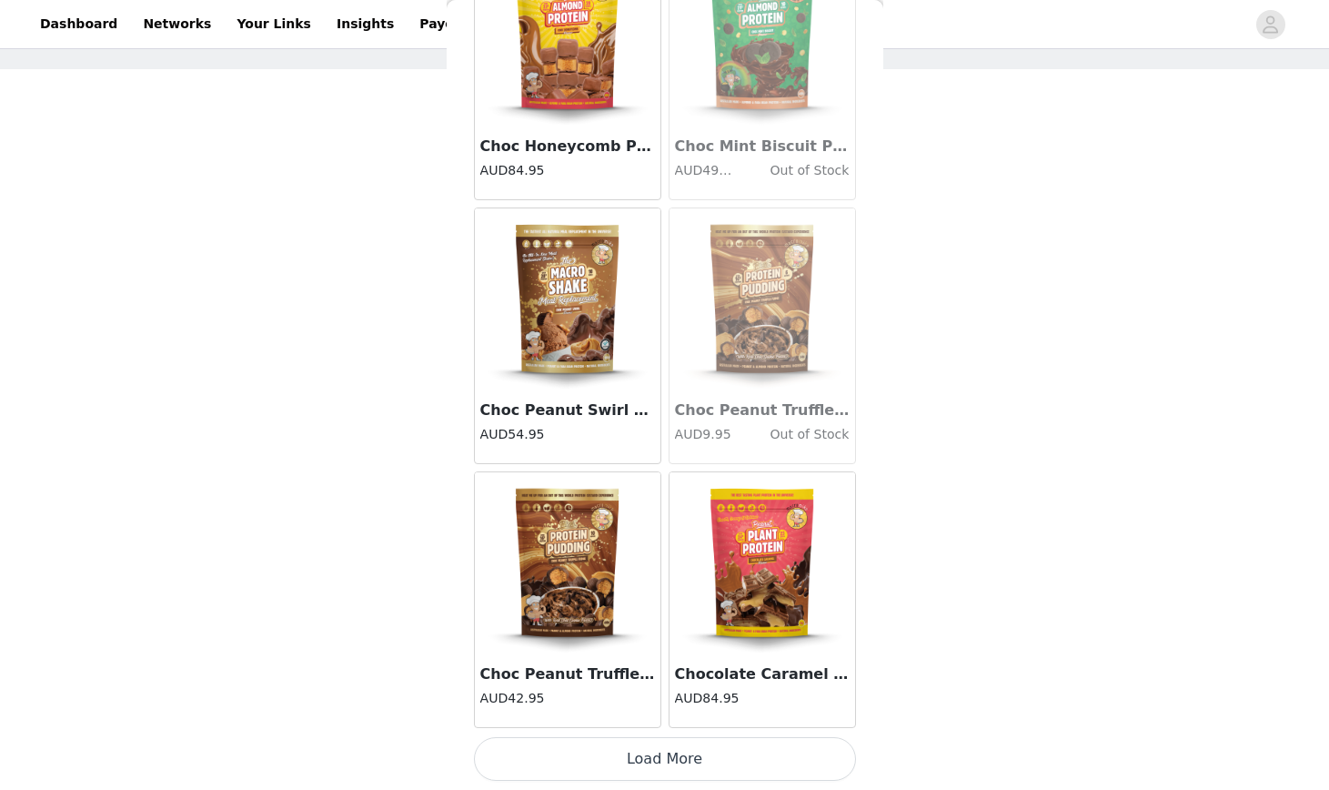
scroll to position [199, 0]
click at [600, 769] on button "Load More" at bounding box center [665, 759] width 382 height 44
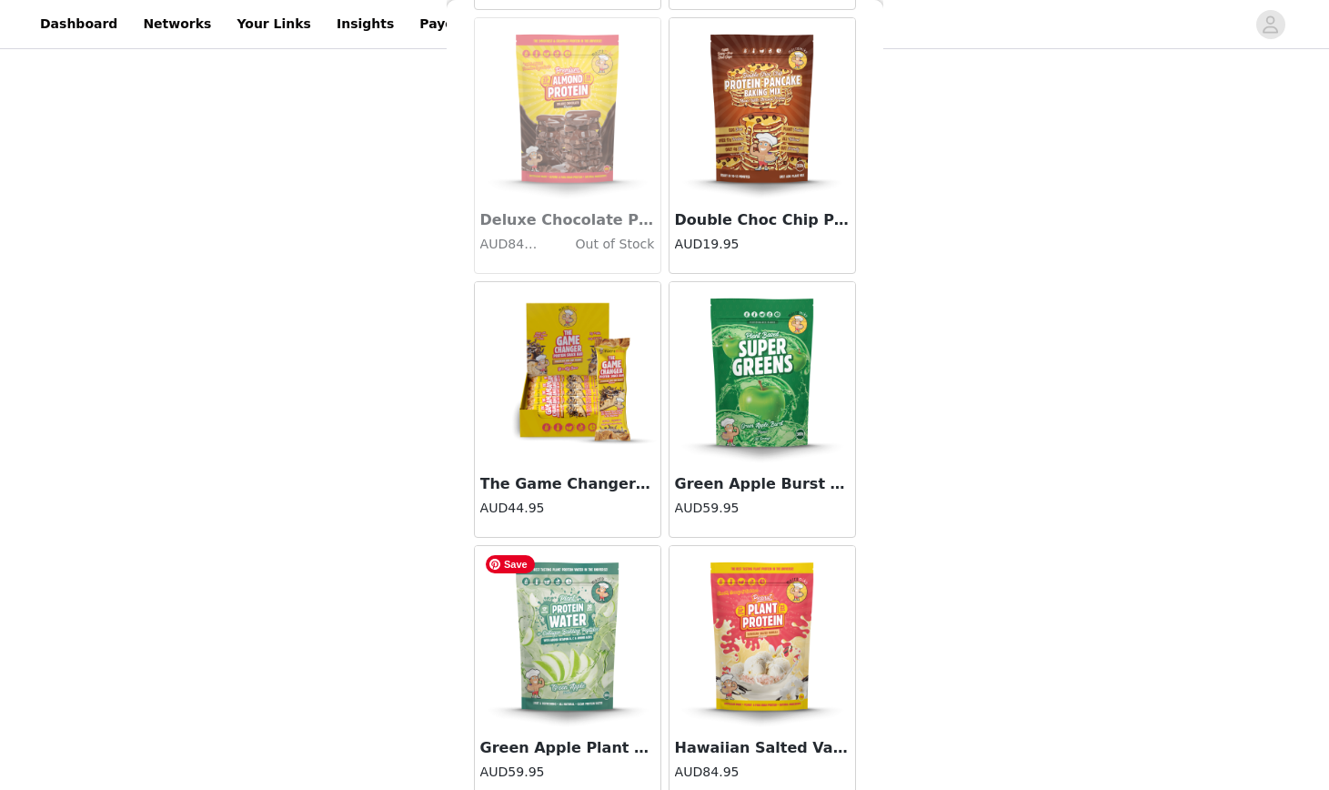
scroll to position [4634, 0]
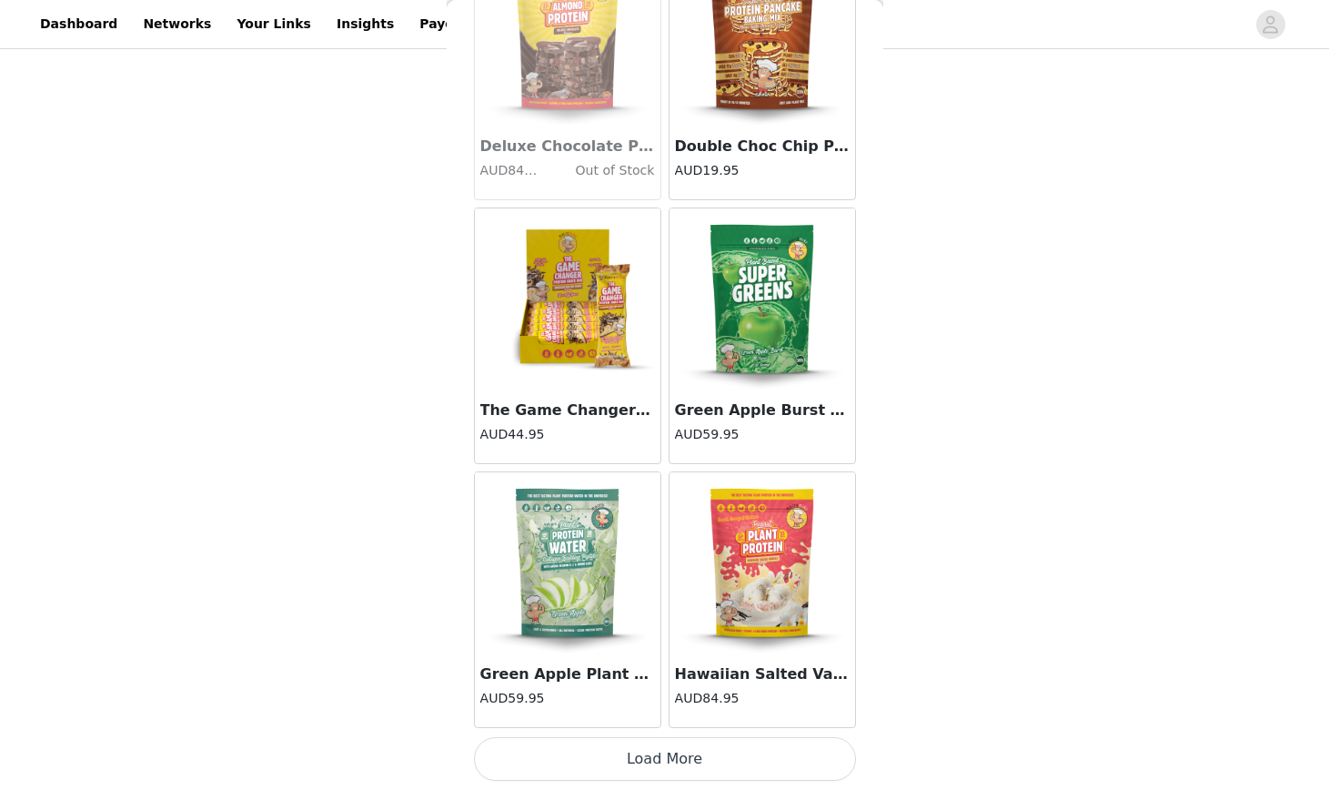
click at [632, 761] on button "Load More" at bounding box center [665, 759] width 382 height 44
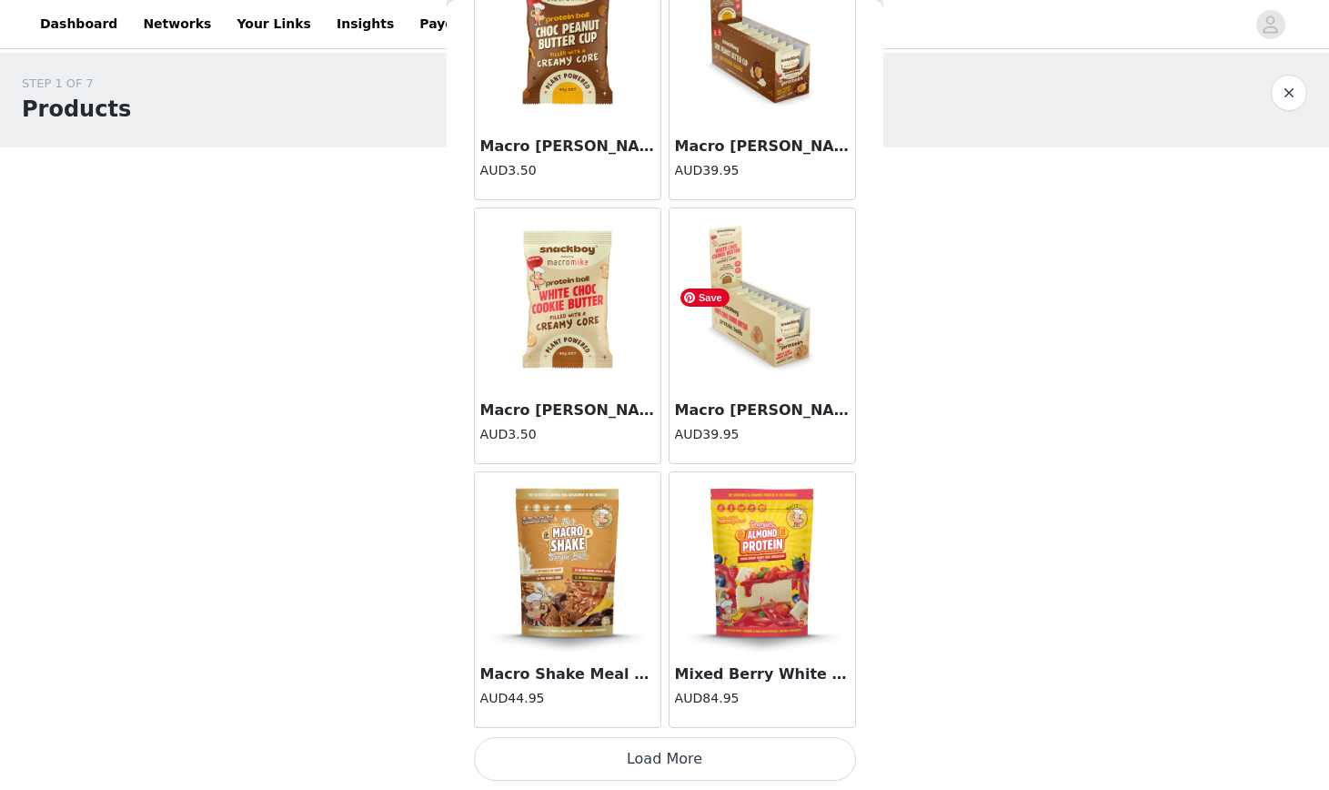
scroll to position [8, 0]
click at [678, 762] on button "Load More" at bounding box center [665, 759] width 382 height 44
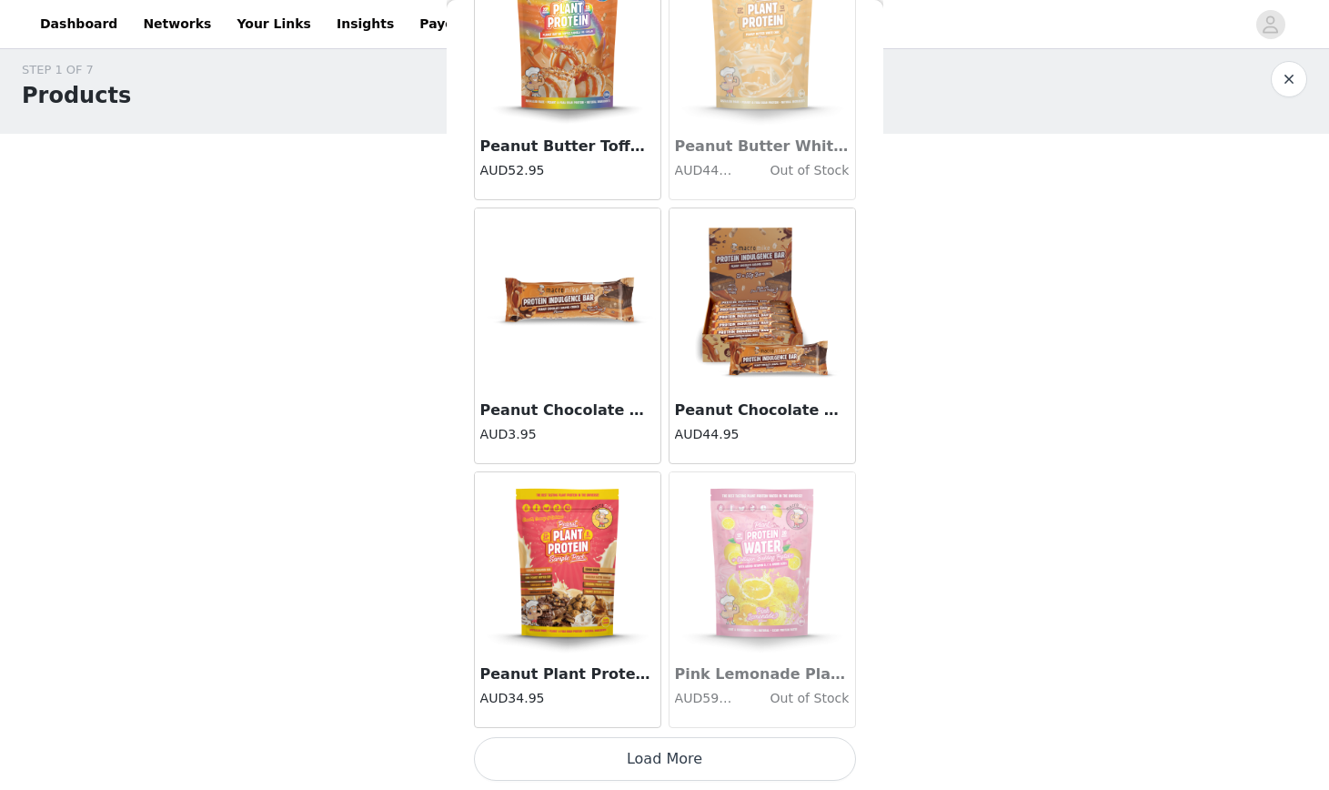
scroll to position [15, 0]
click at [595, 310] on img at bounding box center [568, 299] width 182 height 182
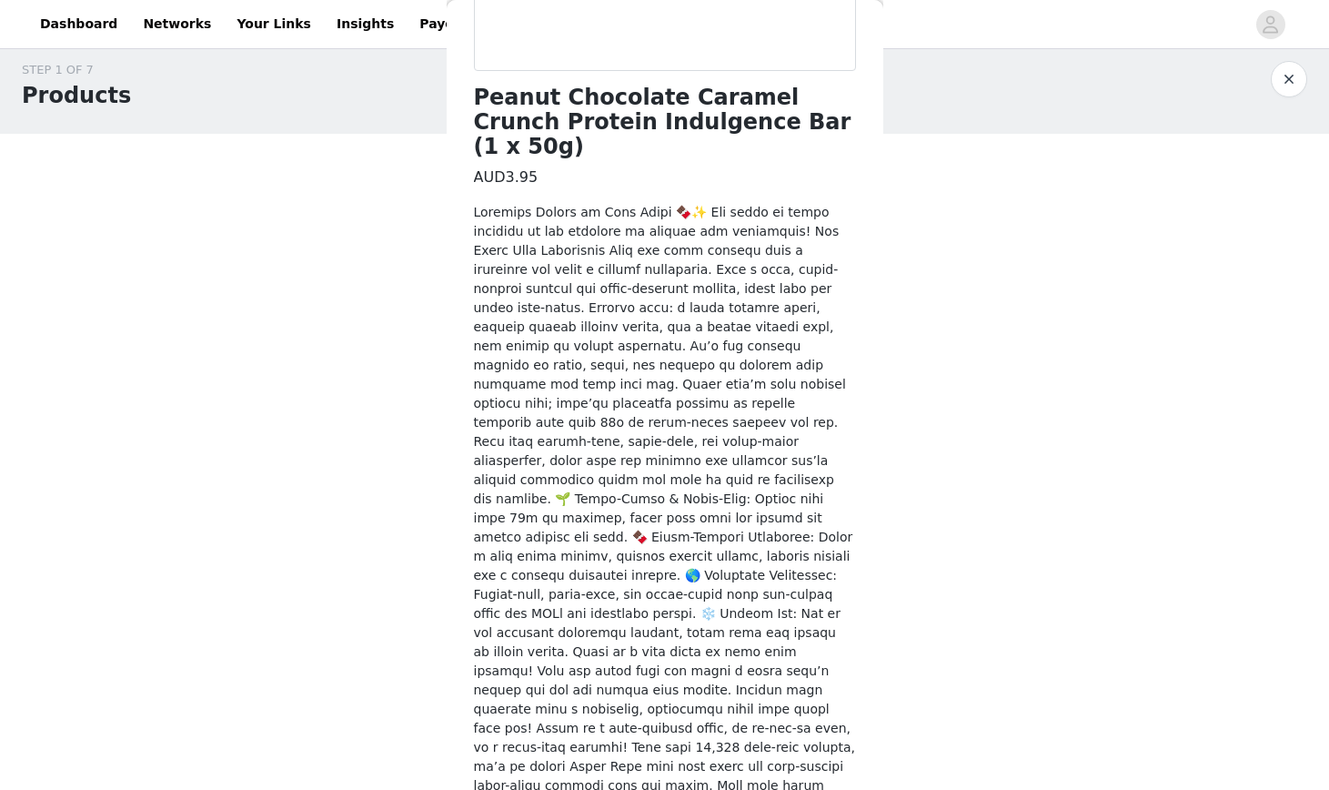
scroll to position [199, 0]
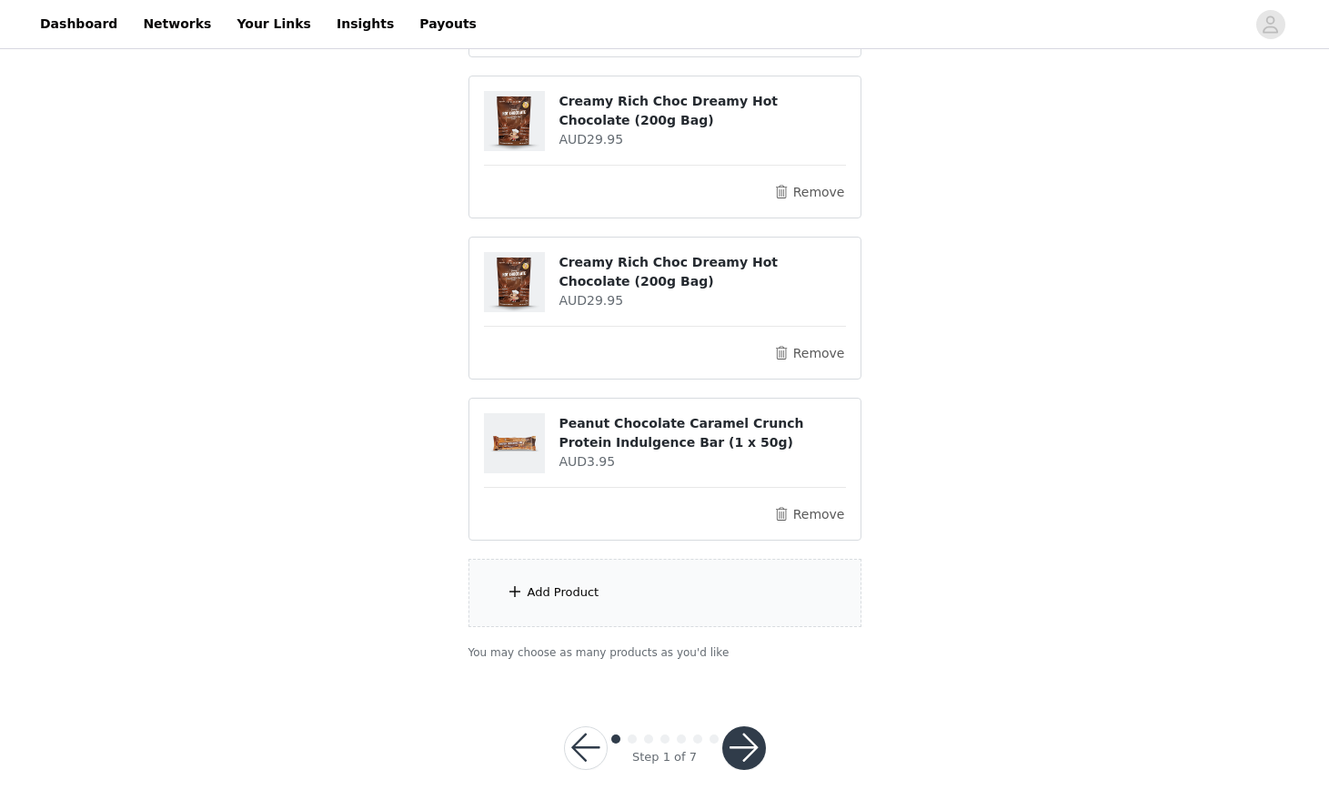
scroll to position [360, 0]
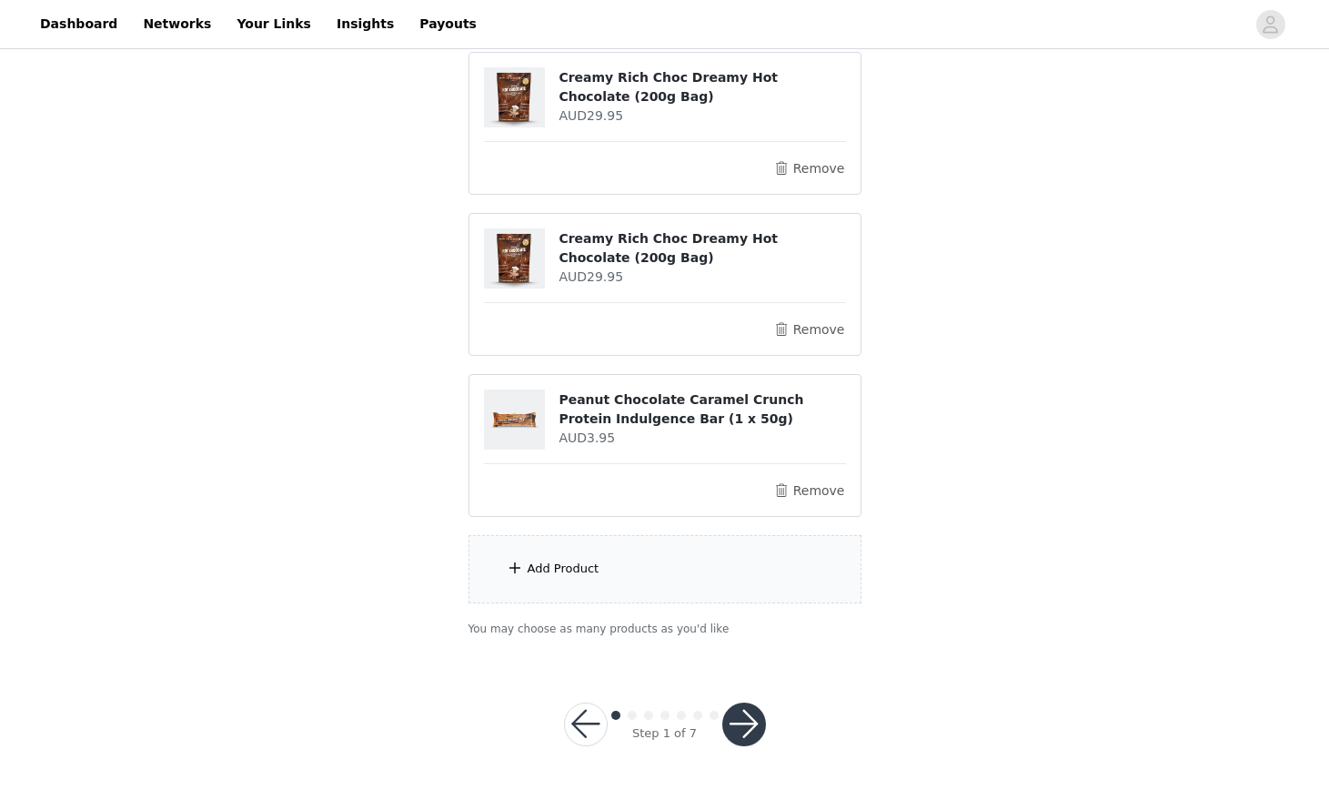
click at [742, 728] on button "button" at bounding box center [745, 725] width 44 height 44
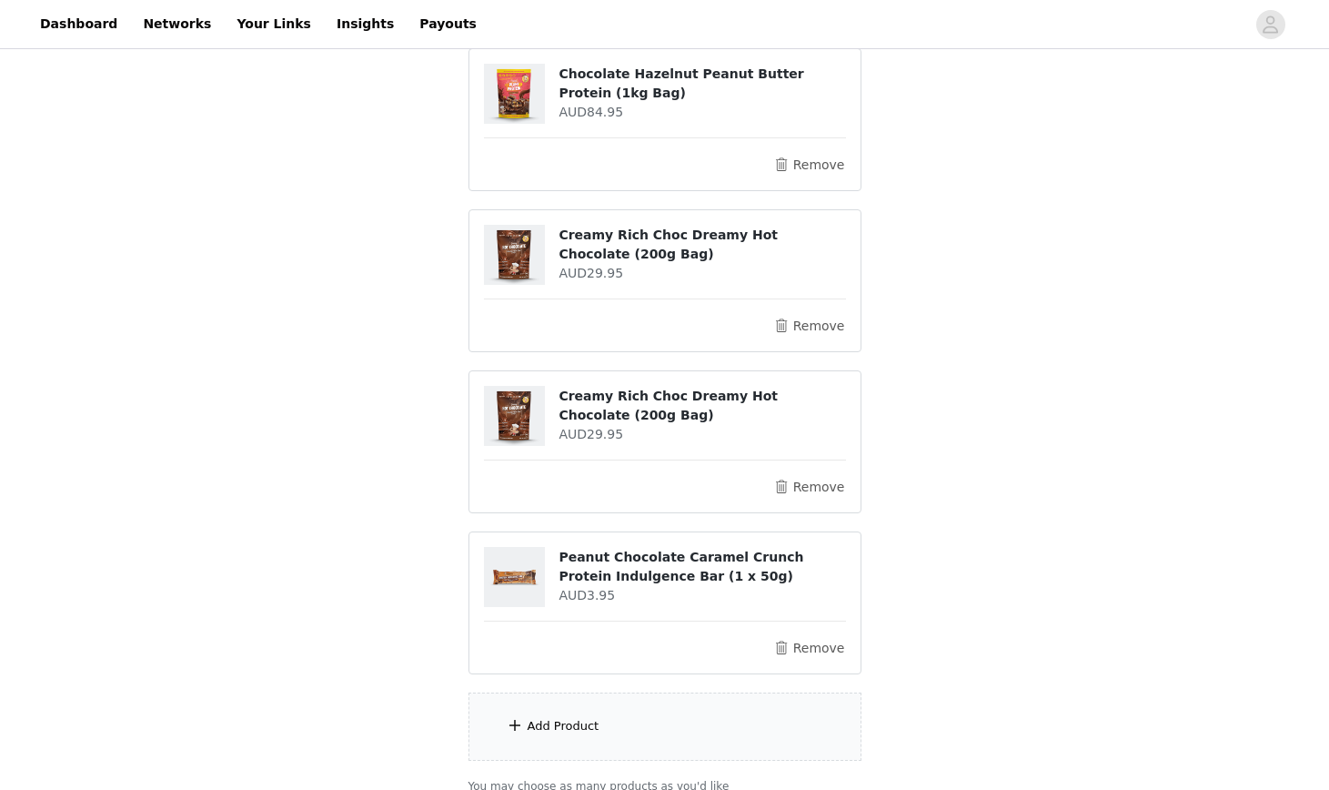
scroll to position [164, 0]
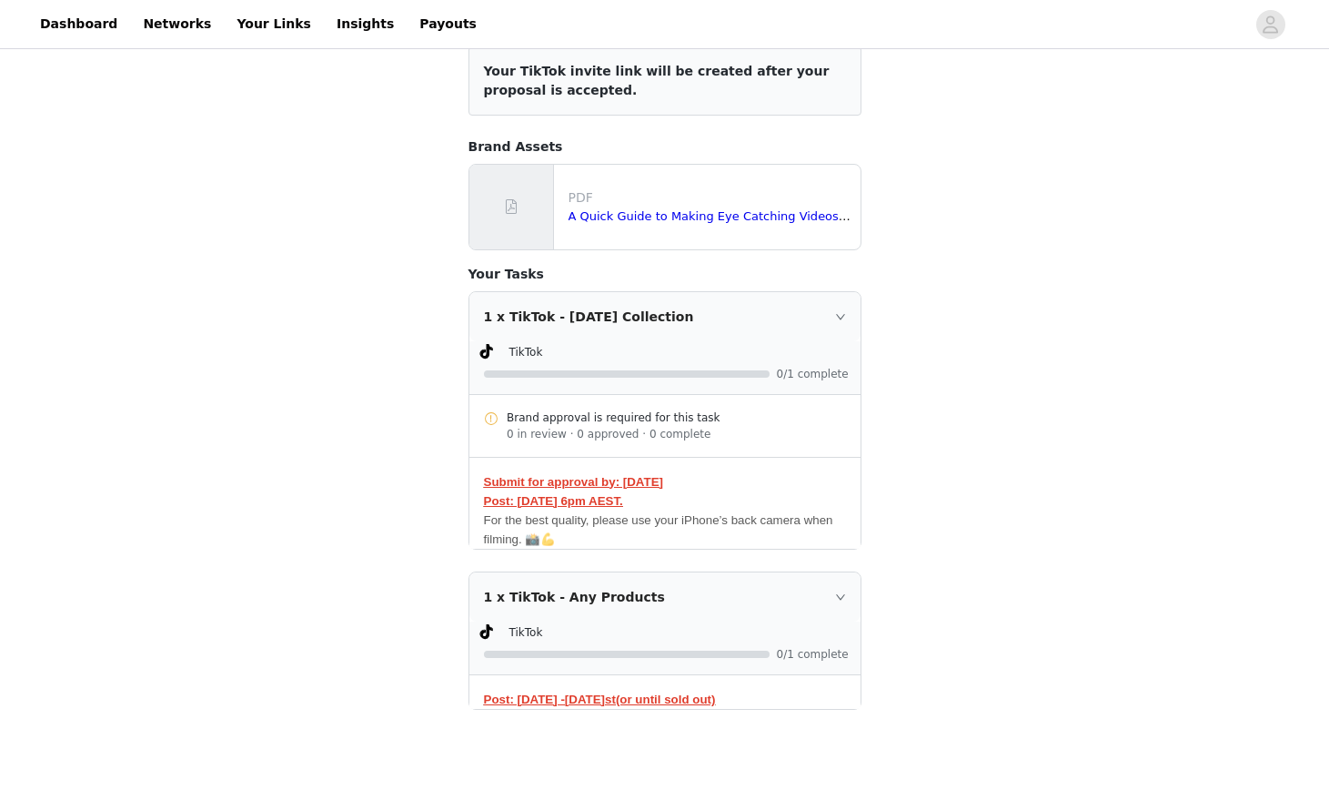
scroll to position [334, 0]
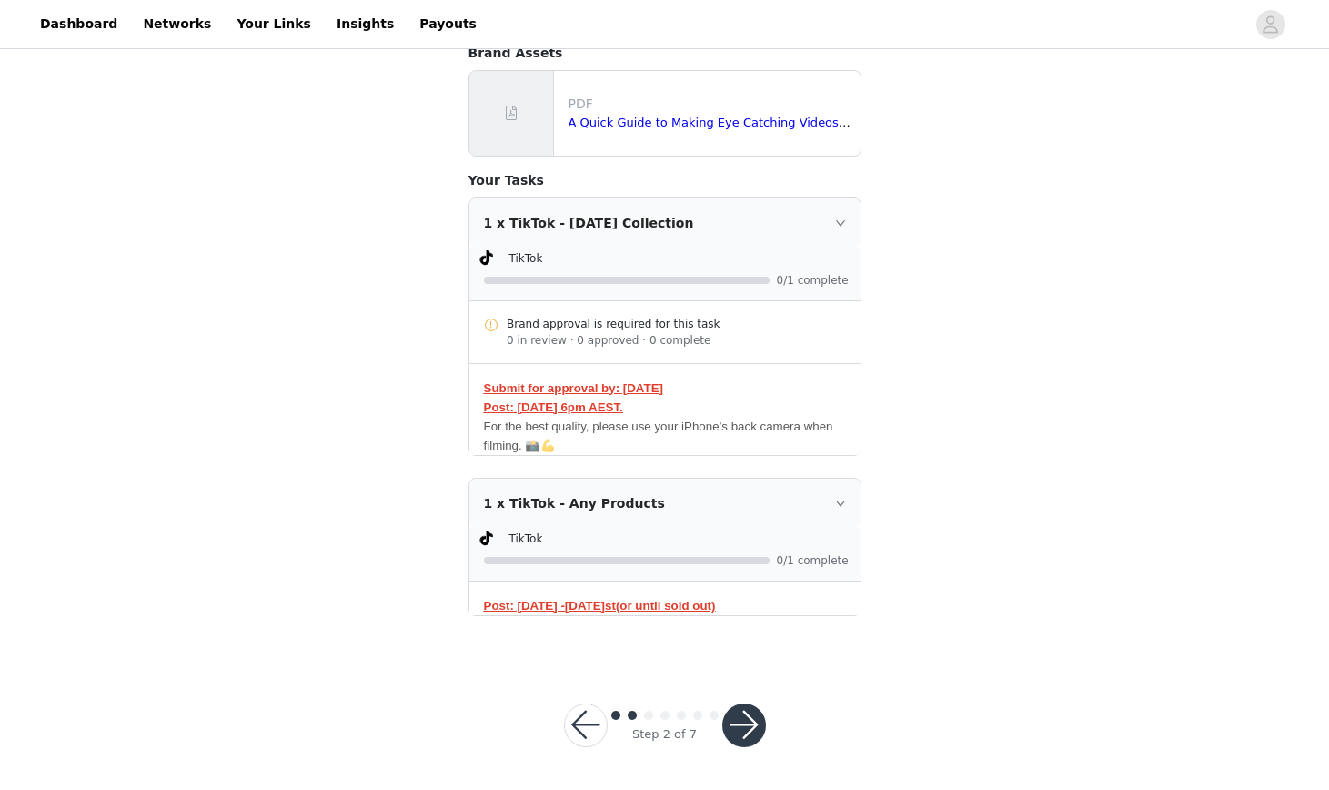
click at [753, 710] on button "button" at bounding box center [745, 725] width 44 height 44
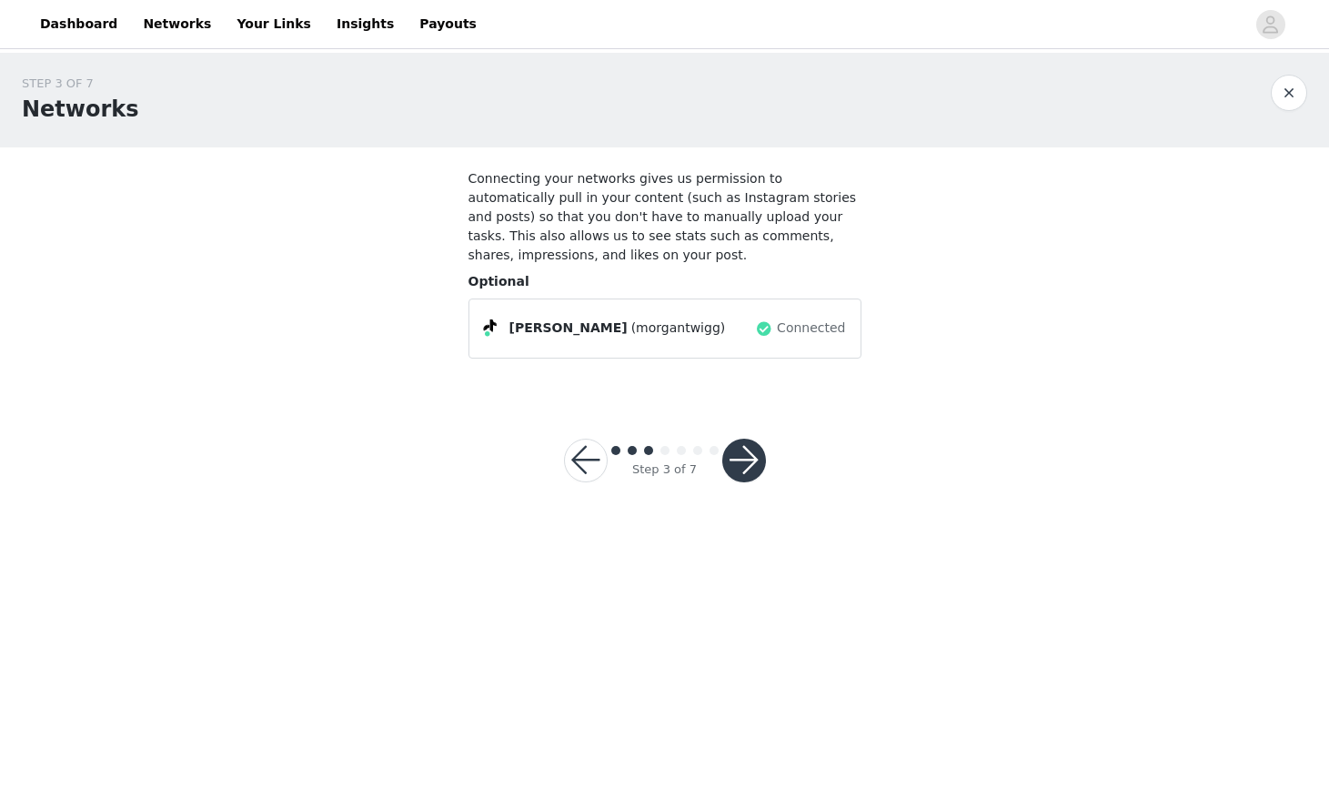
click at [742, 471] on button "button" at bounding box center [745, 461] width 44 height 44
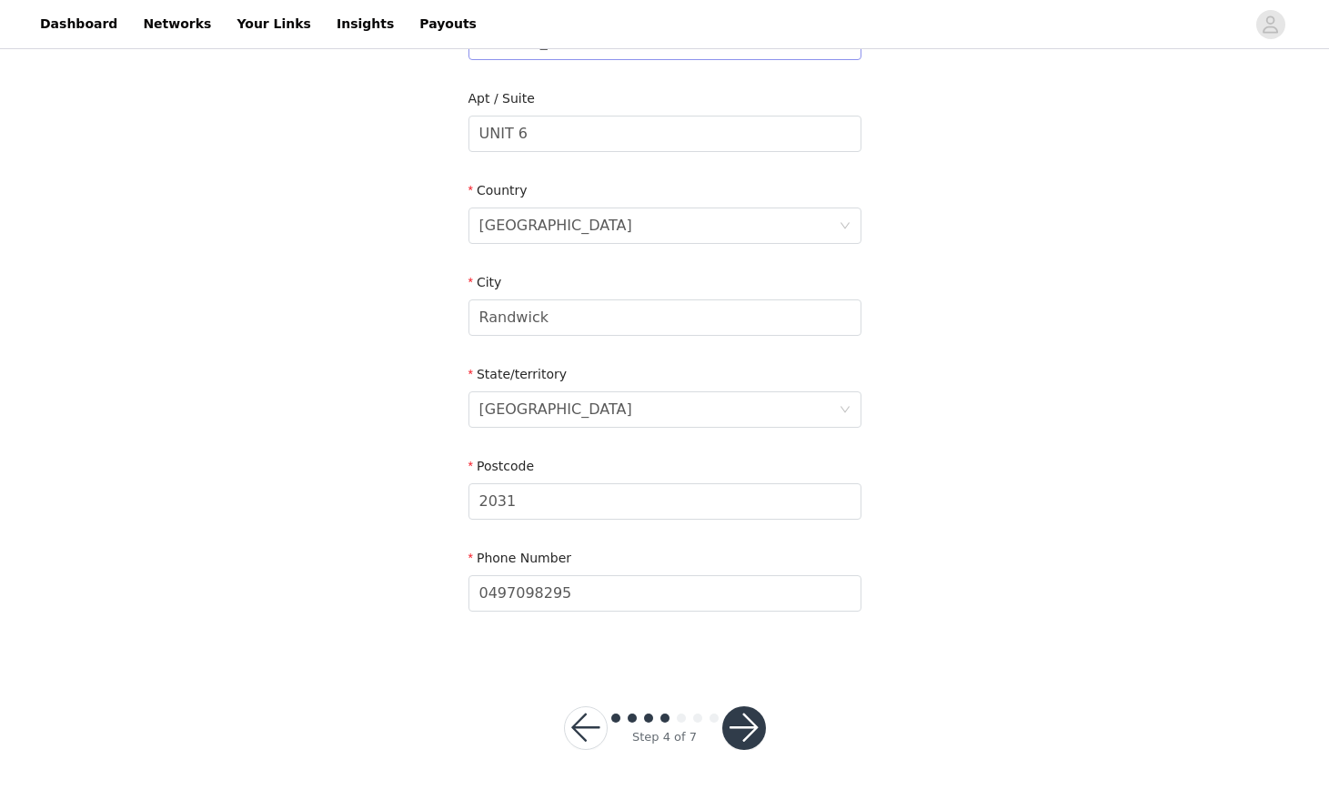
scroll to position [450, 0]
click at [741, 722] on button "button" at bounding box center [745, 725] width 44 height 44
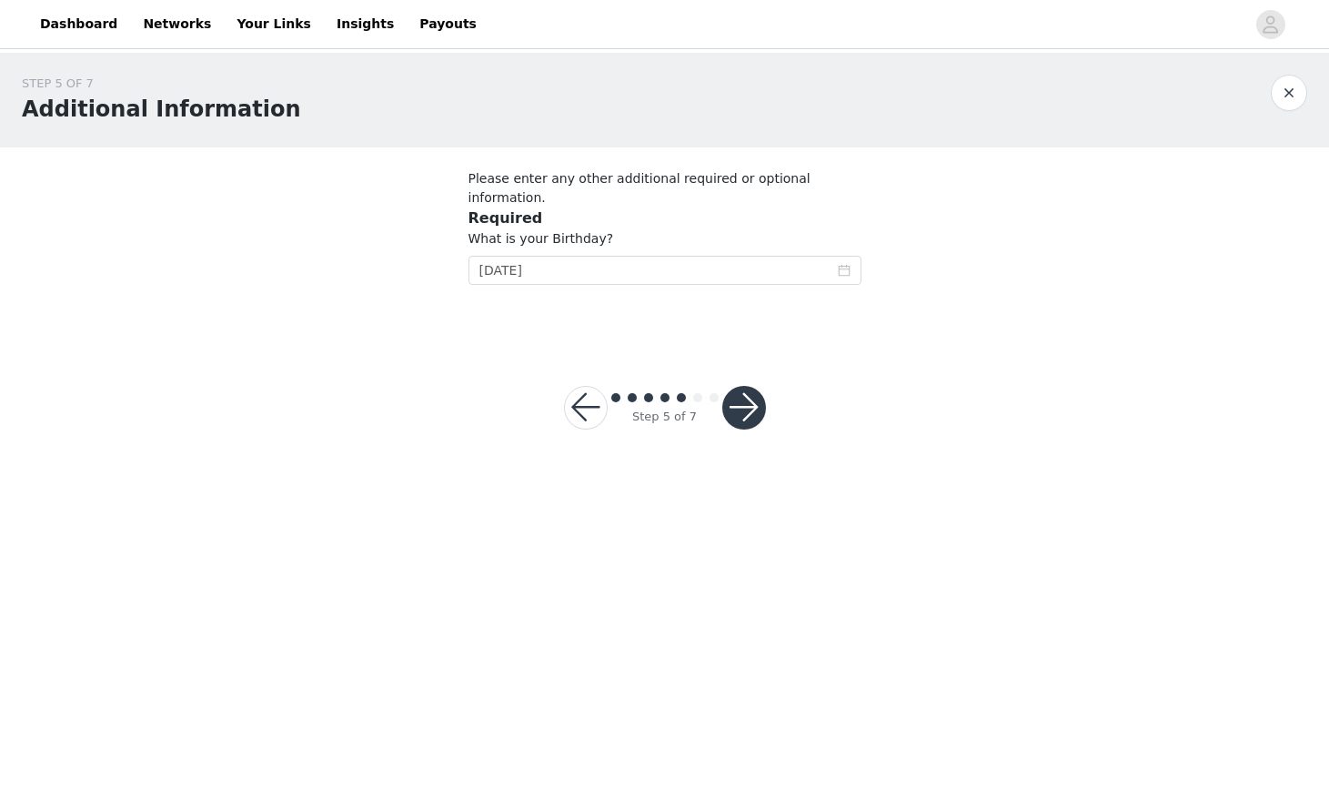
click at [745, 386] on button "button" at bounding box center [745, 408] width 44 height 44
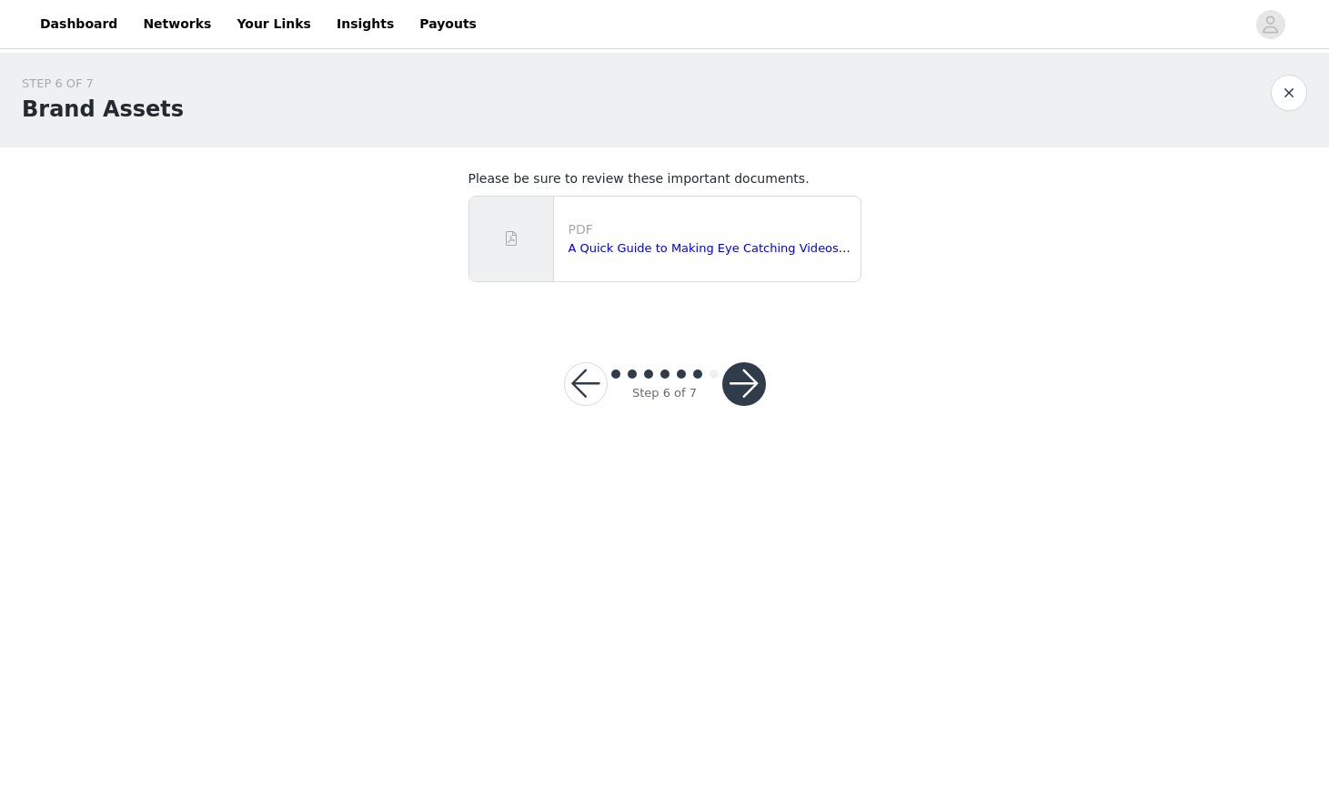
click at [746, 389] on button "button" at bounding box center [745, 384] width 44 height 44
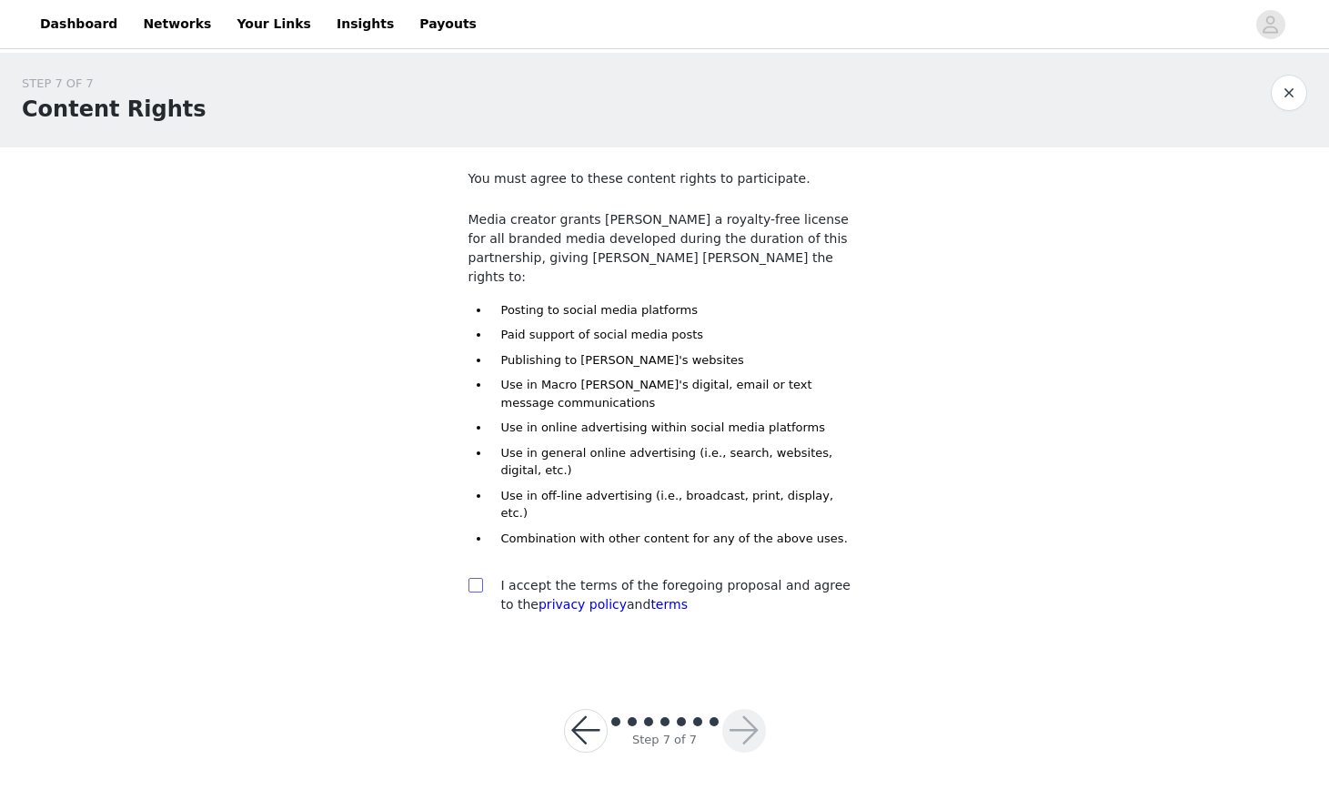
click at [478, 578] on input "checkbox" at bounding box center [475, 584] width 13 height 13
checkbox input "true"
click at [750, 709] on button "button" at bounding box center [745, 731] width 44 height 44
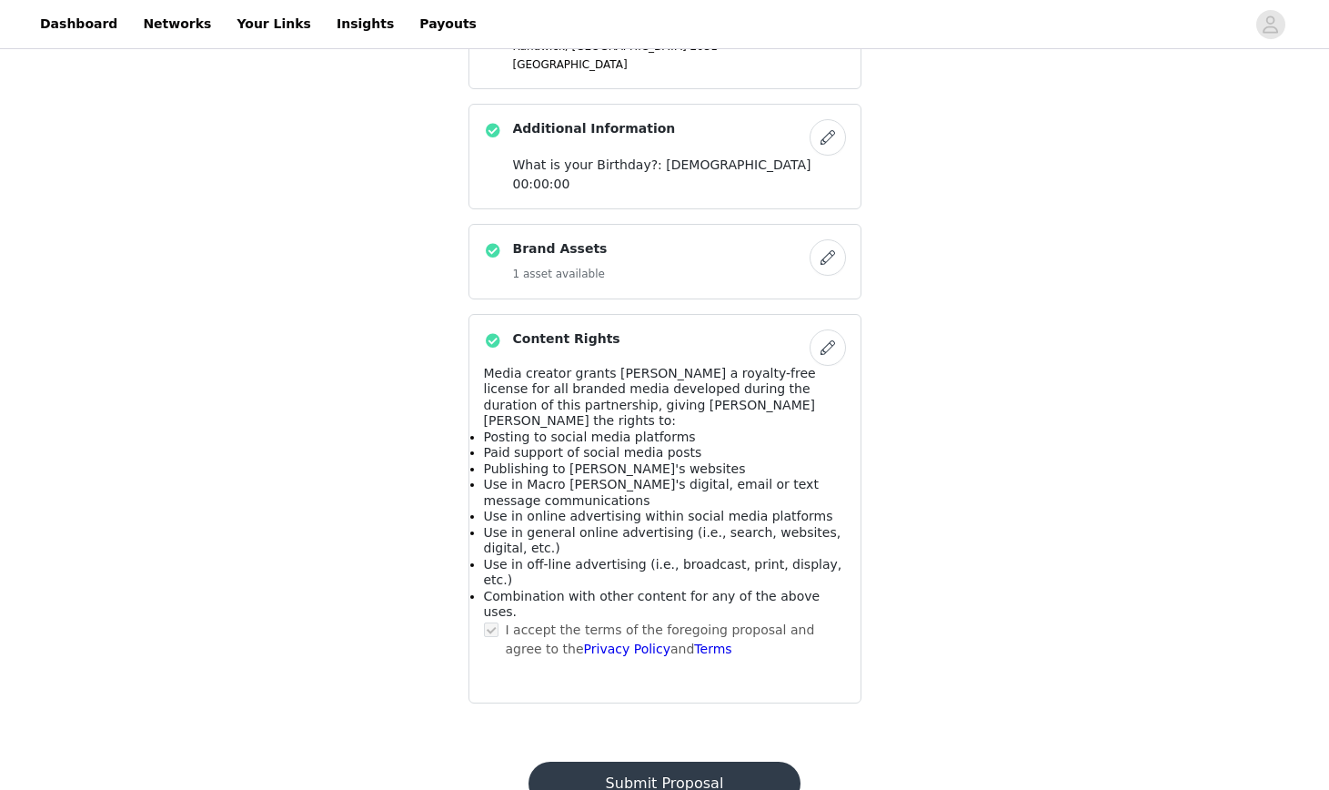
click at [712, 762] on button "Submit Proposal" at bounding box center [665, 784] width 272 height 44
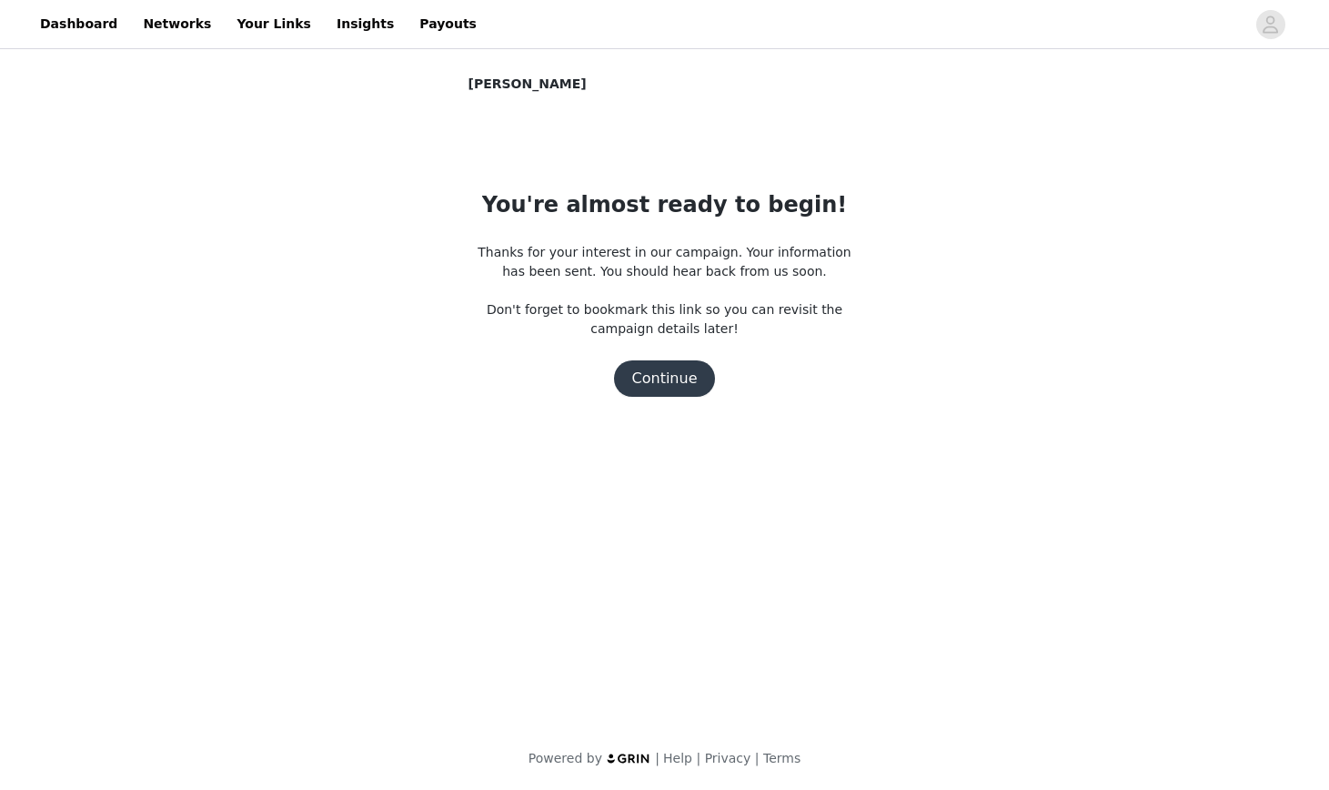
click at [677, 384] on button "Continue" at bounding box center [665, 378] width 102 height 36
